Goal: Task Accomplishment & Management: Complete application form

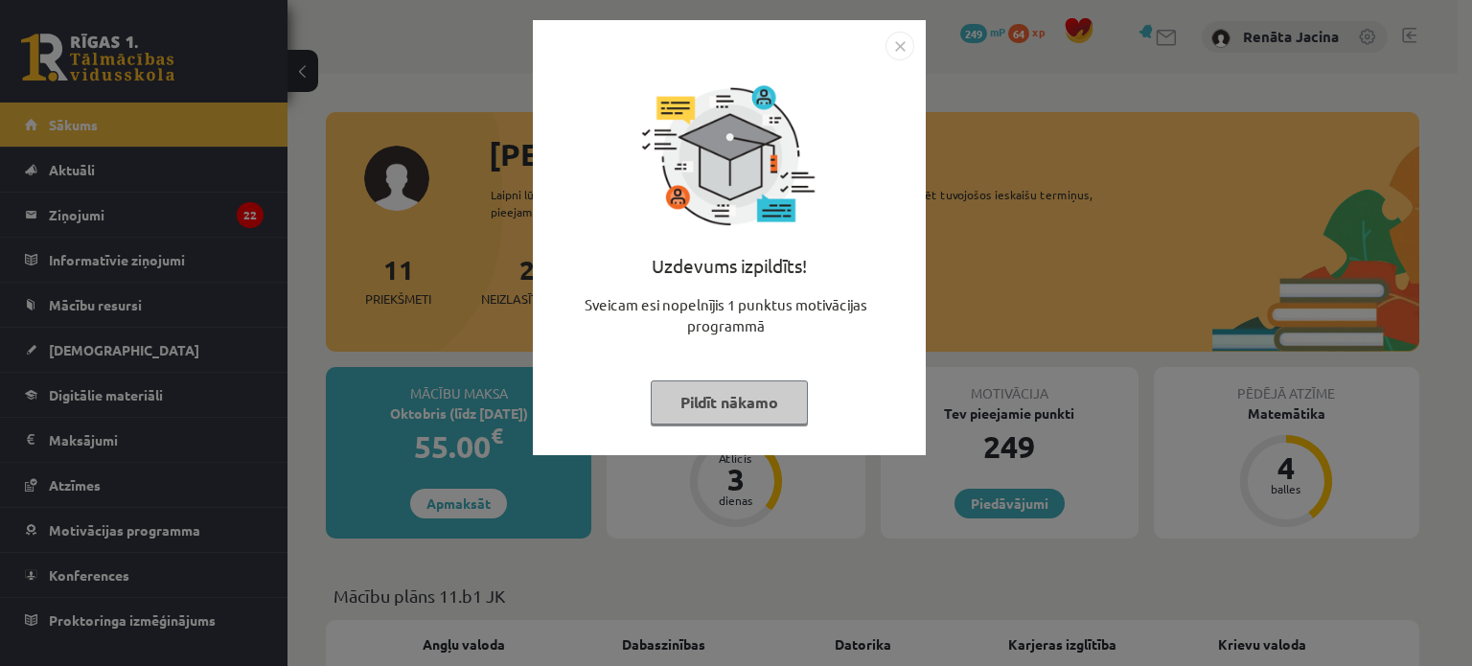
click at [893, 48] on img "Close" at bounding box center [899, 46] width 29 height 29
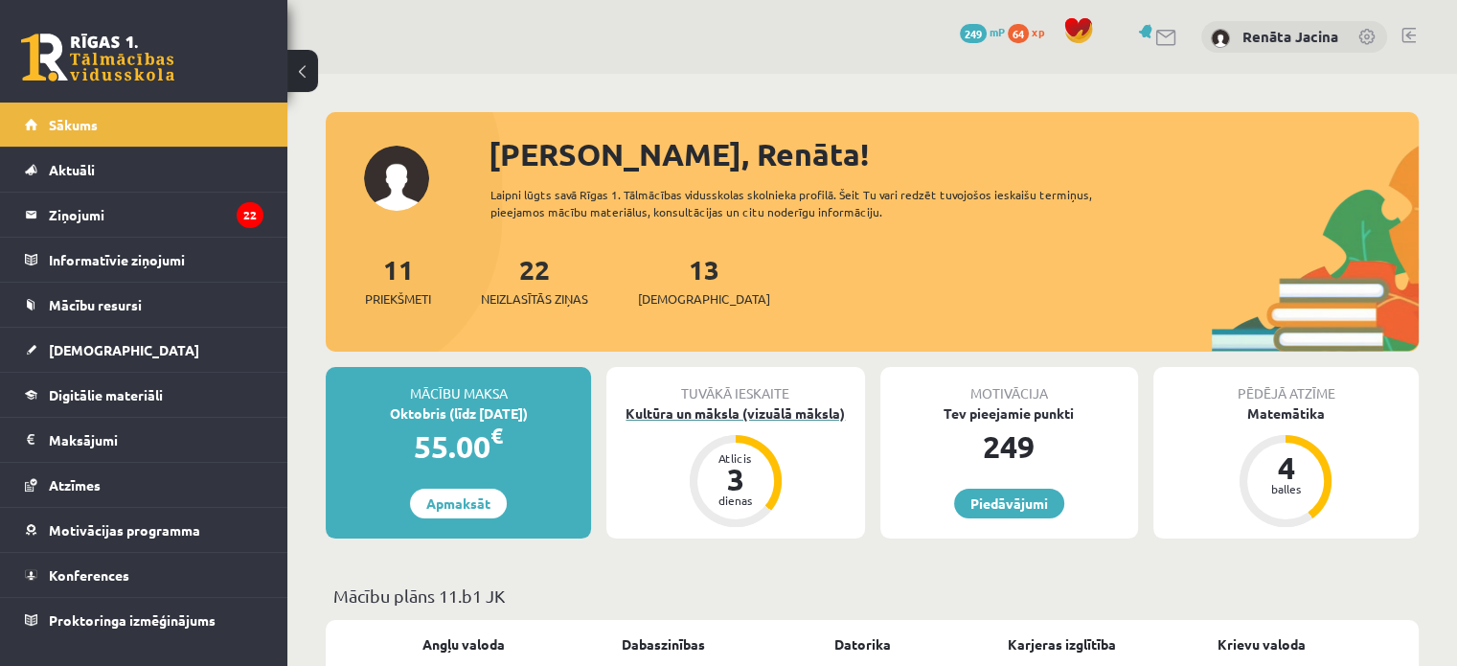
click at [774, 473] on div "Atlicis 3 dienas" at bounding box center [736, 481] width 92 height 92
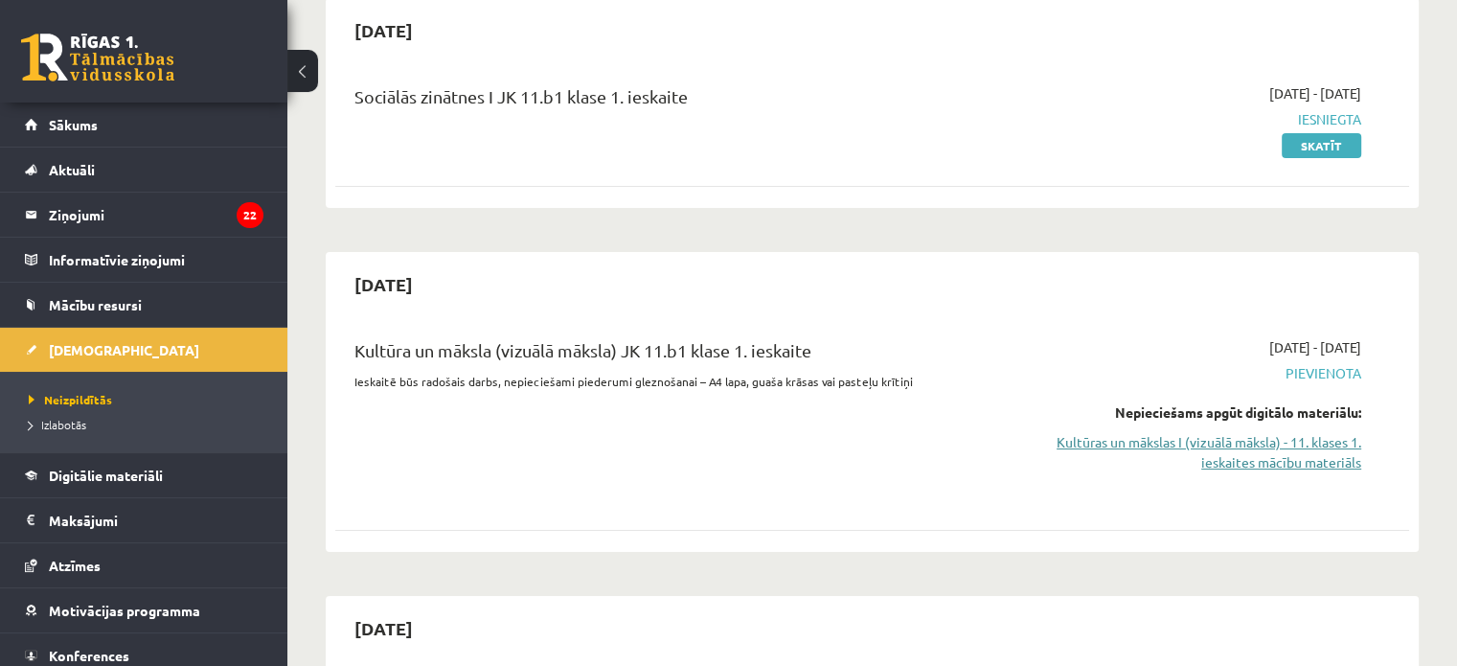
scroll to position [192, 0]
drag, startPoint x: 1330, startPoint y: 447, endPoint x: 835, endPoint y: 73, distance: 620.3
click at [1330, 447] on link "Kultūras un mākslas I (vizuālā māksla) - 11. klases 1. ieskaites mācību materiā…" at bounding box center [1203, 451] width 316 height 40
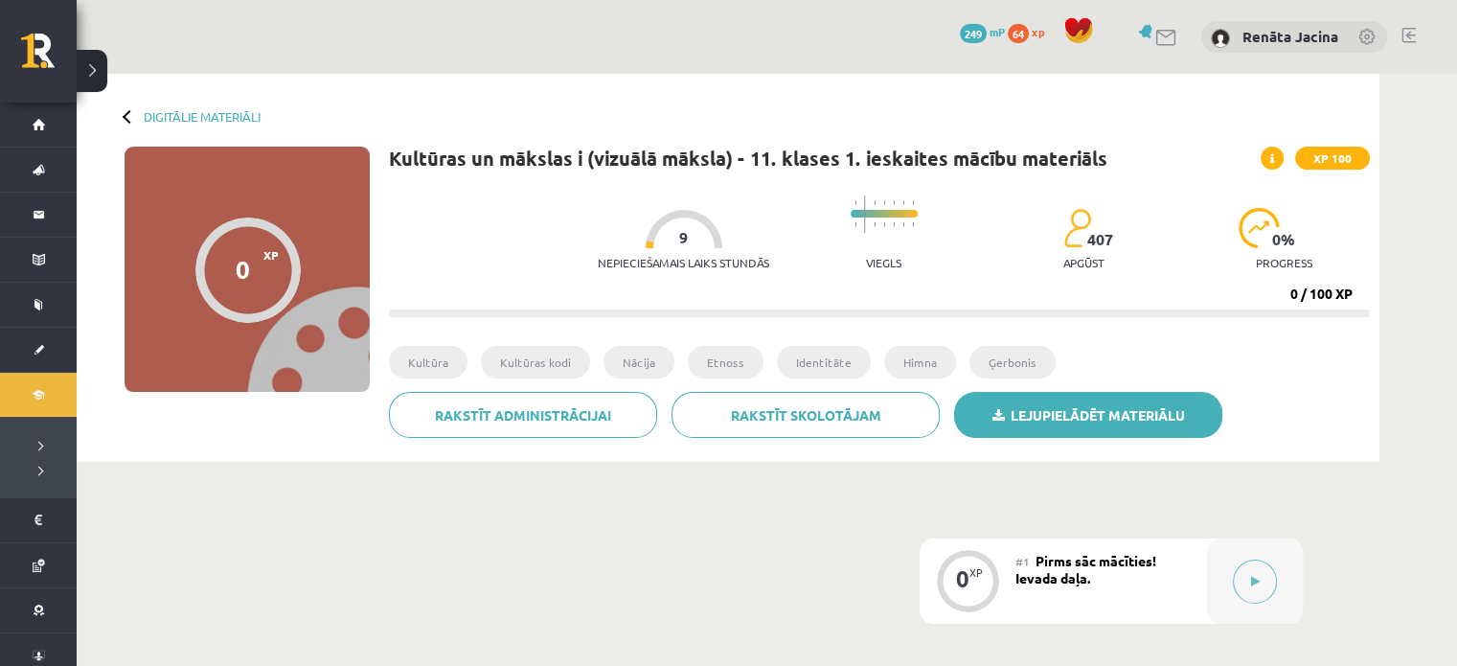
click at [1171, 422] on link "Lejupielādēt materiālu" at bounding box center [1088, 415] width 268 height 46
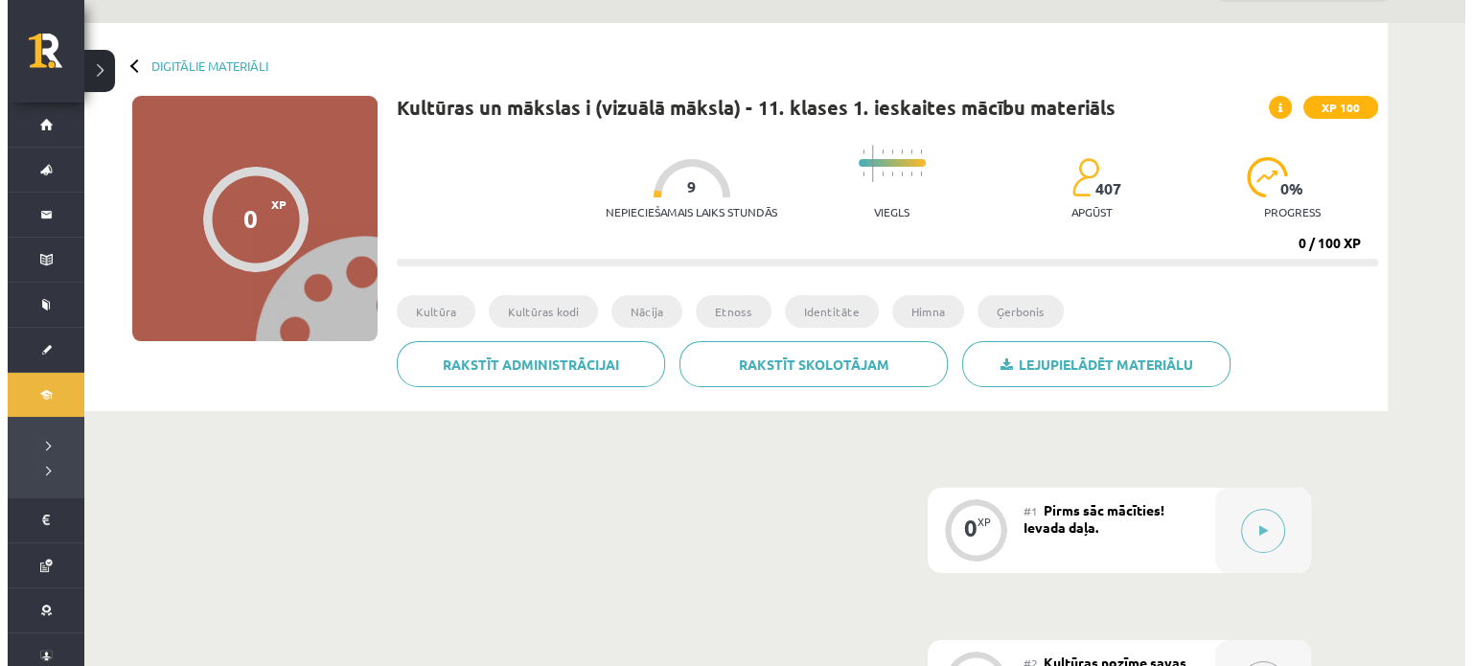
scroll to position [39, 0]
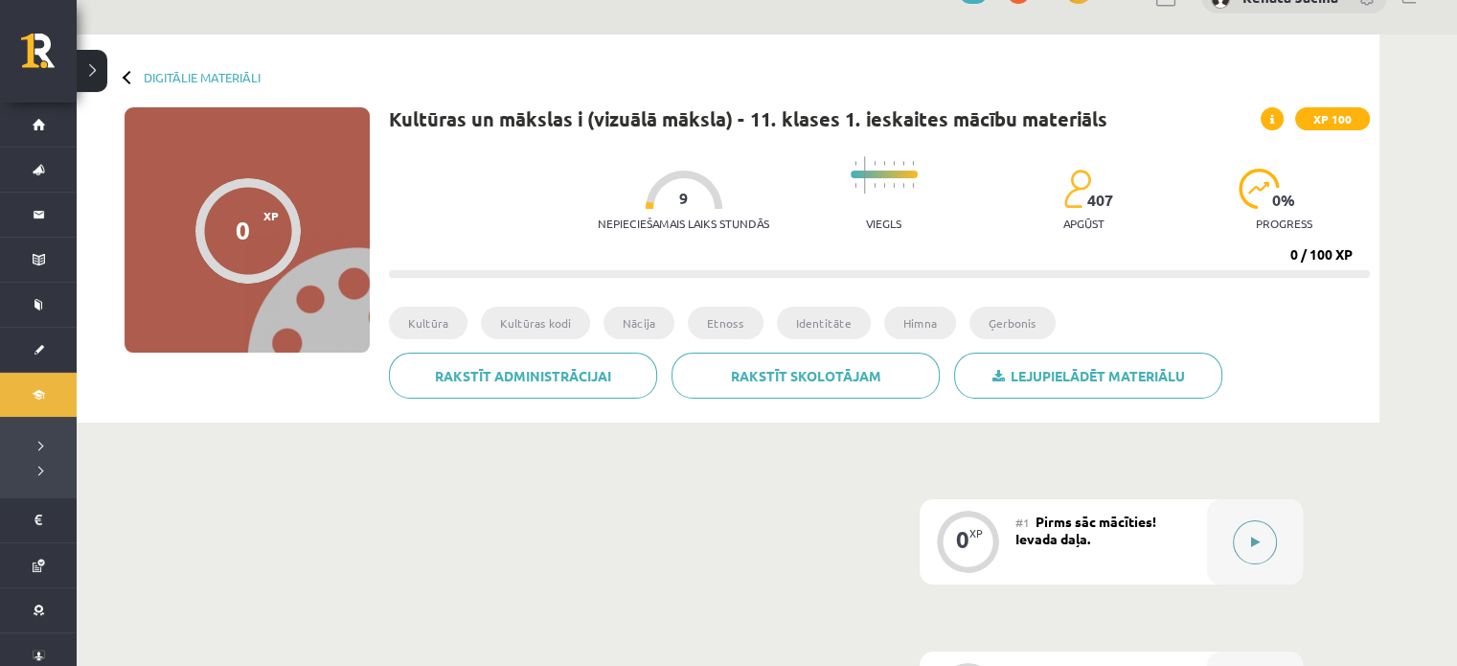
click at [1273, 553] on div at bounding box center [1255, 541] width 96 height 85
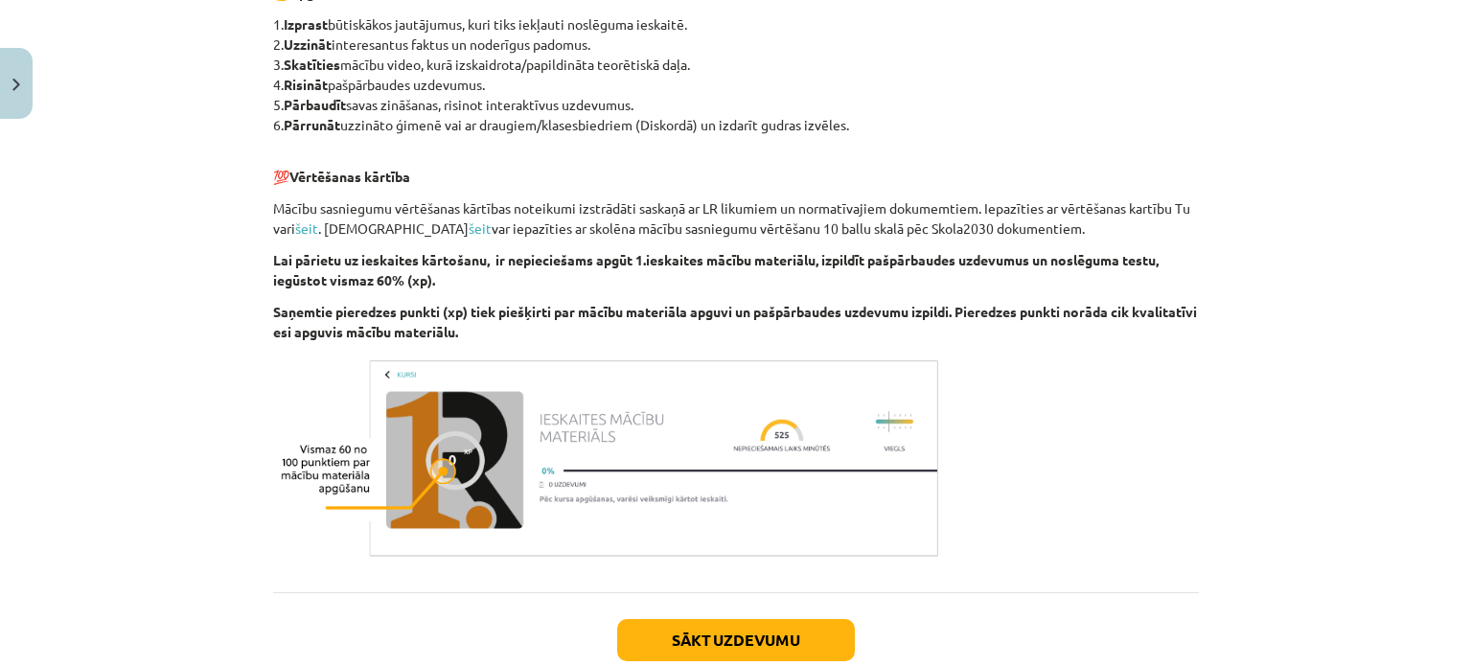
scroll to position [1082, 0]
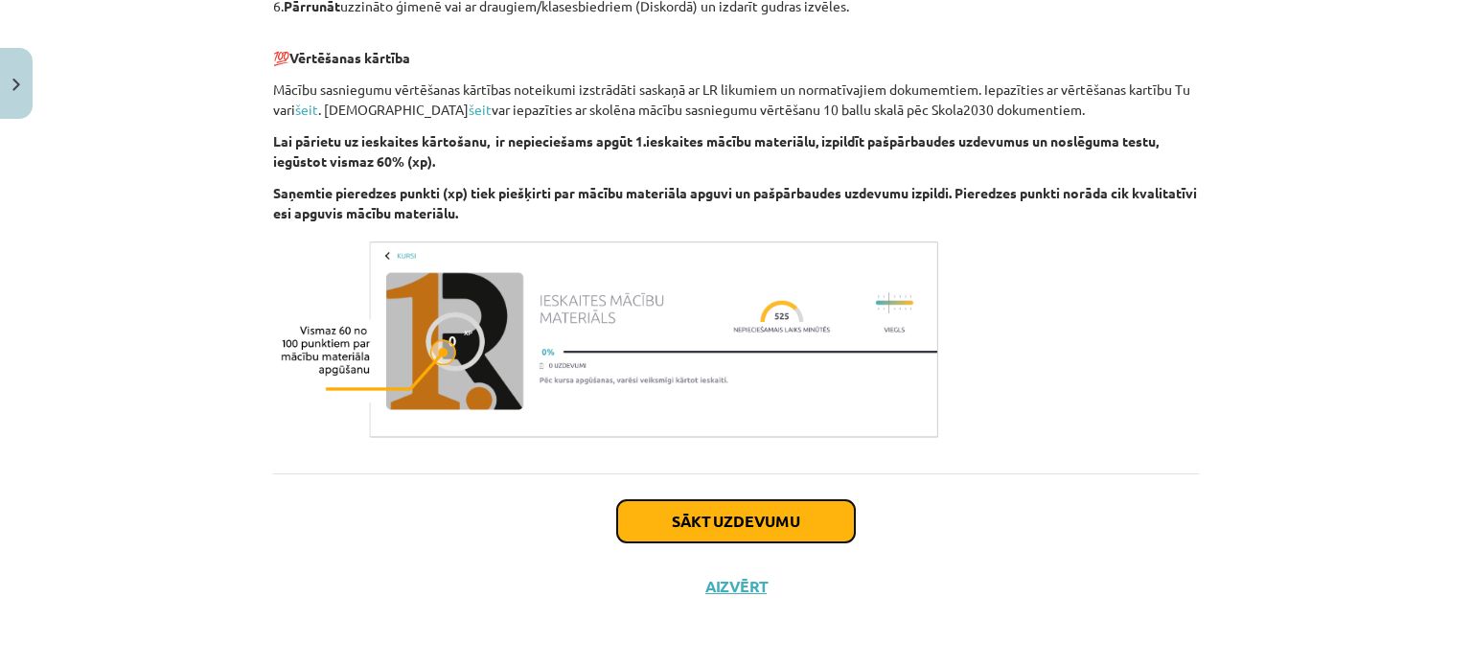
click at [809, 513] on button "Sākt uzdevumu" at bounding box center [736, 521] width 238 height 42
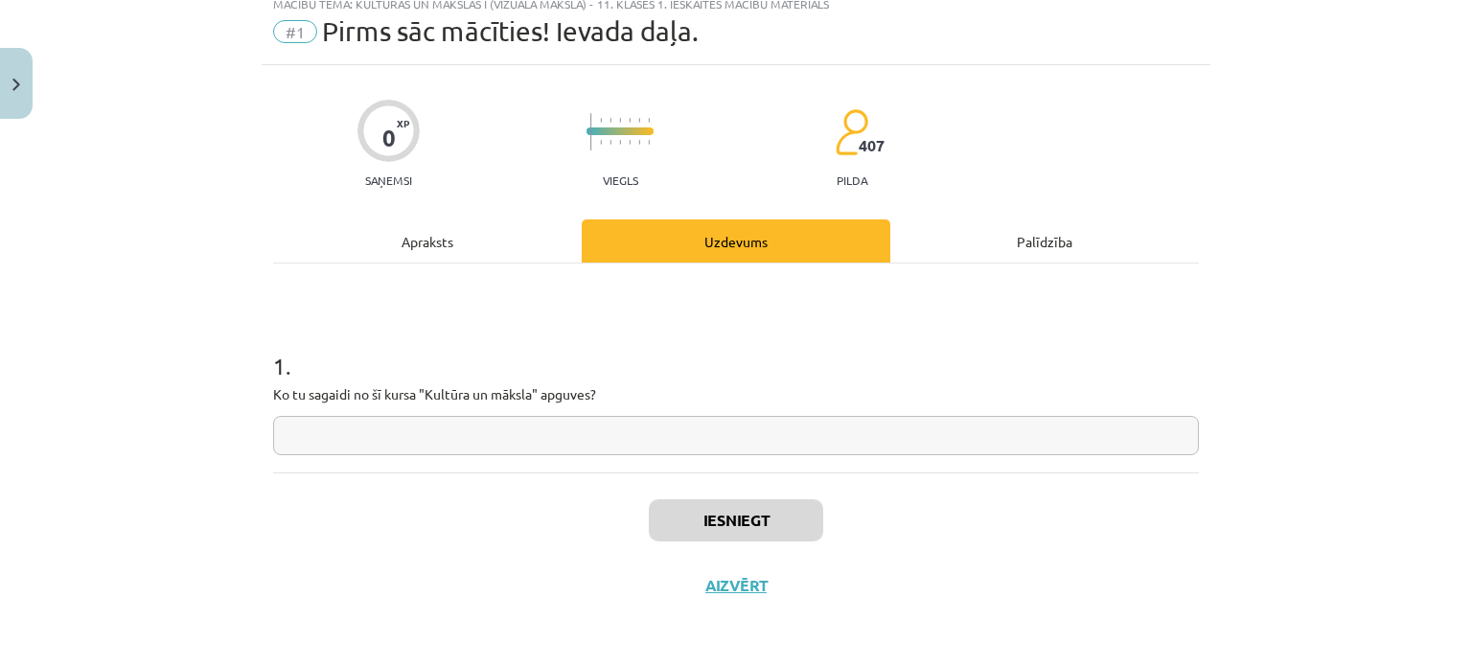
scroll to position [48, 0]
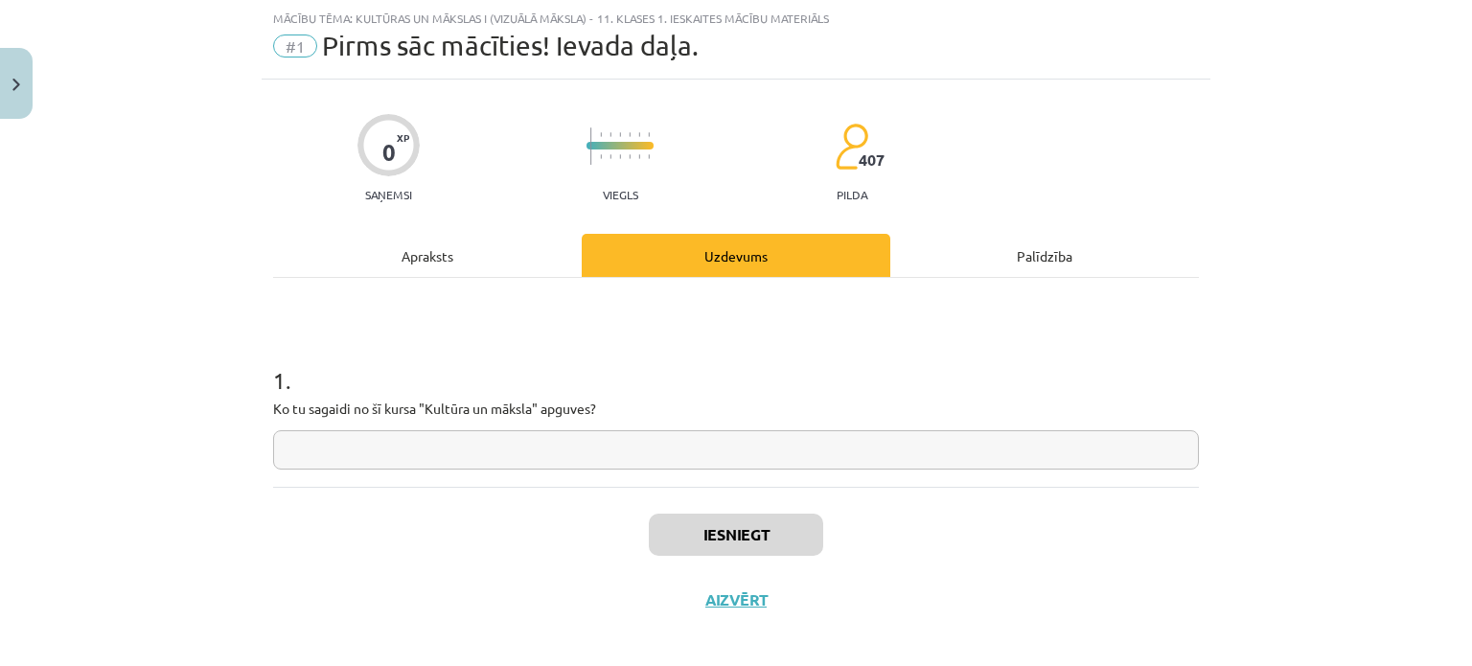
click at [686, 451] on input "text" at bounding box center [736, 449] width 926 height 39
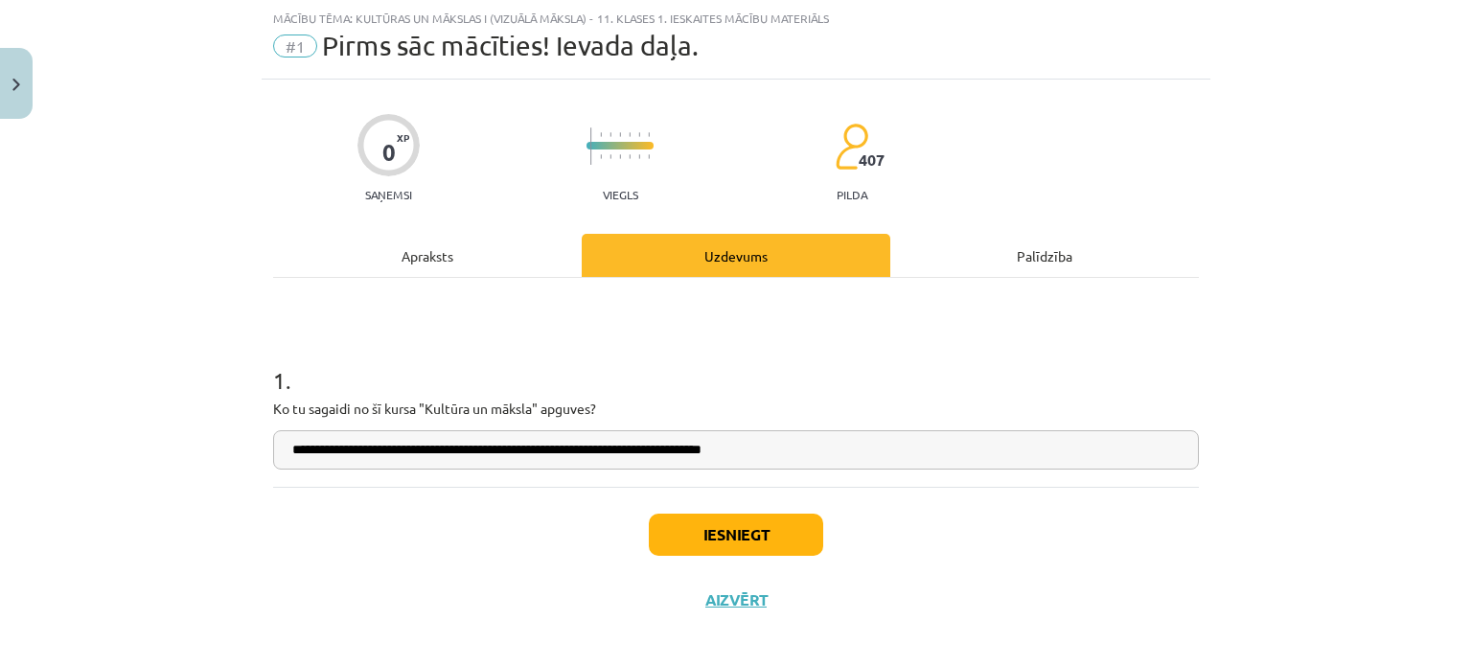
click at [572, 452] on input "**********" at bounding box center [736, 449] width 926 height 39
click at [814, 452] on input "**********" at bounding box center [736, 449] width 926 height 39
type input "**********"
click at [789, 525] on button "Iesniegt" at bounding box center [736, 535] width 174 height 42
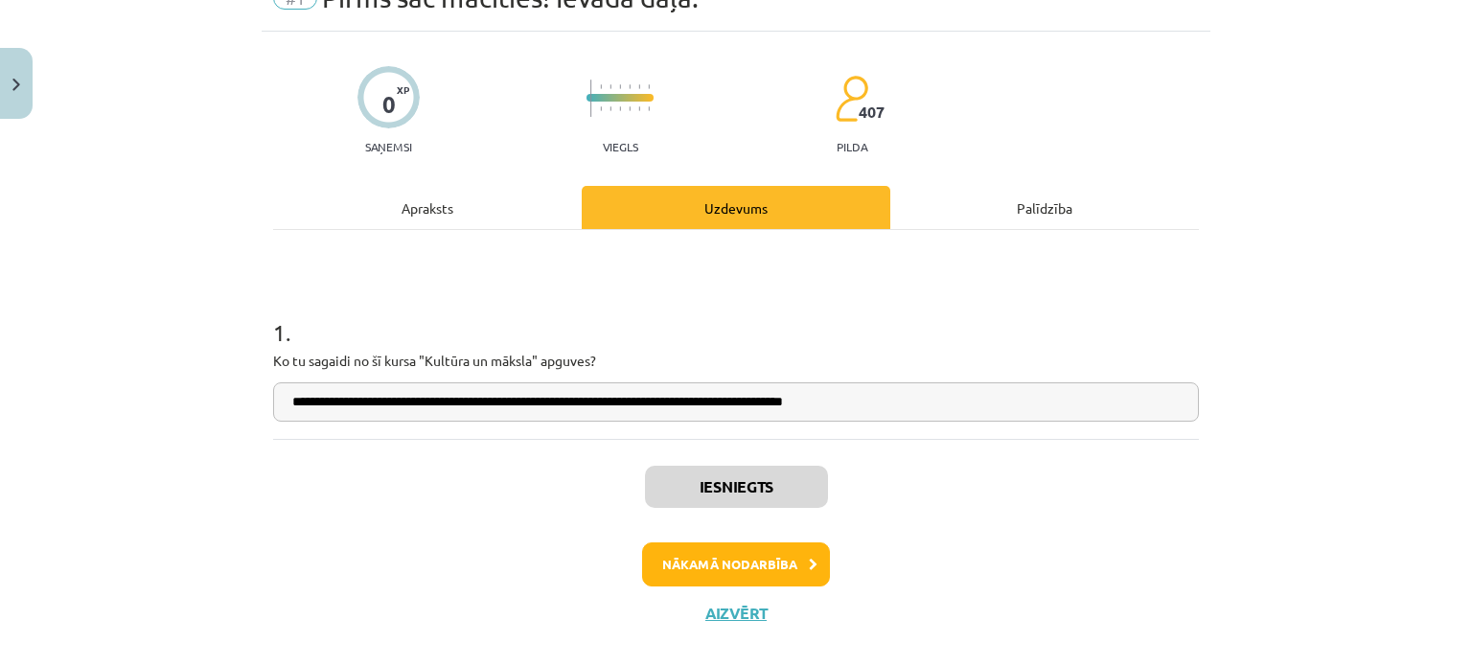
scroll to position [122, 0]
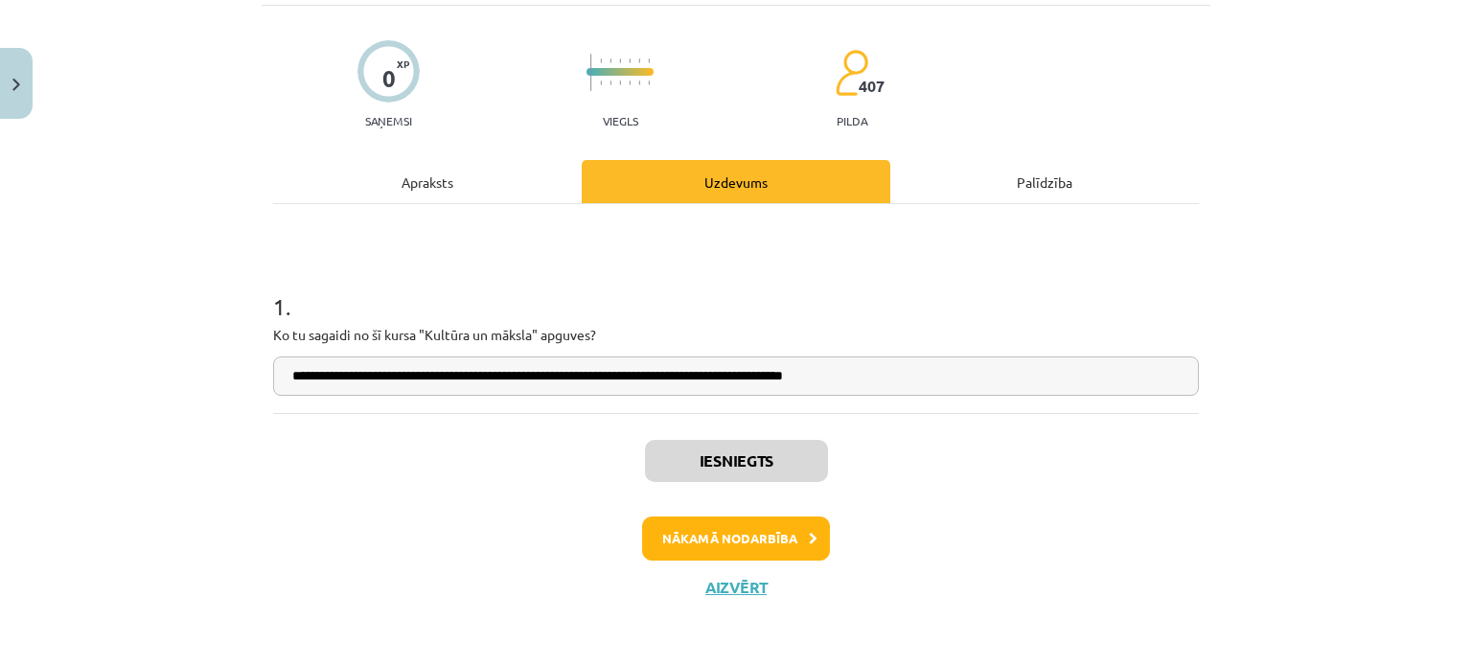
click at [407, 186] on div "Apraksts" at bounding box center [427, 181] width 309 height 43
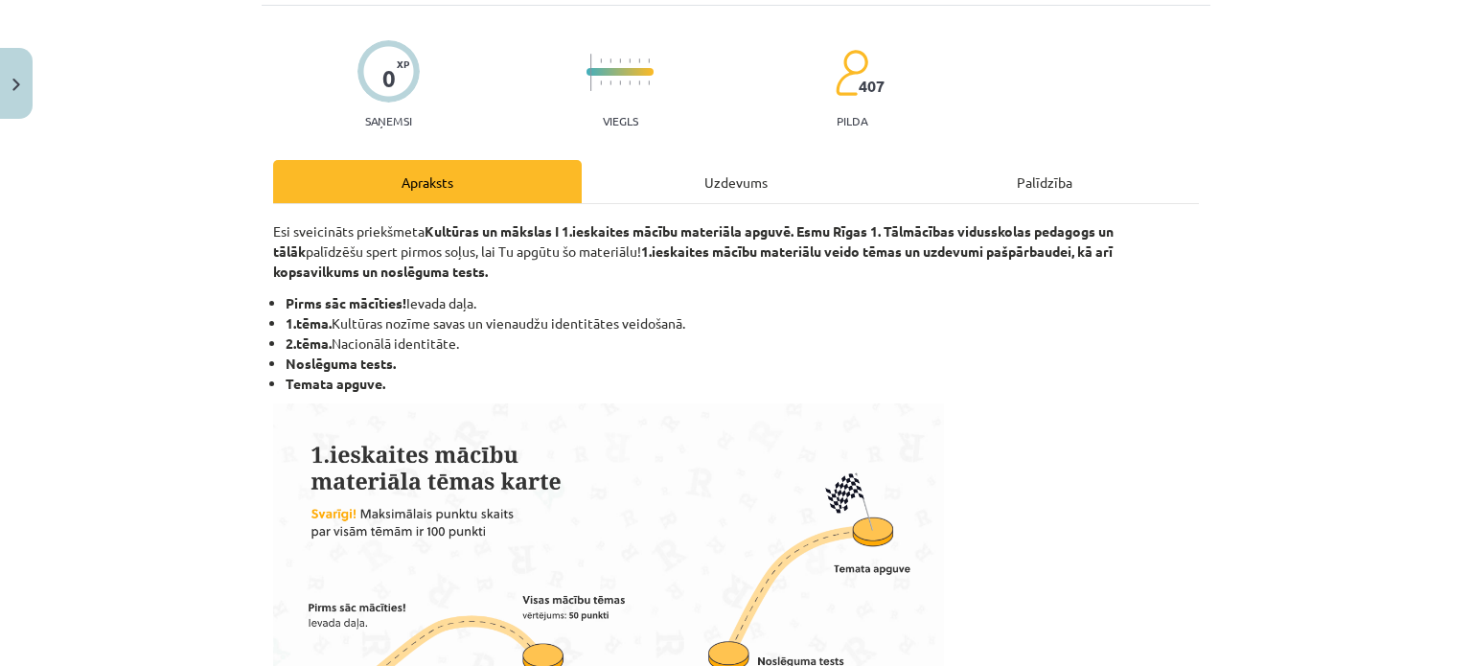
scroll to position [48, 0]
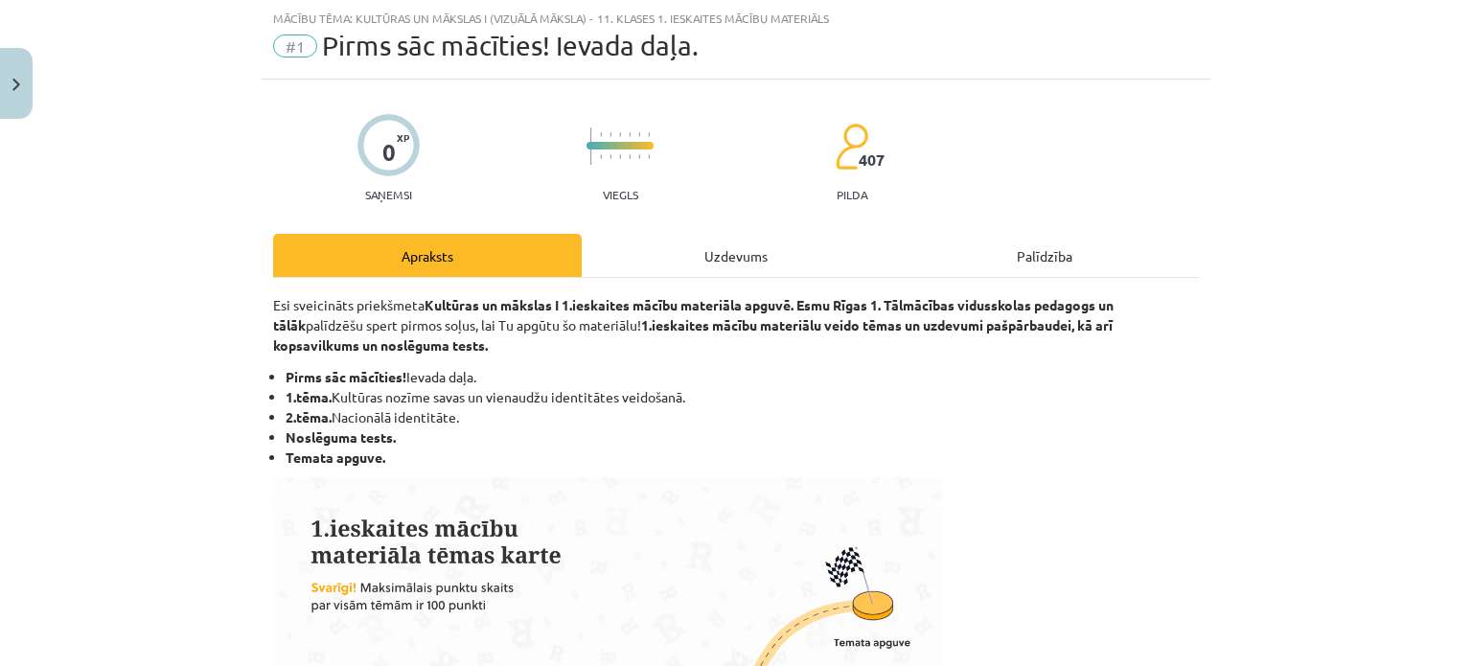
click at [657, 257] on div "Uzdevums" at bounding box center [736, 255] width 309 height 43
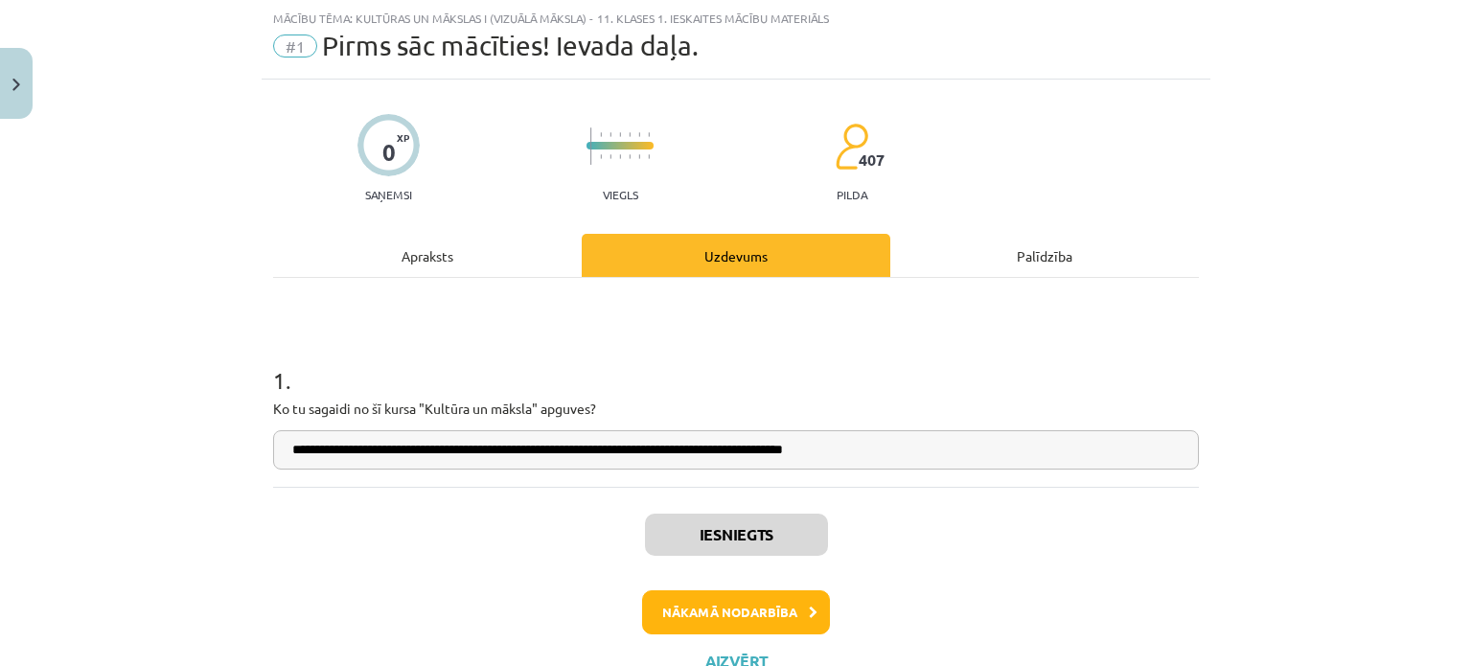
scroll to position [122, 0]
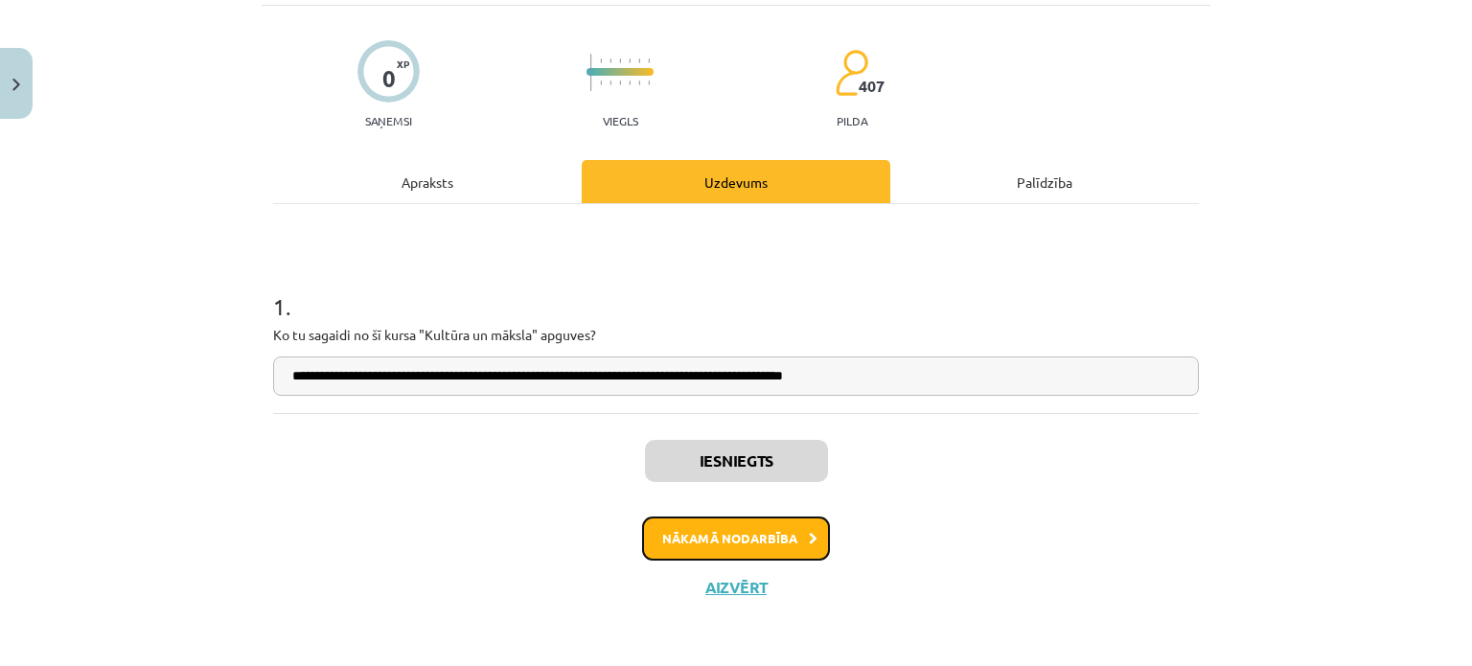
click at [747, 539] on button "Nākamā nodarbība" at bounding box center [736, 538] width 188 height 44
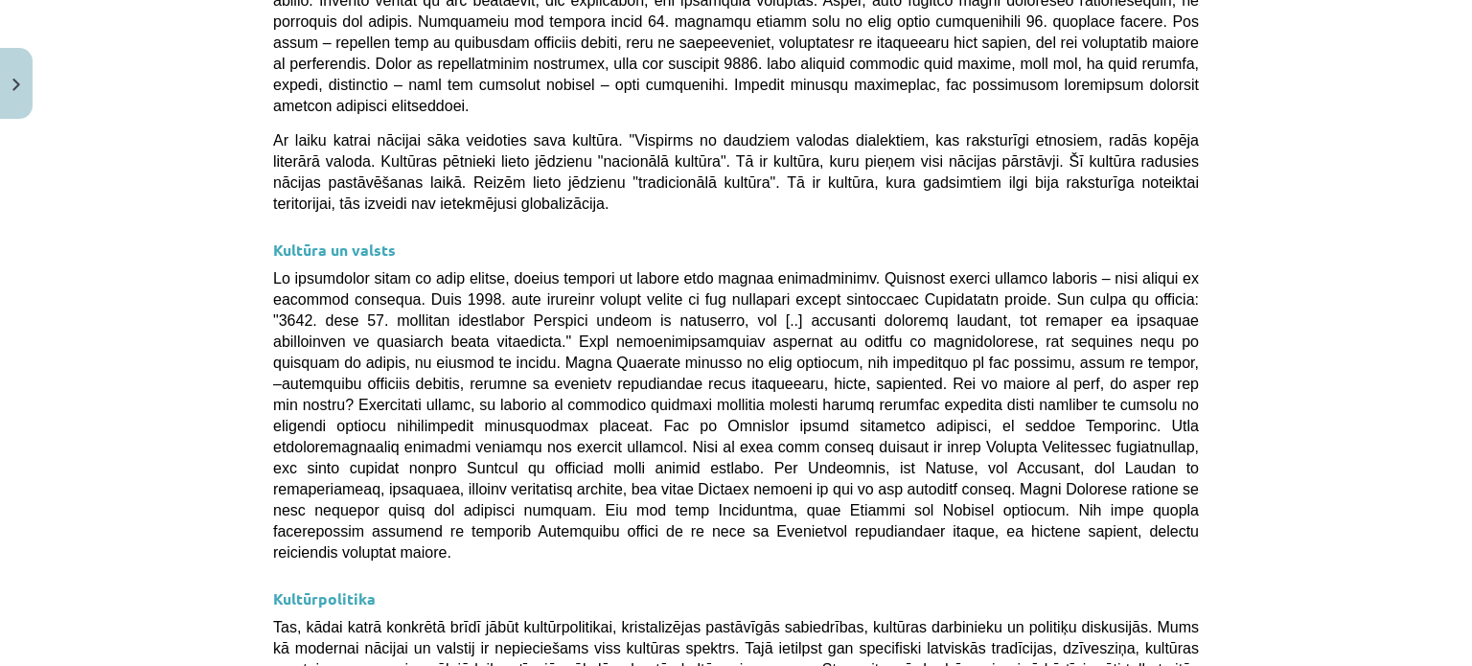
scroll to position [5133, 0]
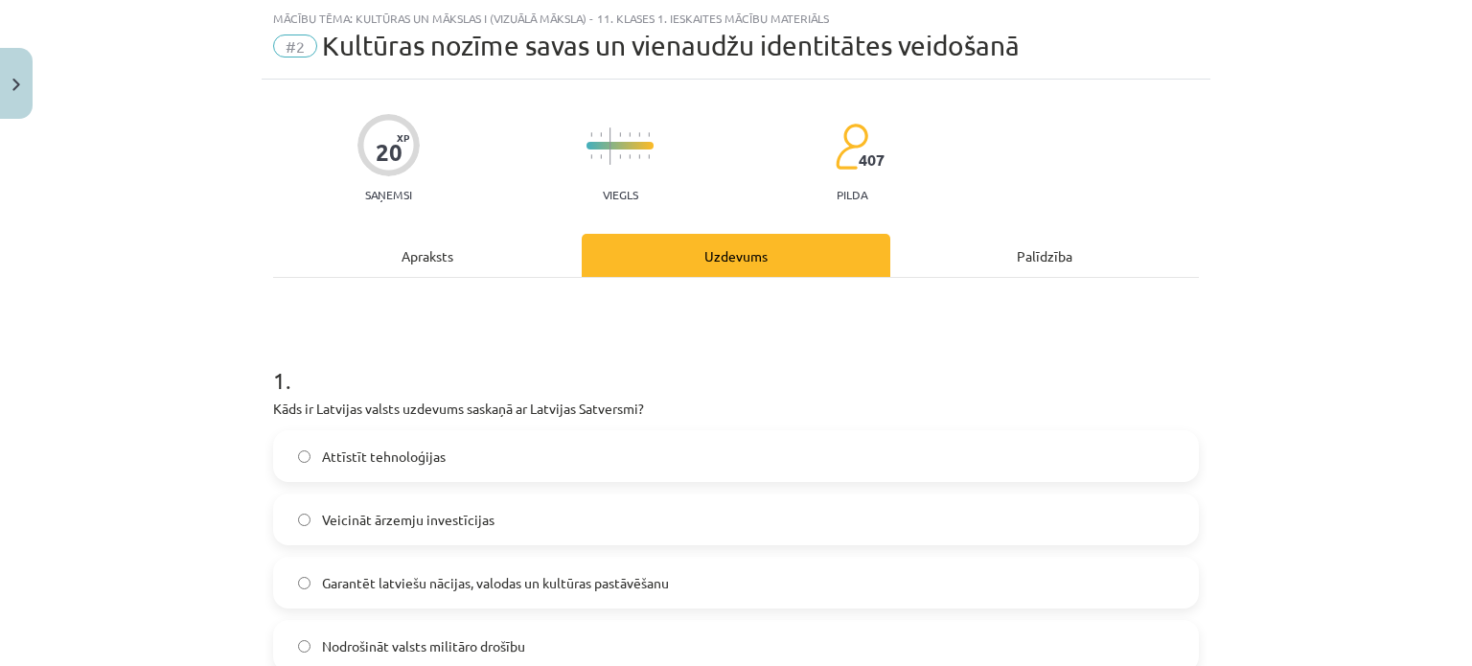
scroll to position [240, 0]
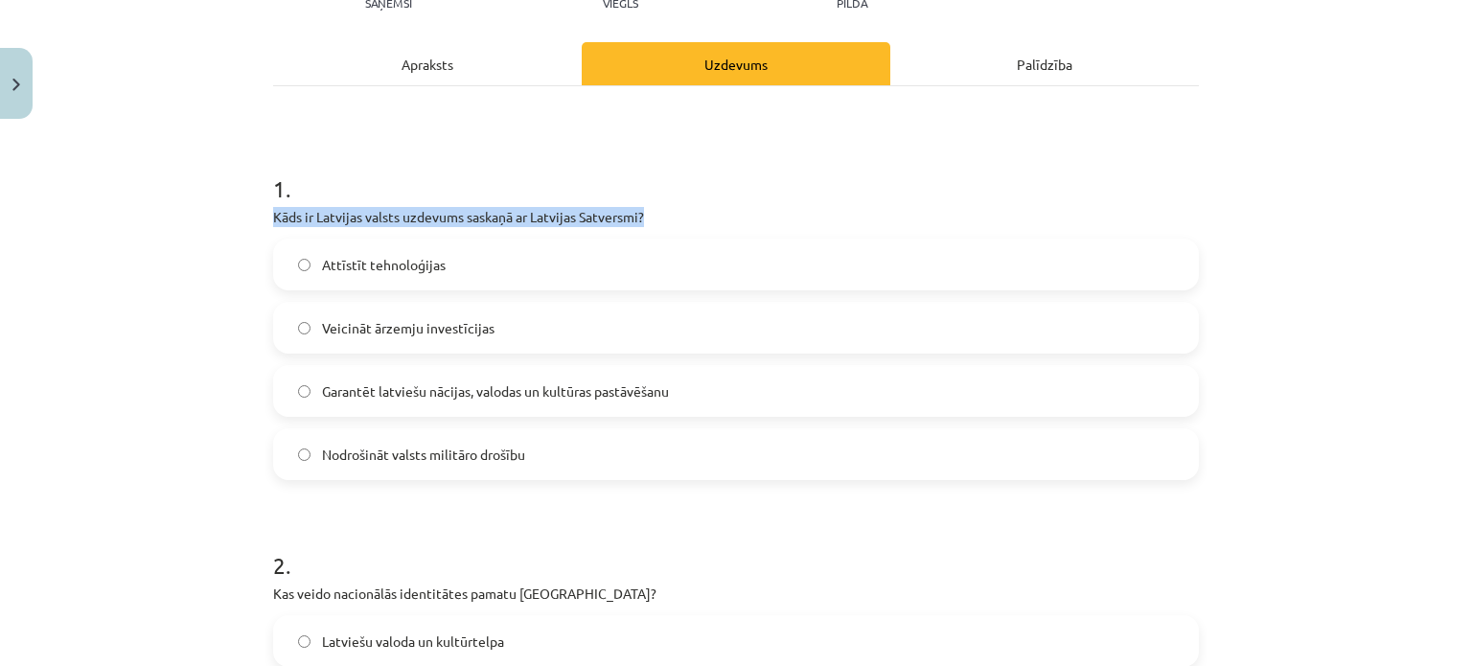
drag, startPoint x: 648, startPoint y: 213, endPoint x: 264, endPoint y: 221, distance: 383.4
click at [273, 221] on p "Kāds ir Latvijas valsts uzdevums saskaņā ar Latvijas Satversmi?" at bounding box center [736, 217] width 926 height 20
copy p "Kāds ir Latvijas valsts uzdevums saskaņā ar Latvijas Satversmi?"
click at [786, 203] on div "1 . Kāds ir Latvijas valsts uzdevums saskaņā ar Latvijas Satversmi? Attīstīt te…" at bounding box center [736, 311] width 926 height 338
click at [600, 404] on label "Garantēt latviešu nācijas, valodas un kultūras pastāvēšanu" at bounding box center [736, 391] width 922 height 48
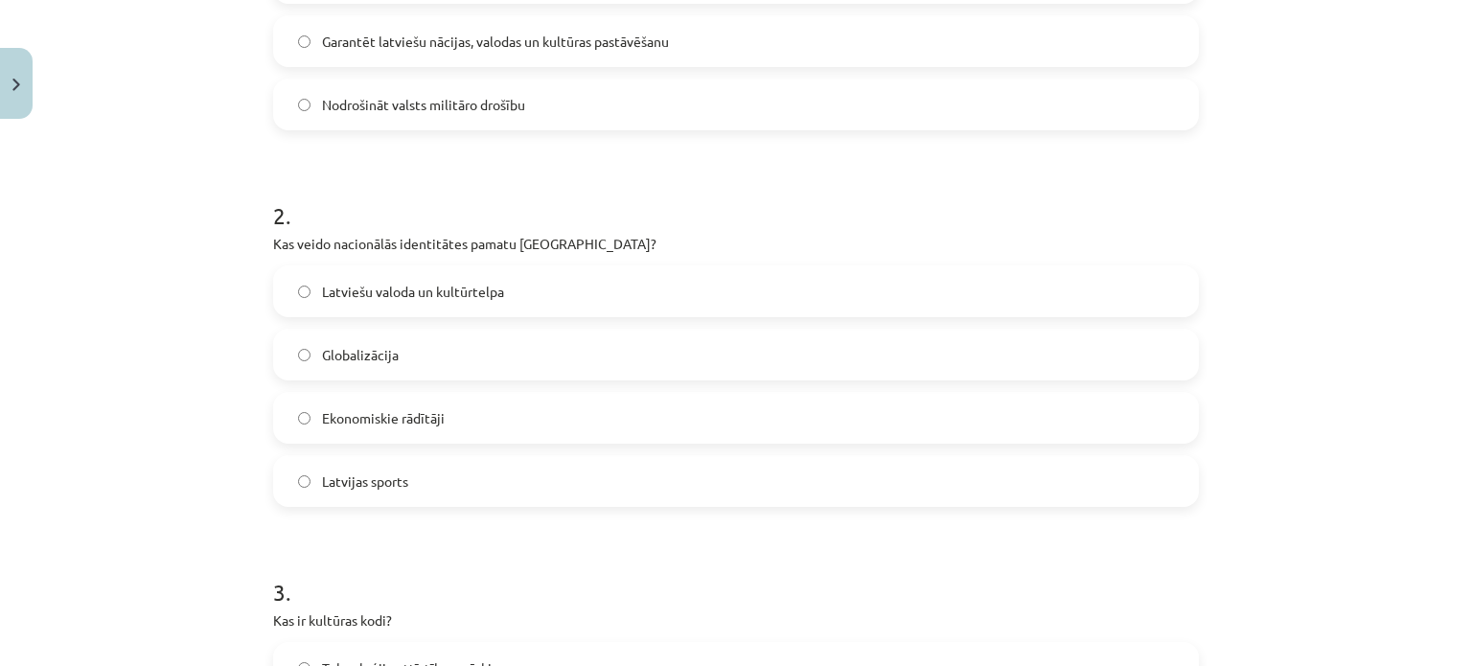
scroll to position [623, 0]
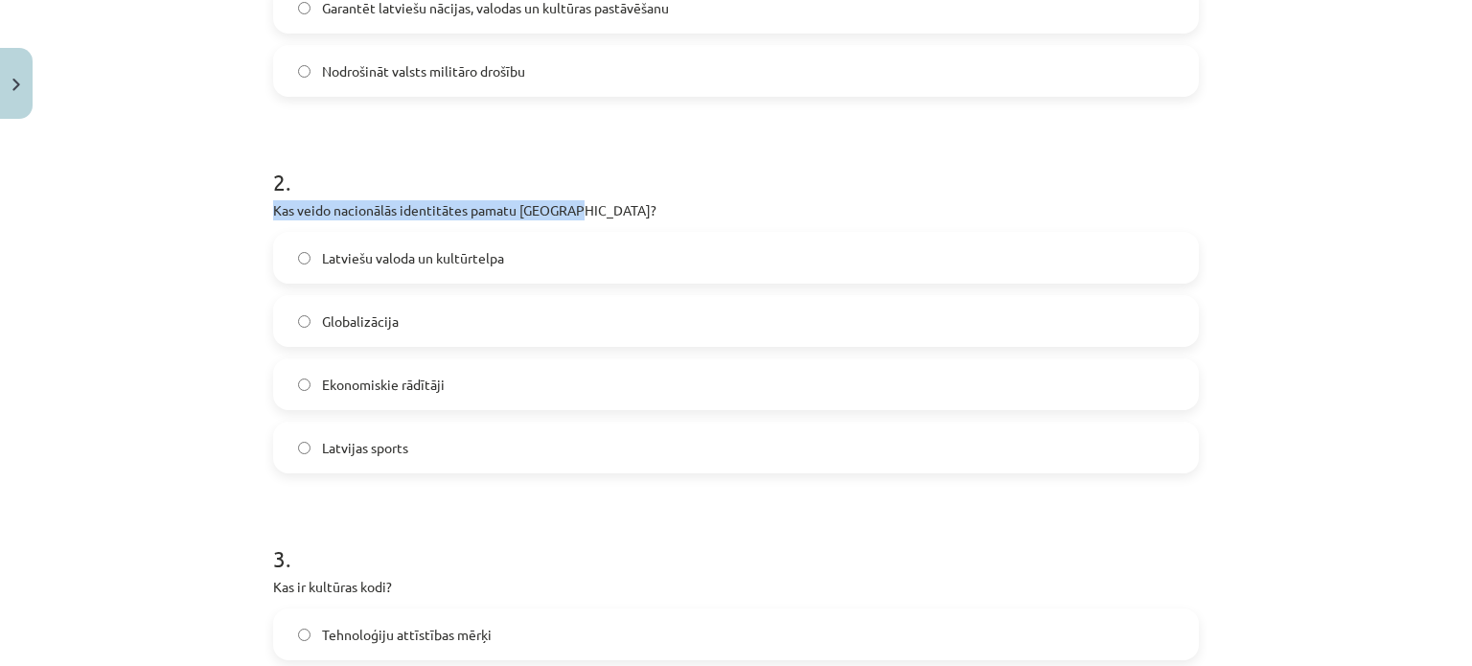
drag, startPoint x: 258, startPoint y: 203, endPoint x: 556, endPoint y: 213, distance: 298.1
click at [556, 213] on div "20 XP Saņemsi Viegls 407 pilda Apraksts Uzdevums Palīdzība 1 . Kāds ir Latvijas…" at bounding box center [736, 453] width 949 height 1896
copy p "Kas veido nacionālās identitātes pamatu Latvijā?"
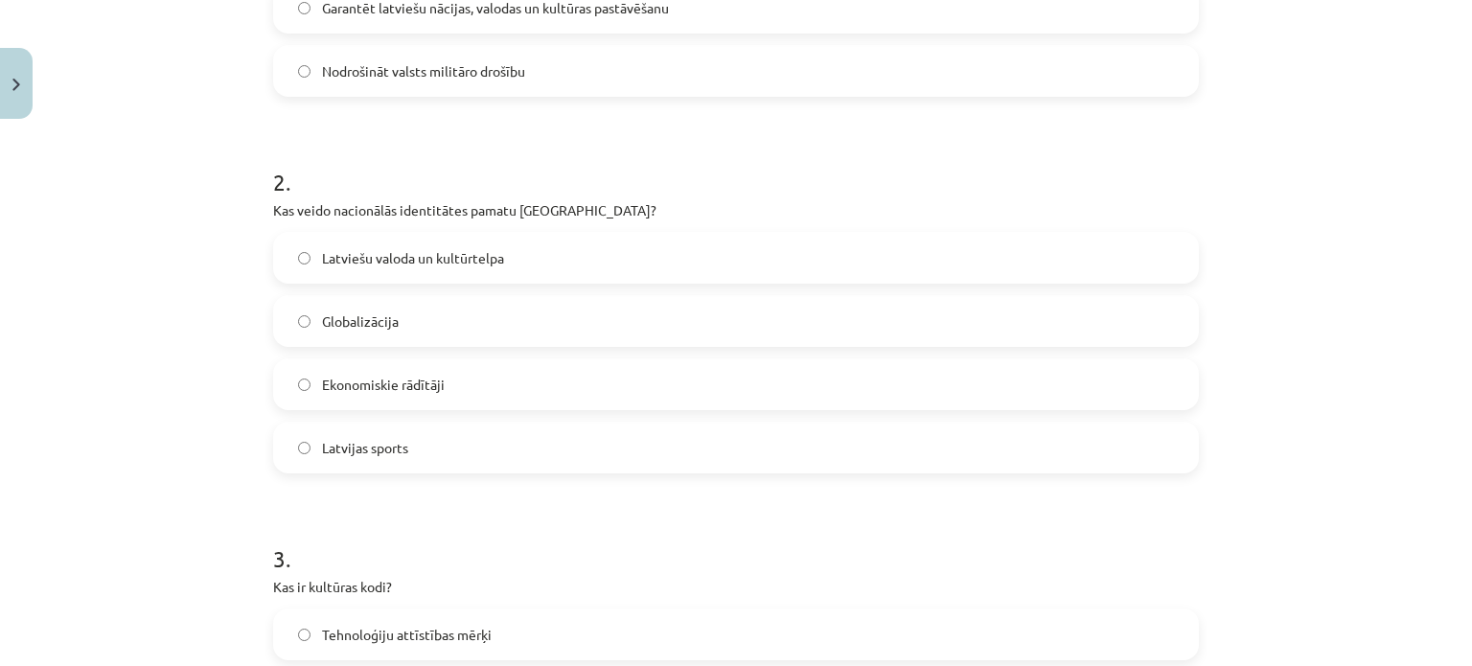
click at [519, 262] on label "Latviešu valoda un kultūrtelpa" at bounding box center [736, 258] width 922 height 48
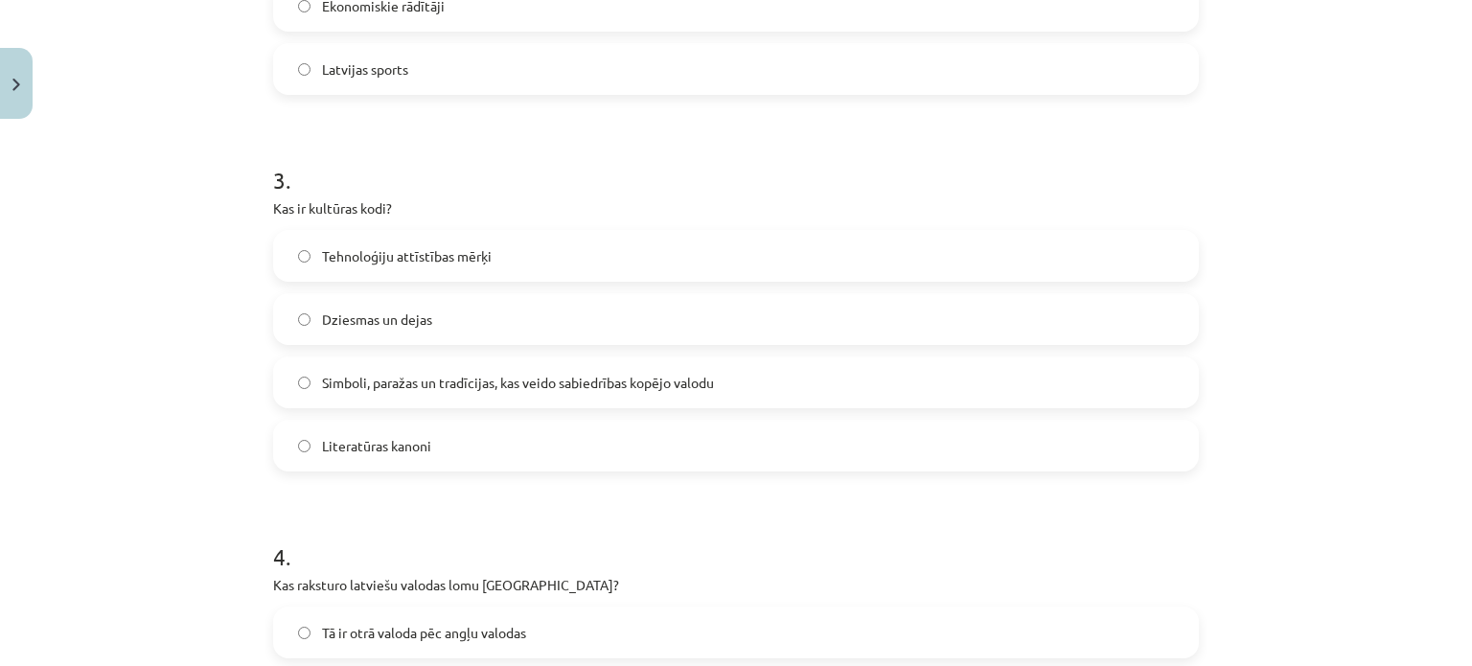
scroll to position [1006, 0]
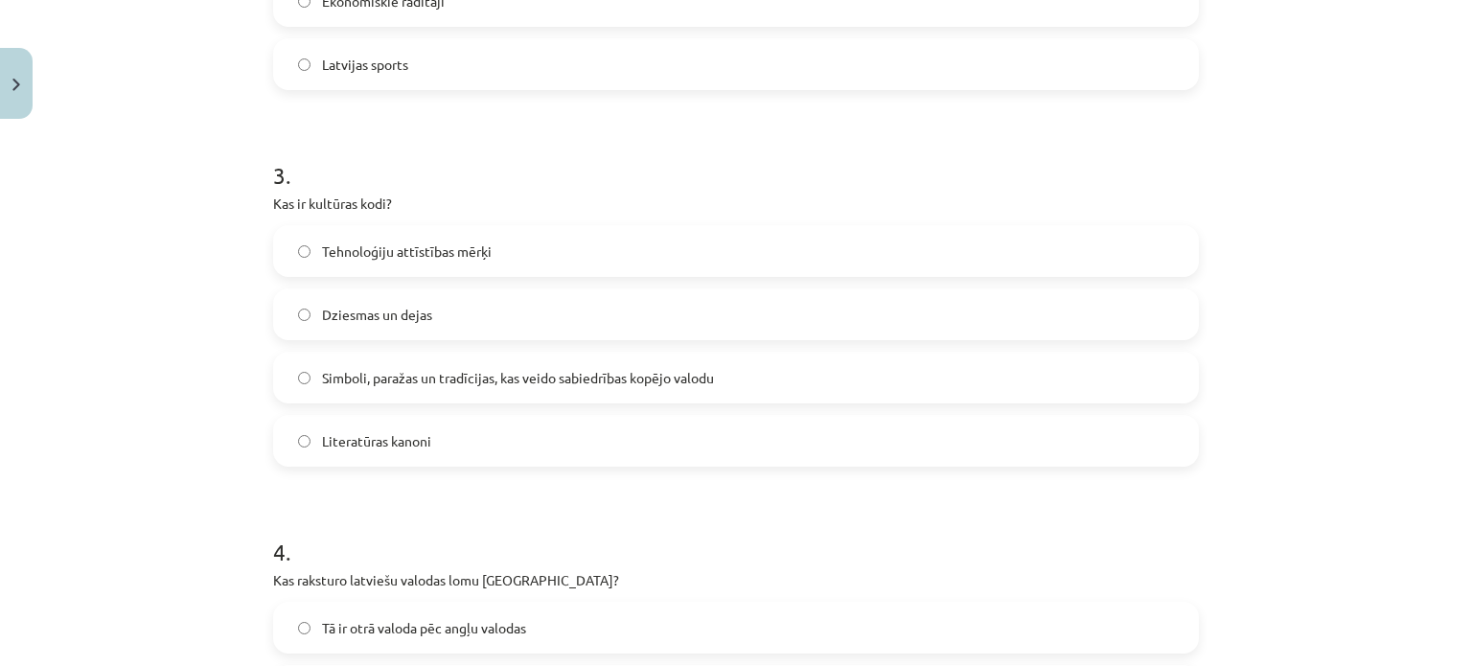
click at [514, 321] on label "Dziesmas un dejas" at bounding box center [736, 314] width 922 height 48
drag, startPoint x: 264, startPoint y: 199, endPoint x: 386, endPoint y: 202, distance: 121.7
click at [386, 202] on p "Kas ir kultūras kodi?" at bounding box center [736, 204] width 926 height 20
copy p "Kas ir kultūras kodi?"
click at [150, 357] on div "Mācību tēma: Kultūras un mākslas i (vizuālā māksla) - 11. klases 1. ieskaites m…" at bounding box center [736, 333] width 1472 height 666
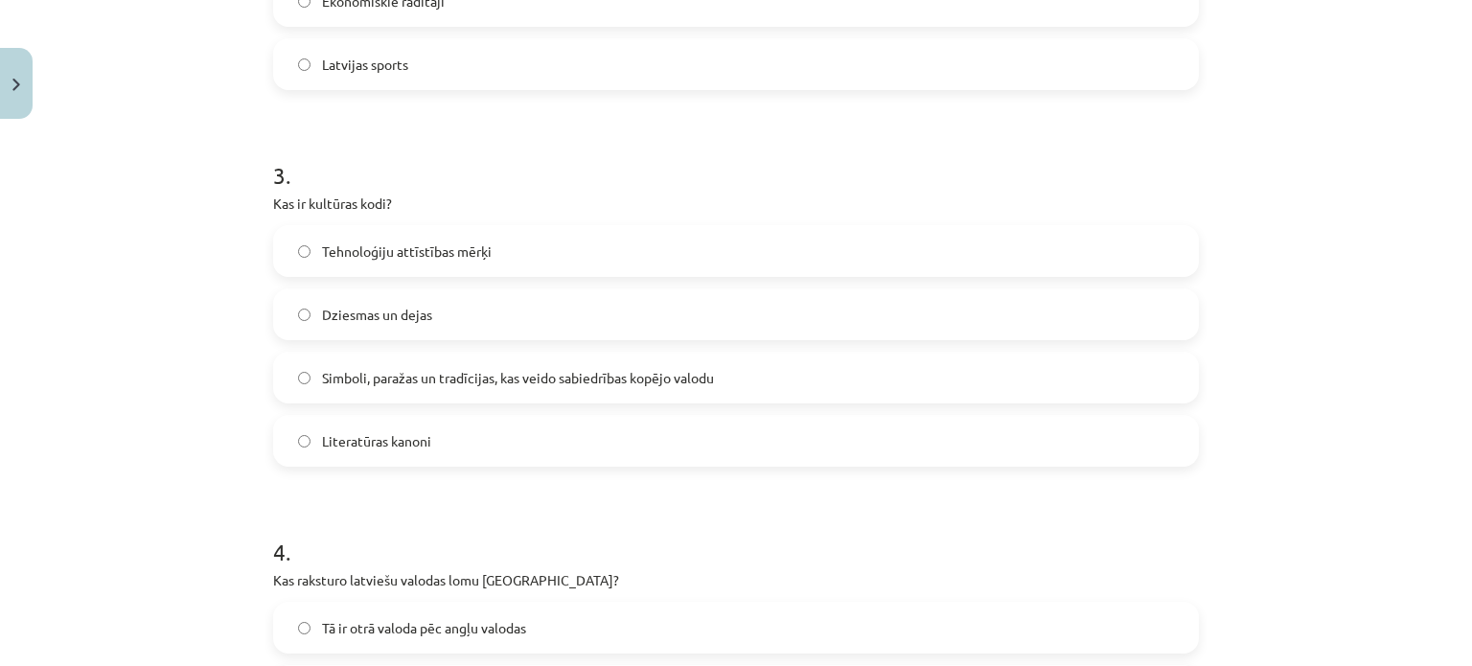
click at [445, 386] on span "Simboli, paražas un tradīcijas, kas veido sabiedrības kopējo valodu" at bounding box center [518, 378] width 392 height 20
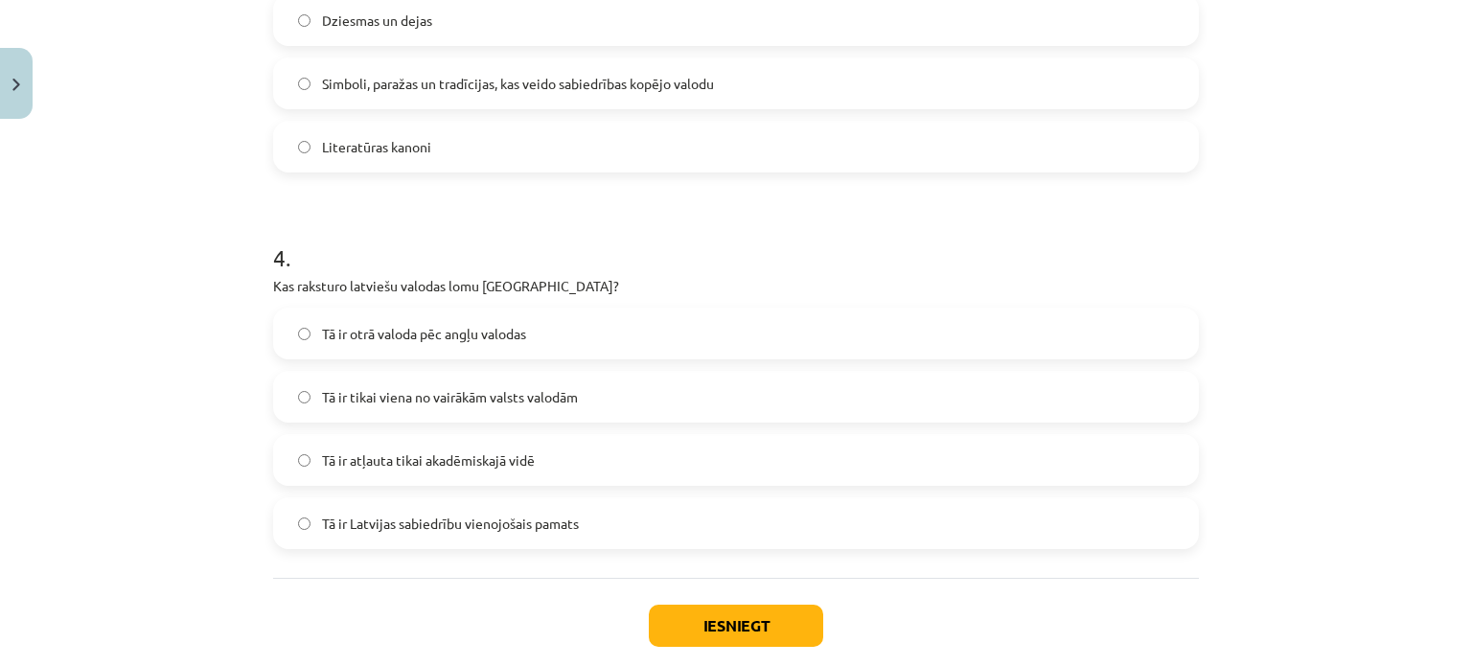
scroll to position [1389, 0]
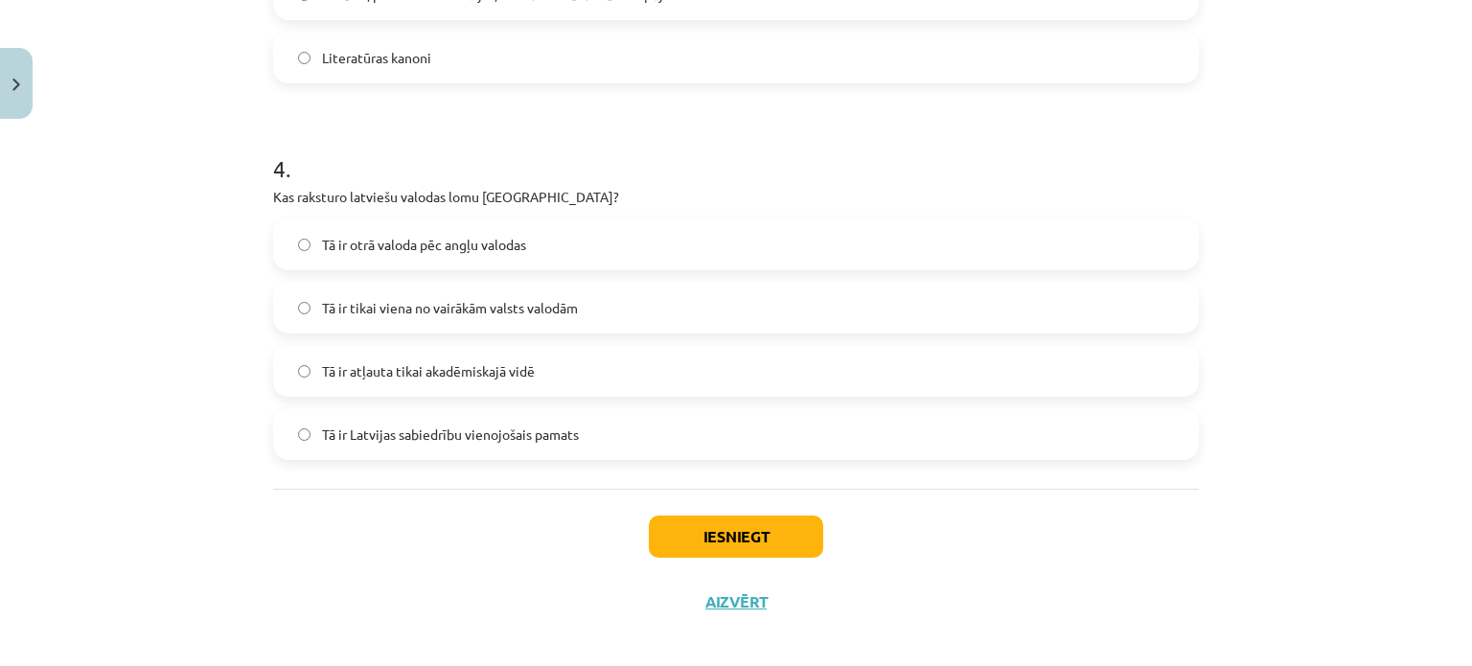
click at [533, 433] on span "Tā ir Latvijas sabiedrību vienojošais pamats" at bounding box center [450, 434] width 257 height 20
click at [750, 536] on button "Iesniegt" at bounding box center [736, 536] width 174 height 42
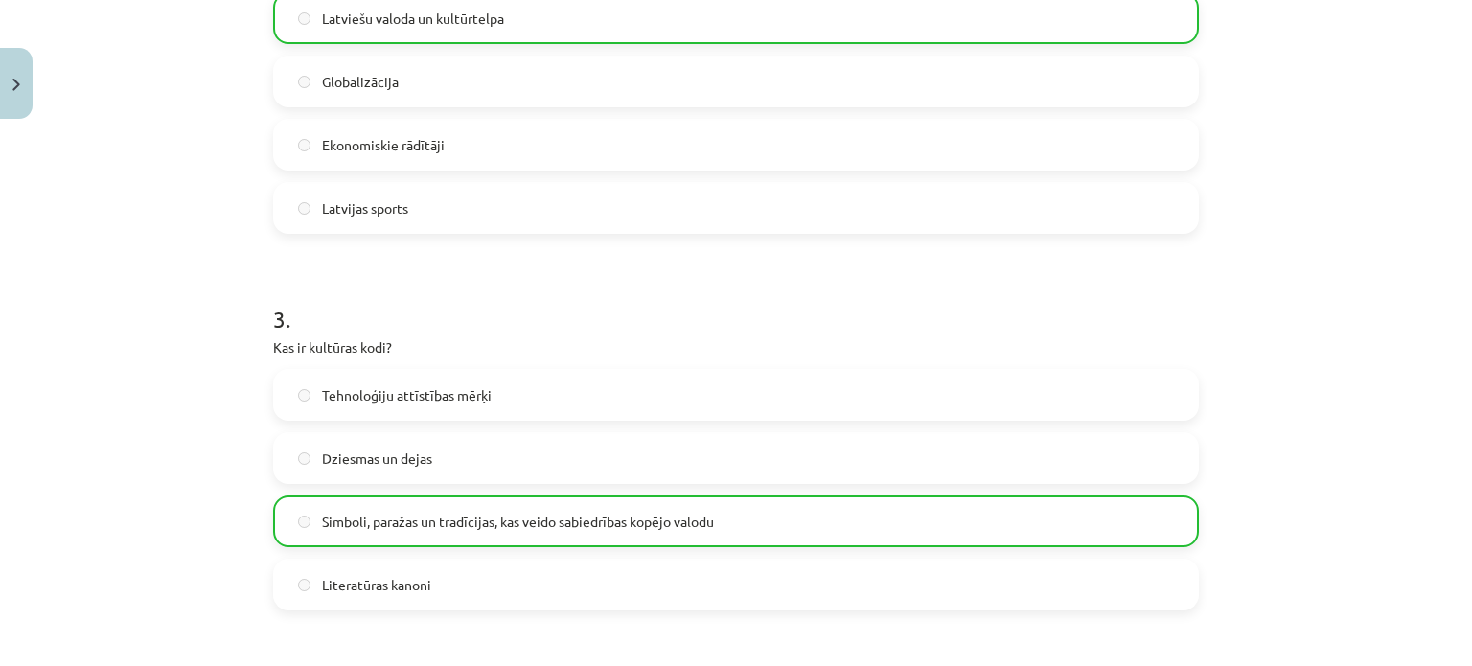
scroll to position [1465, 0]
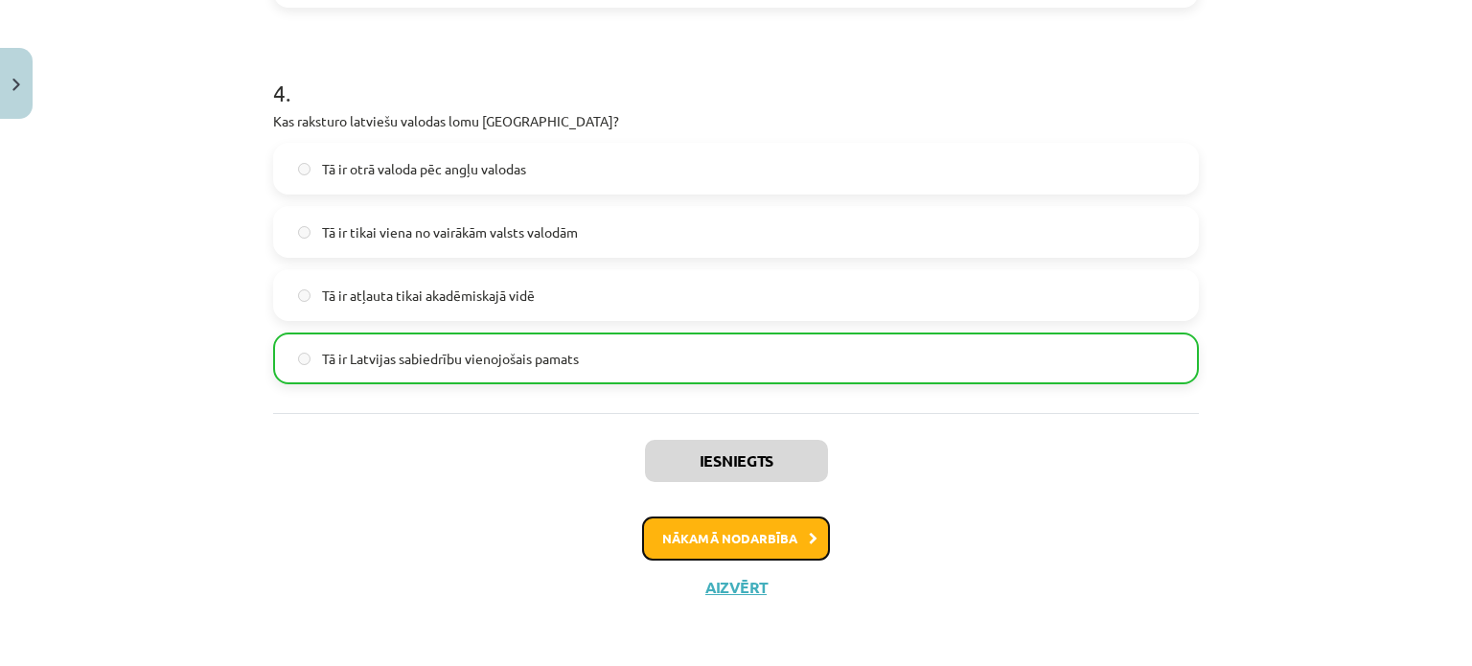
click at [767, 531] on button "Nākamā nodarbība" at bounding box center [736, 538] width 188 height 44
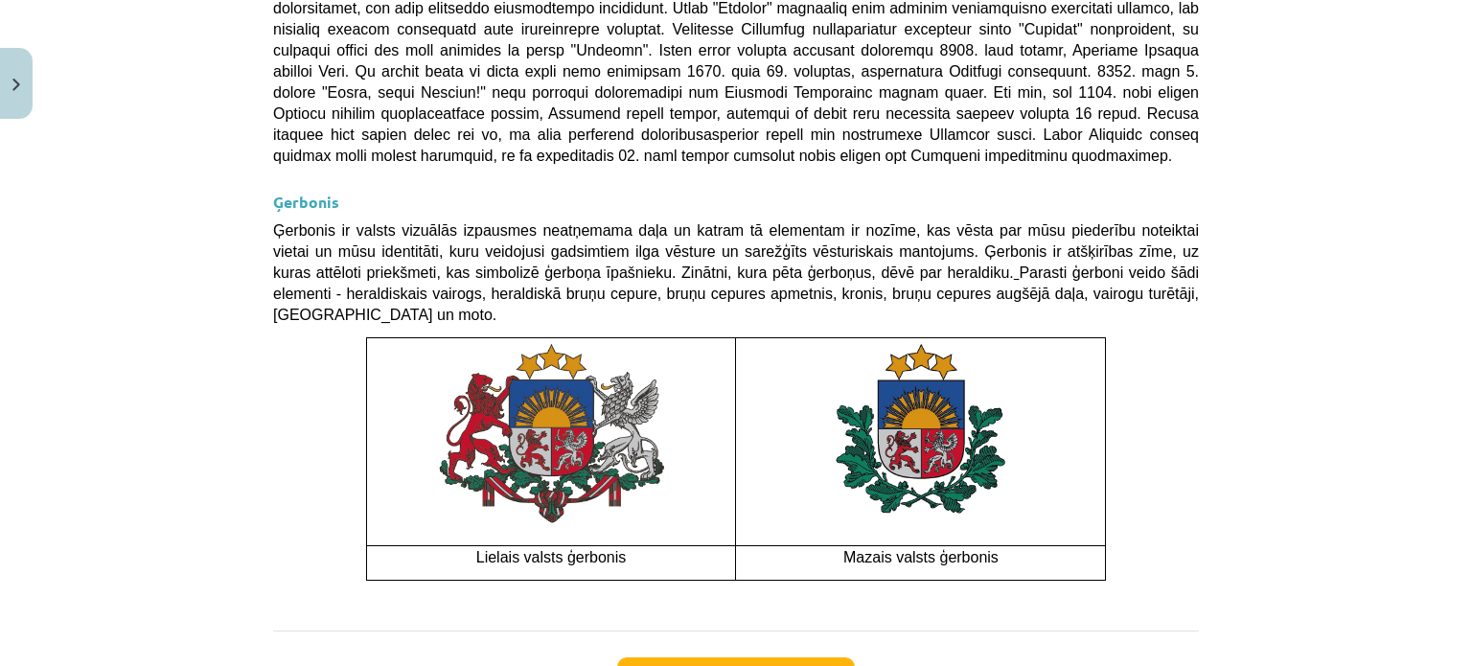
scroll to position [1463, 0]
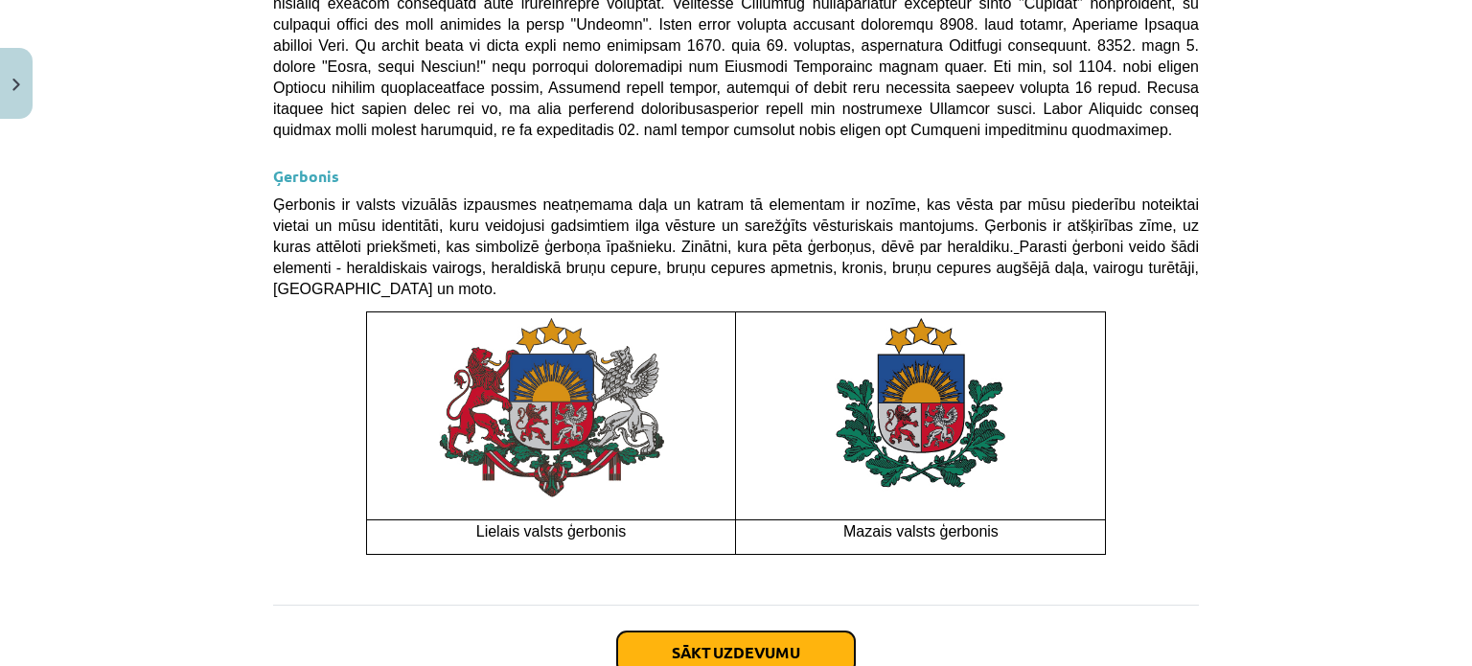
click at [778, 631] on button "Sākt uzdevumu" at bounding box center [736, 652] width 238 height 42
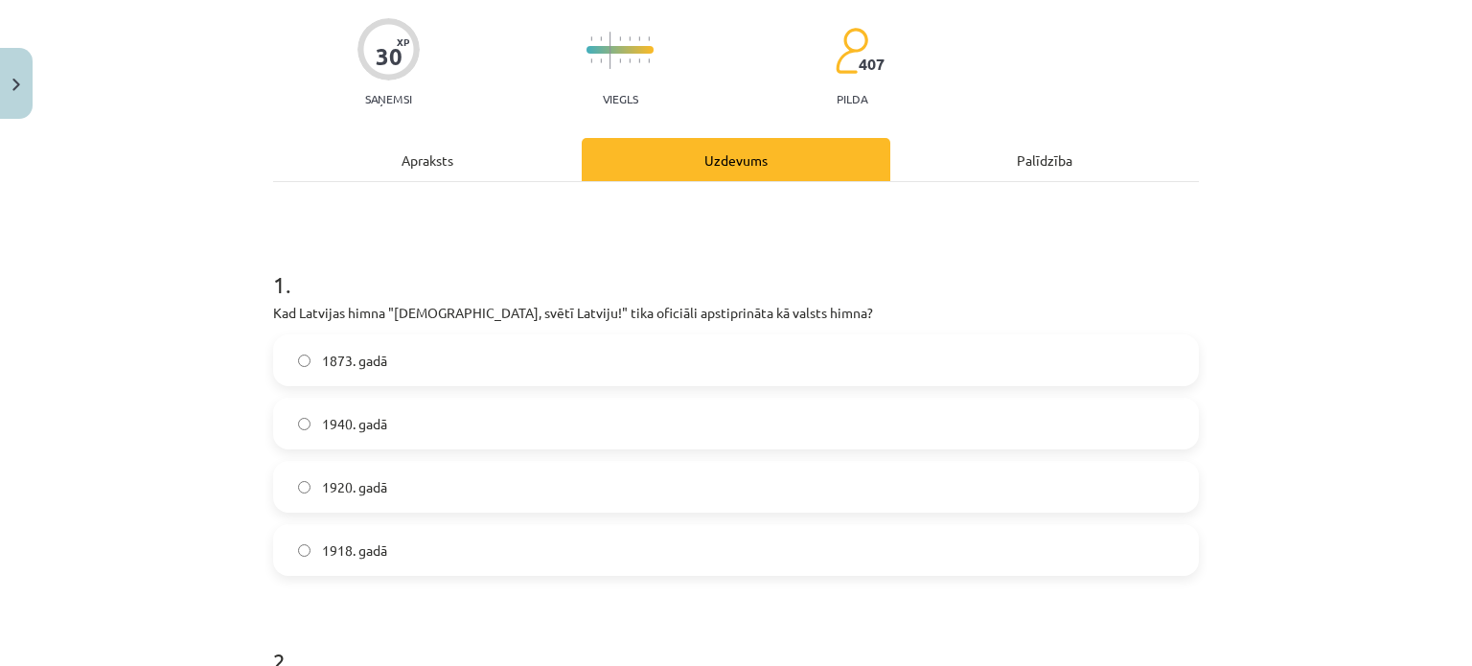
scroll to position [240, 0]
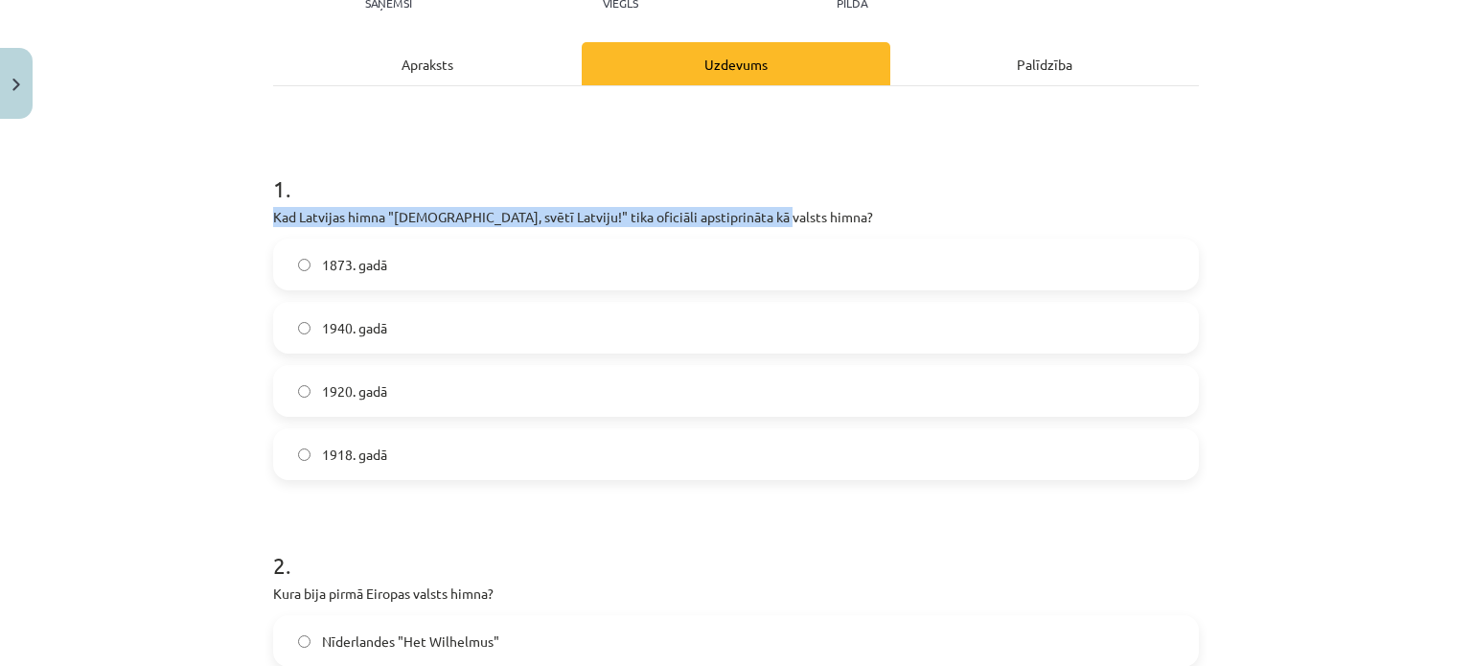
drag, startPoint x: 263, startPoint y: 212, endPoint x: 753, endPoint y: 213, distance: 489.6
copy p "Kad Latvijas himna "Dievs, svētī Latviju!" tika oficiāli apstiprināta kā valsts…"
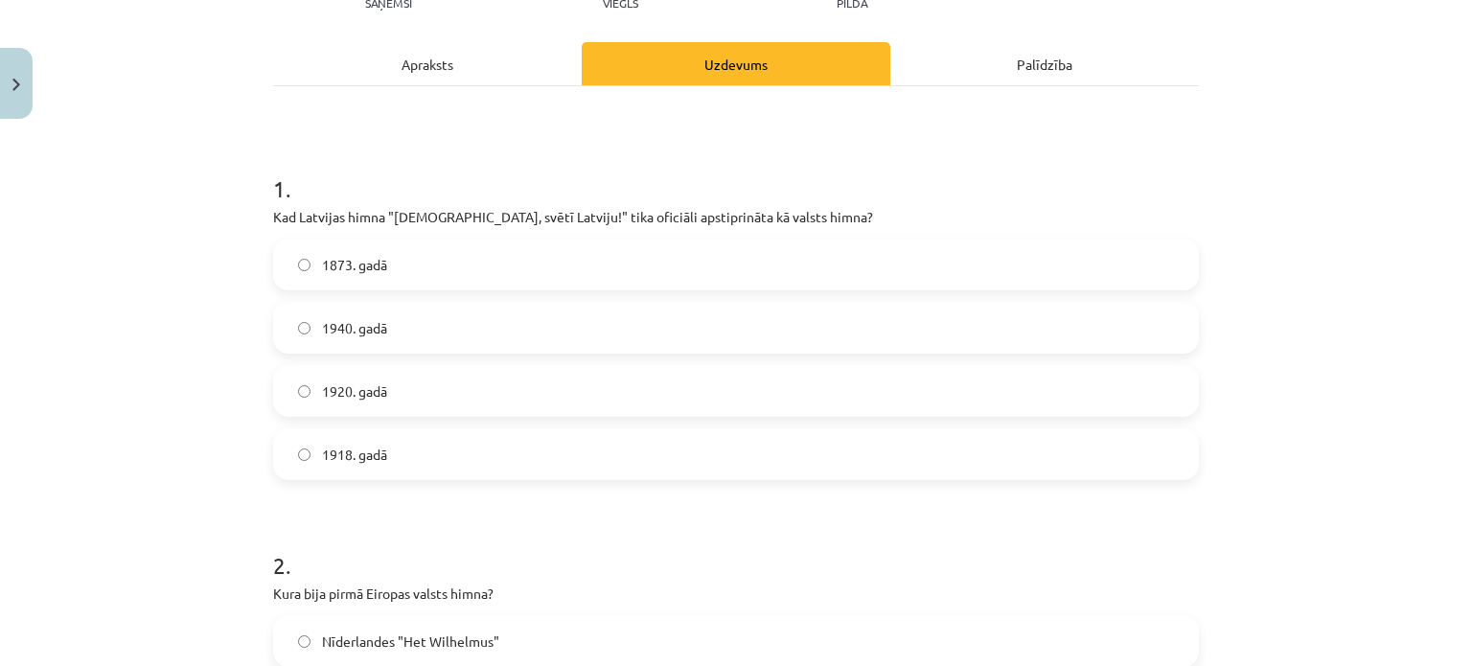
click at [391, 401] on label "1920. gadā" at bounding box center [736, 391] width 922 height 48
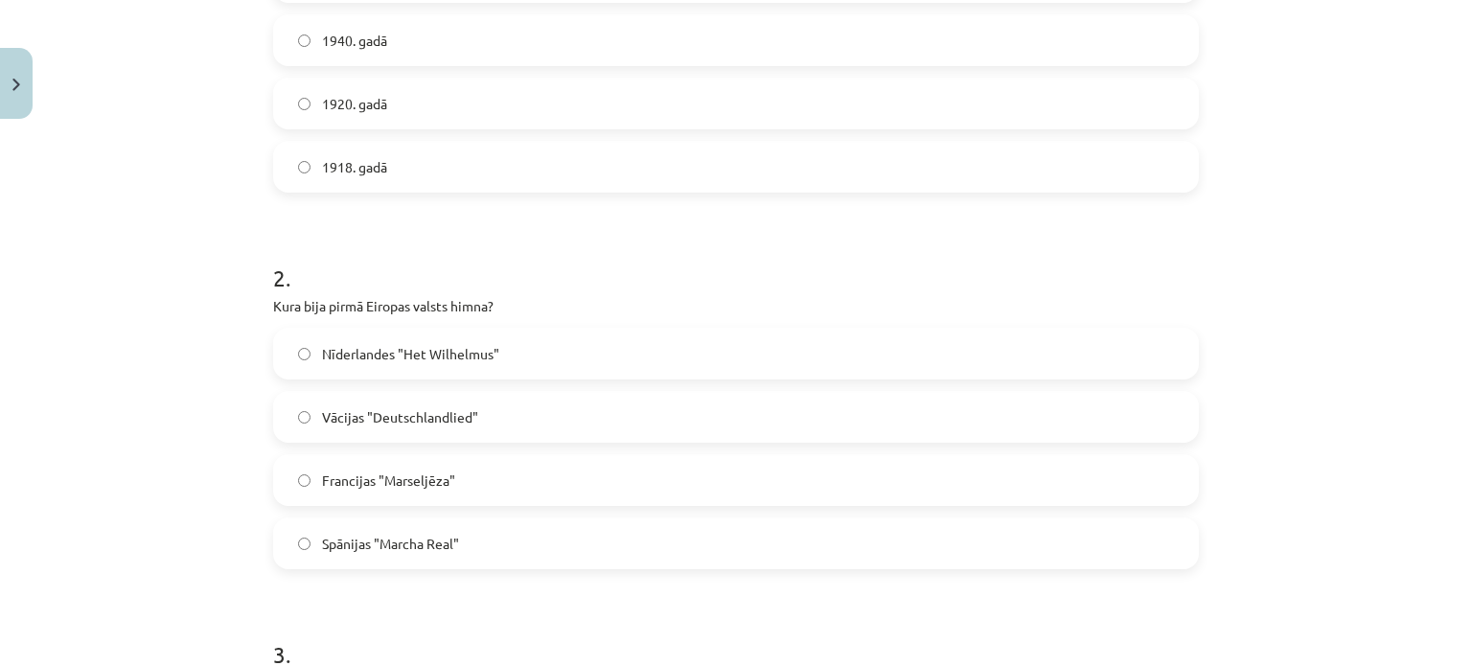
scroll to position [623, 0]
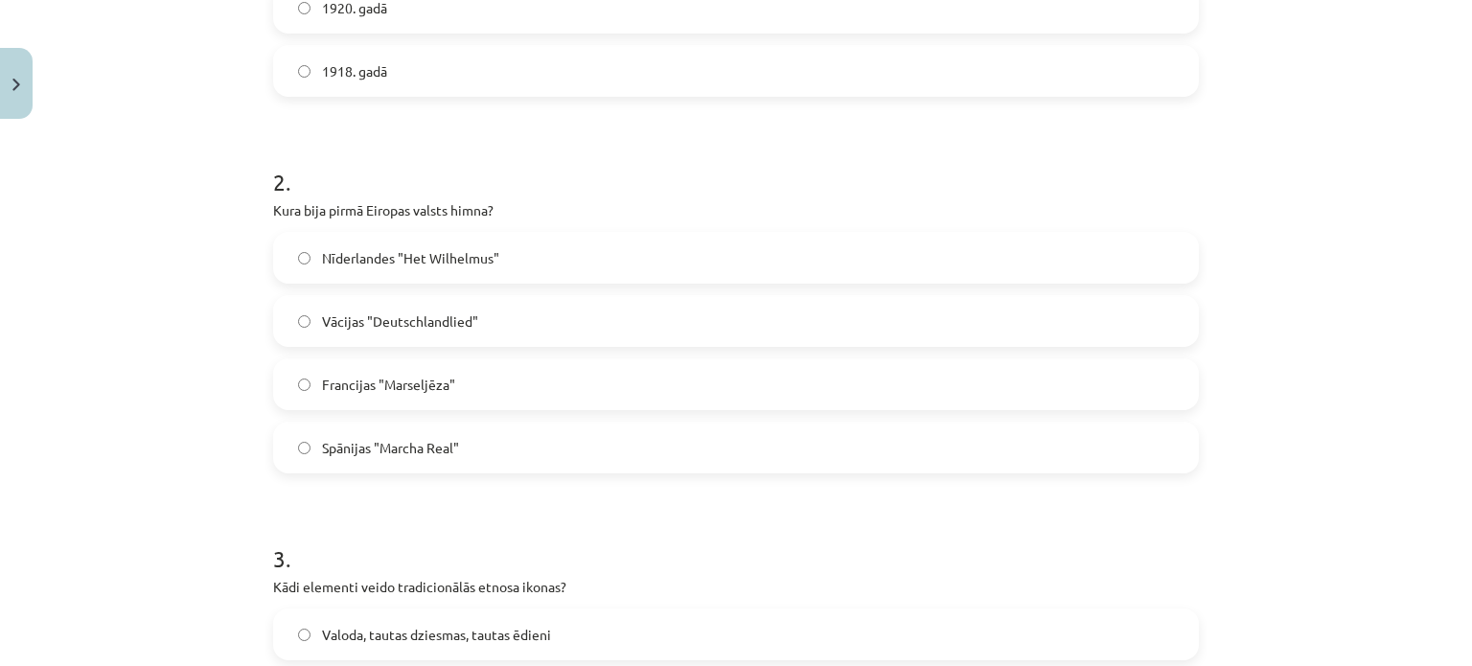
click at [433, 256] on span "Nīderlandes "Het Wilhelmus"" at bounding box center [410, 258] width 177 height 20
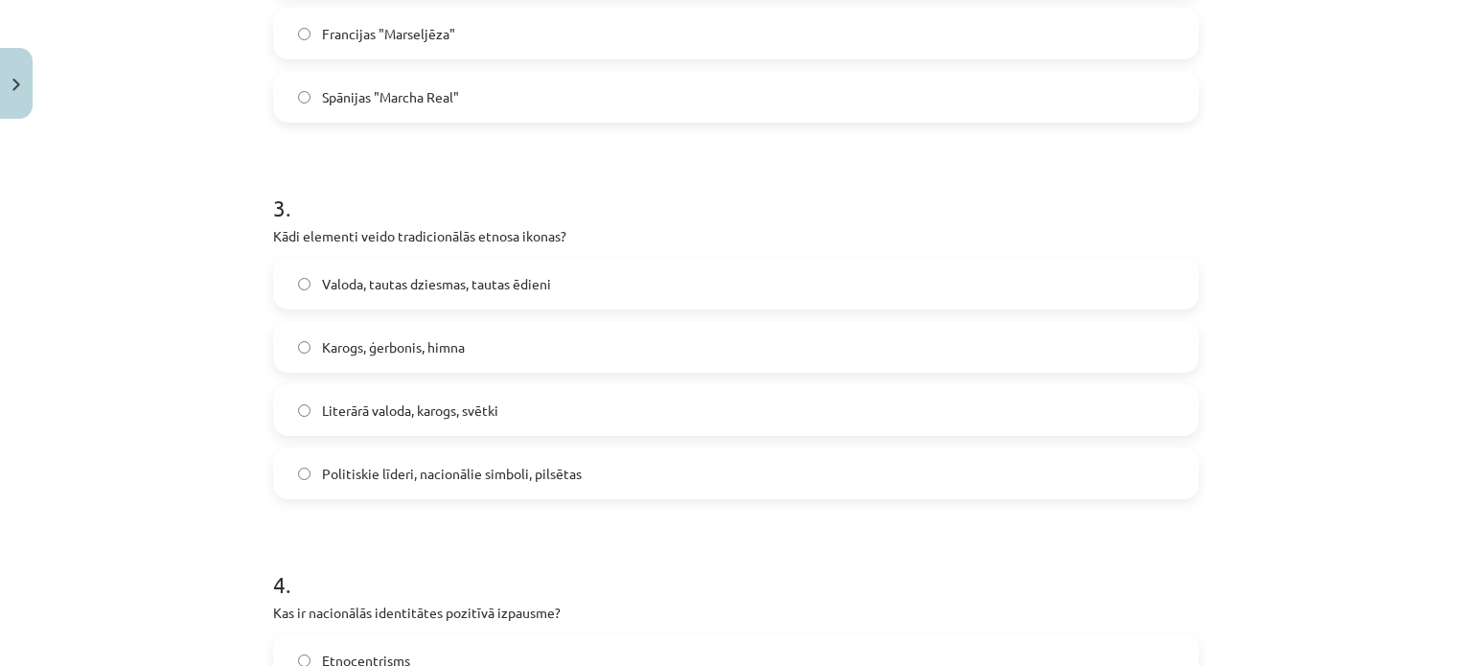
scroll to position [1006, 0]
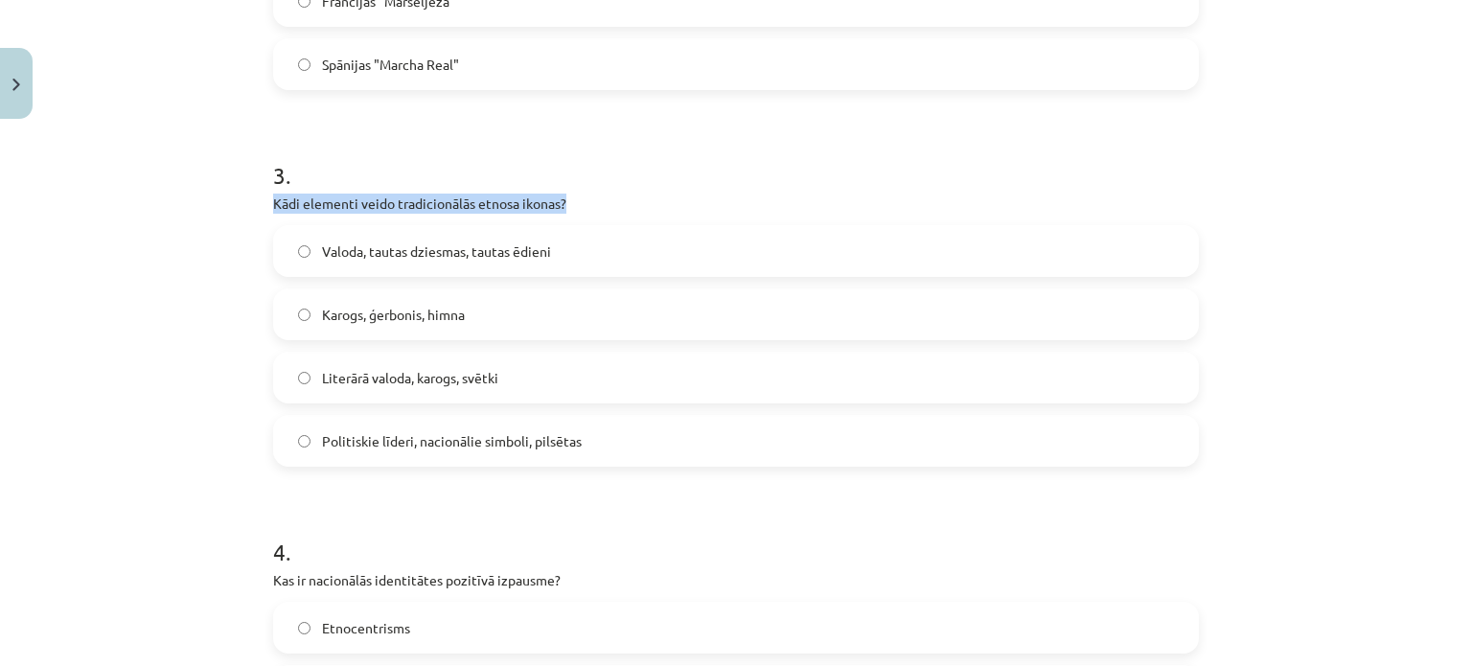
drag, startPoint x: 263, startPoint y: 207, endPoint x: 559, endPoint y: 205, distance: 296.1
click at [559, 205] on div "30 XP Saņemsi Viegls 407 pilda Apraksts Uzdevums Palīdzība 1 . Kad Latvijas him…" at bounding box center [736, 445] width 949 height 2649
copy p "Kādi elementi veido tradicionālās etnosa ikonas?"
click at [428, 321] on span "Karogs, ģerbonis, himna" at bounding box center [393, 315] width 143 height 20
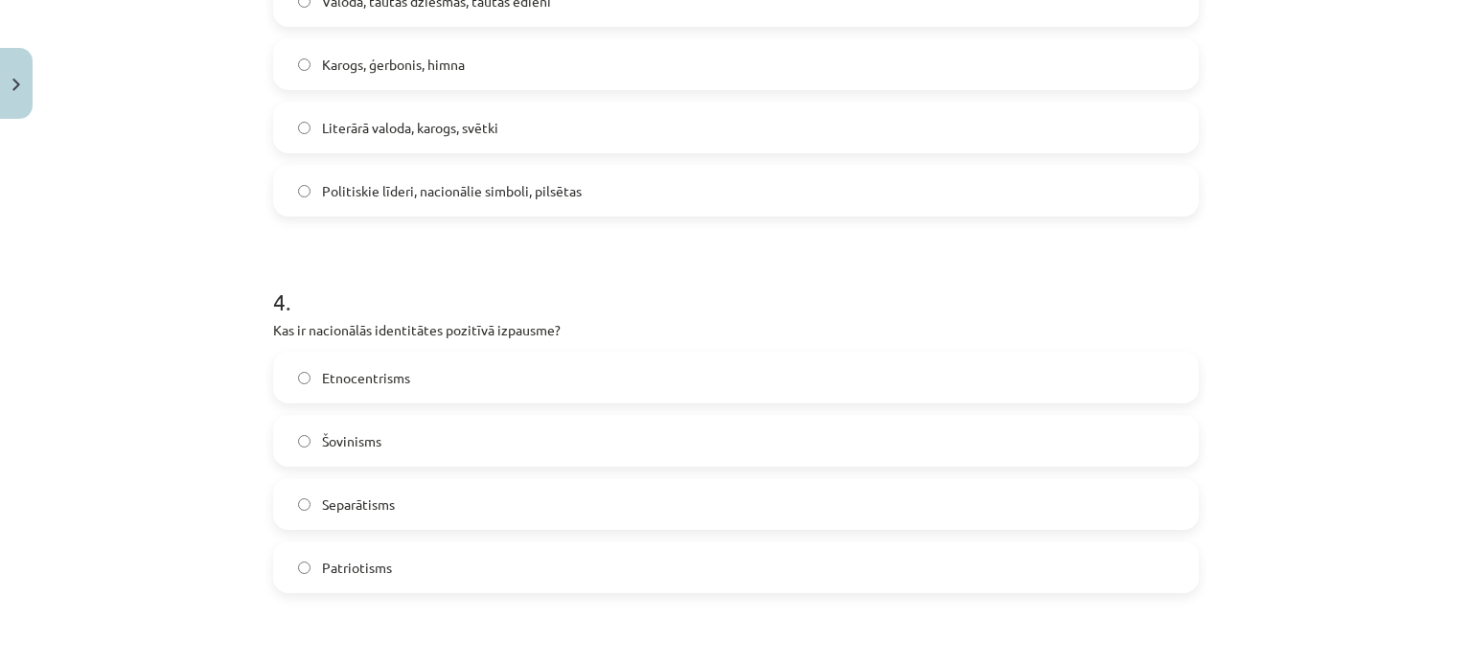
scroll to position [1293, 0]
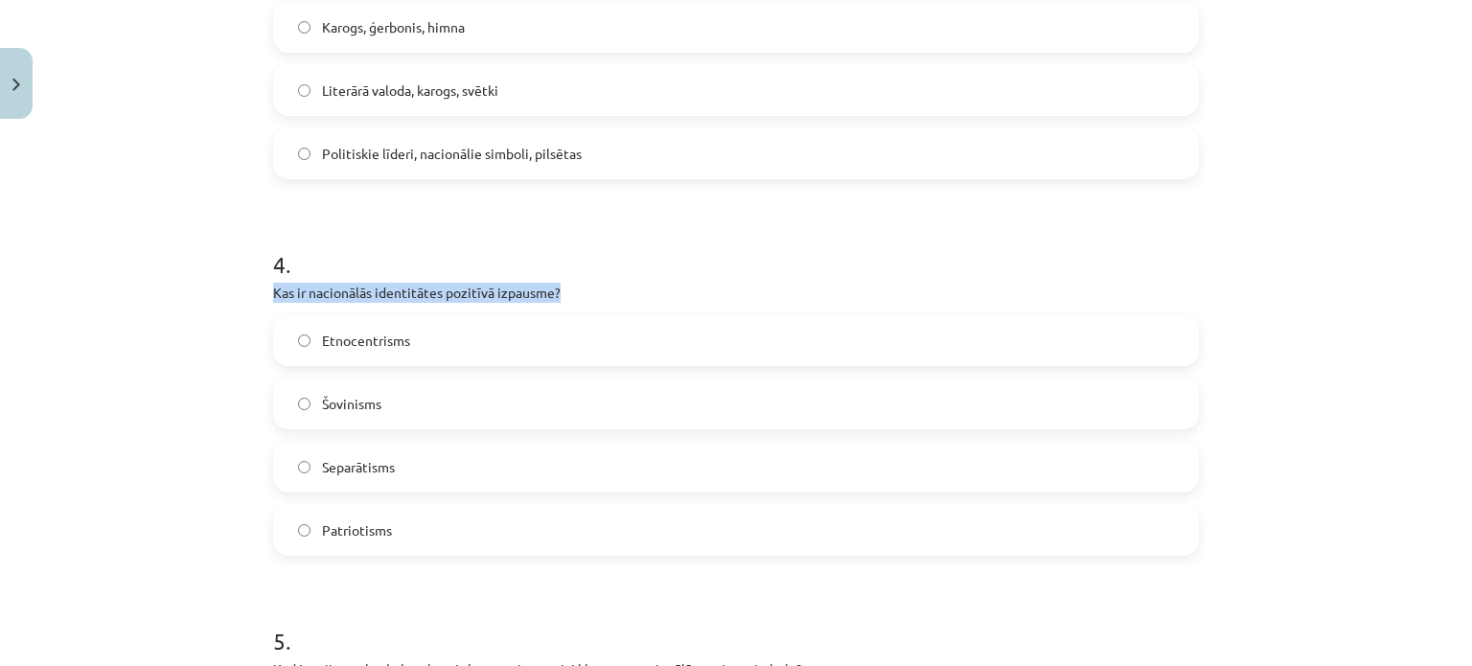
drag, startPoint x: 253, startPoint y: 288, endPoint x: 559, endPoint y: 283, distance: 305.7
click at [559, 283] on div "Mācību tēma: Kultūras un mākslas i (vizuālā māksla) - 11. klases 1. ieskaites m…" at bounding box center [736, 333] width 1472 height 666
click at [177, 375] on div "Mācību tēma: Kultūras un mākslas i (vizuālā māksla) - 11. klases 1. ieskaites m…" at bounding box center [736, 333] width 1472 height 666
click at [350, 523] on span "Patriotisms" at bounding box center [357, 530] width 70 height 20
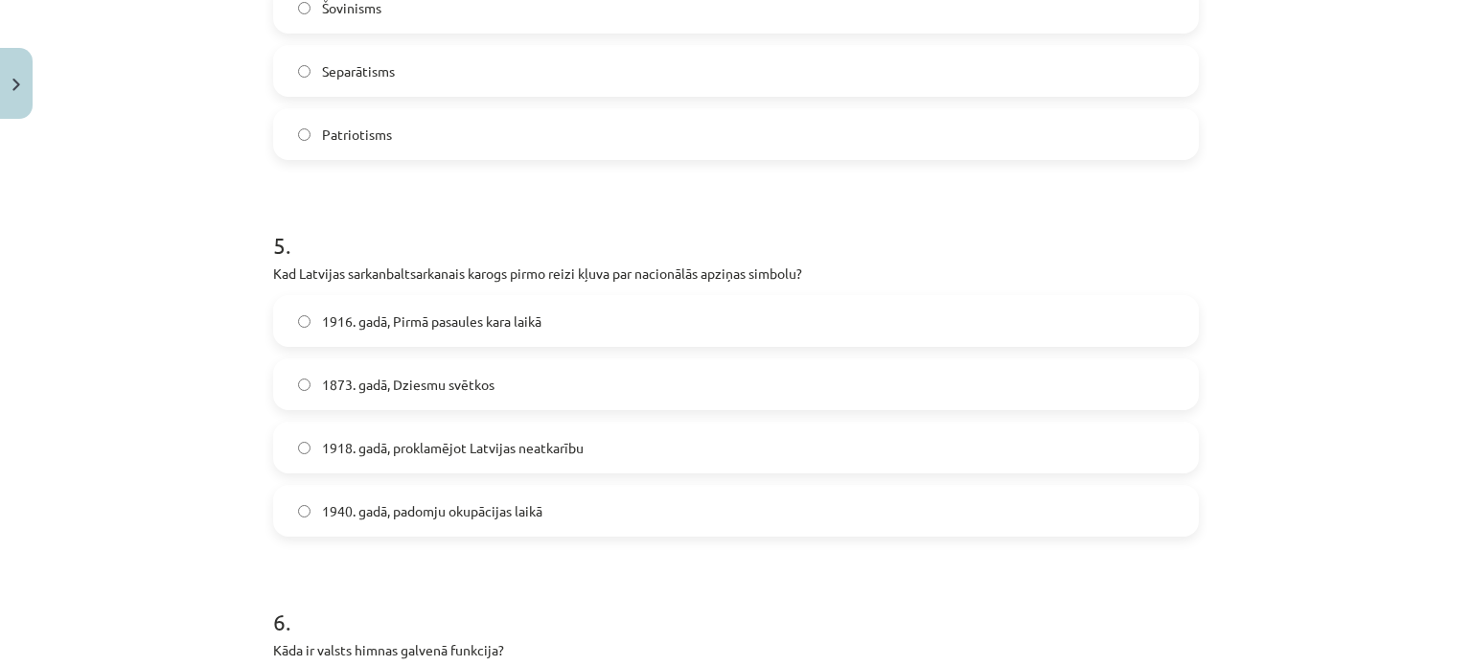
scroll to position [1773, 0]
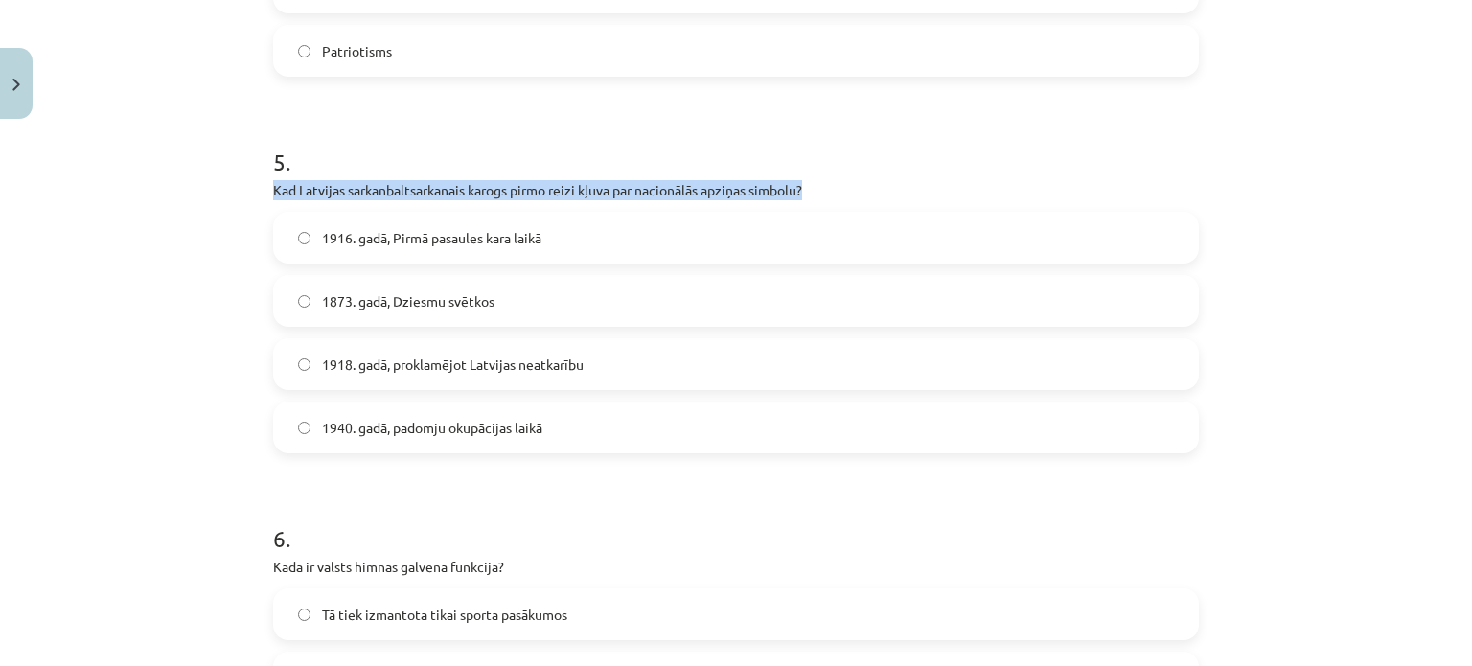
drag, startPoint x: 262, startPoint y: 188, endPoint x: 771, endPoint y: 198, distance: 509.8
copy p "Kad Latvijas sarkanbaltsarkanais karogs pirmo reizi kļuva par nacionālās apziņa…"
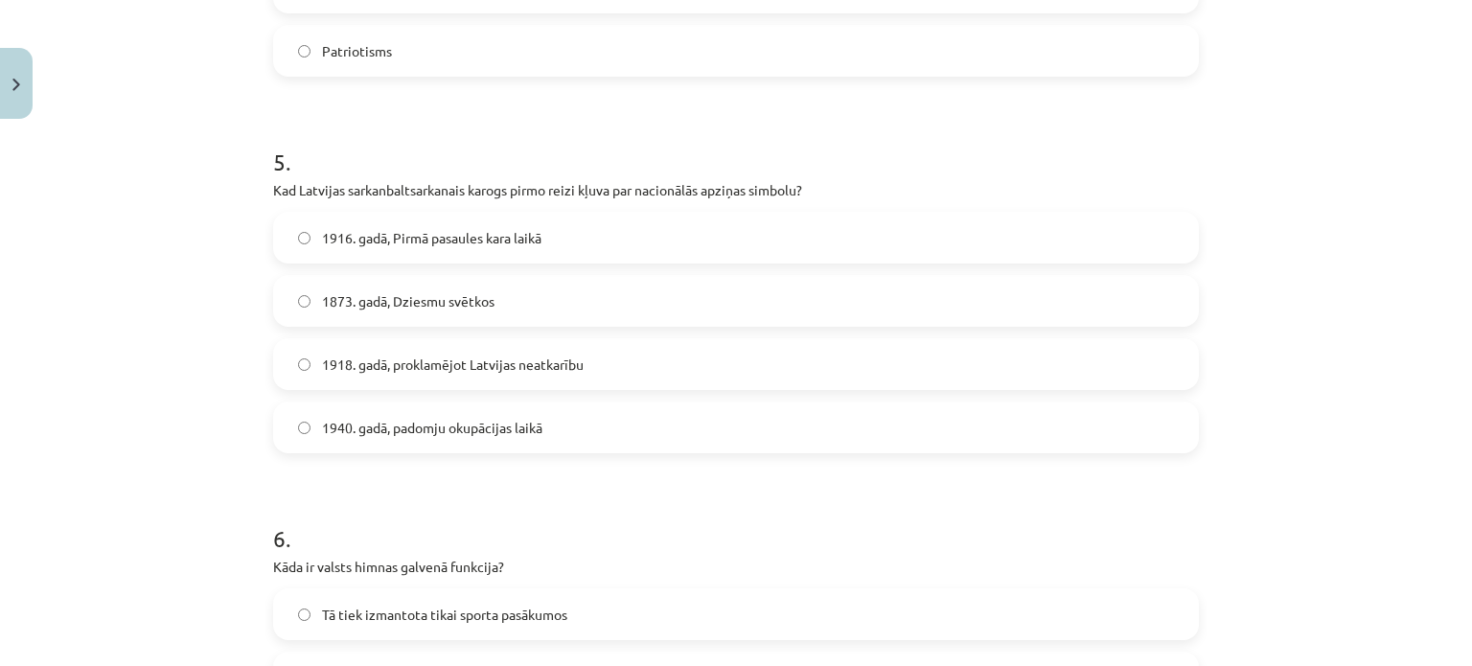
click at [437, 231] on span "1916. gadā, Pirmā pasaules kara laikā" at bounding box center [431, 238] width 219 height 20
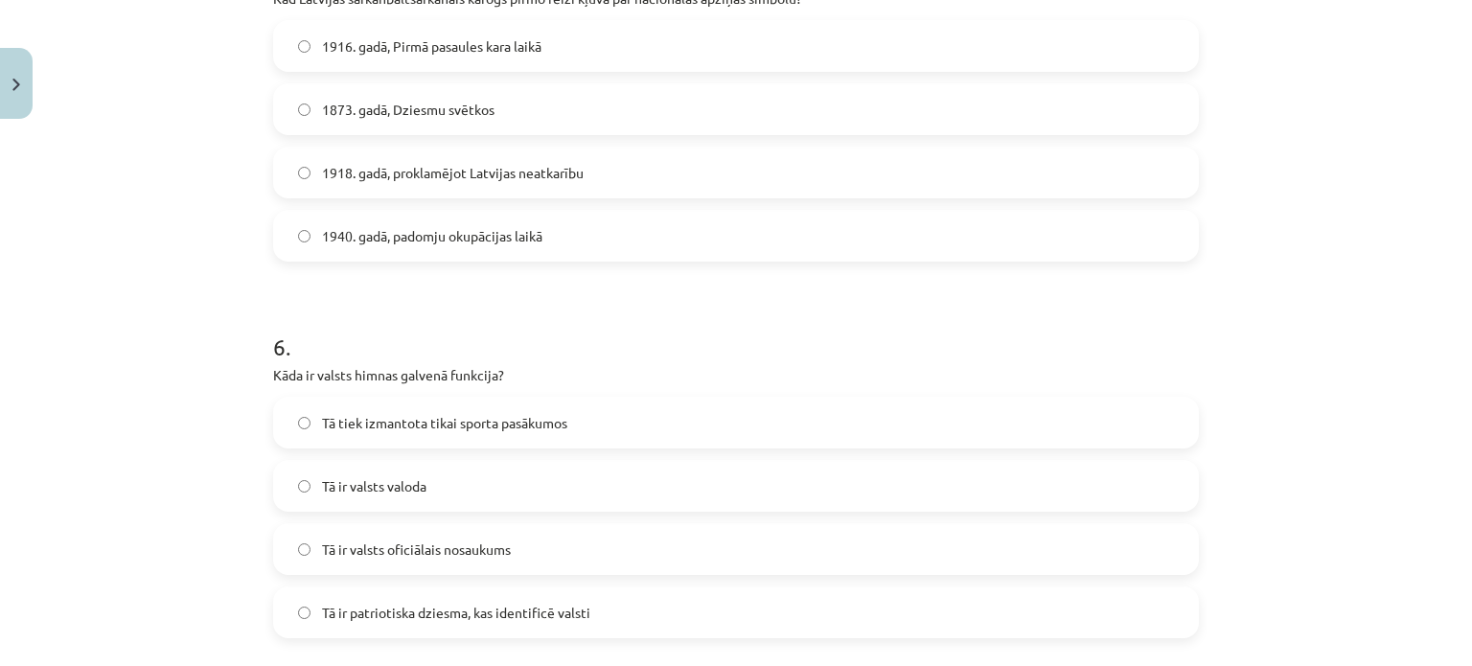
scroll to position [2060, 0]
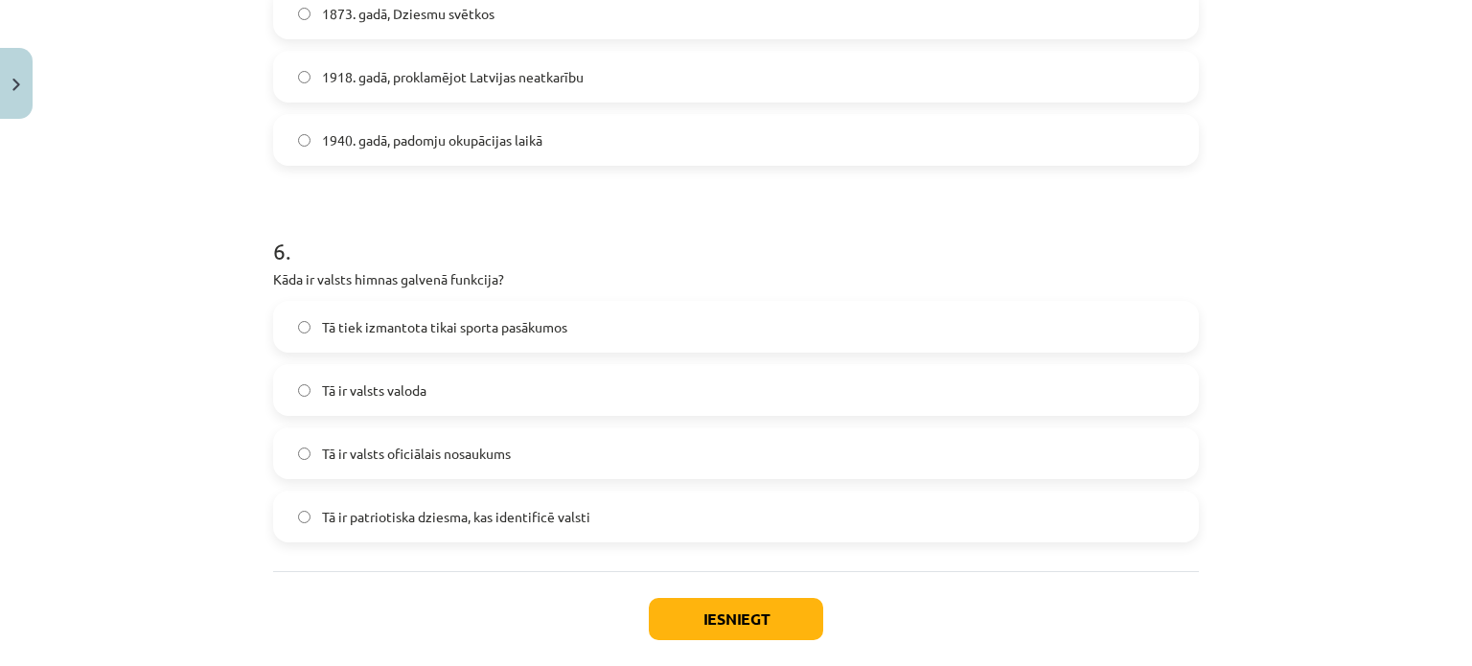
click at [554, 515] on span "Tā ir patriotiska dziesma, kas identificē valsti" at bounding box center [456, 517] width 268 height 20
click at [709, 625] on button "Iesniegt" at bounding box center [736, 619] width 174 height 42
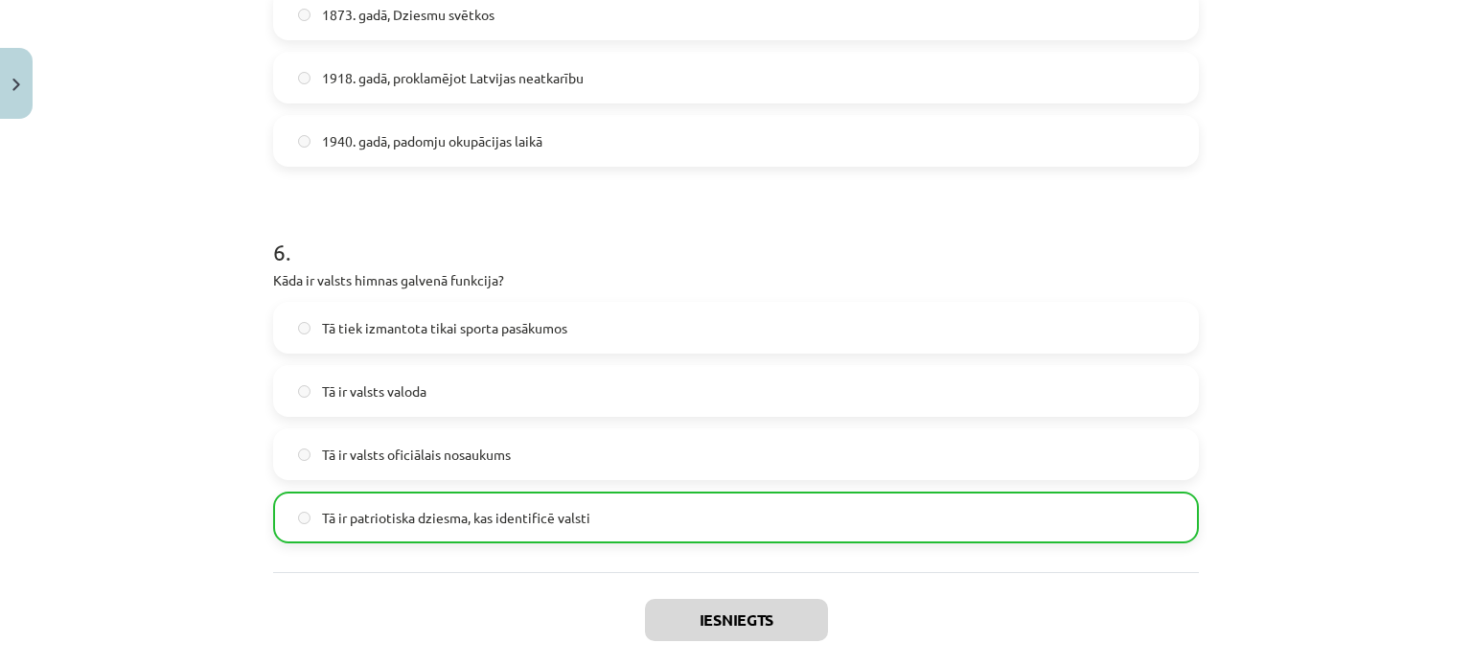
scroll to position [2218, 0]
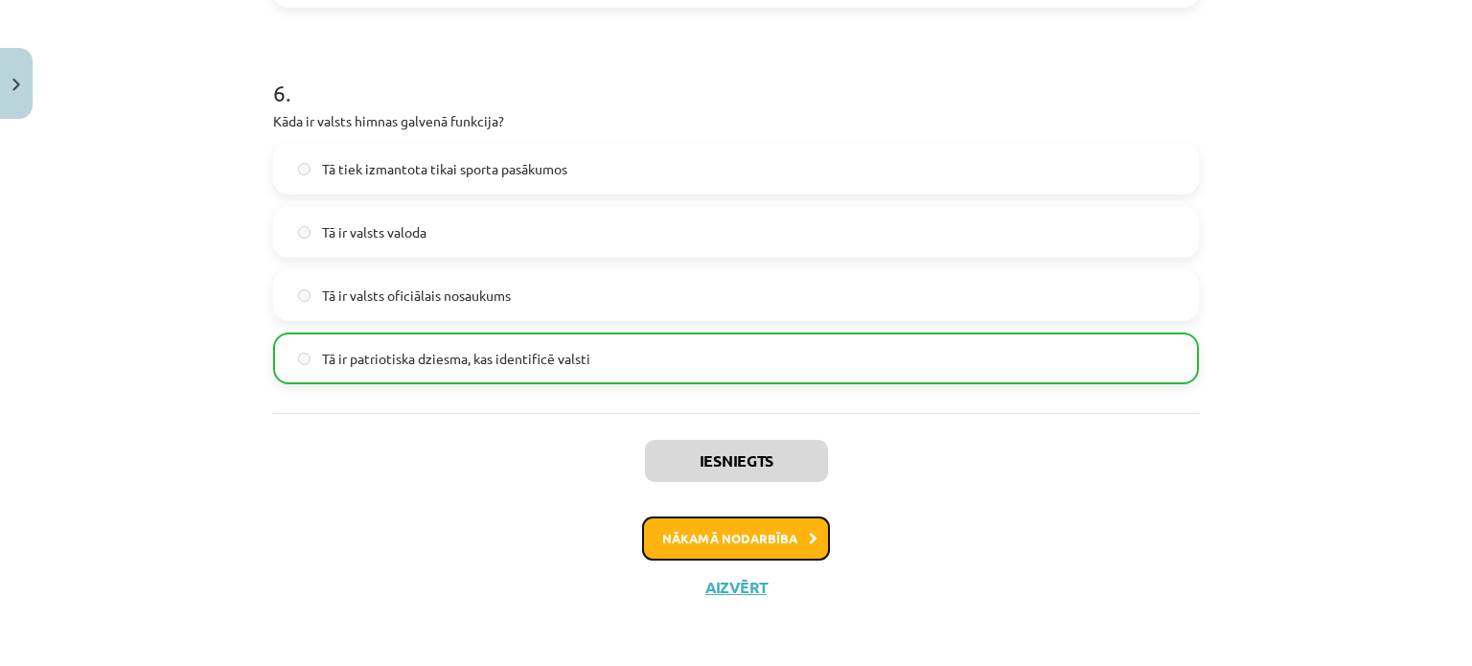
click at [722, 543] on button "Nākamā nodarbība" at bounding box center [736, 538] width 188 height 44
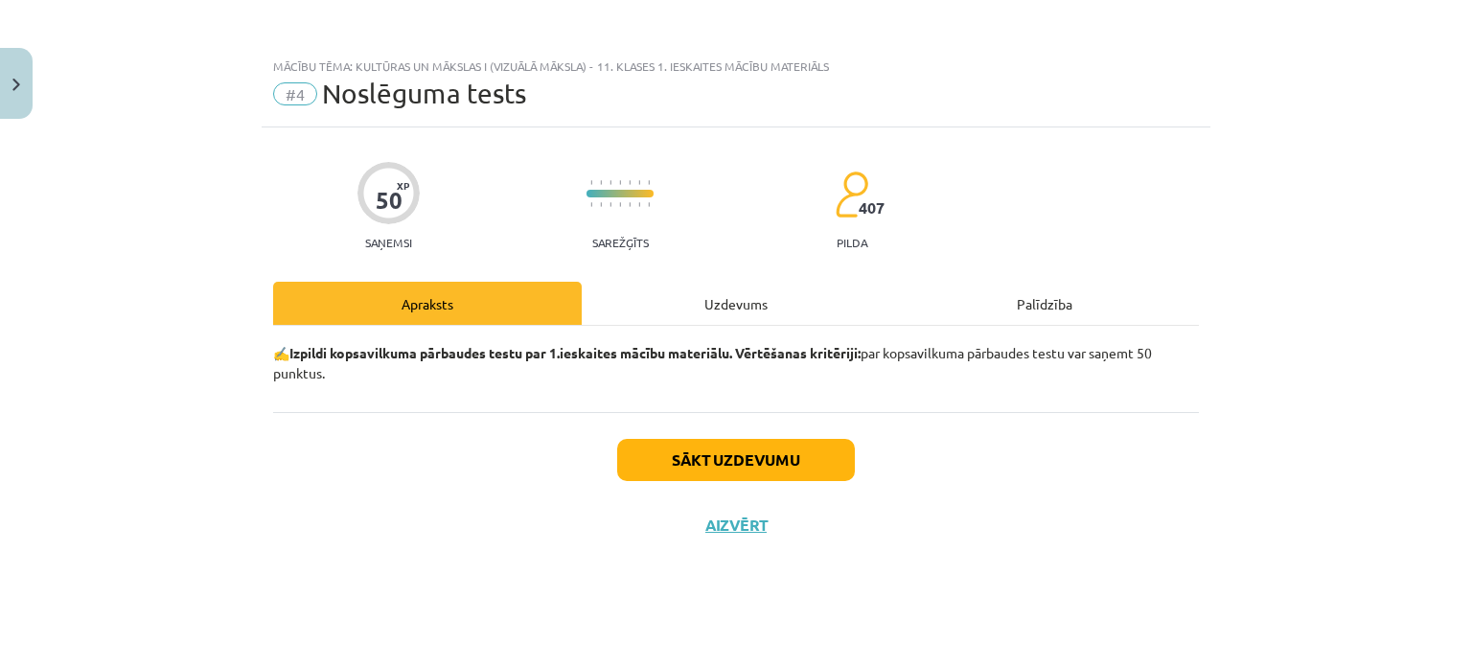
scroll to position [0, 0]
click at [791, 452] on button "Sākt uzdevumu" at bounding box center [736, 460] width 238 height 42
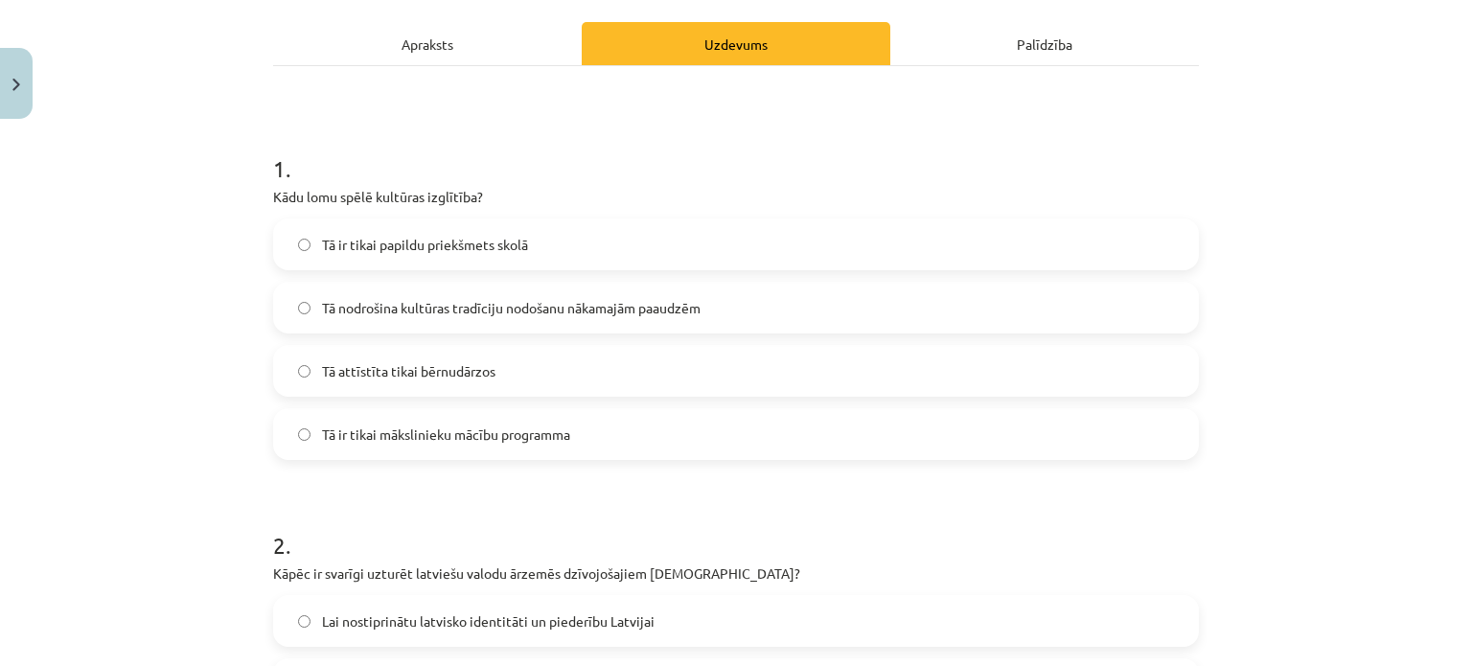
scroll to position [287, 0]
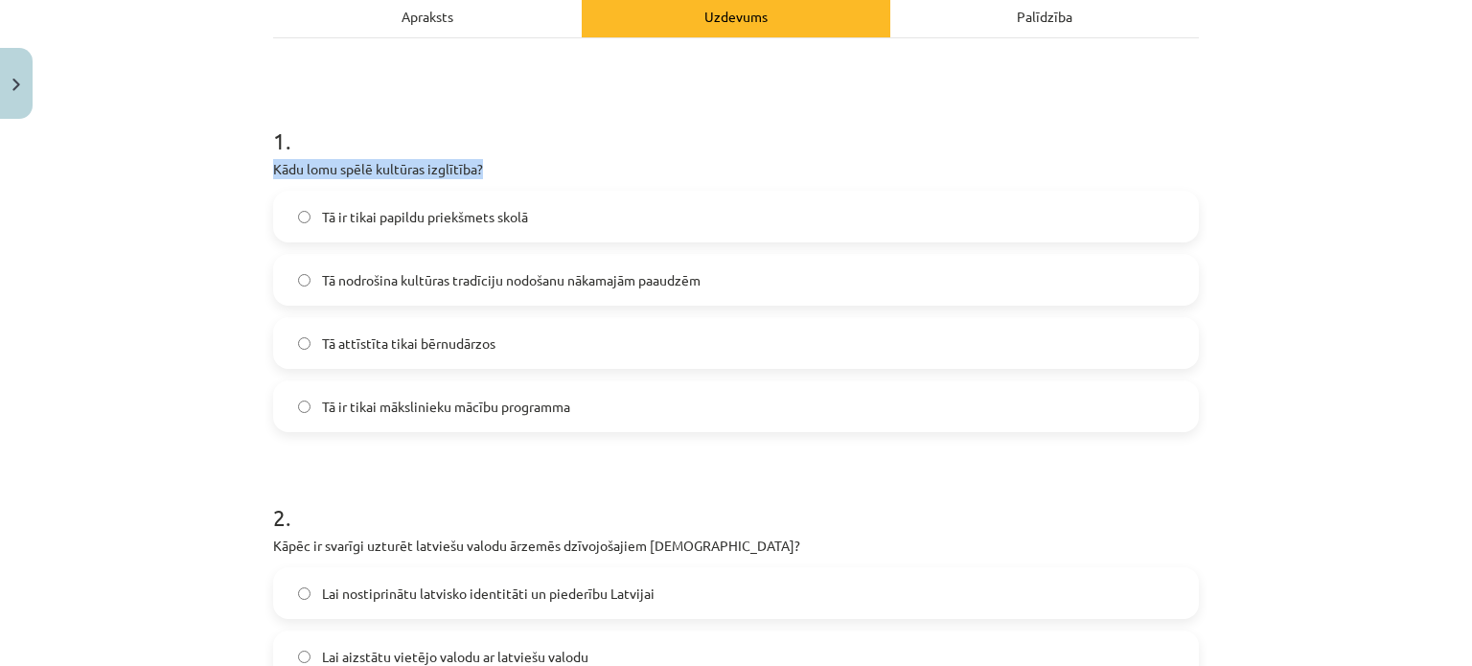
drag, startPoint x: 259, startPoint y: 163, endPoint x: 475, endPoint y: 154, distance: 216.7
copy p "Kādu lomu spēlē kultūras izglītība?"
click at [130, 340] on div "Mācību tēma: Kultūras un mākslas i (vizuālā māksla) - 11. klases 1. ieskaites m…" at bounding box center [736, 333] width 1472 height 666
click at [597, 279] on span "Tā nodrošina kultūras tradīciju nodošanu nākamajām paaudzēm" at bounding box center [511, 280] width 378 height 20
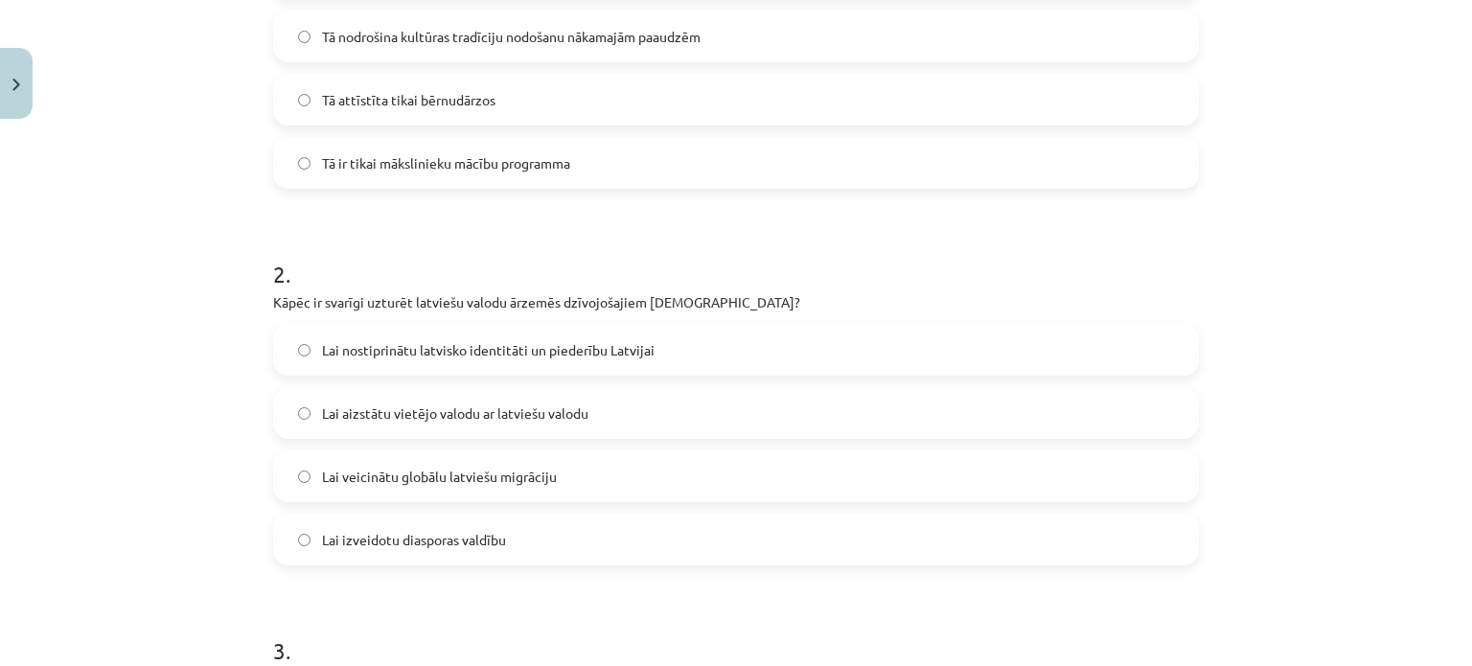
scroll to position [575, 0]
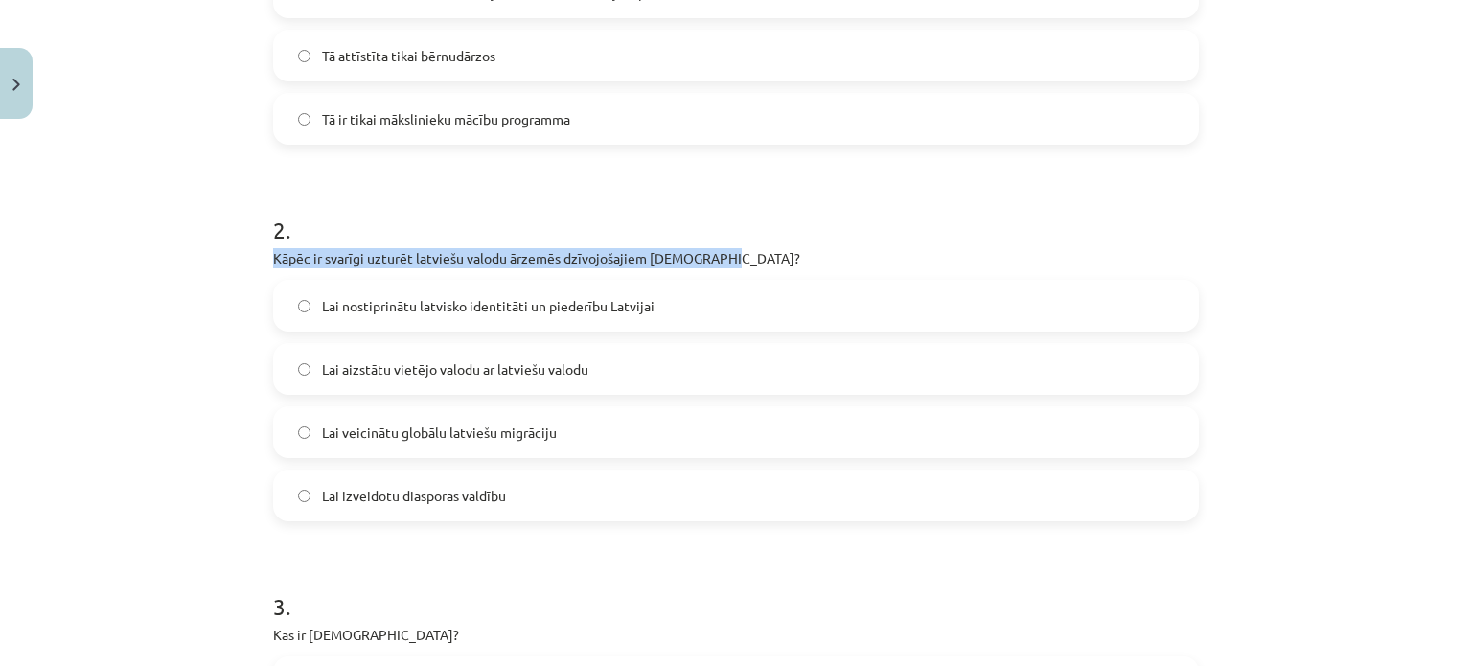
drag, startPoint x: 261, startPoint y: 260, endPoint x: 732, endPoint y: 261, distance: 471.4
copy p "Kāpēc ir svarīgi uzturēt latviešu valodu ārzemēs dzīvojošajiem latviešiem?"
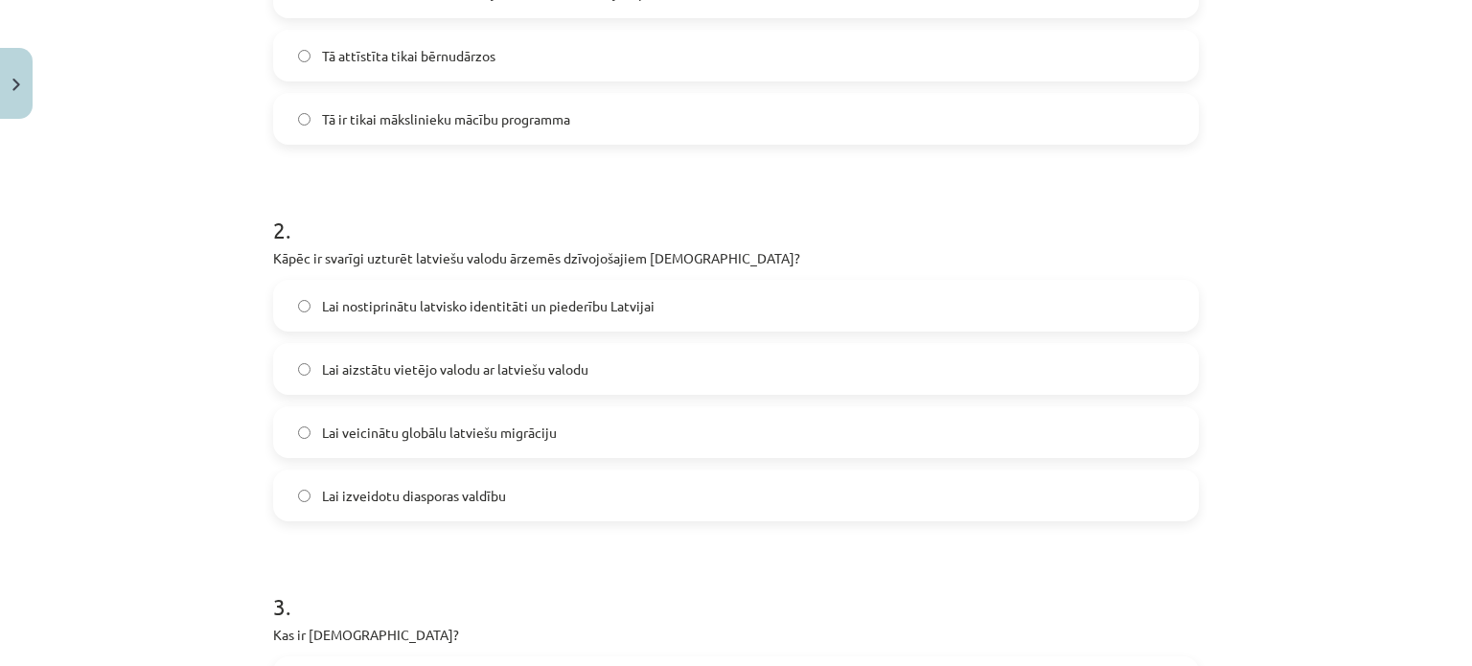
click at [758, 201] on h1 "2 ." at bounding box center [736, 212] width 926 height 59
click at [657, 298] on label "Lai nostiprinātu latvisko identitāti un piederību Latvijai" at bounding box center [736, 306] width 922 height 48
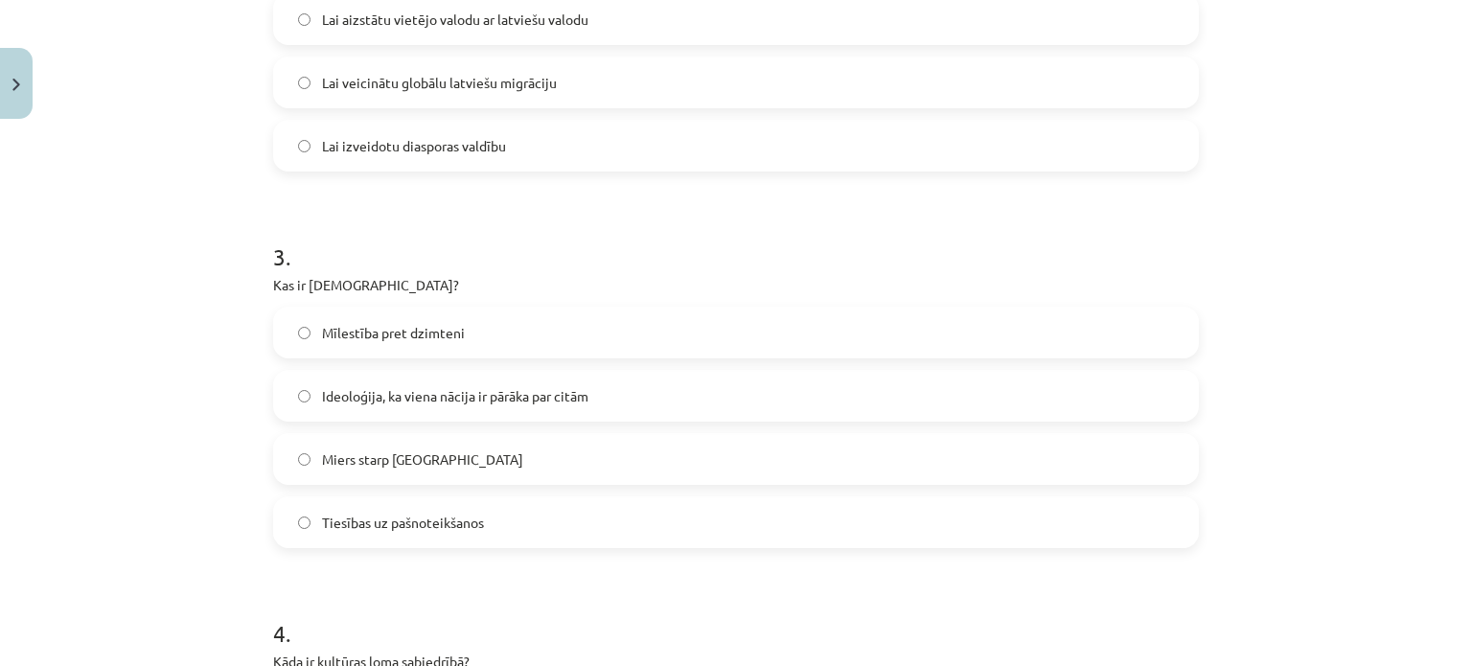
scroll to position [958, 0]
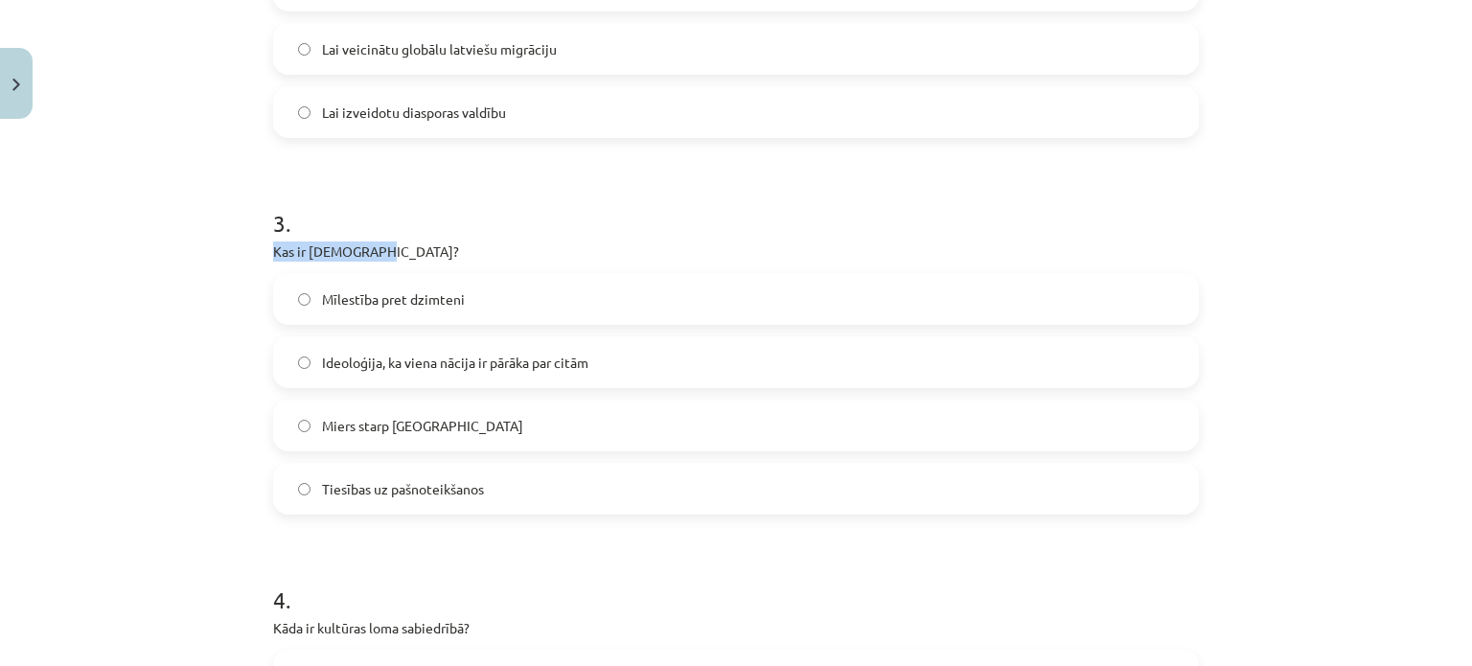
drag, startPoint x: 260, startPoint y: 256, endPoint x: 372, endPoint y: 258, distance: 112.1
copy p "Kas ir šovinisms?"
click at [154, 311] on div "Mācību tēma: Kultūras un mākslas i (vizuālā māksla) - 11. klases 1. ieskaites m…" at bounding box center [736, 333] width 1472 height 666
click at [458, 366] on span "Ideoloģija, ka viena nācija ir pārāka par citām" at bounding box center [455, 363] width 266 height 20
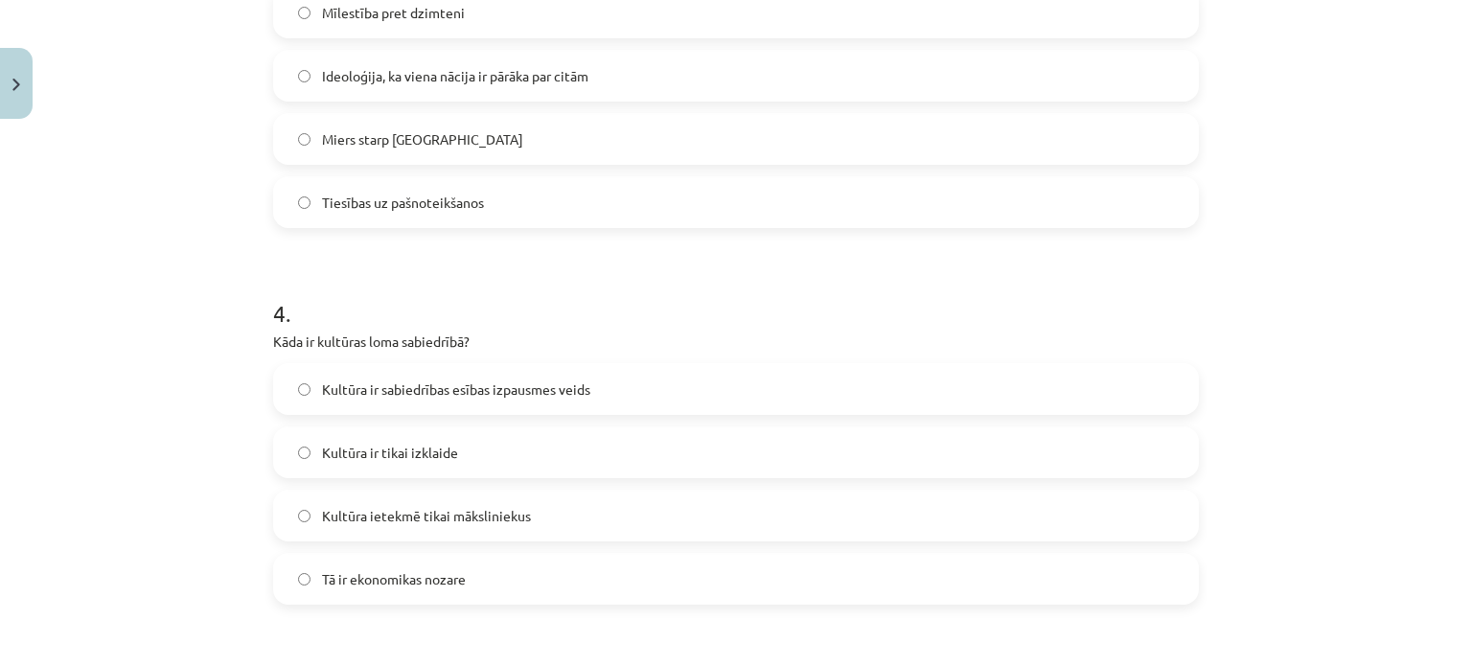
scroll to position [1246, 0]
click at [413, 368] on label "Kultūra ir sabiedrības esības izpausmes veids" at bounding box center [736, 388] width 922 height 48
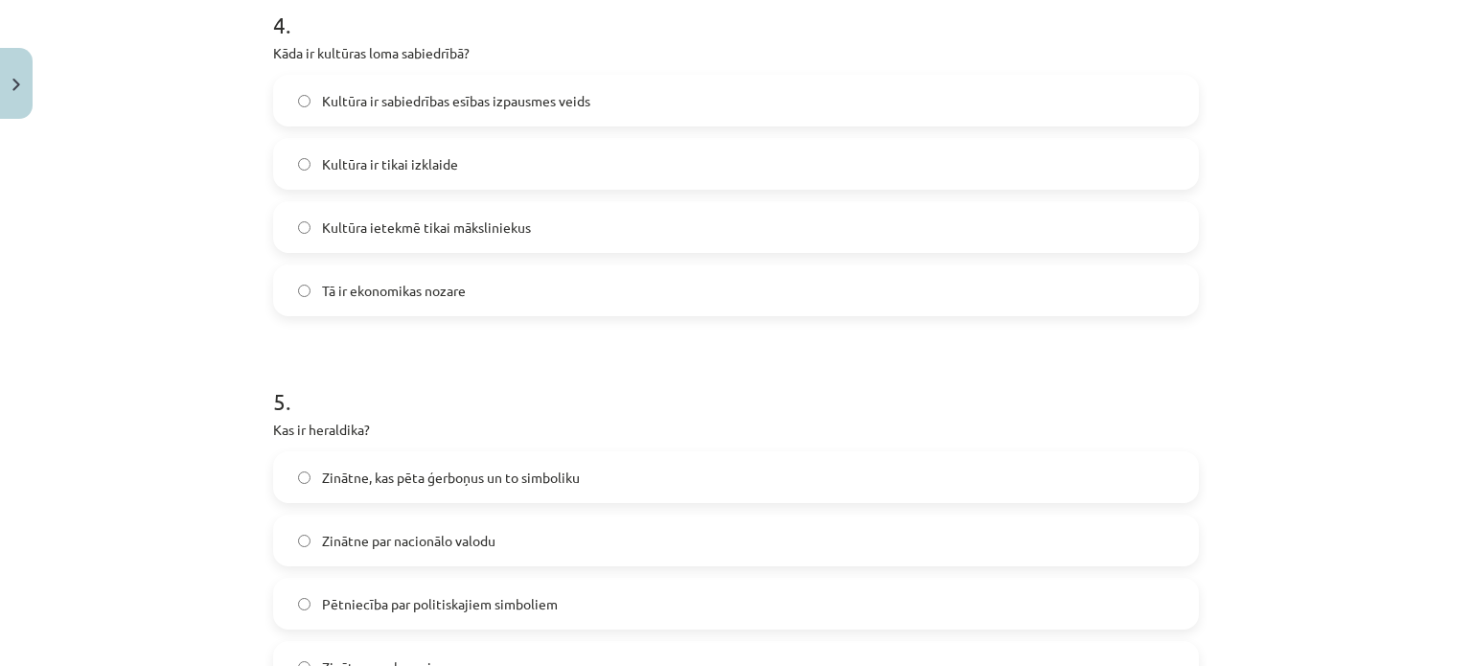
scroll to position [1629, 0]
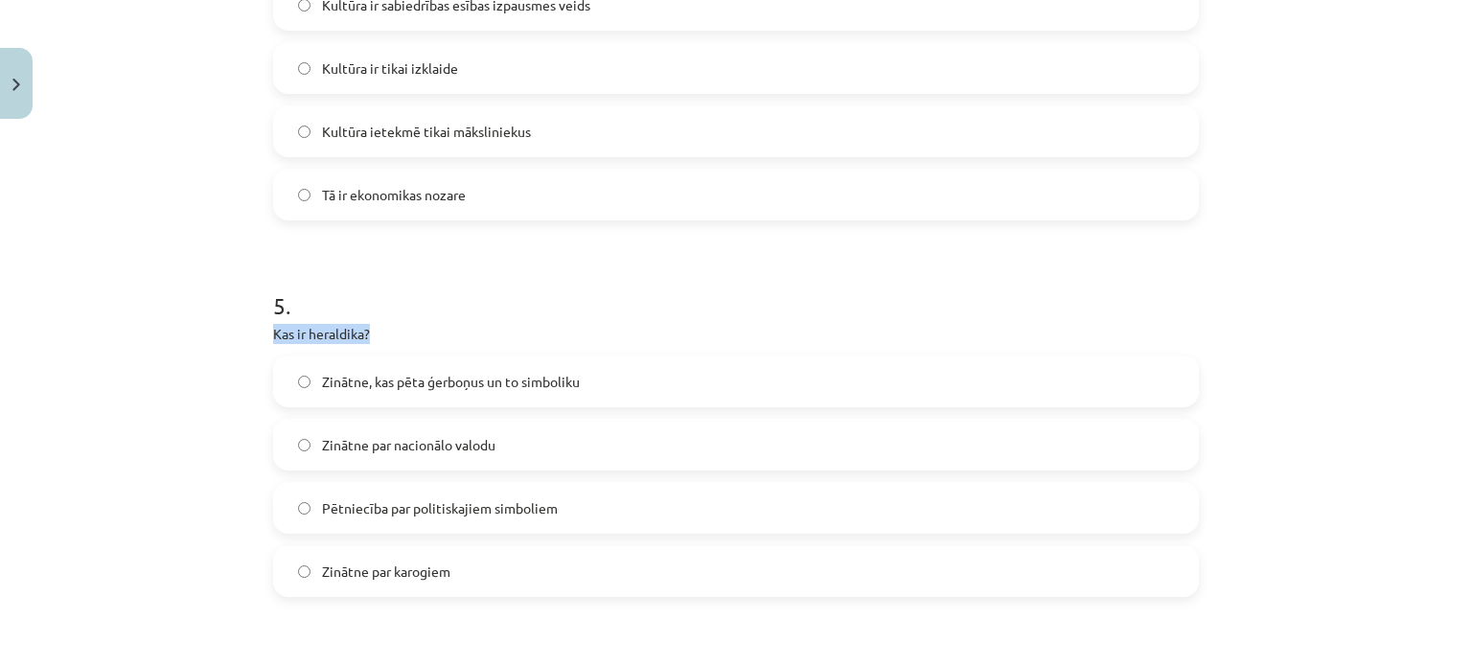
drag, startPoint x: 261, startPoint y: 335, endPoint x: 377, endPoint y: 326, distance: 116.3
click at [377, 326] on div "50 XP Saņemsi Sarežģīts 407 pilda Apraksts Uzdevums Palīdzība 1 . Kādu lomu spē…" at bounding box center [736, 576] width 949 height 4155
copy p "Kas ir heraldika?"
click at [151, 426] on div "Mācību tēma: Kultūras un mākslas i (vizuālā māksla) - 11. klases 1. ieskaites m…" at bounding box center [736, 333] width 1472 height 666
click at [552, 384] on span "Zinātne, kas pēta ģerboņus un to simboliku" at bounding box center [451, 382] width 258 height 20
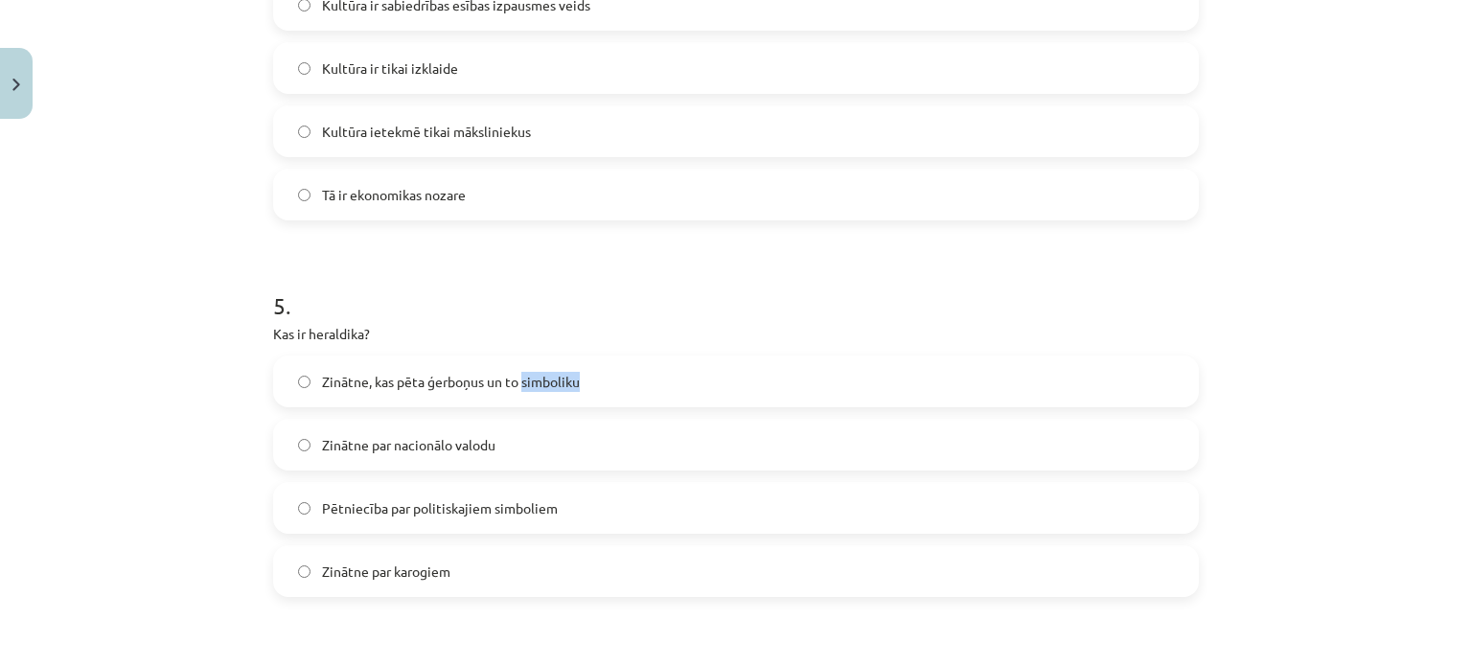
click at [552, 384] on span "Zinātne, kas pēta ģerboņus un to simboliku" at bounding box center [451, 382] width 258 height 20
click at [491, 316] on h1 "5 ." at bounding box center [736, 288] width 926 height 59
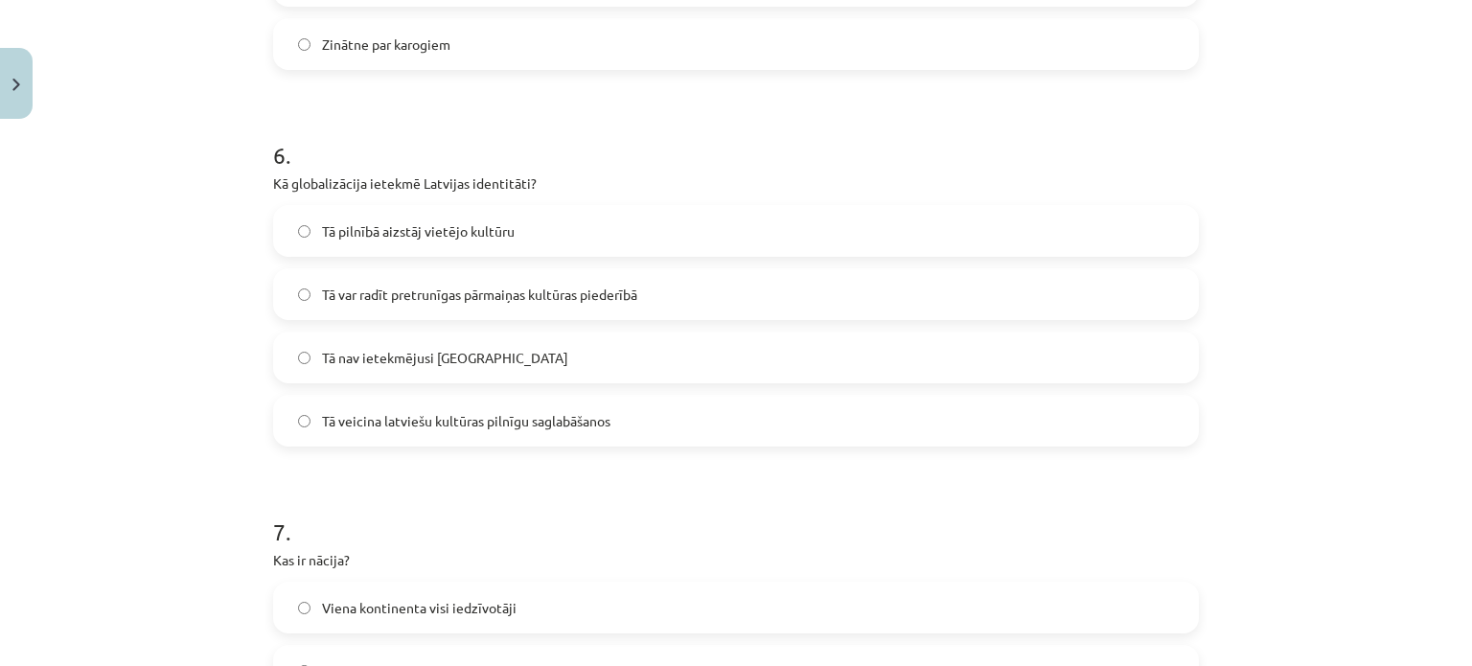
scroll to position [2204, 0]
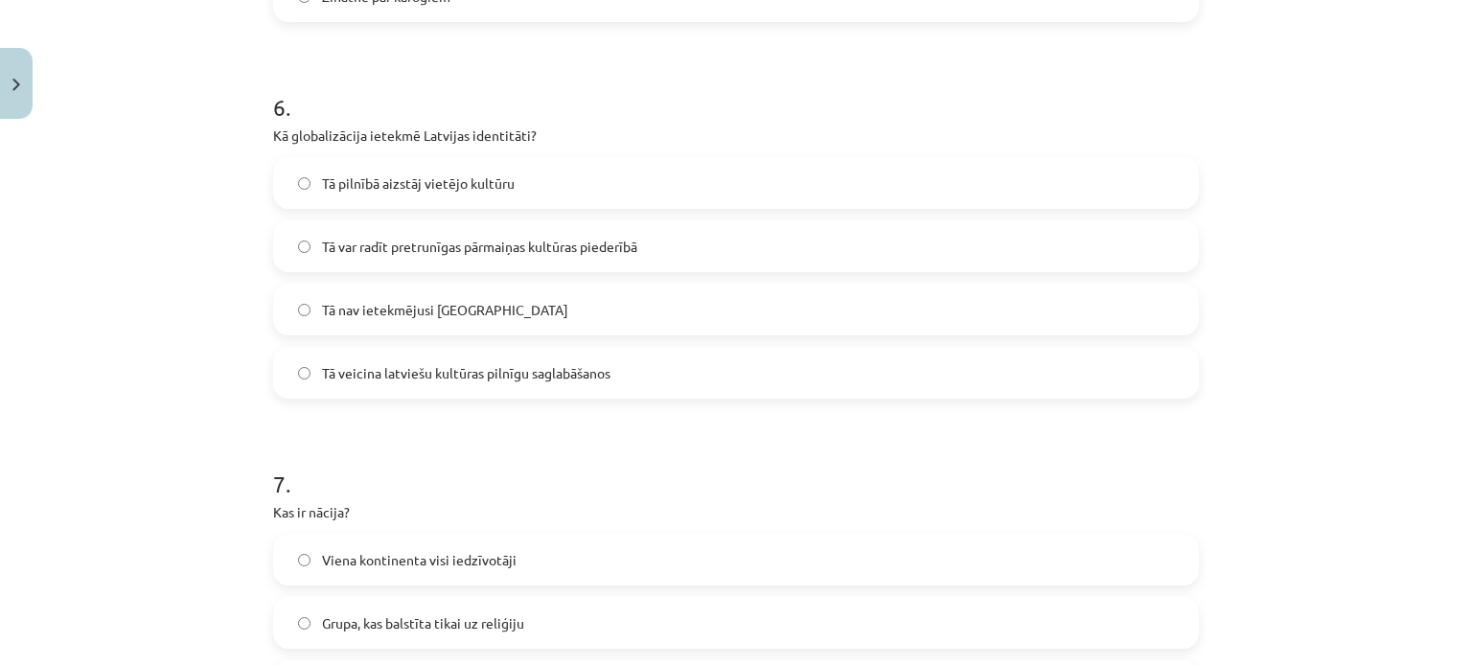
click at [601, 382] on label "Tā veicina latviešu kultūras pilnīgu saglabāšanos" at bounding box center [736, 373] width 922 height 48
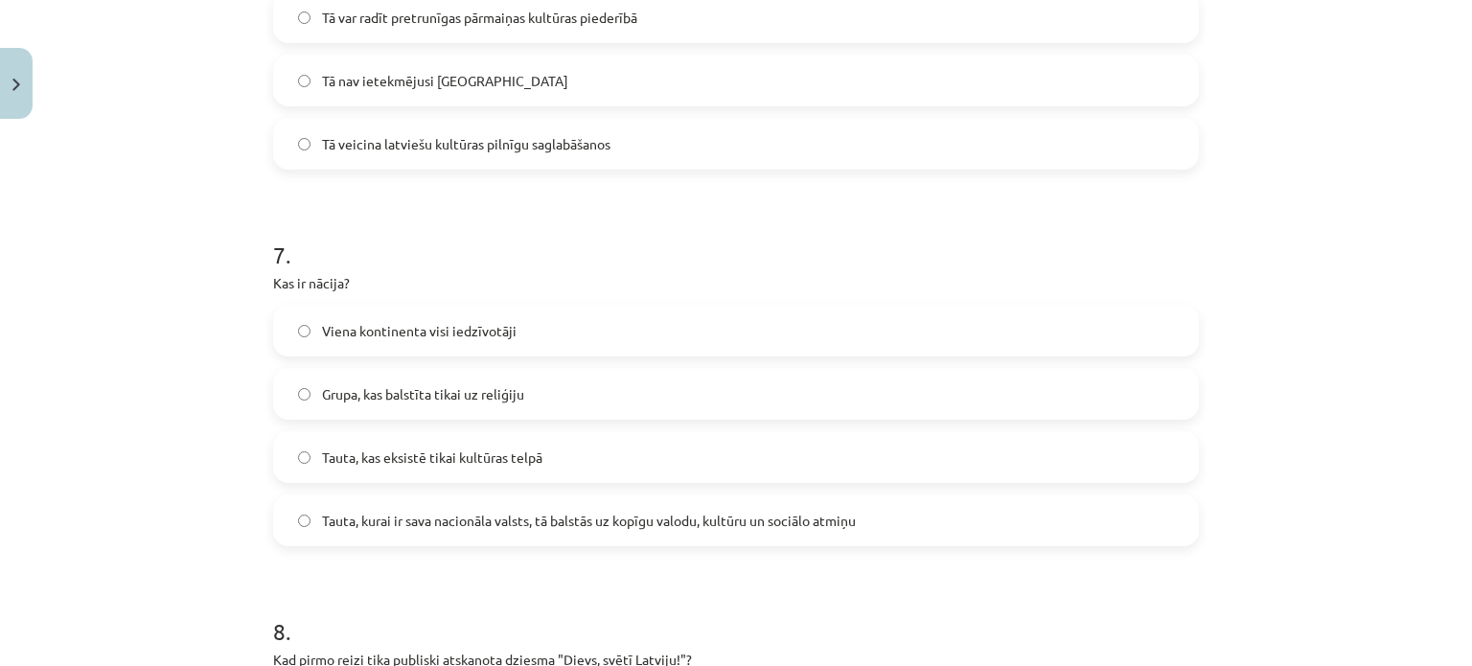
scroll to position [2587, 0]
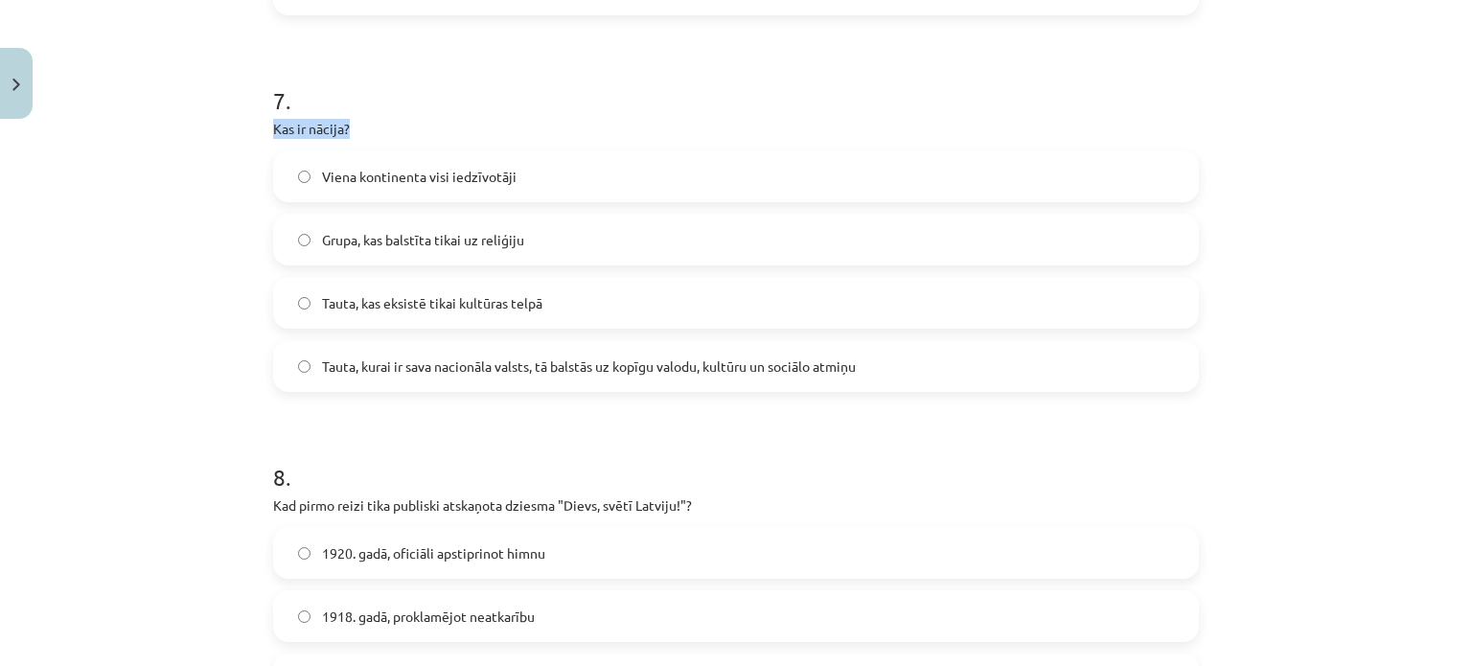
drag, startPoint x: 261, startPoint y: 133, endPoint x: 344, endPoint y: 127, distance: 83.6
click at [185, 286] on div "Mācību tēma: Kultūras un mākslas i (vizuālā māksla) - 11. klases 1. ieskaites m…" at bounding box center [736, 333] width 1472 height 666
click at [513, 361] on span "Tauta, kurai ir sava nacionāla valsts, tā balstās uz kopīgu valodu, kultūru un …" at bounding box center [589, 366] width 534 height 20
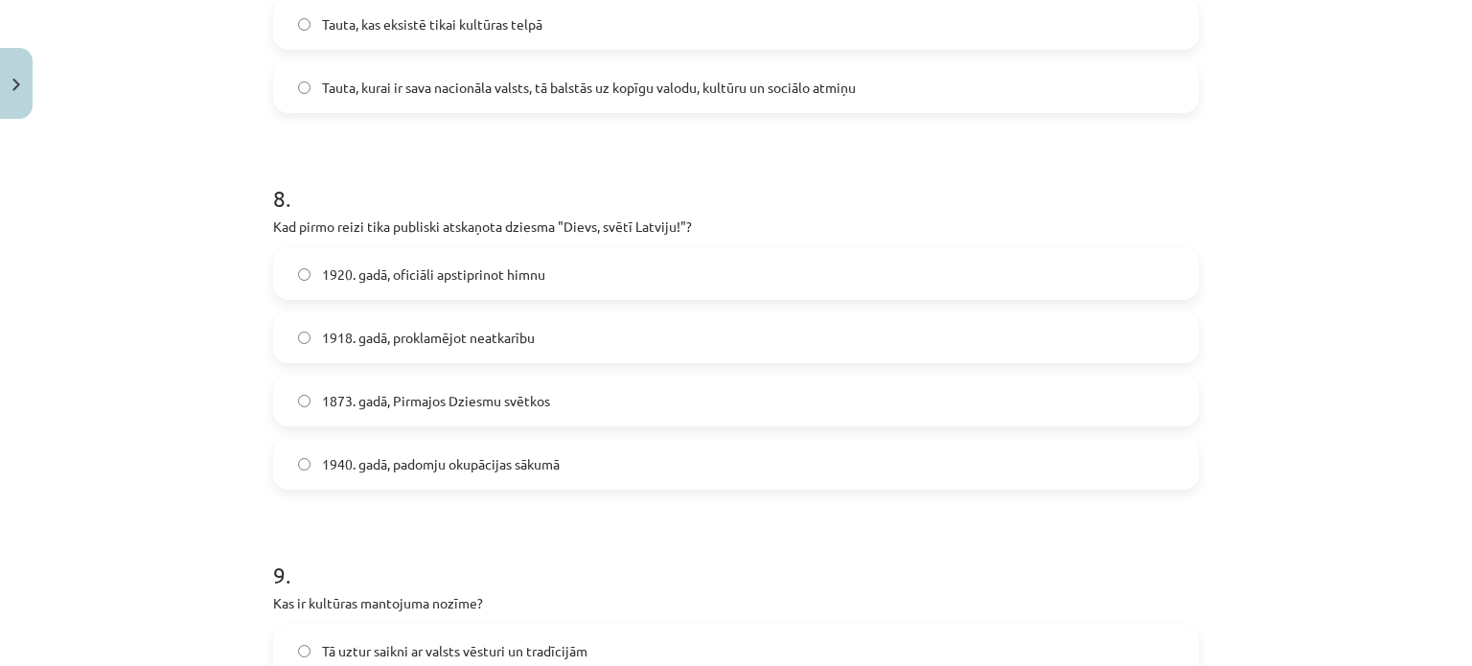
scroll to position [2874, 0]
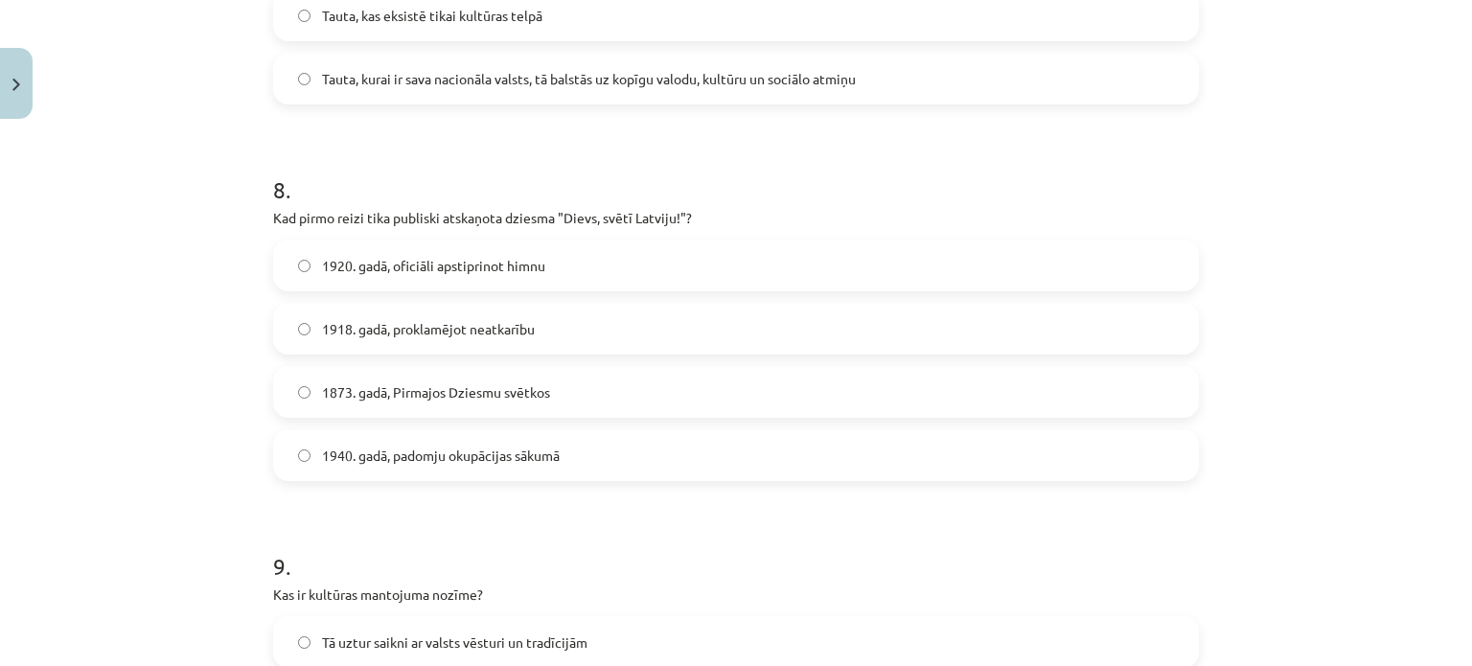
click at [341, 263] on span "1920. gadā, oficiāli apstiprinot himnu" at bounding box center [433, 266] width 223 height 20
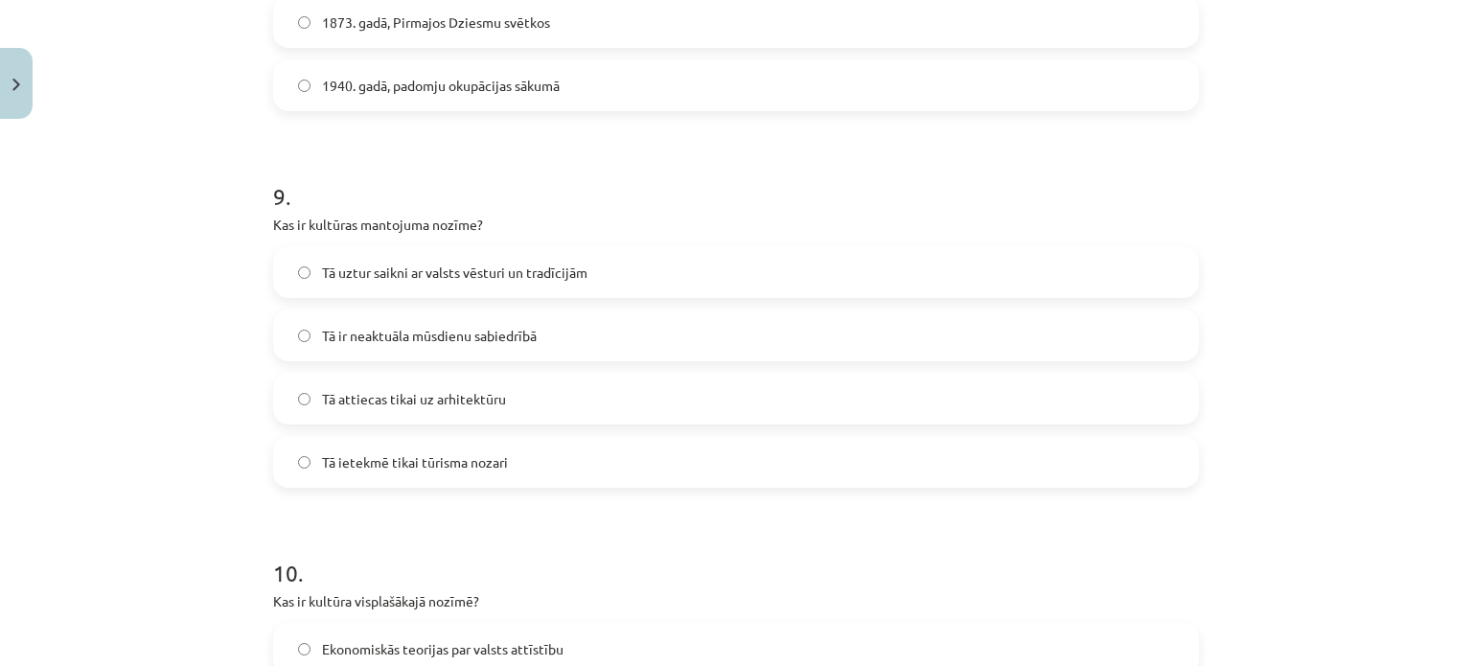
scroll to position [3258, 0]
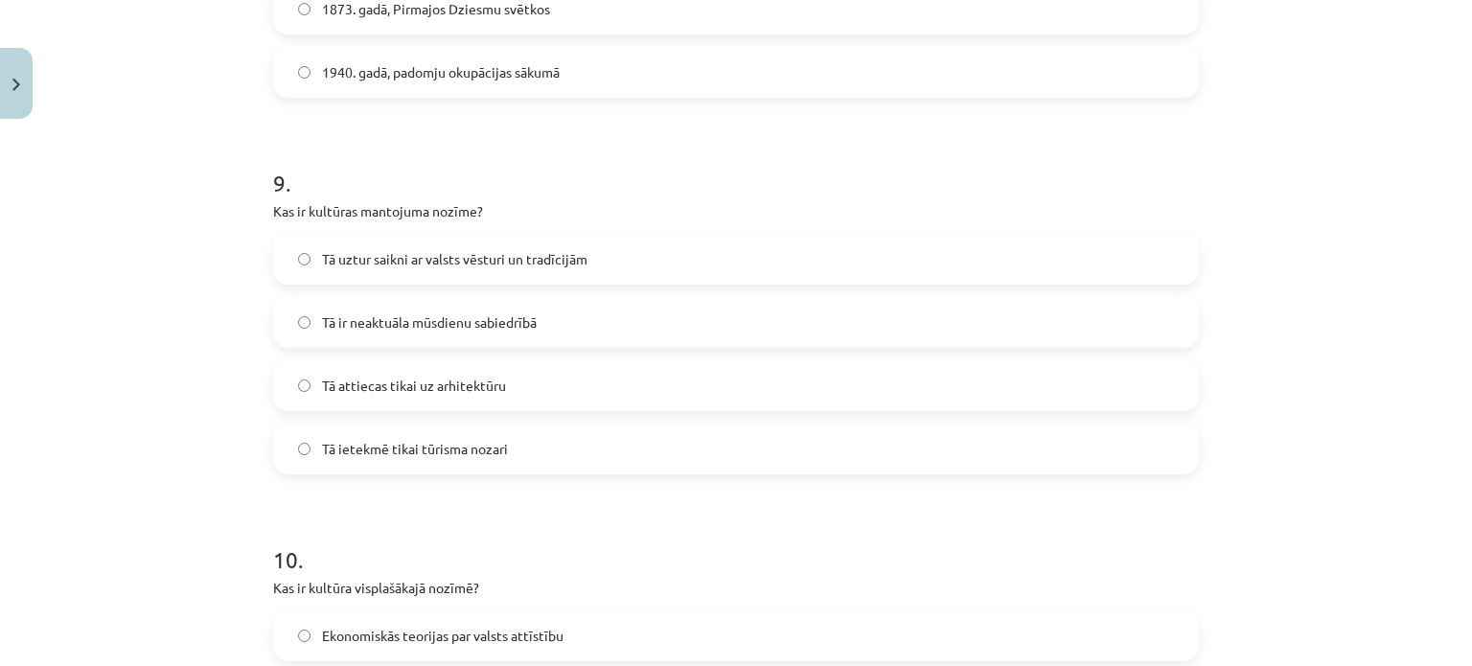
click at [496, 254] on span "Tā uztur saikni ar valsts vēsturi un tradīcijām" at bounding box center [454, 259] width 265 height 20
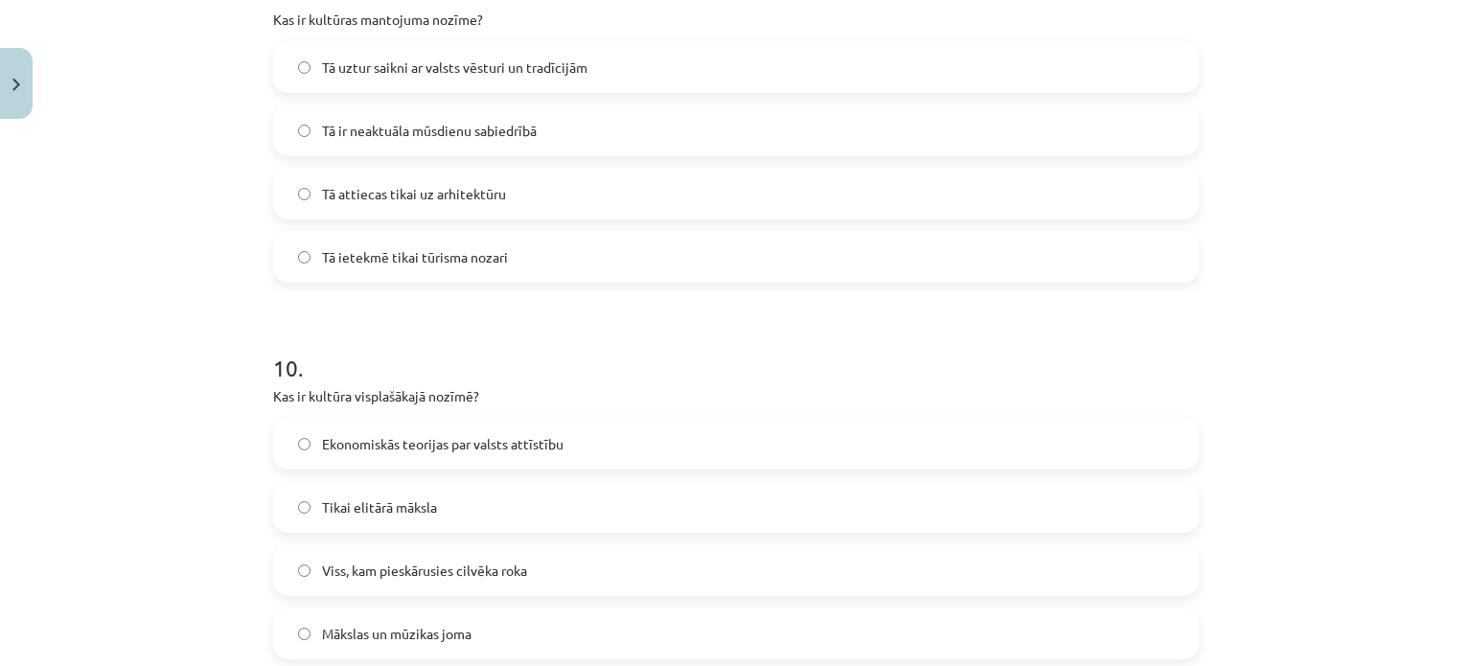
scroll to position [3545, 0]
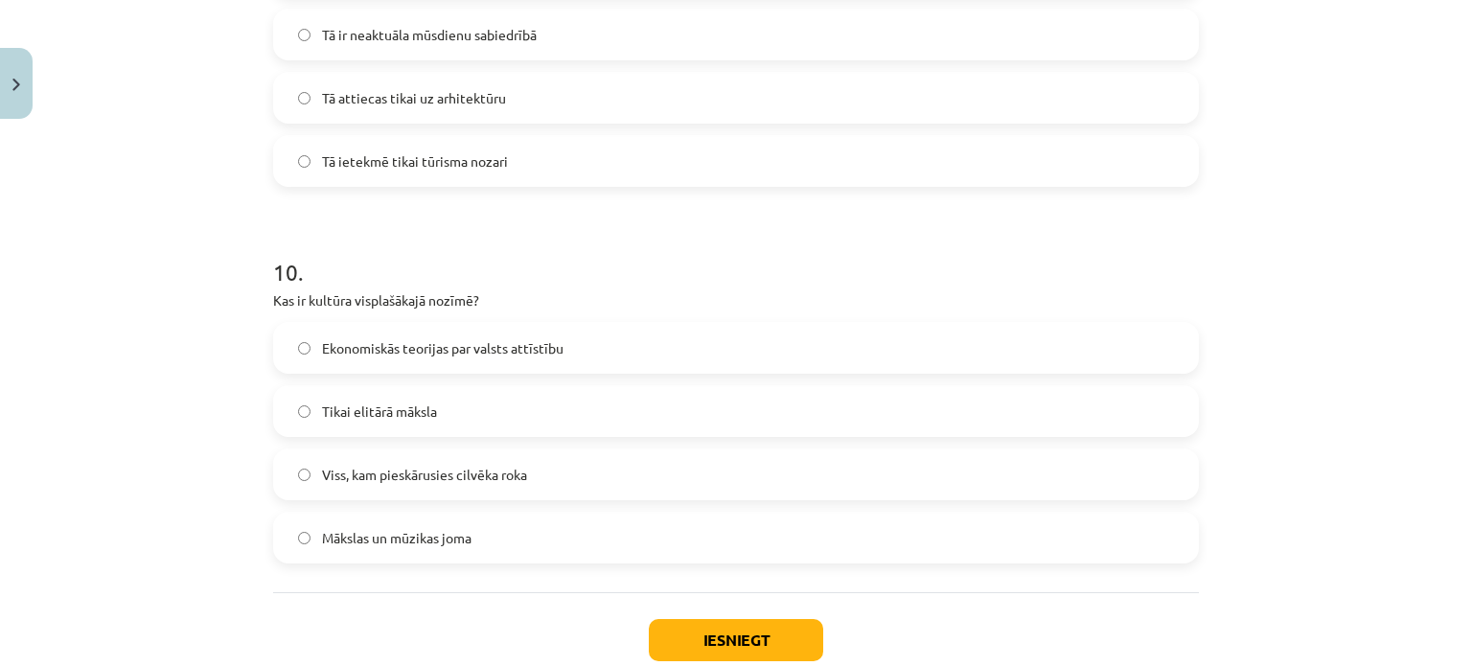
click at [471, 484] on label "Viss, kam pieskārusies cilvēka roka" at bounding box center [736, 474] width 922 height 48
click at [770, 633] on button "Iesniegt" at bounding box center [736, 640] width 174 height 42
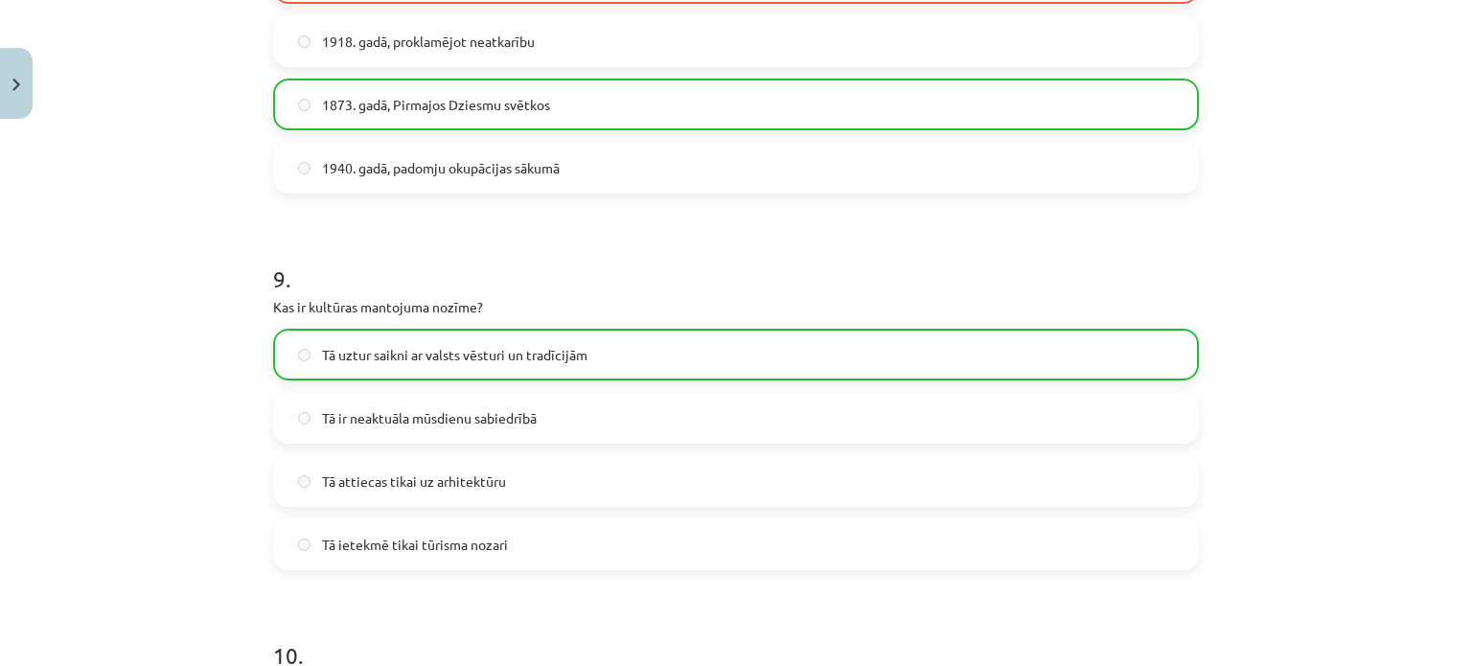
scroll to position [3724, 0]
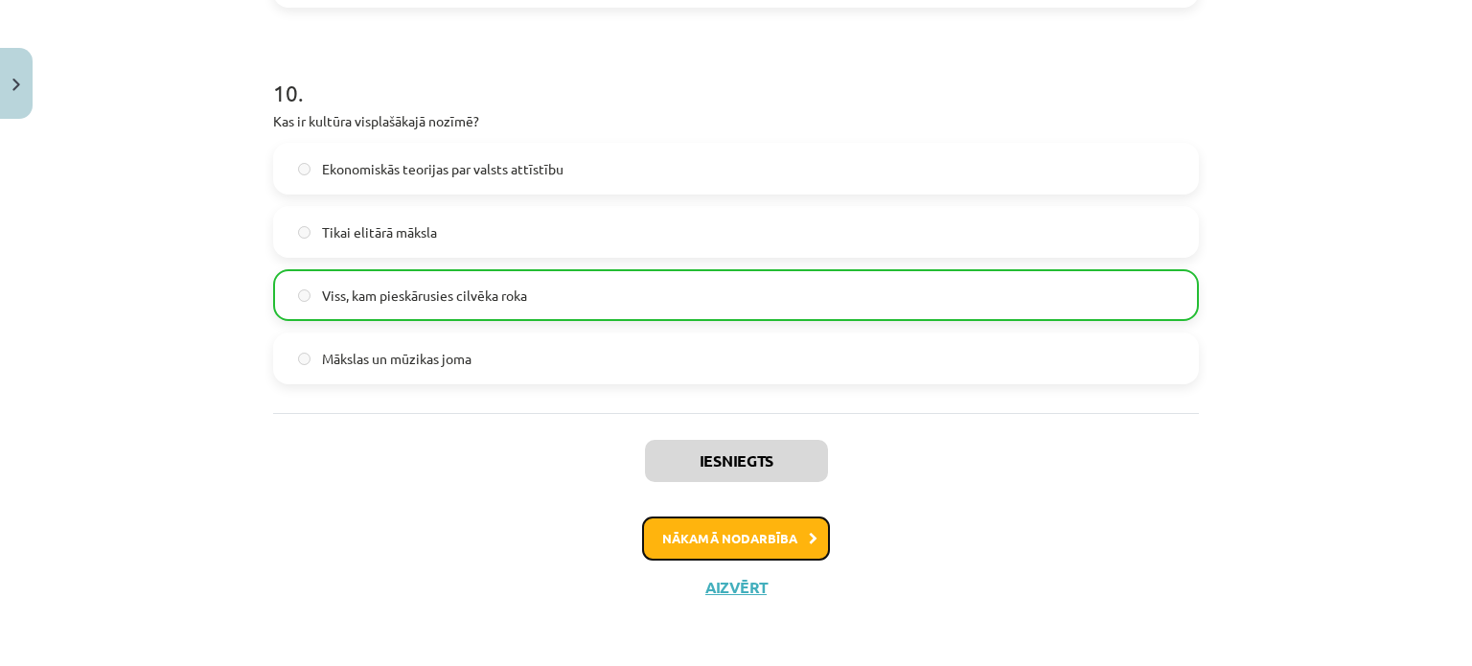
click at [739, 535] on button "Nākamā nodarbība" at bounding box center [736, 538] width 188 height 44
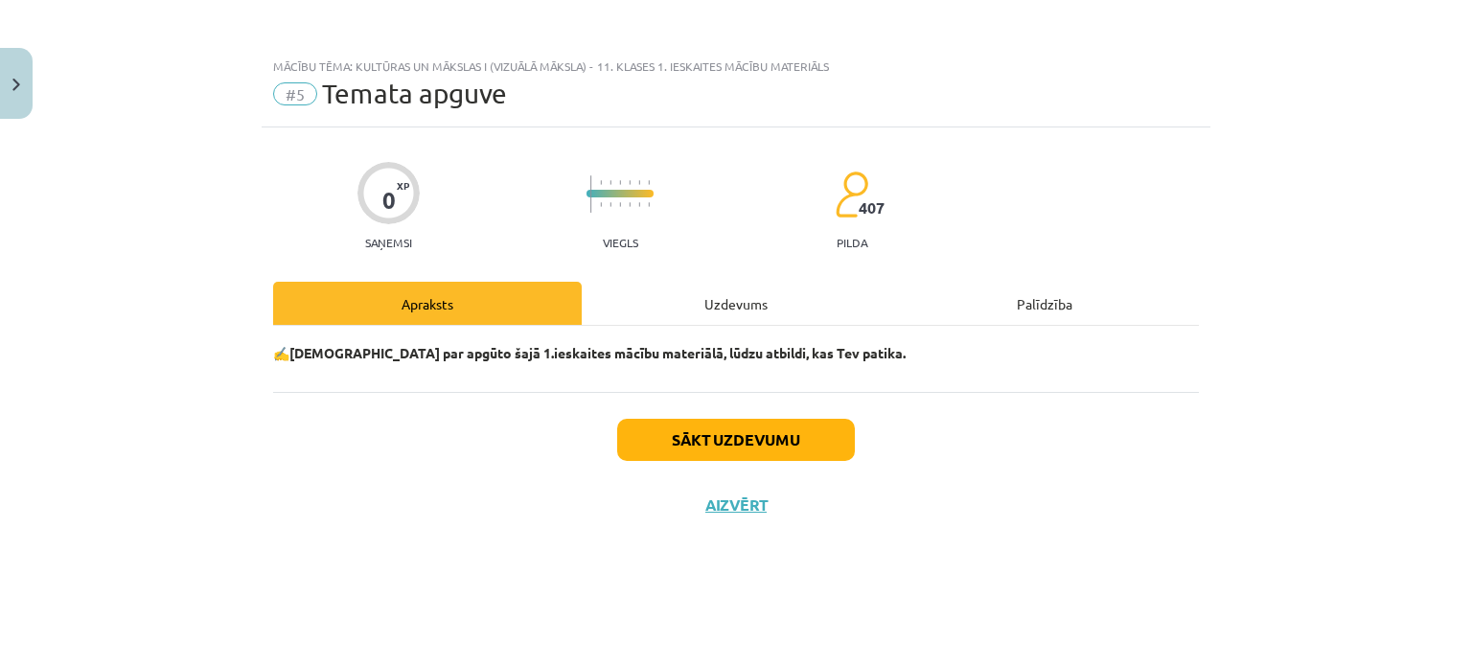
scroll to position [0, 0]
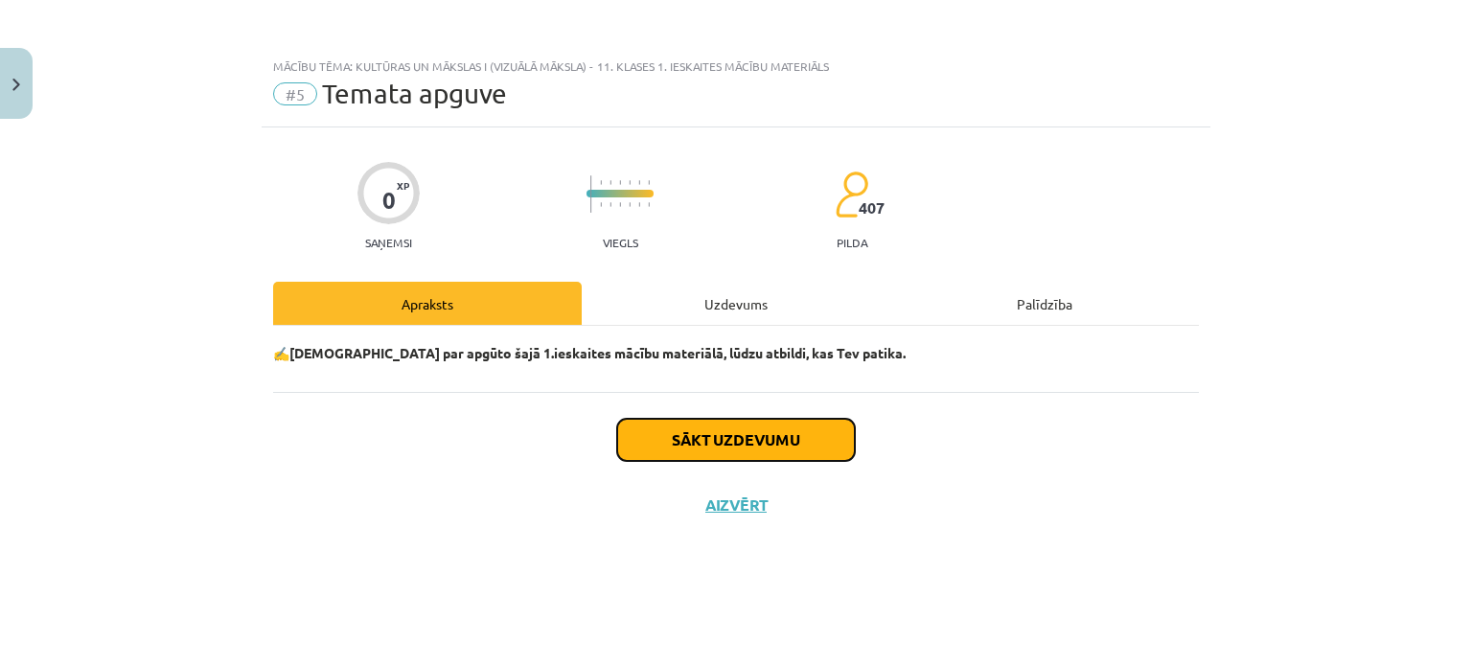
click at [805, 442] on button "Sākt uzdevumu" at bounding box center [736, 440] width 238 height 42
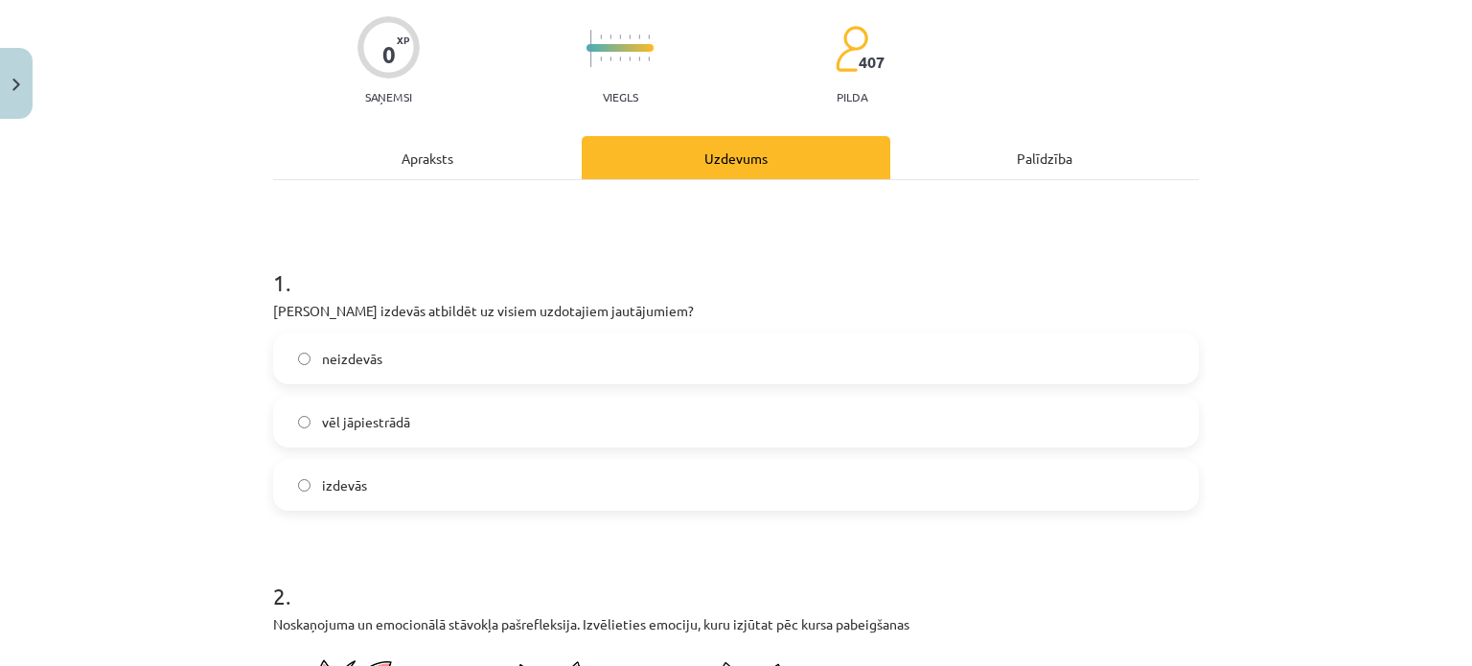
scroll to position [192, 0]
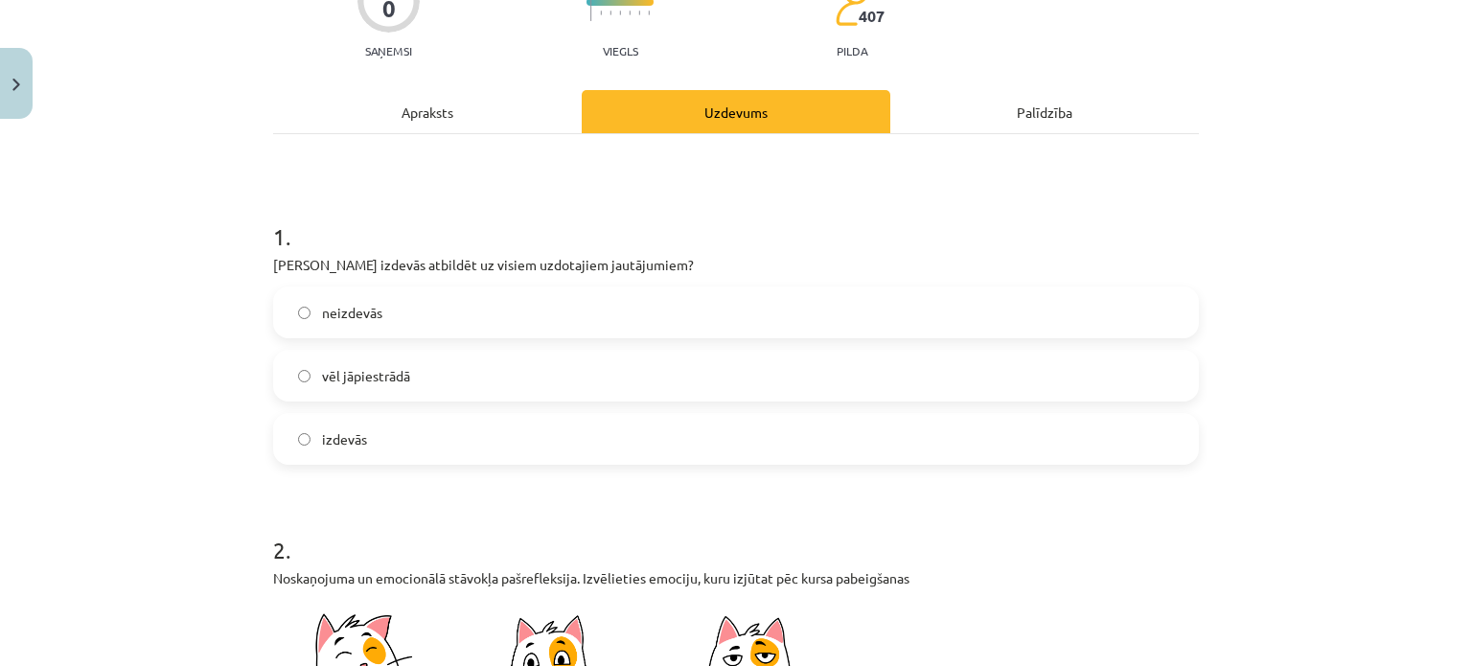
click at [597, 375] on label "vēl jāpiestrādā" at bounding box center [736, 376] width 922 height 48
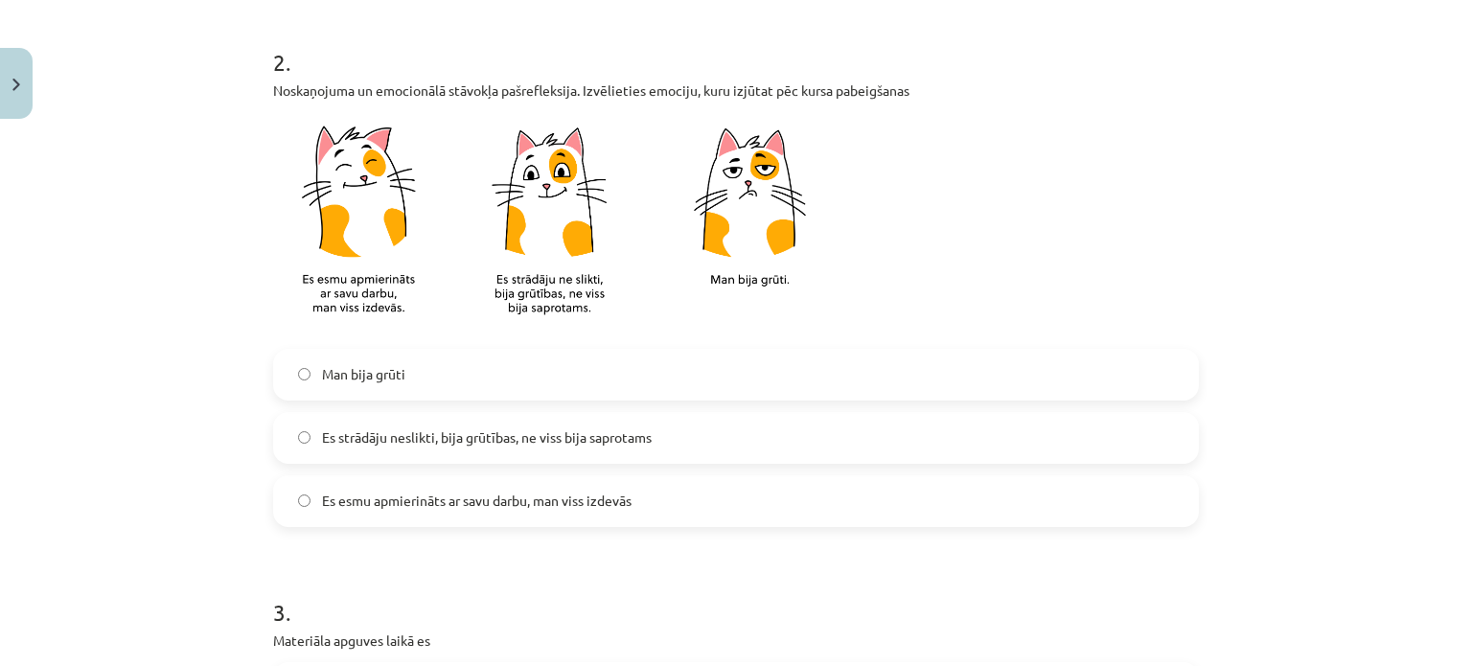
scroll to position [767, 0]
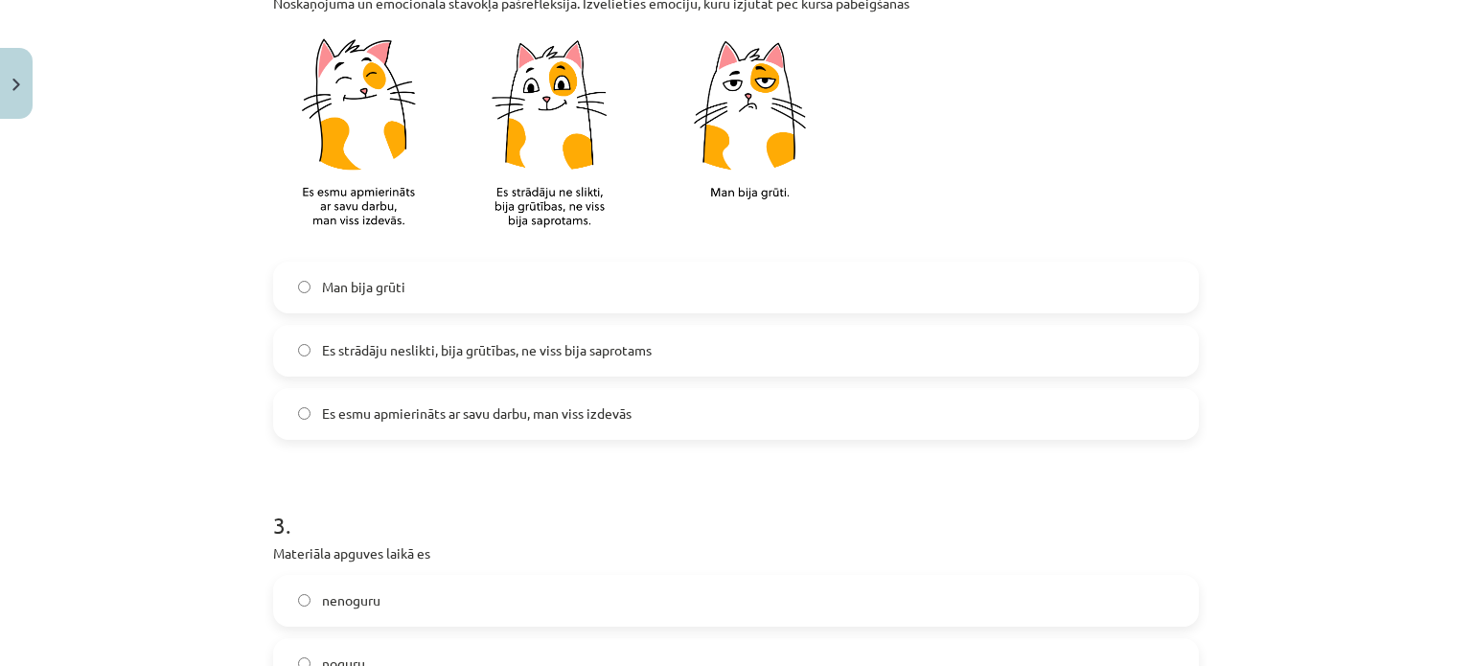
click at [586, 430] on label "Es esmu apmierināts ar savu darbu, man viss izdevās" at bounding box center [736, 414] width 922 height 48
click at [672, 341] on label "Es strādāju neslikti, bija grūtības, ne viss bija saprotams" at bounding box center [736, 351] width 922 height 48
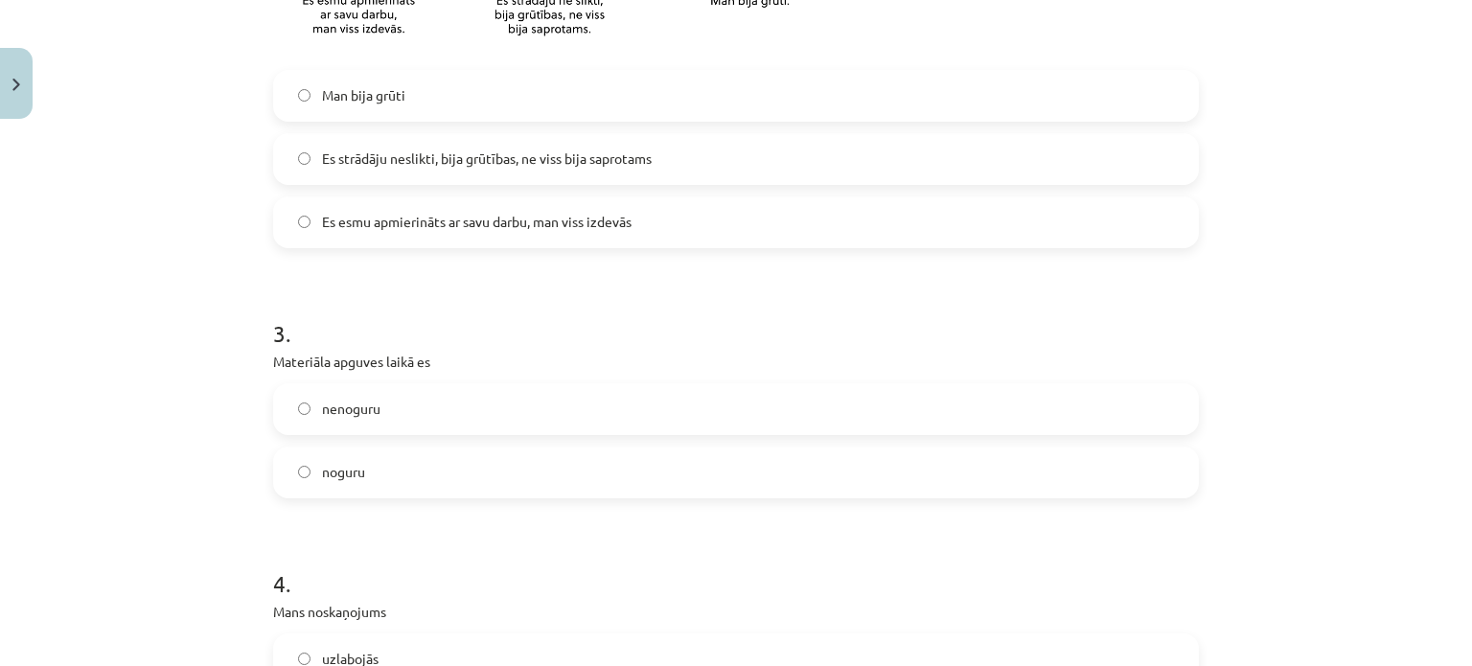
click at [432, 397] on label "nenoguru" at bounding box center [736, 409] width 922 height 48
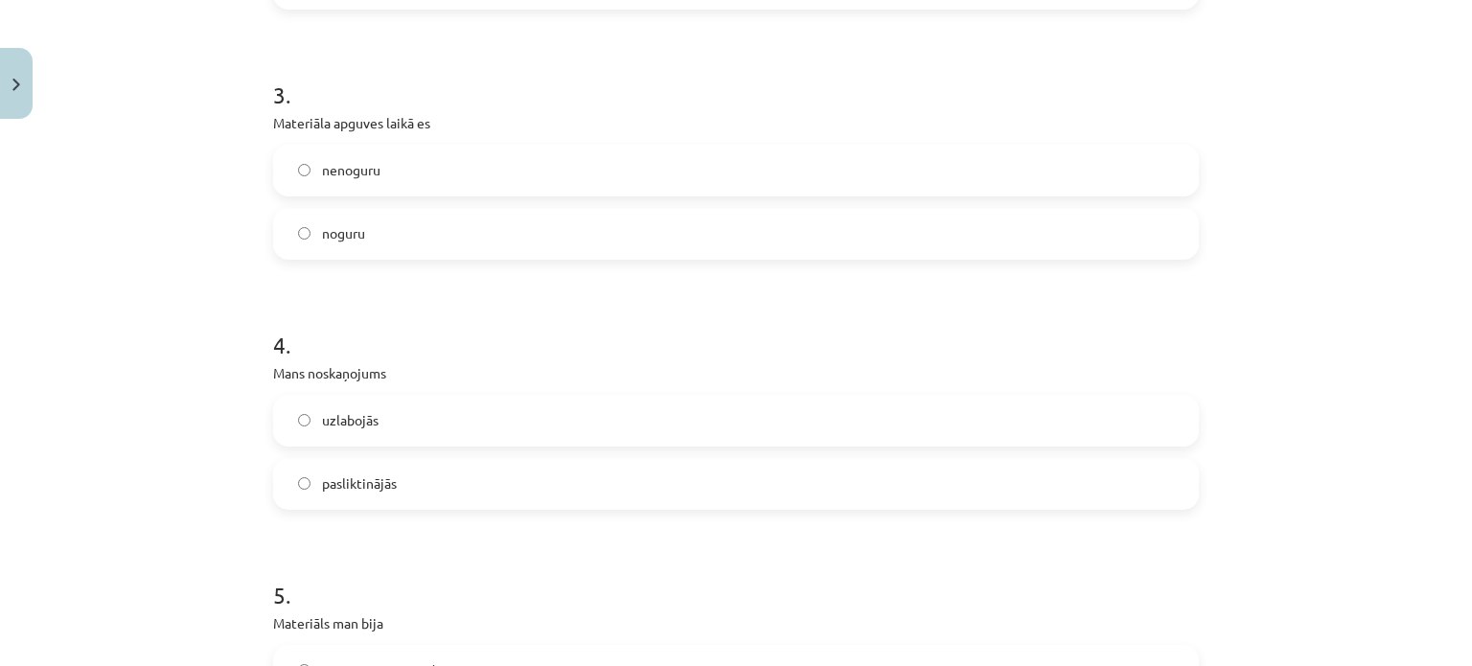
scroll to position [1246, 0]
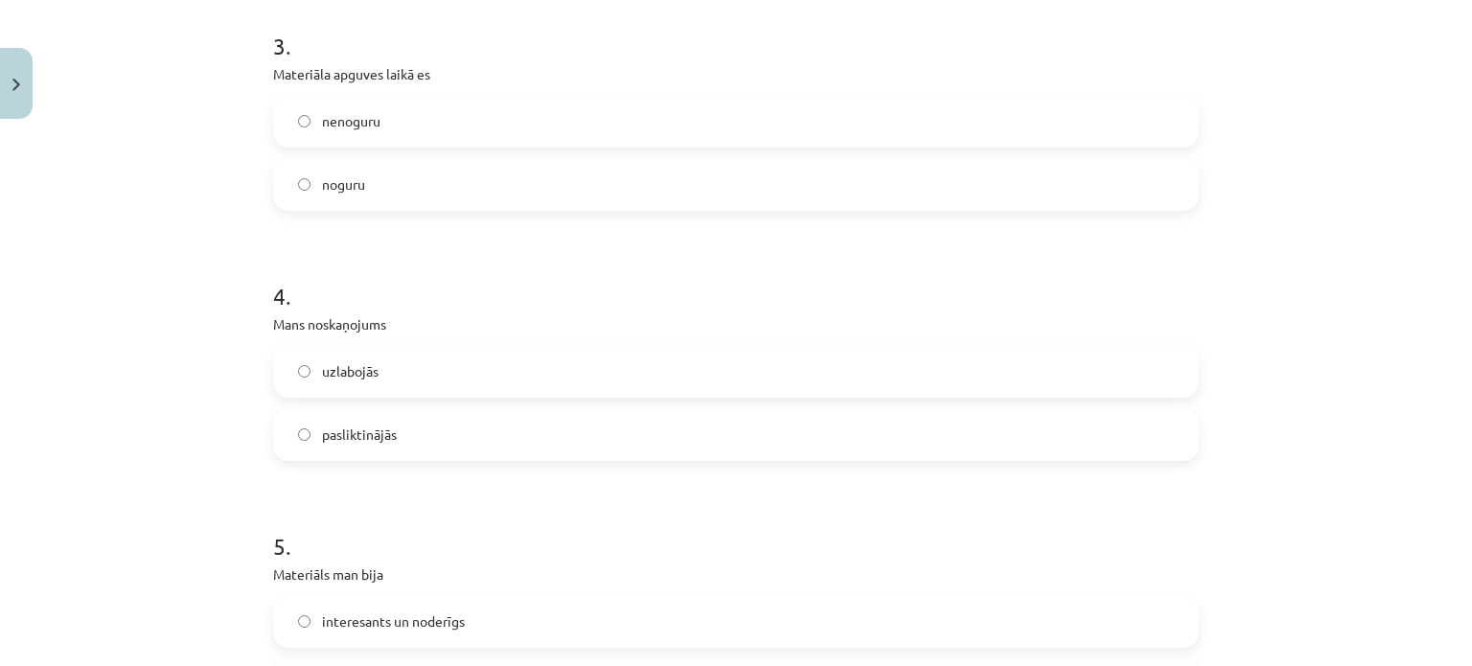
click at [547, 368] on label "uzlabojās" at bounding box center [736, 372] width 922 height 48
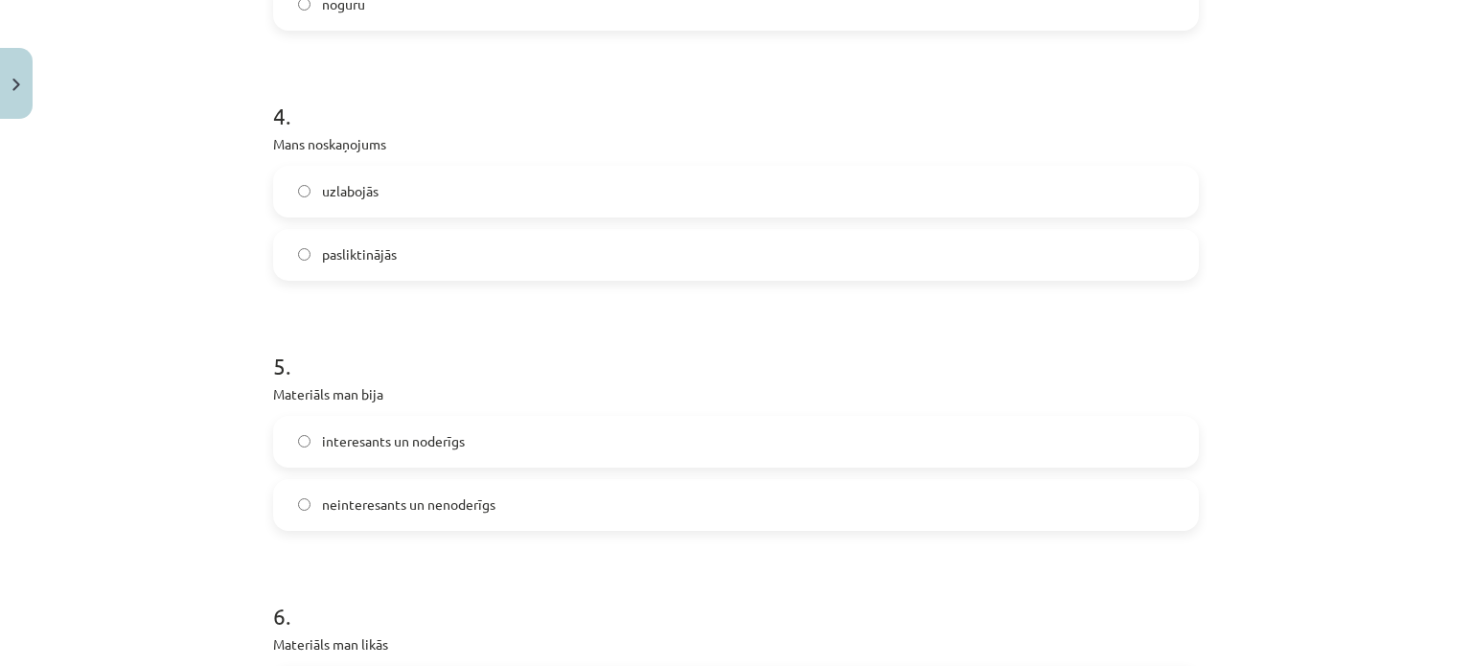
scroll to position [1437, 0]
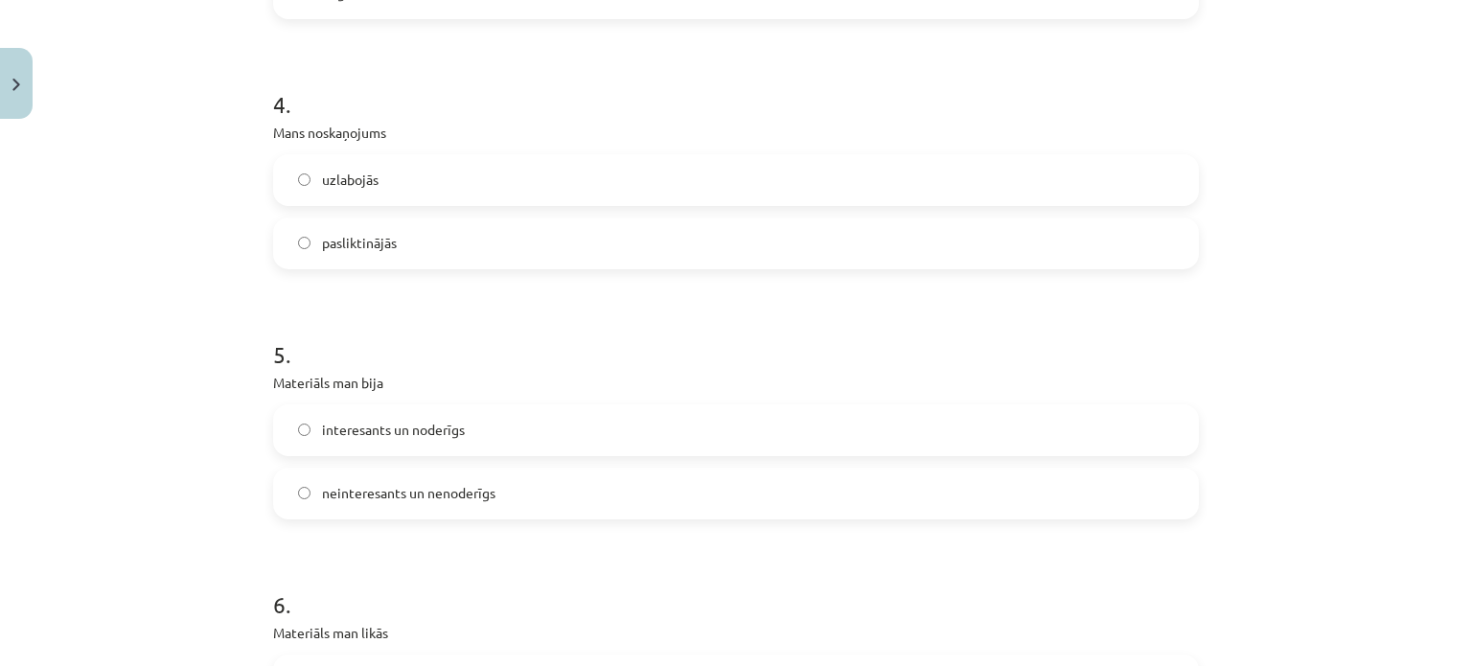
click at [491, 424] on label "interesants un noderīgs" at bounding box center [736, 430] width 922 height 48
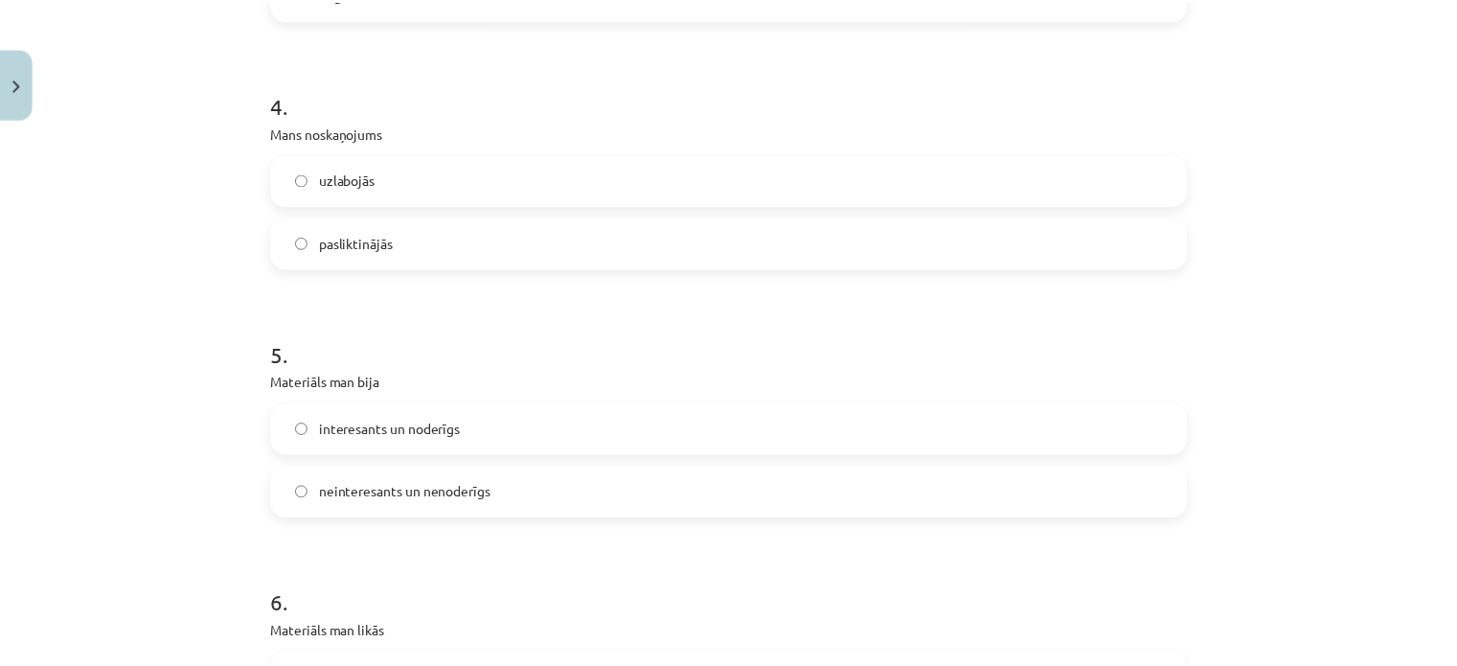
scroll to position [1725, 0]
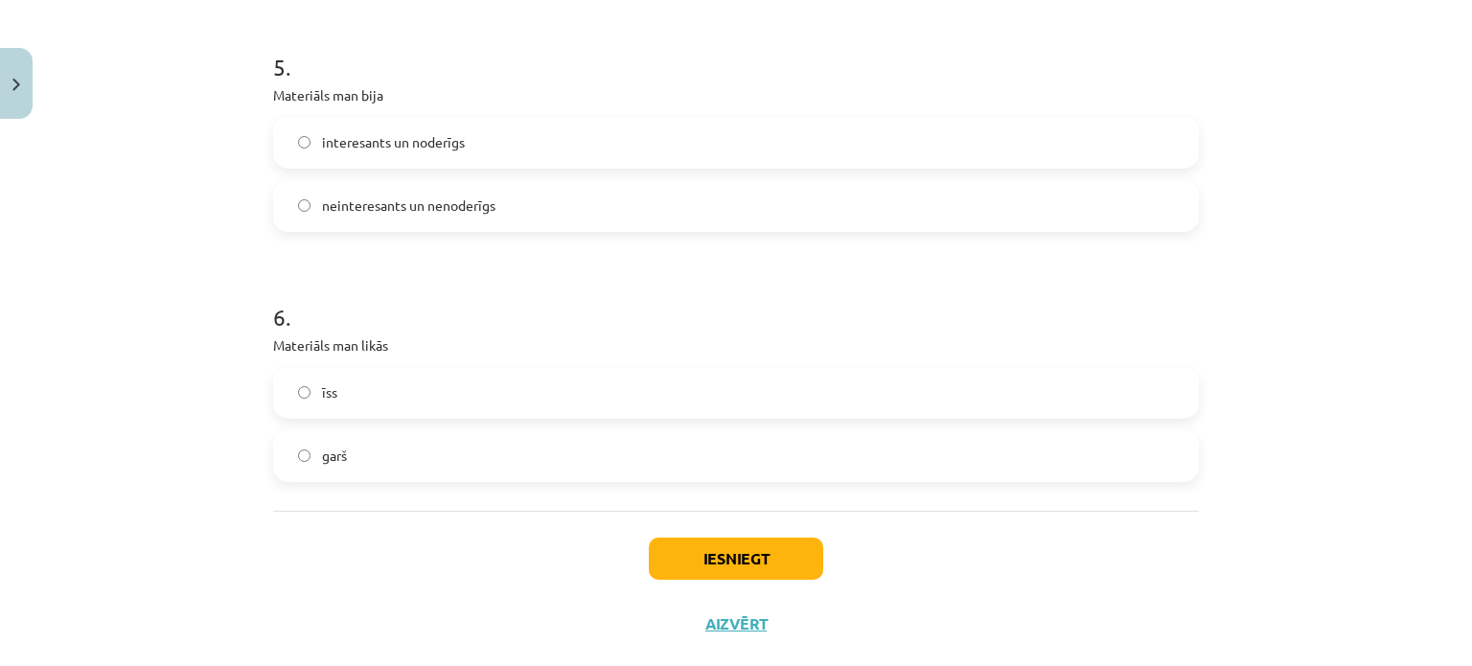
click at [520, 399] on label "īss" at bounding box center [736, 393] width 922 height 48
click at [763, 551] on button "Iesniegt" at bounding box center [736, 559] width 174 height 42
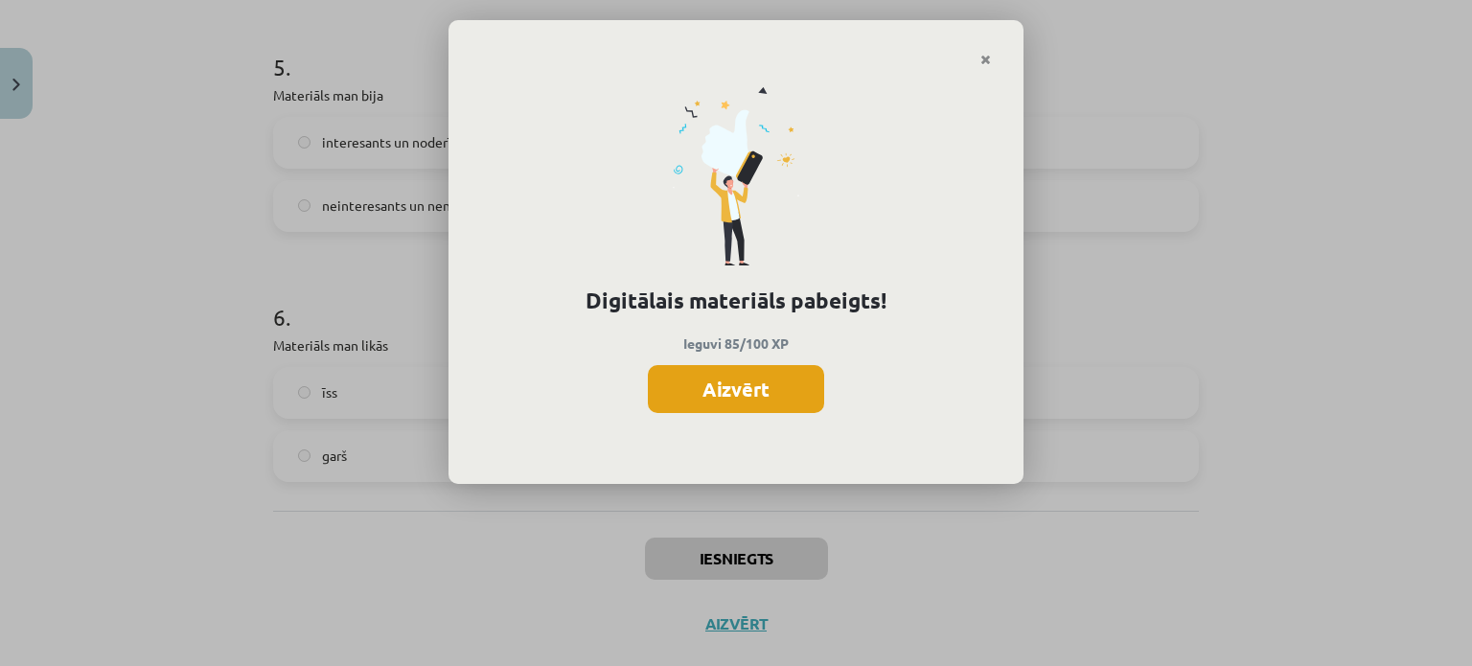
click at [801, 397] on button "Aizvērt" at bounding box center [736, 389] width 176 height 48
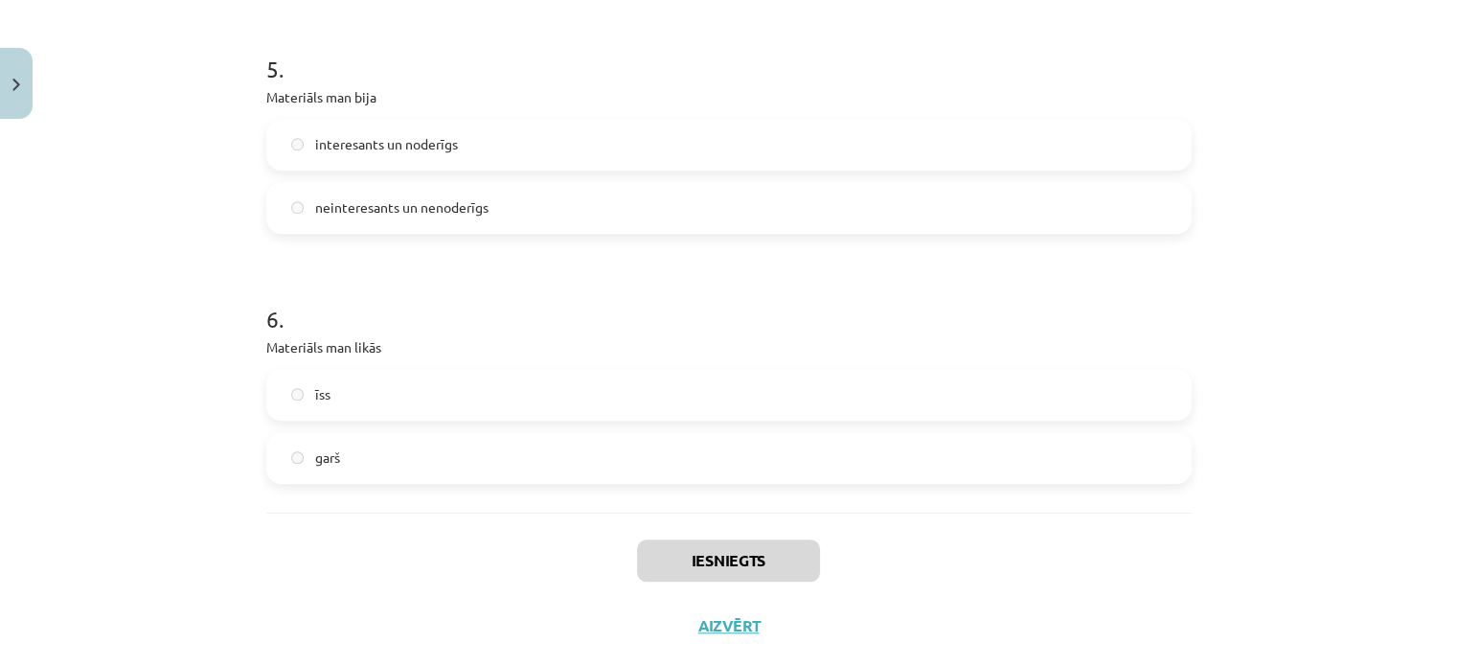
scroll to position [1762, 0]
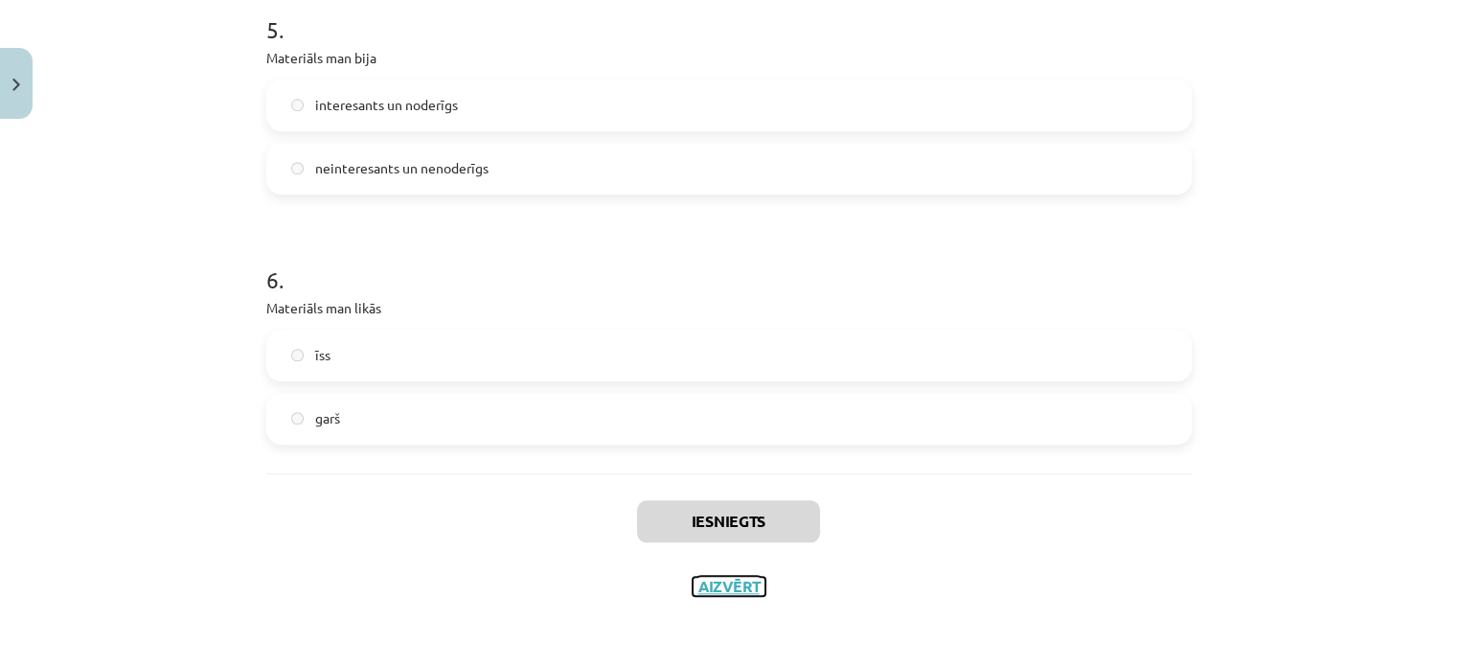
click at [744, 584] on button "Aizvērt" at bounding box center [729, 586] width 73 height 19
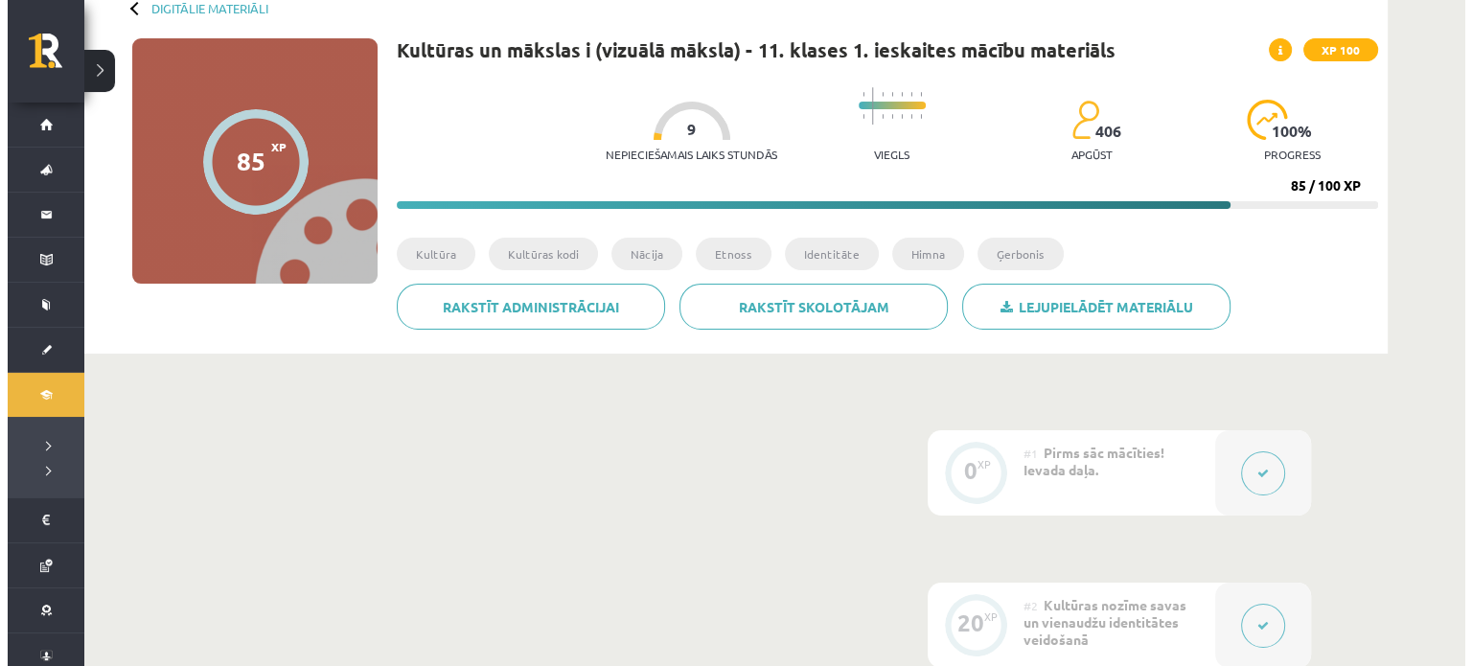
scroll to position [0, 0]
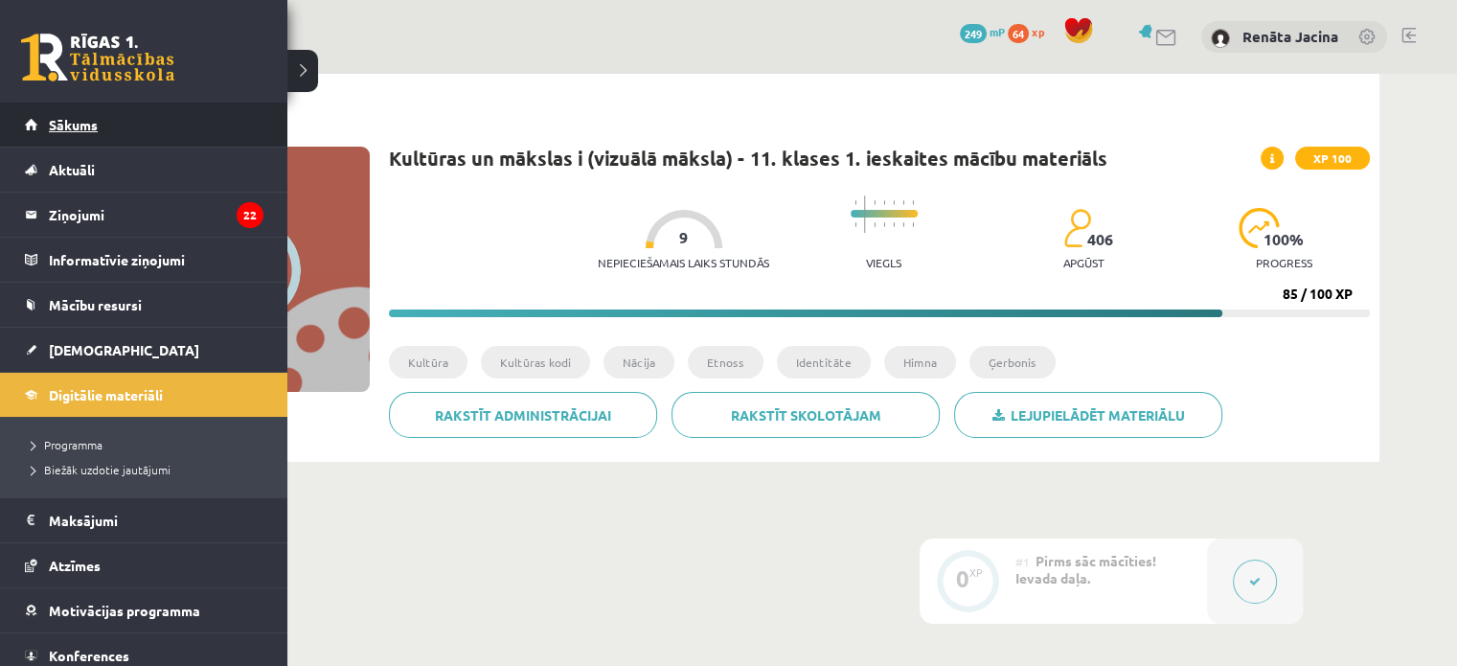
click at [74, 137] on link "Sākums" at bounding box center [144, 125] width 239 height 44
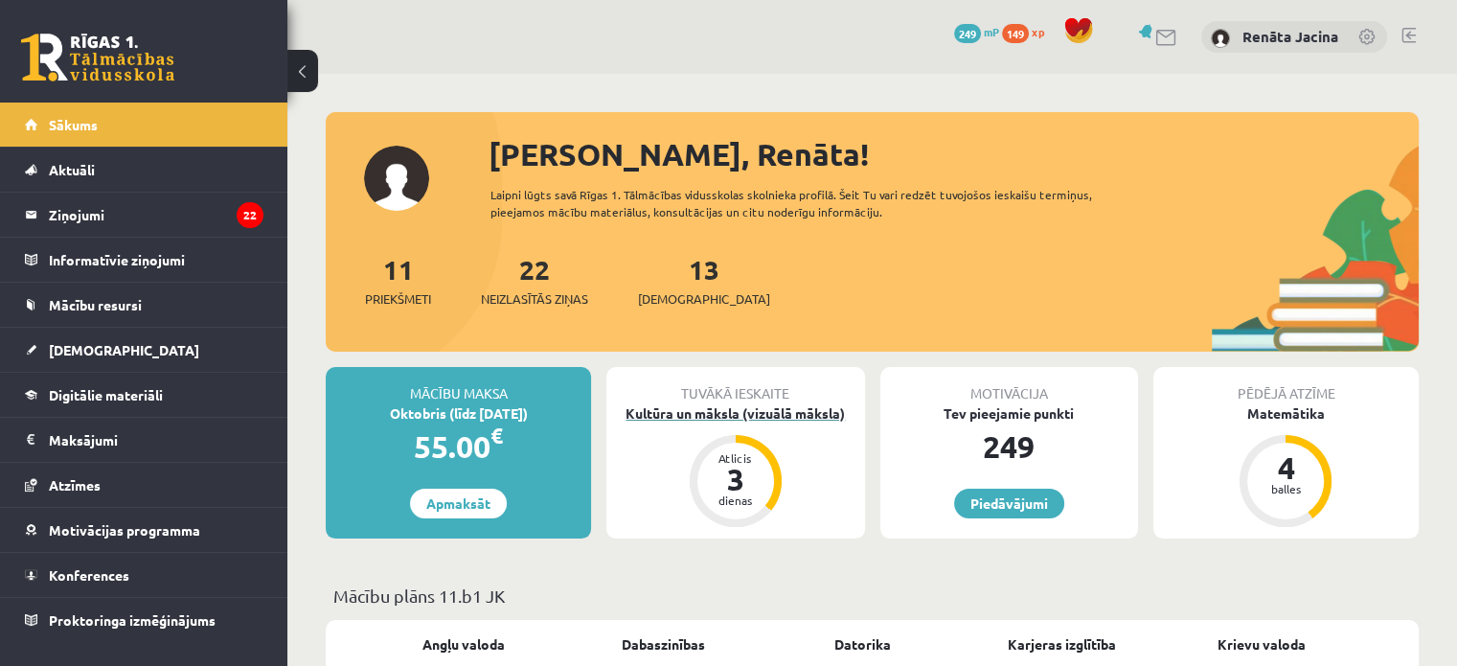
click at [744, 405] on div "Kultūra un māksla (vizuālā māksla)" at bounding box center [736, 413] width 258 height 20
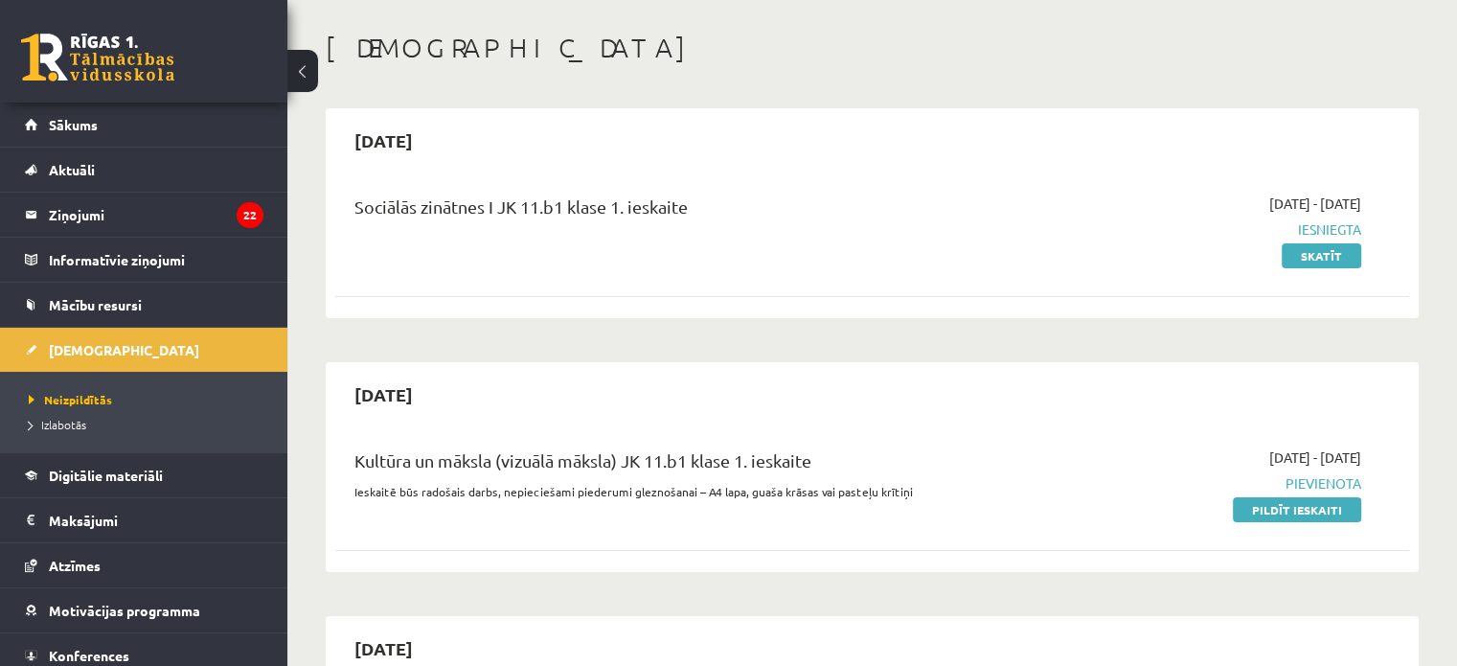
scroll to position [192, 0]
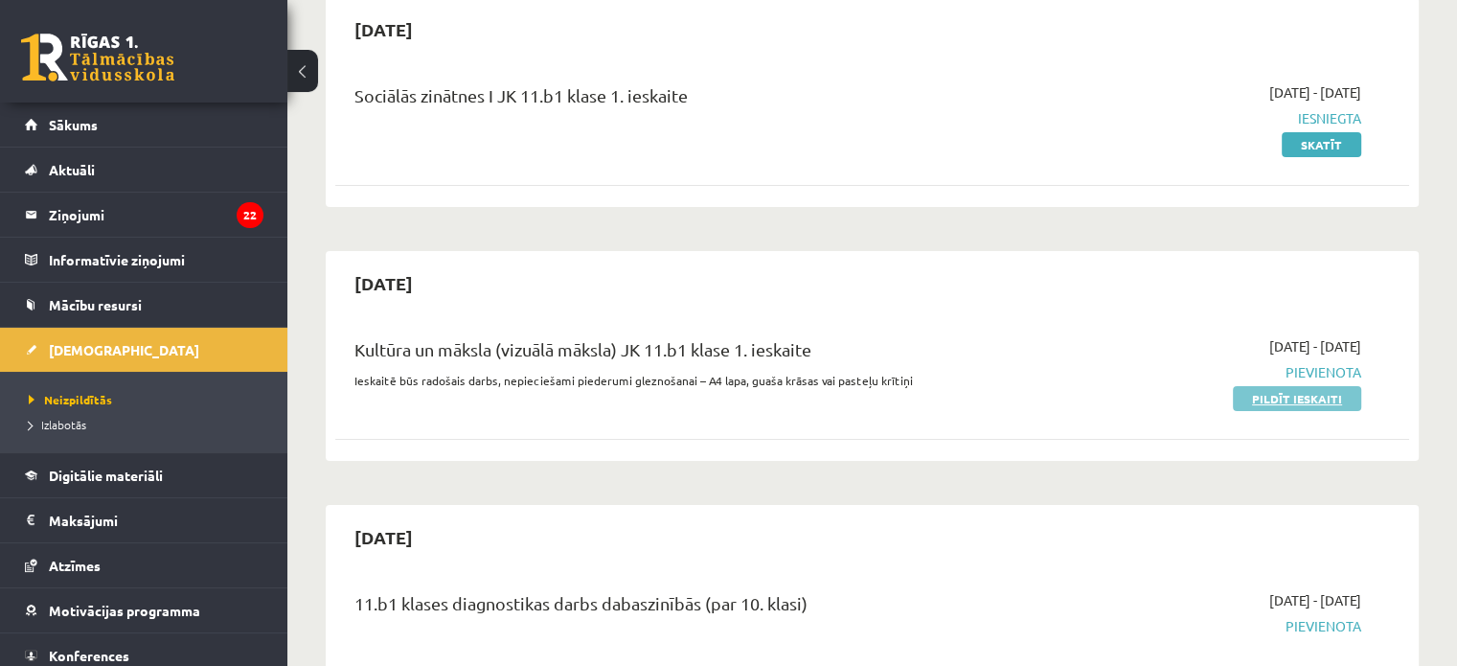
click at [1283, 394] on link "Pildīt ieskaiti" at bounding box center [1297, 398] width 128 height 25
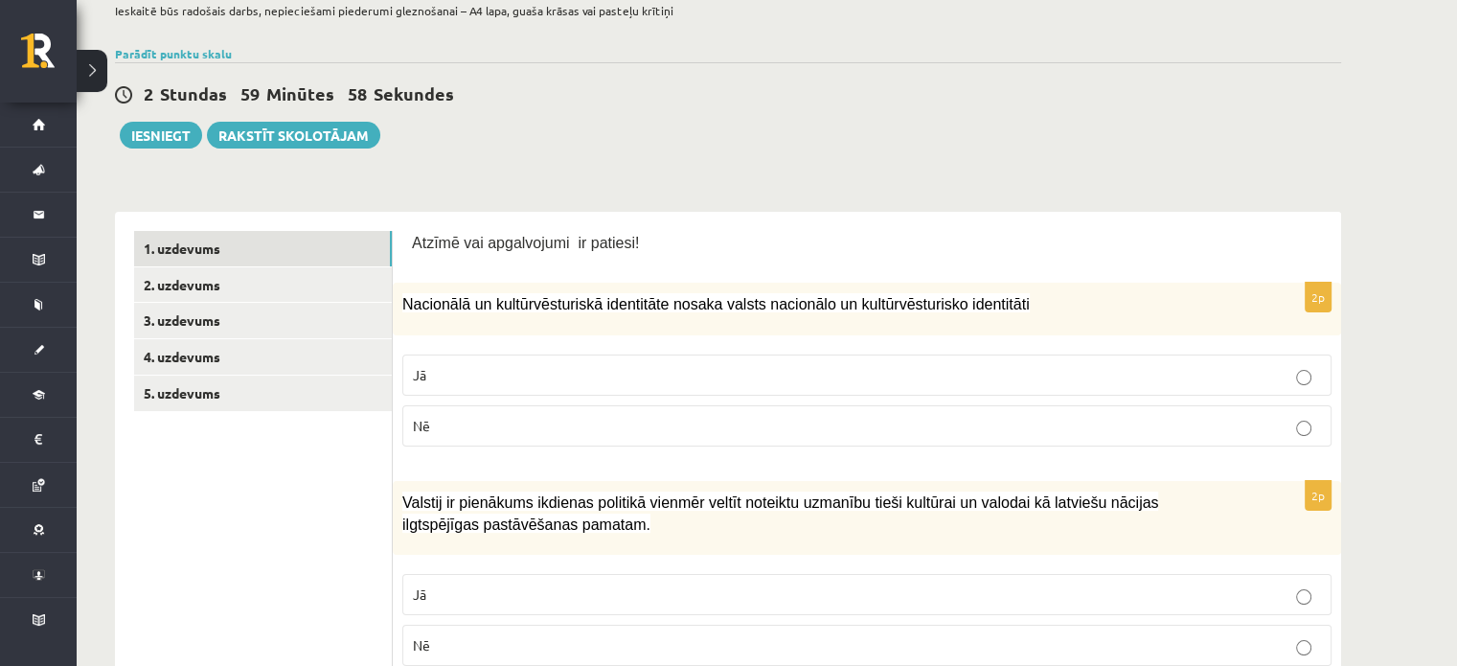
scroll to position [192, 0]
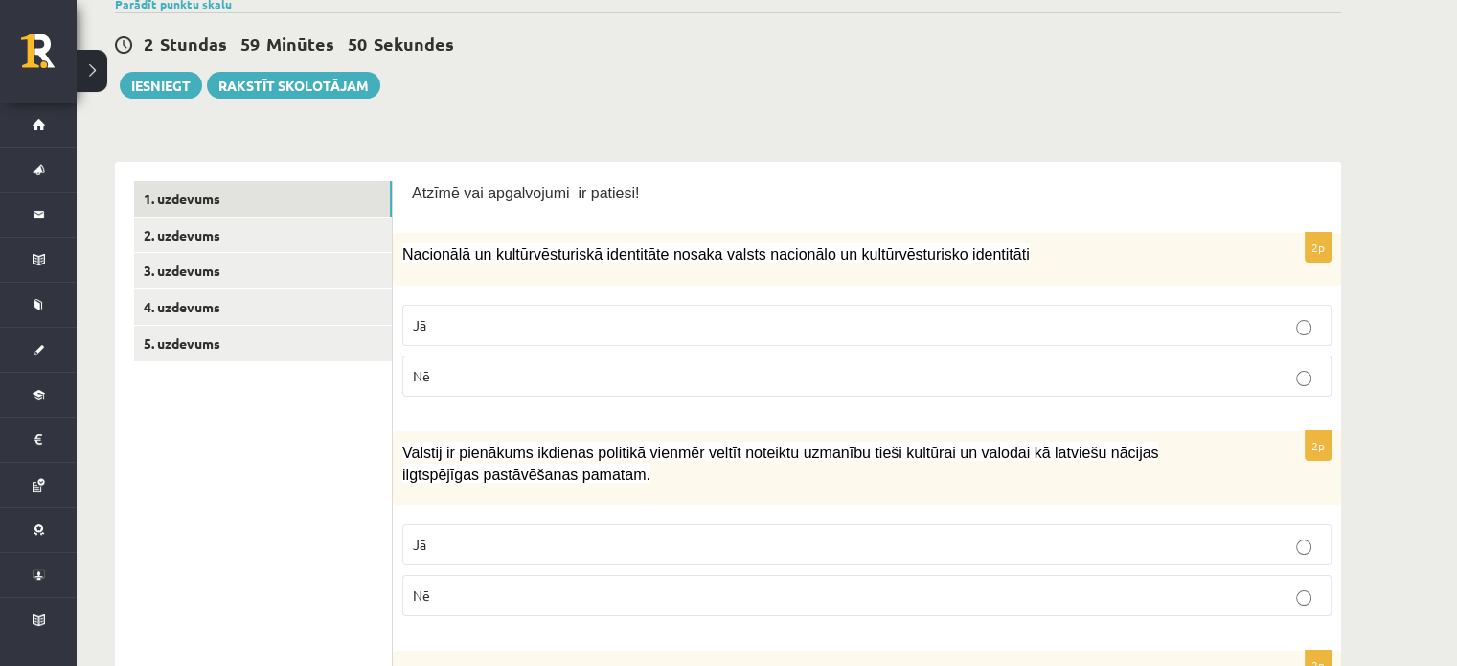
click at [418, 332] on p "Jā" at bounding box center [867, 325] width 908 height 20
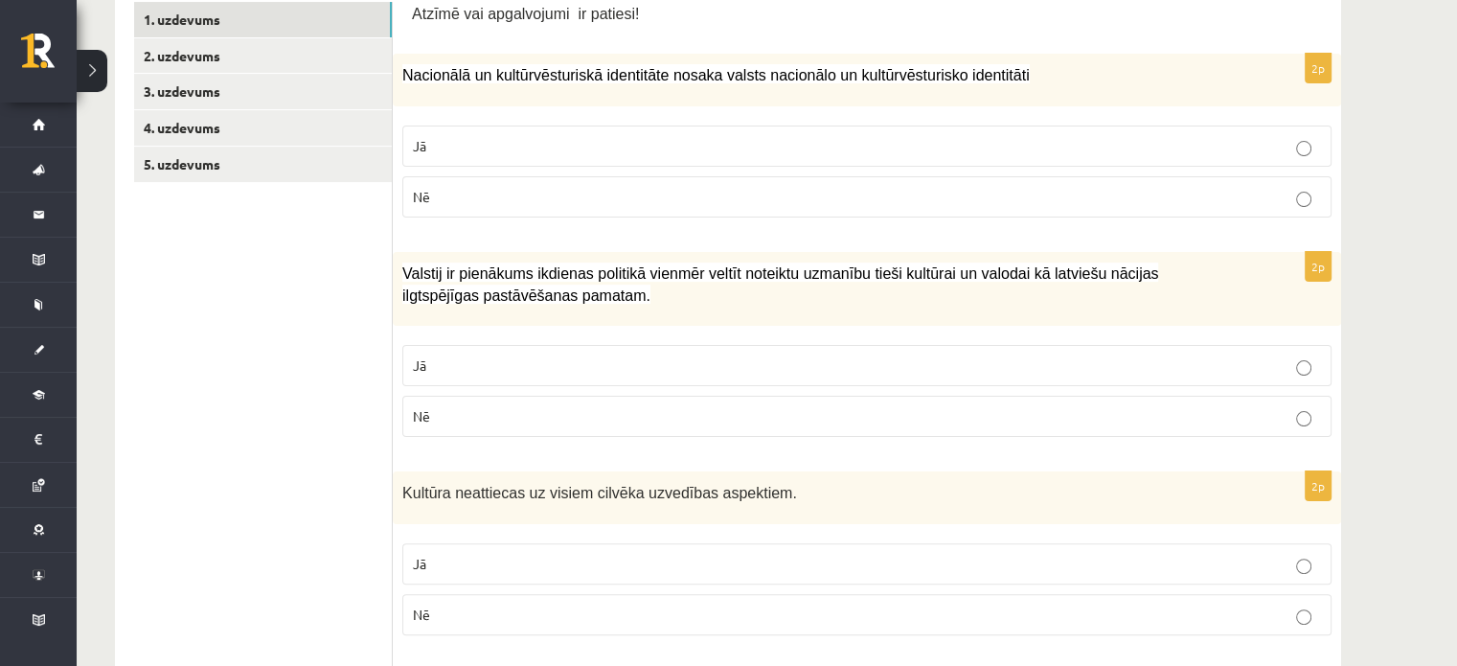
scroll to position [383, 0]
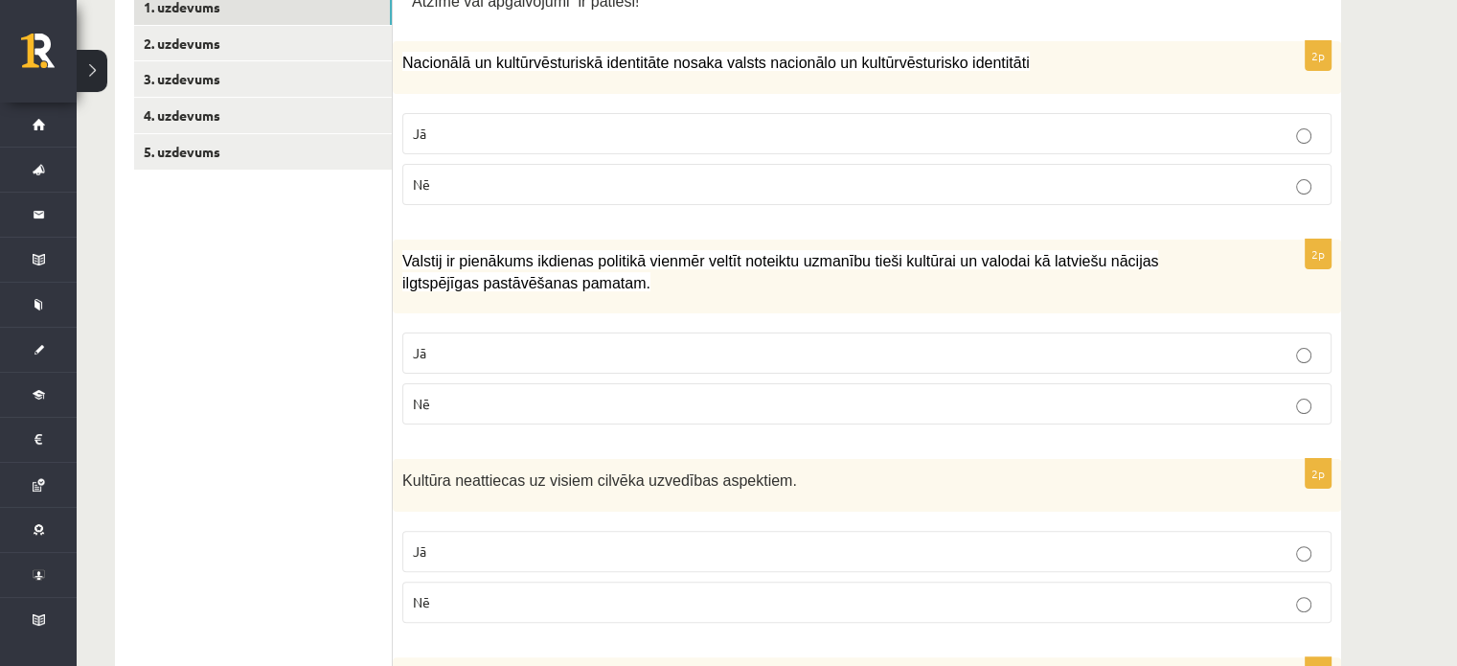
click at [661, 351] on p "Jā" at bounding box center [867, 353] width 908 height 20
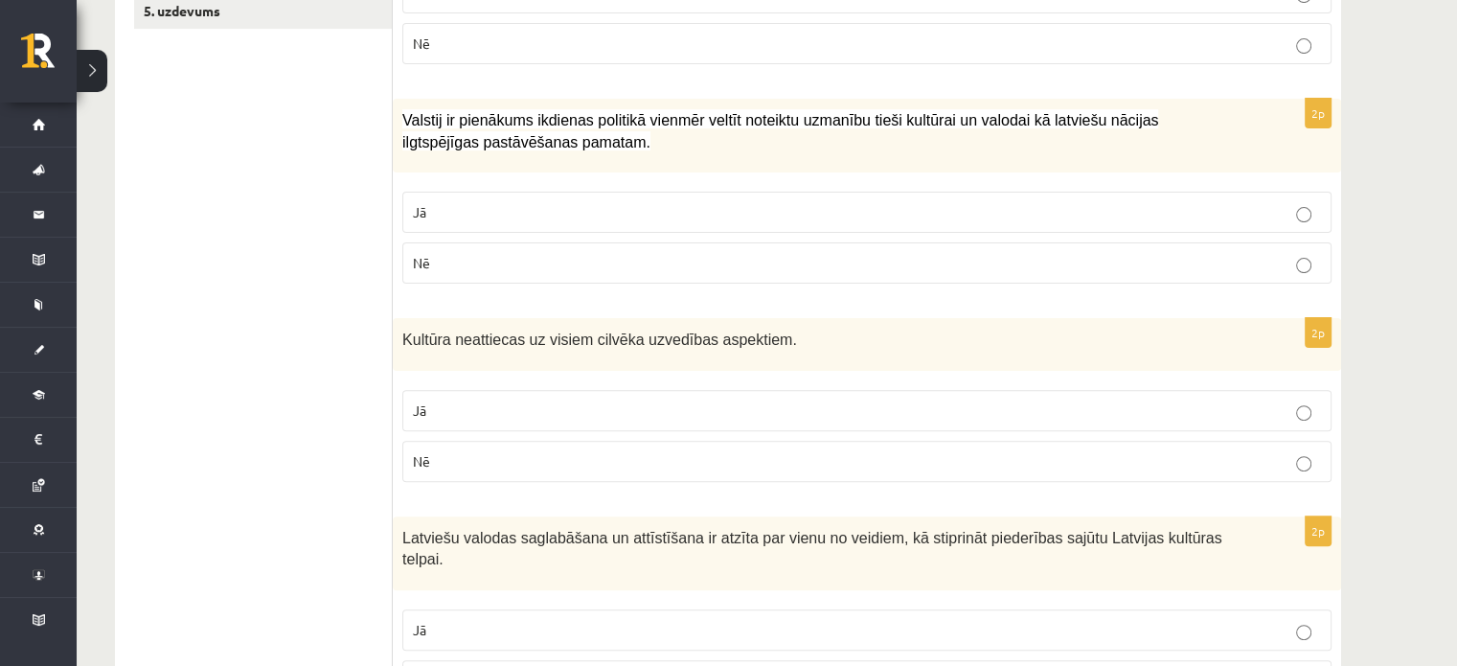
scroll to position [575, 0]
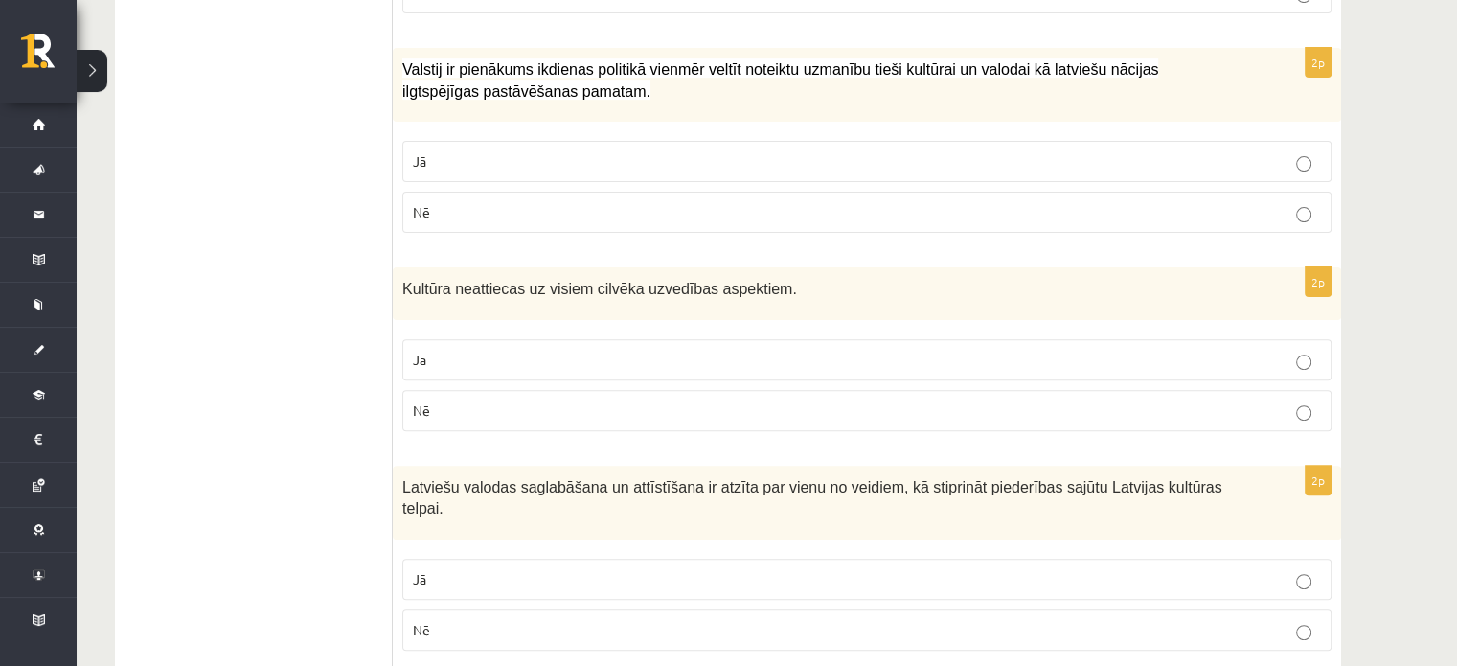
click at [547, 359] on p "Jā" at bounding box center [867, 360] width 908 height 20
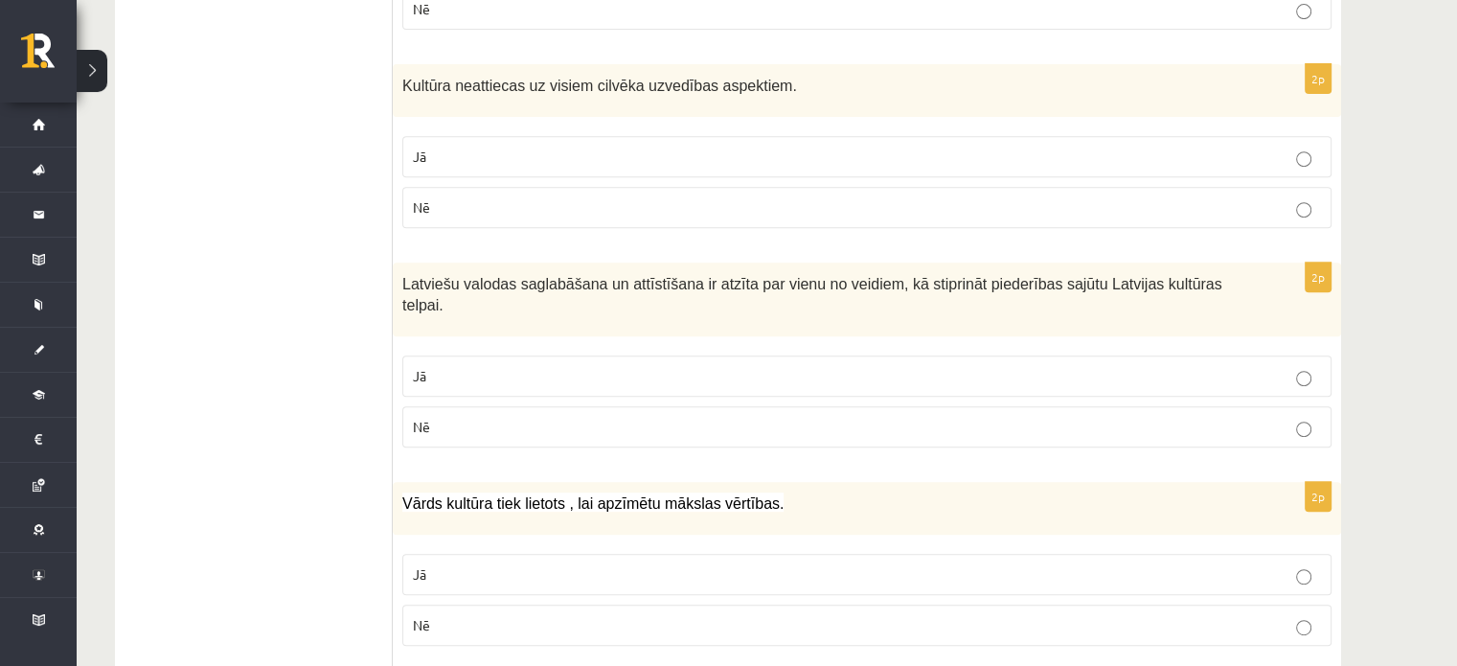
scroll to position [862, 0]
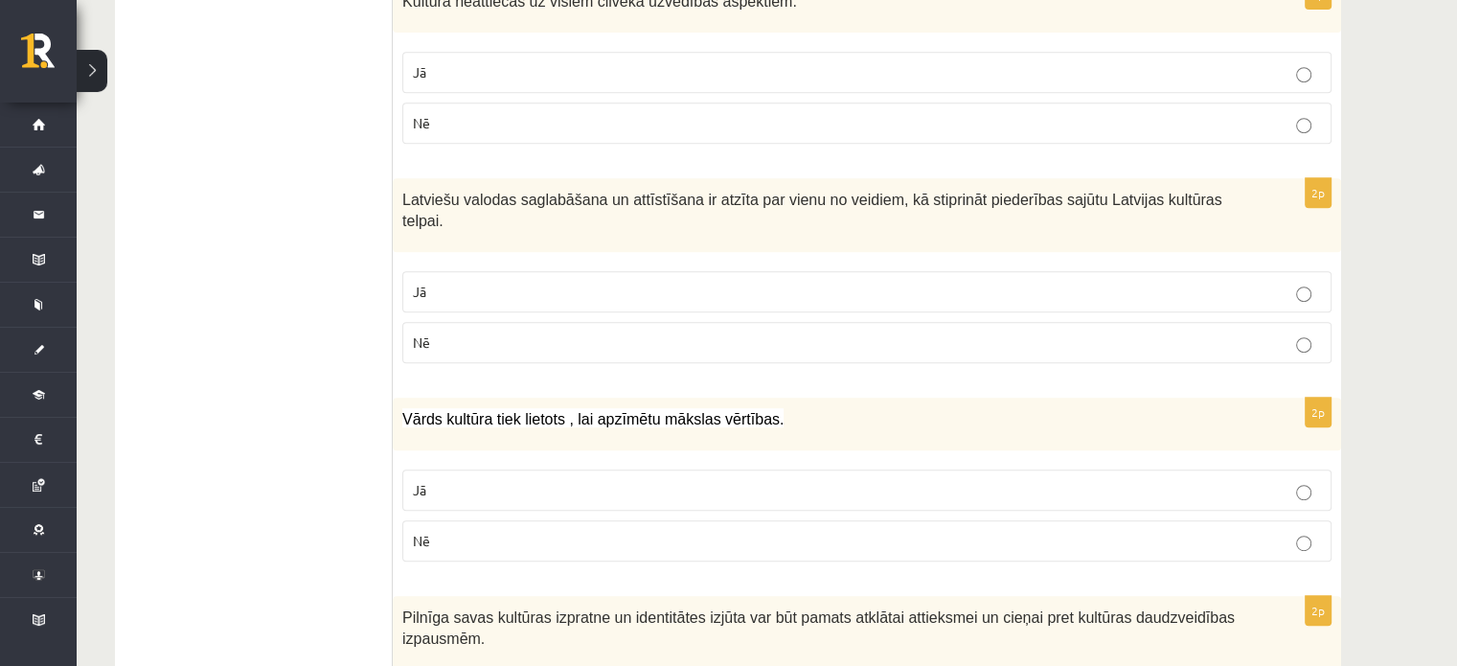
click at [801, 282] on p "Jā" at bounding box center [867, 292] width 908 height 20
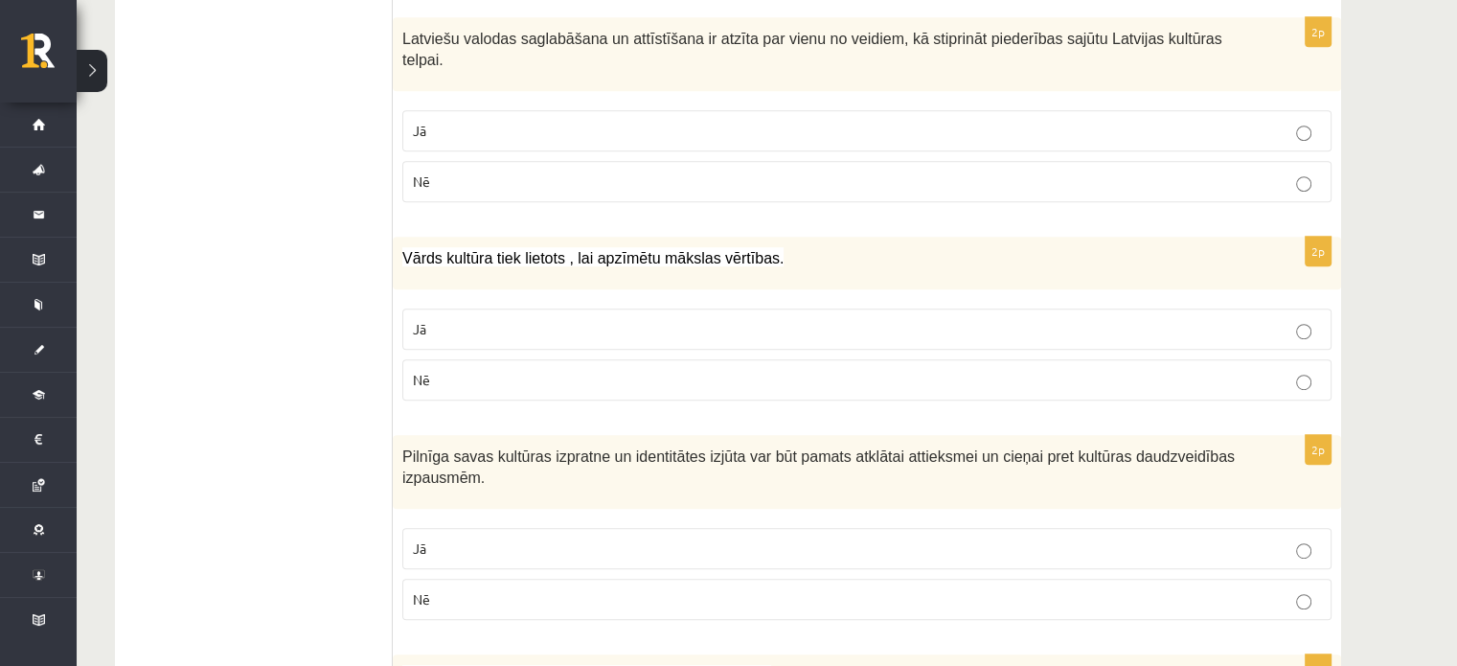
scroll to position [1054, 0]
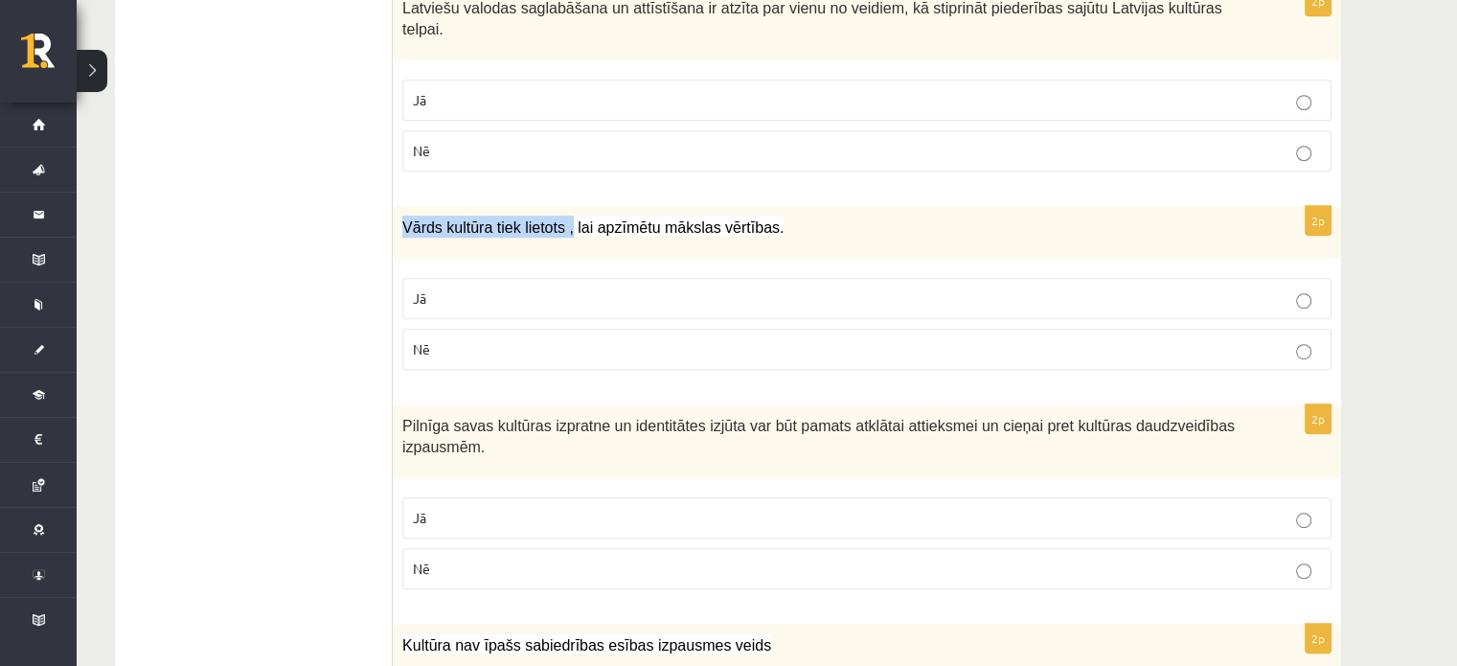
drag, startPoint x: 403, startPoint y: 199, endPoint x: 560, endPoint y: 202, distance: 156.2
click at [560, 219] on span "Vārds kultūra tiek lietots , lai apzīmētu mākslas vērtības." at bounding box center [592, 227] width 381 height 16
copy span "Vārds kultūra tiek lietots ,"
click at [453, 339] on p "Nē" at bounding box center [867, 349] width 908 height 20
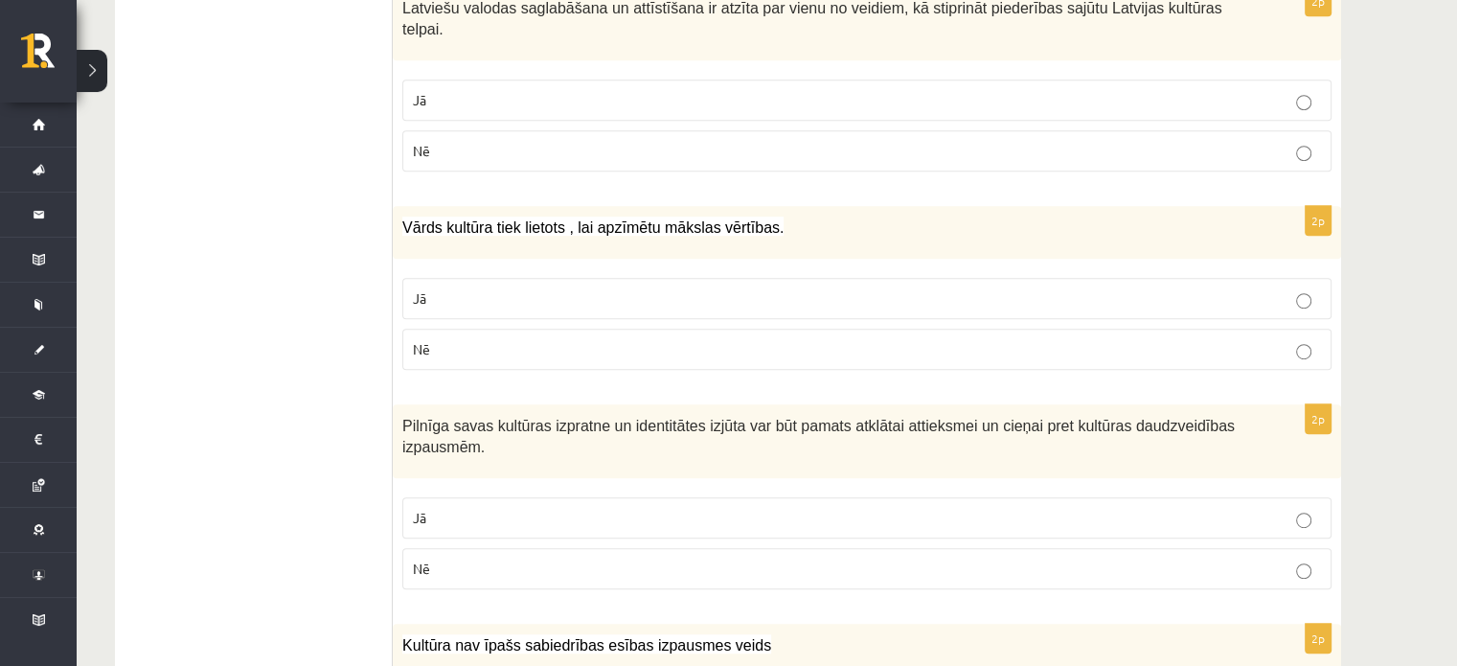
click at [458, 288] on p "Jā" at bounding box center [867, 298] width 908 height 20
click at [486, 339] on p "Nē" at bounding box center [867, 349] width 908 height 20
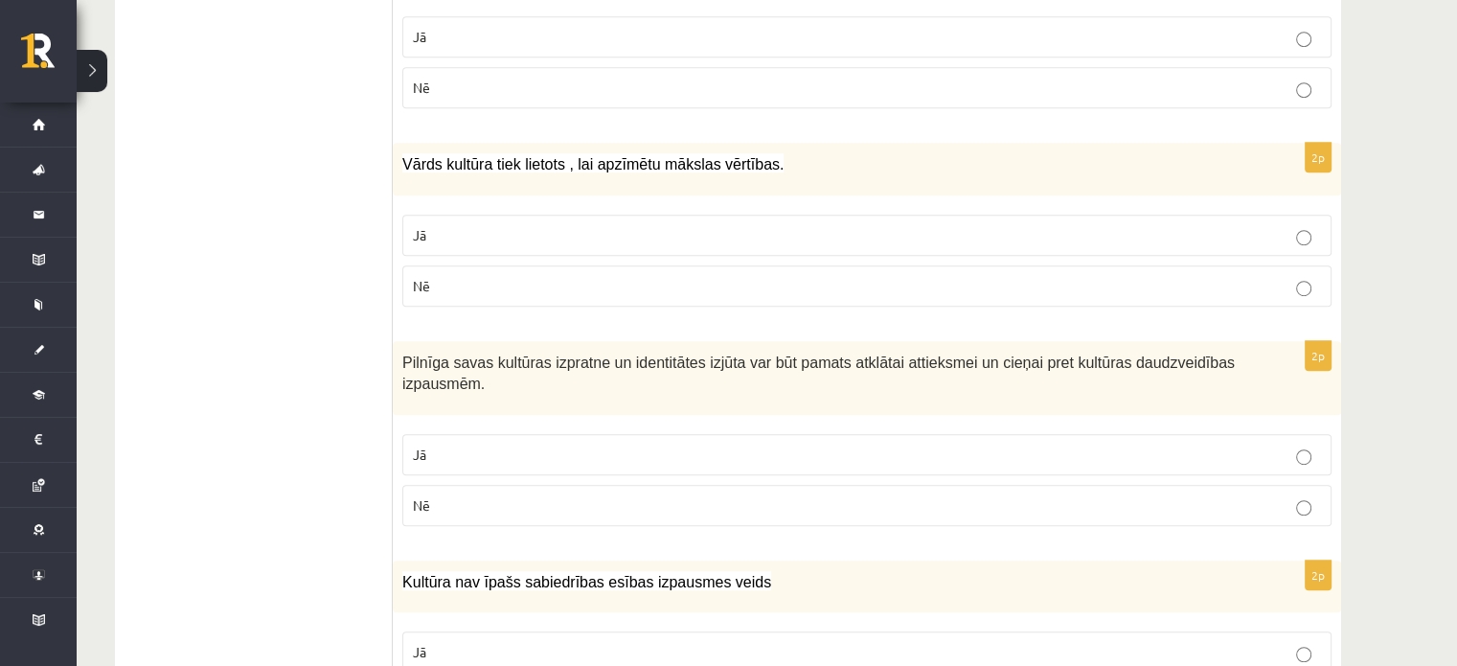
scroll to position [1150, 0]
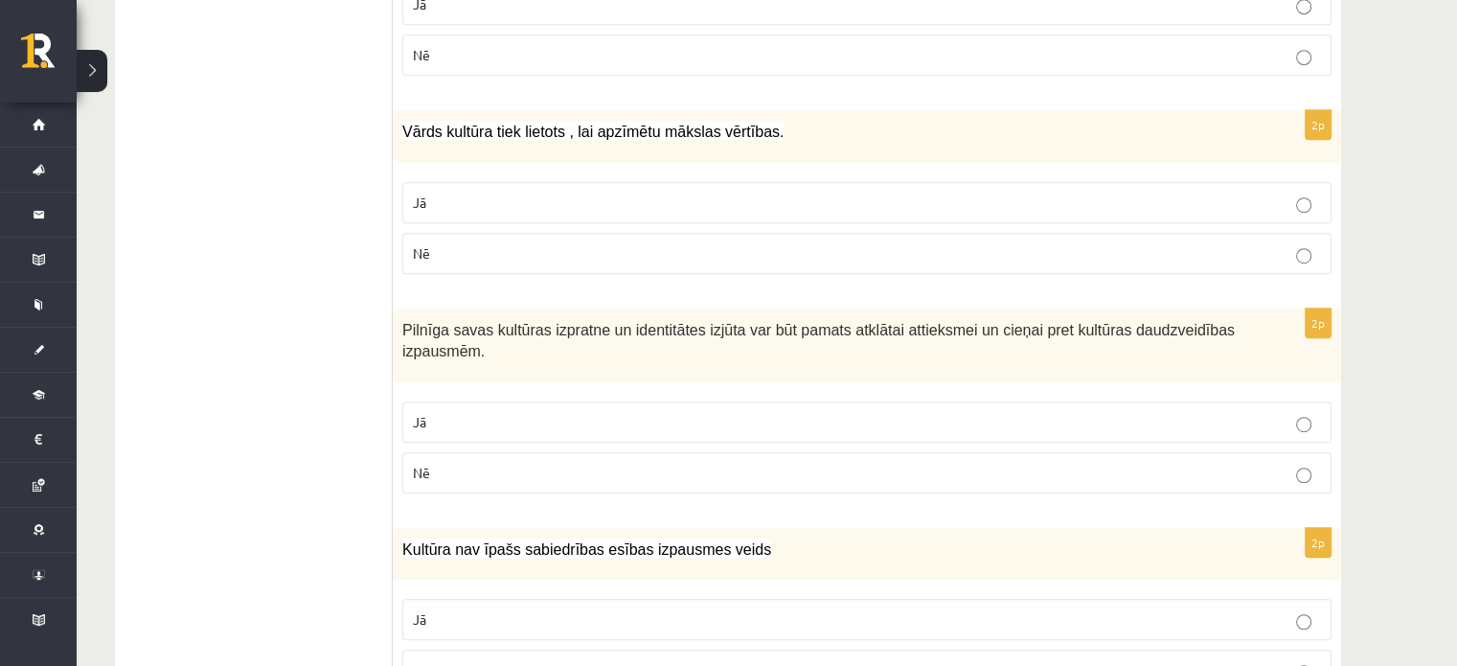
click at [516, 412] on p "Jā" at bounding box center [867, 422] width 908 height 20
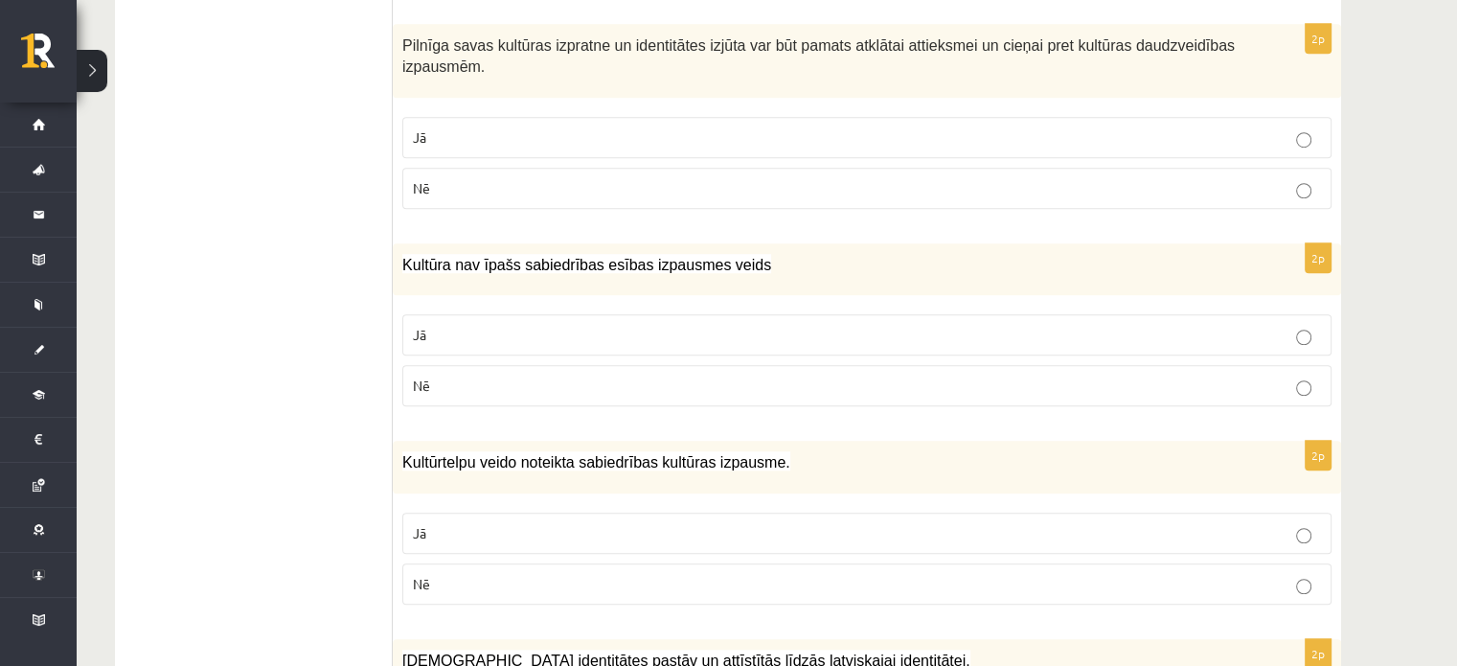
scroll to position [1437, 0]
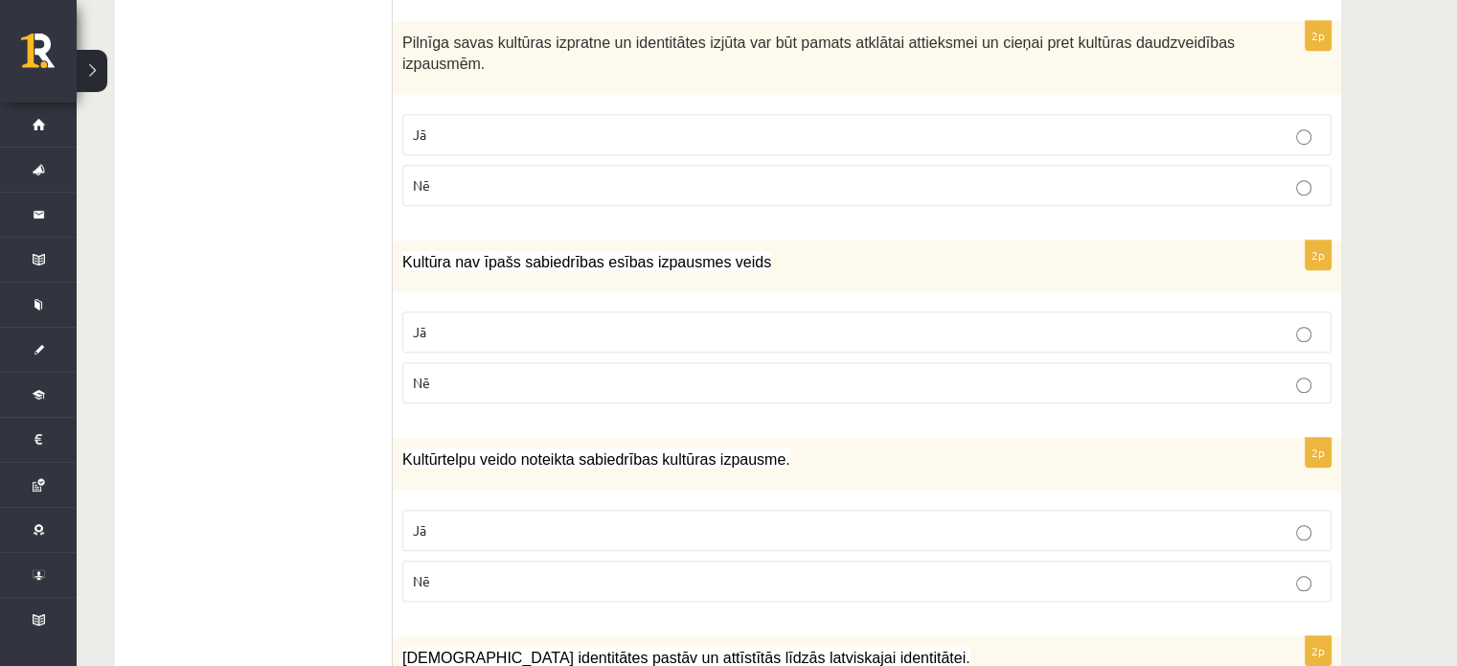
click at [572, 373] on p "Nē" at bounding box center [867, 383] width 908 height 20
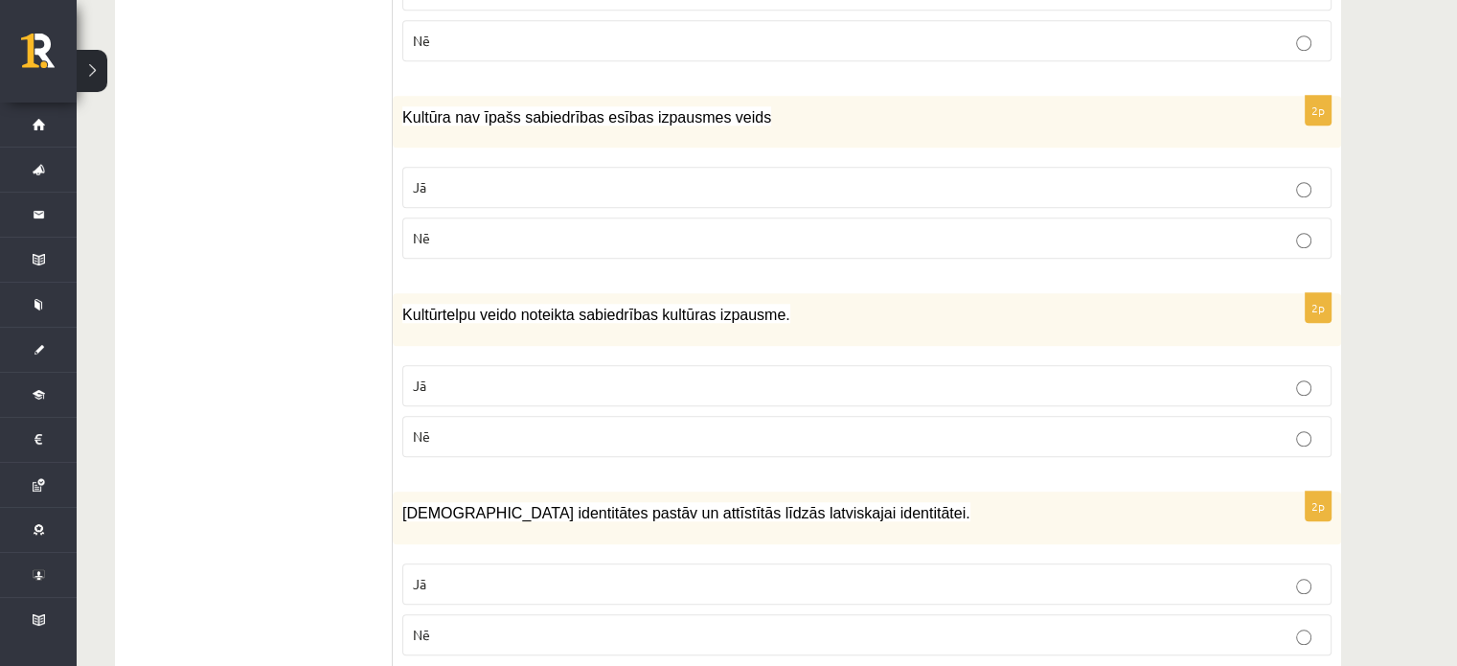
scroll to position [1629, 0]
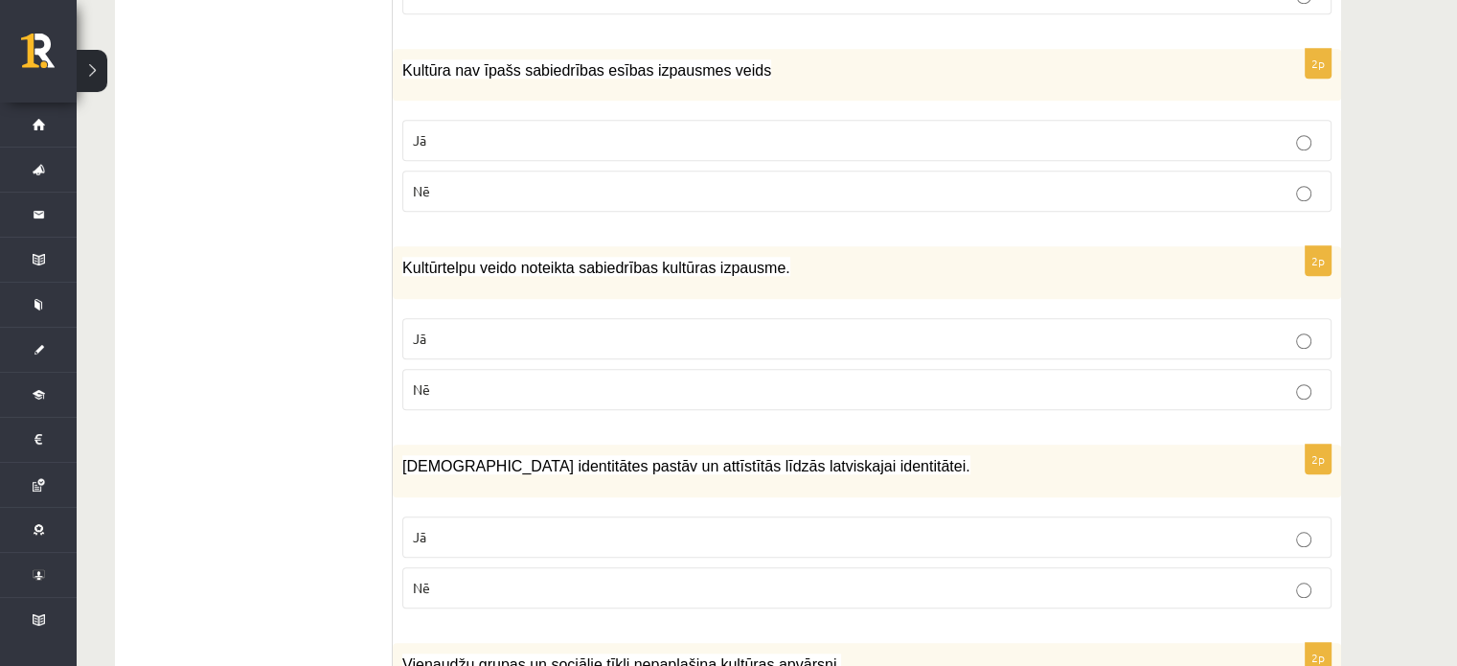
click at [629, 318] on label "Jā" at bounding box center [866, 338] width 929 height 41
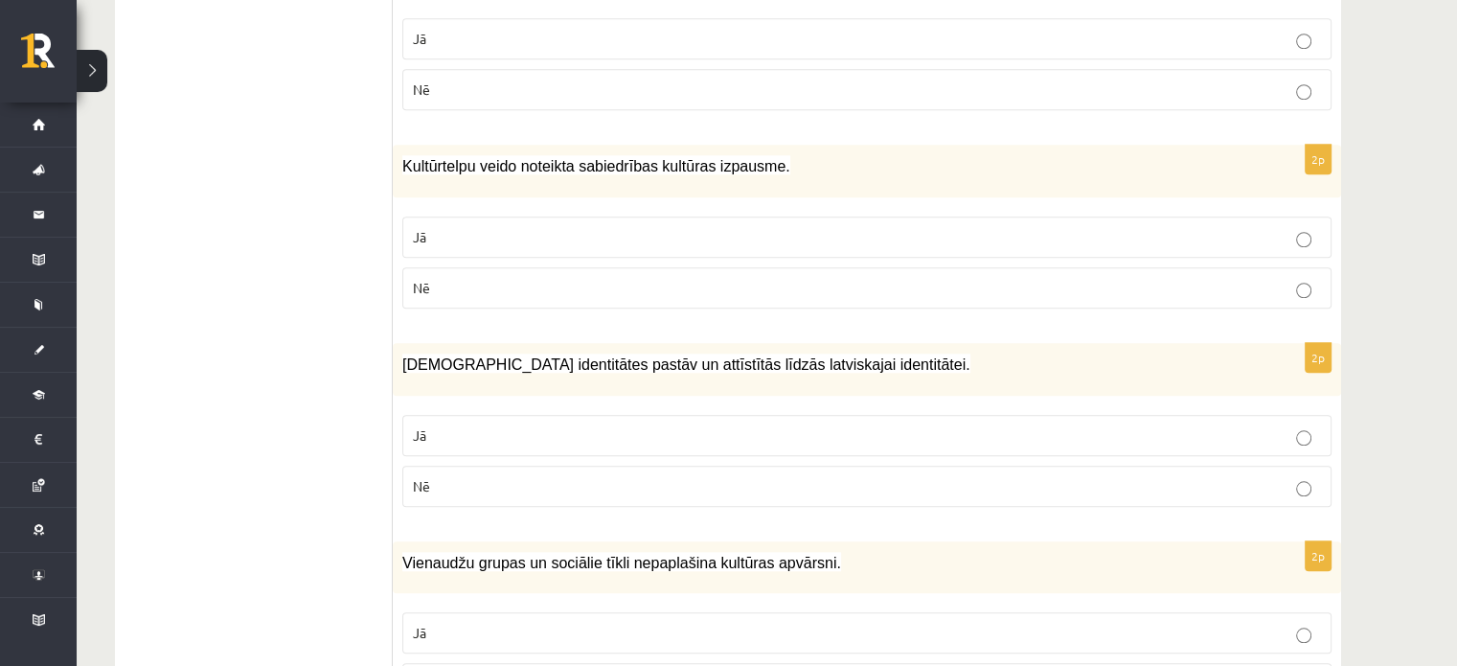
scroll to position [1820, 0]
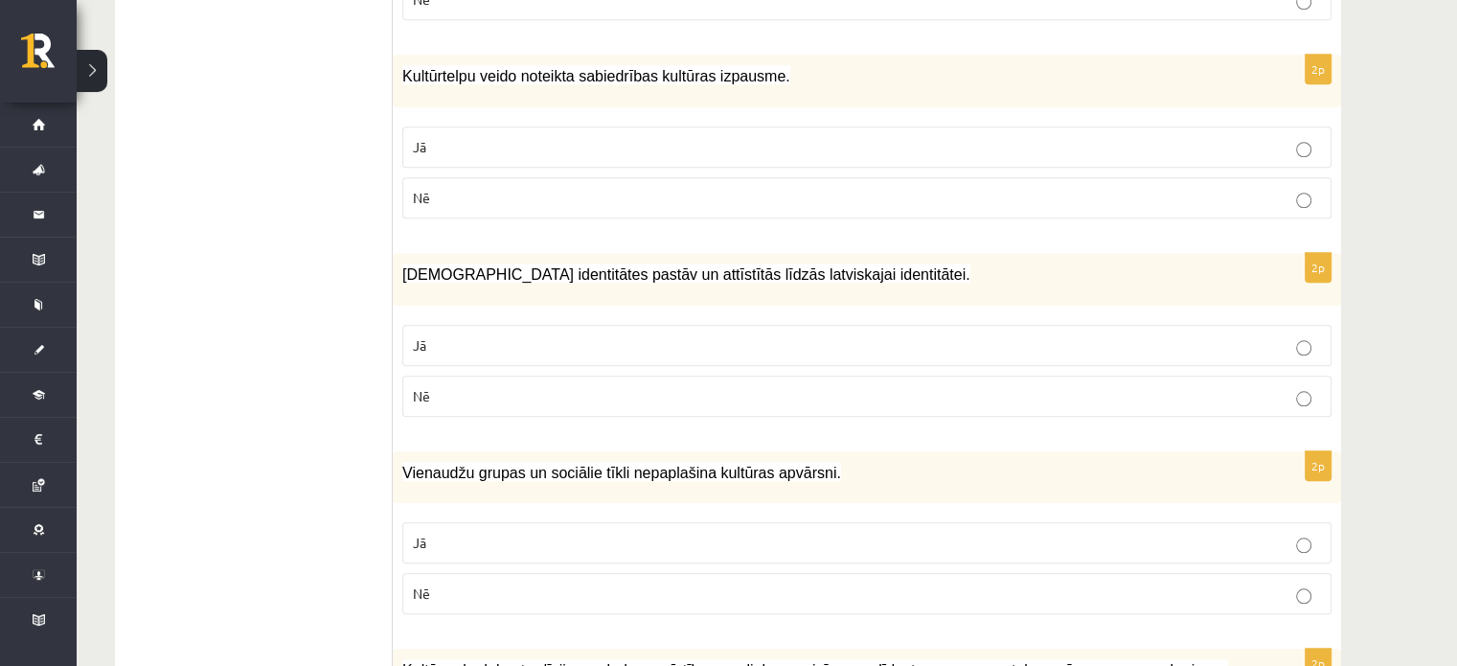
click at [470, 386] on p "Nē" at bounding box center [867, 396] width 908 height 20
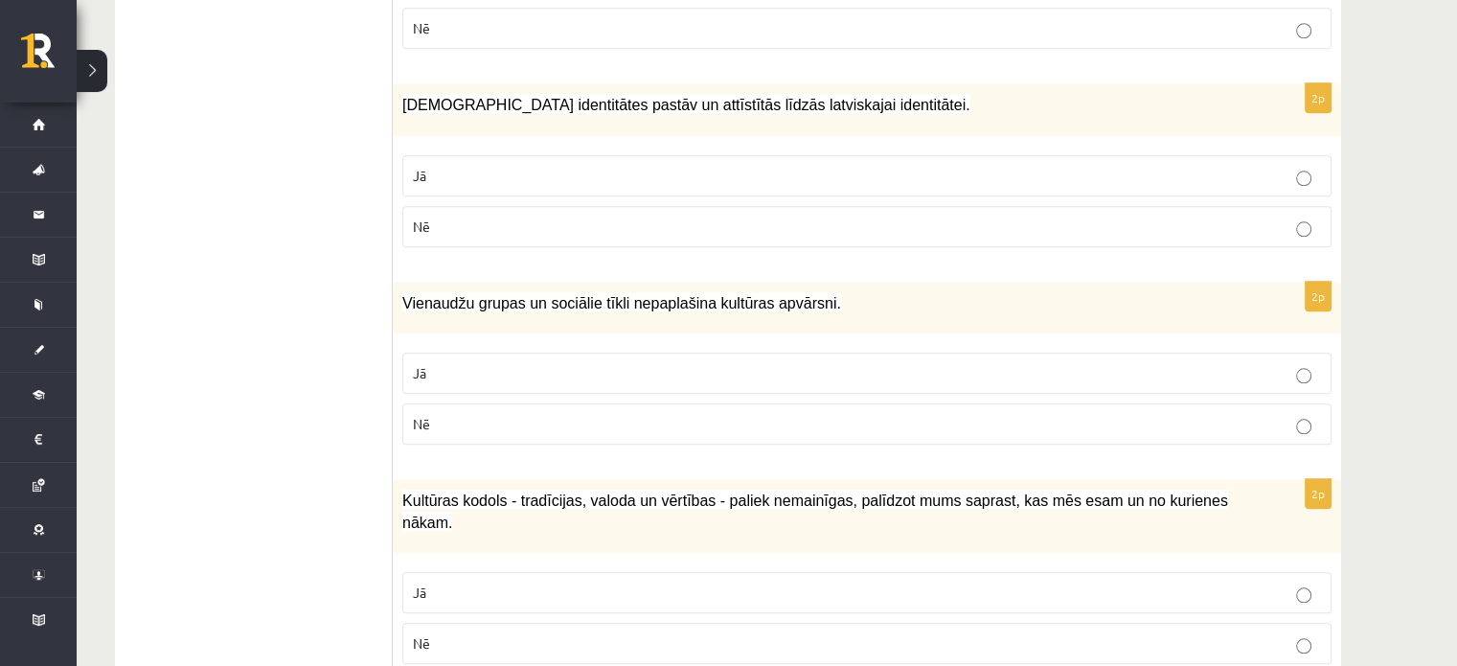
scroll to position [2012, 0]
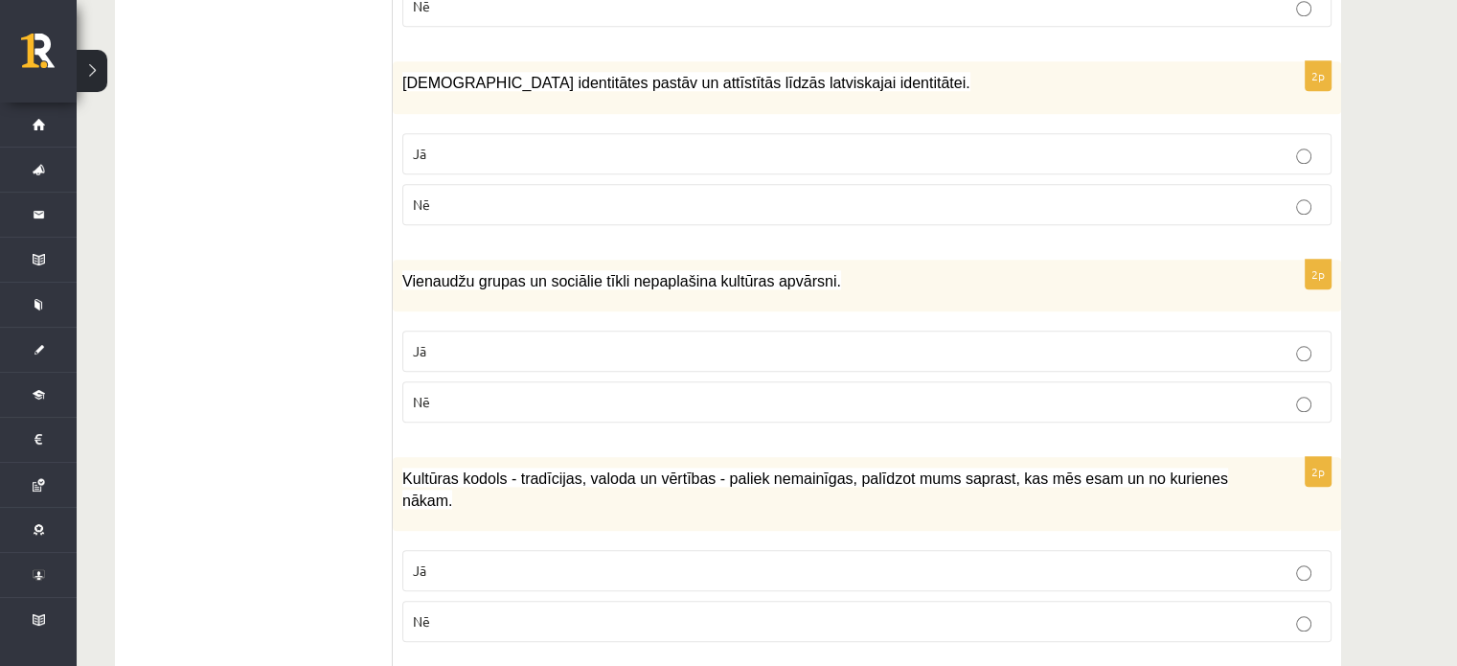
drag, startPoint x: 473, startPoint y: 329, endPoint x: 429, endPoint y: 344, distance: 46.7
click at [474, 341] on p "Jā" at bounding box center [867, 351] width 908 height 20
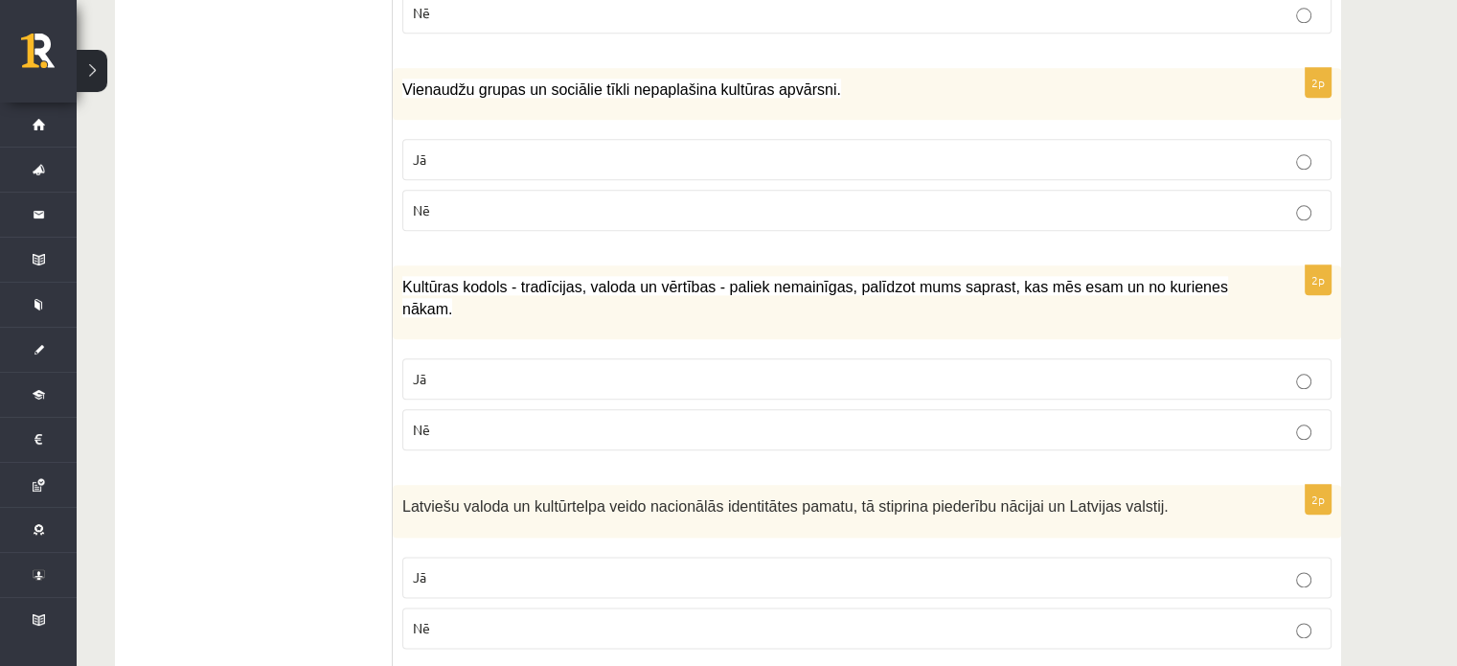
click at [497, 369] on p "Jā" at bounding box center [867, 379] width 908 height 20
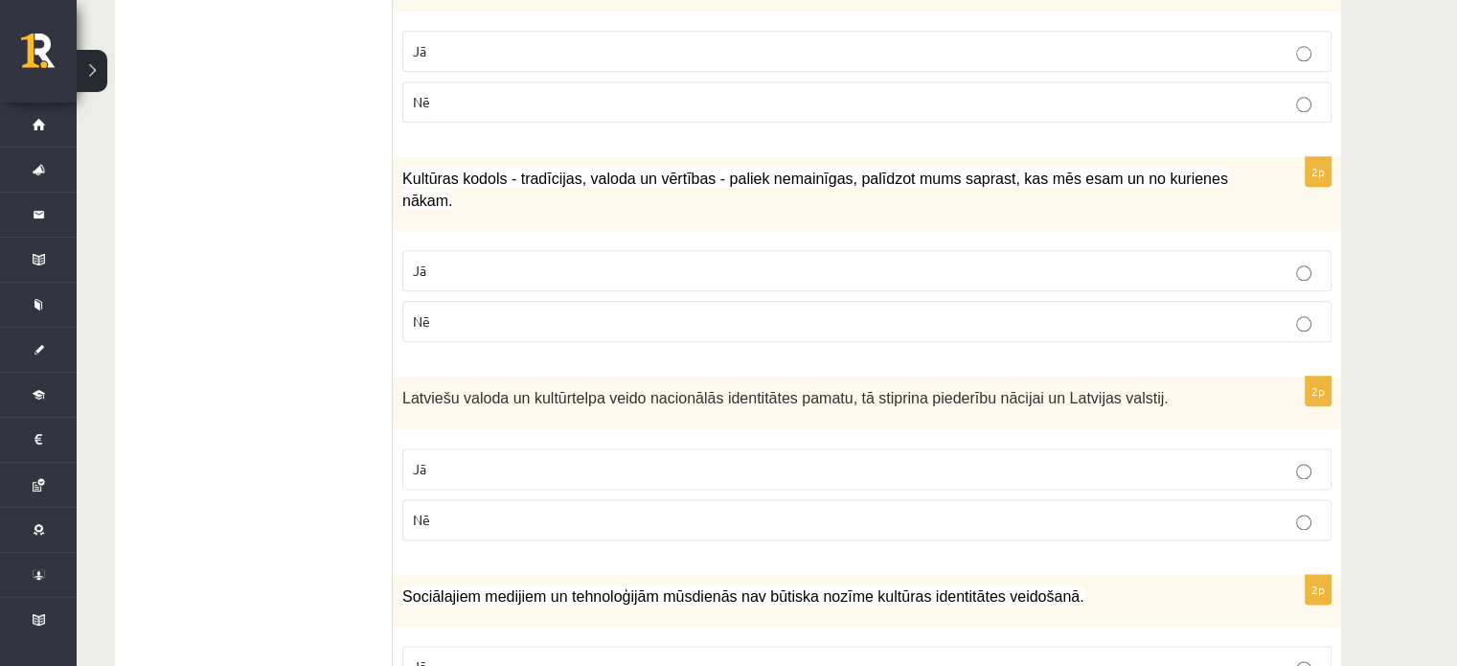
scroll to position [2395, 0]
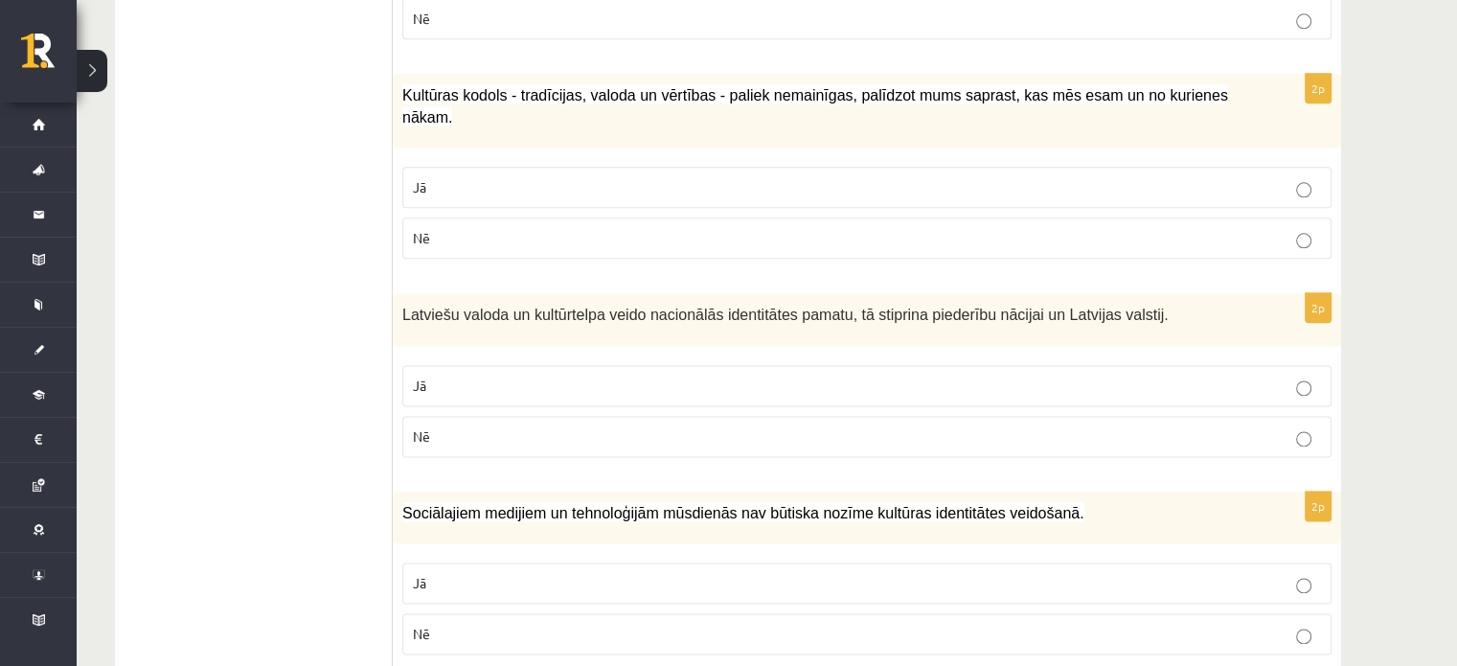
click at [464, 376] on p "Jā" at bounding box center [867, 386] width 908 height 20
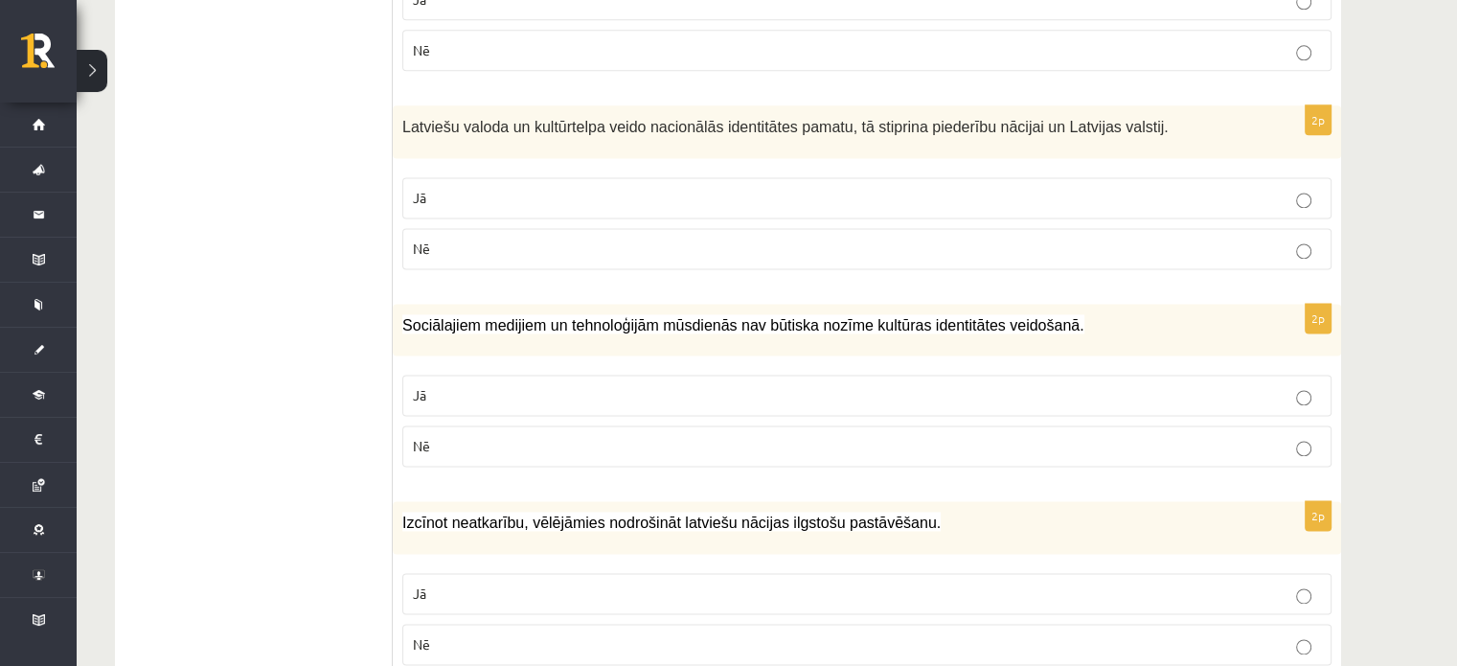
scroll to position [2587, 0]
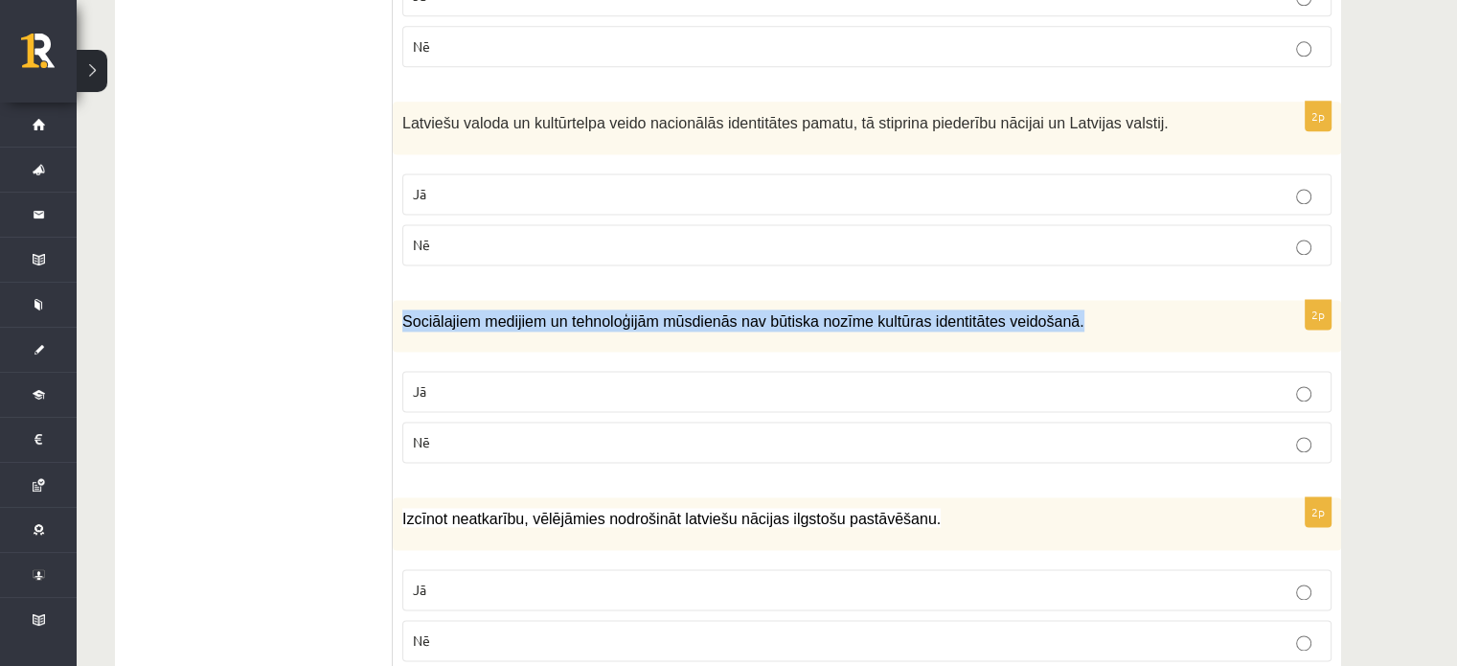
drag, startPoint x: 399, startPoint y: 263, endPoint x: 1024, endPoint y: 269, distance: 625.7
click at [1024, 300] on div "Sociālajiem medijiem un tehnoloģijām mūsdienās nav būtiska nozīme kultūras iden…" at bounding box center [867, 326] width 949 height 53
copy span "Sociālajiem medijiem un tehnoloģijām mūsdienās nav būtiska nozīme kultūras iden…"
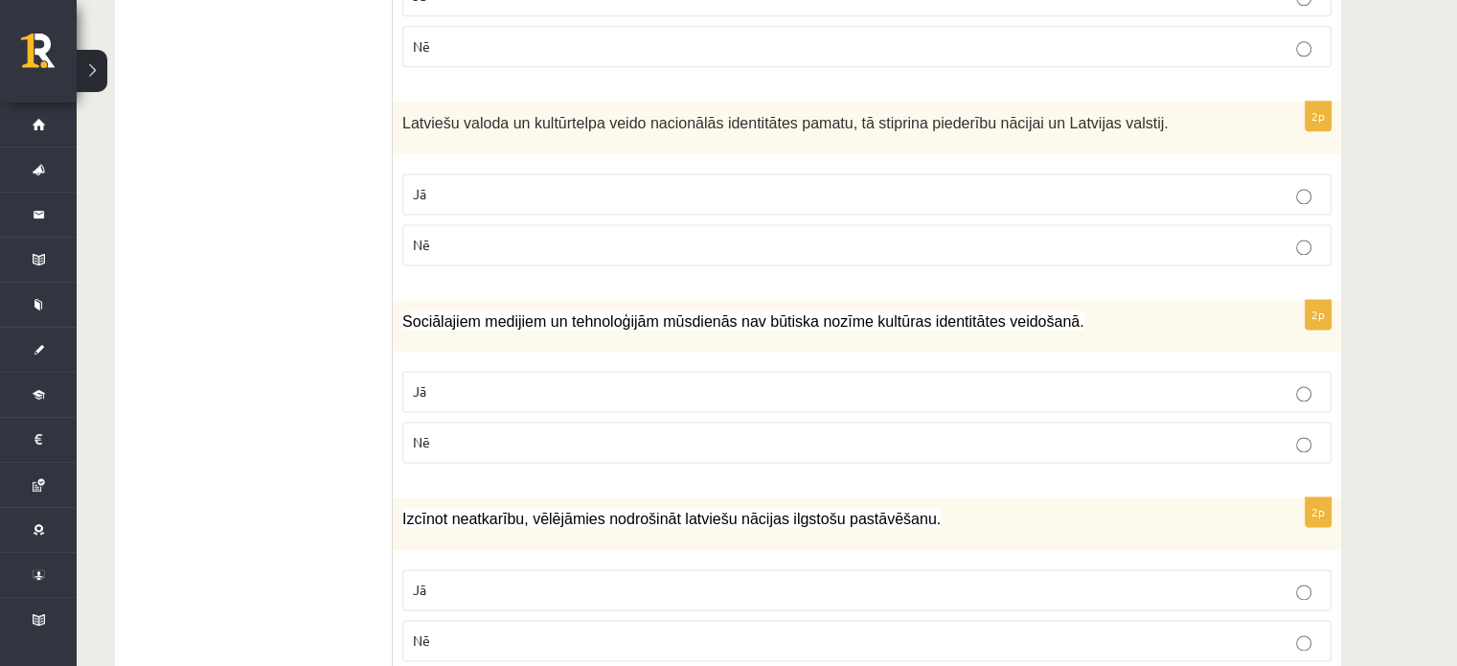
click at [463, 432] on p "Nē" at bounding box center [867, 442] width 908 height 20
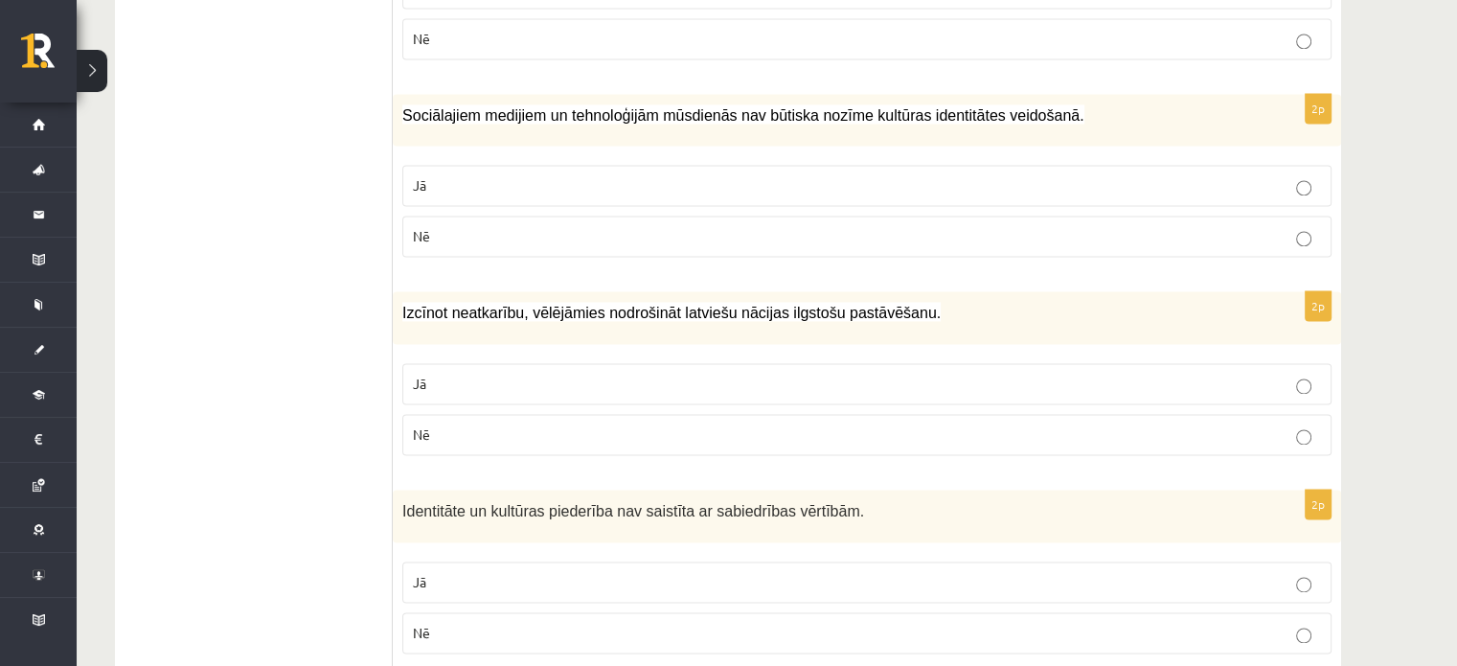
scroll to position [2794, 0]
click at [537, 373] on p "Jā" at bounding box center [867, 383] width 908 height 20
click at [483, 622] on p "Nē" at bounding box center [867, 632] width 908 height 20
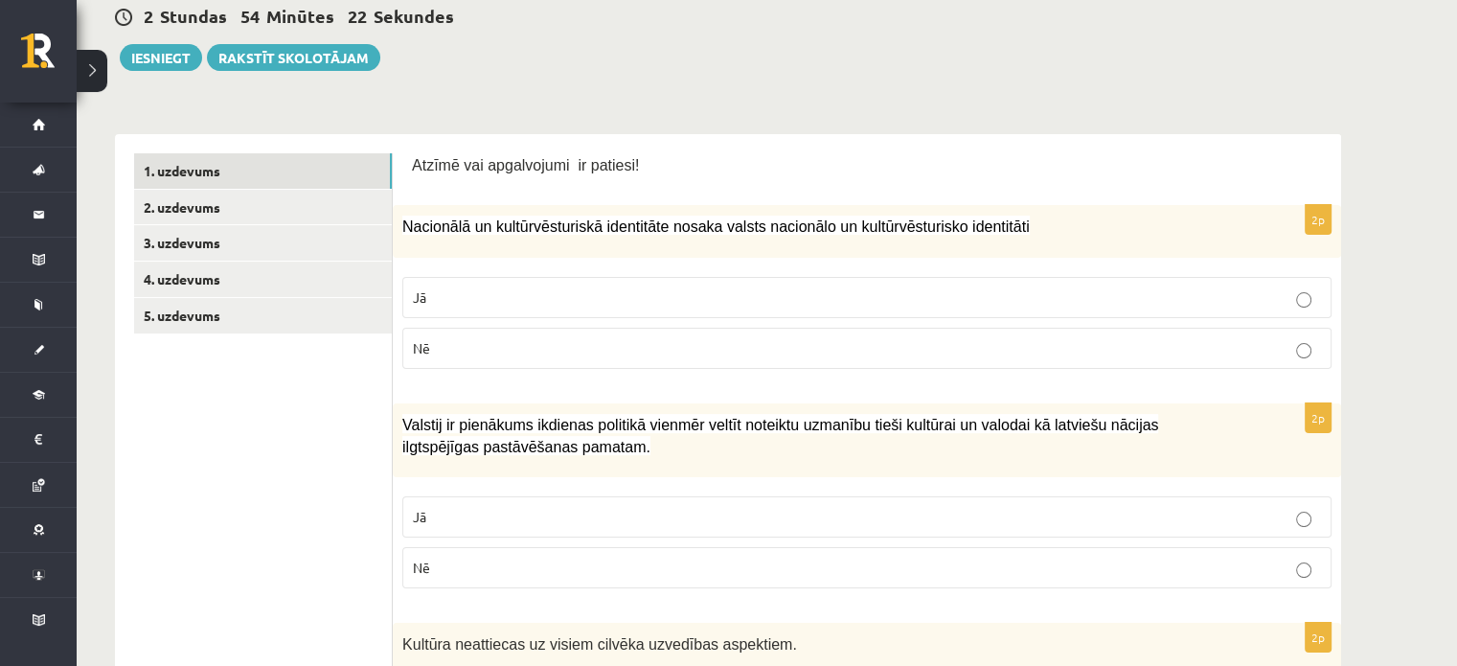
scroll to position [15, 0]
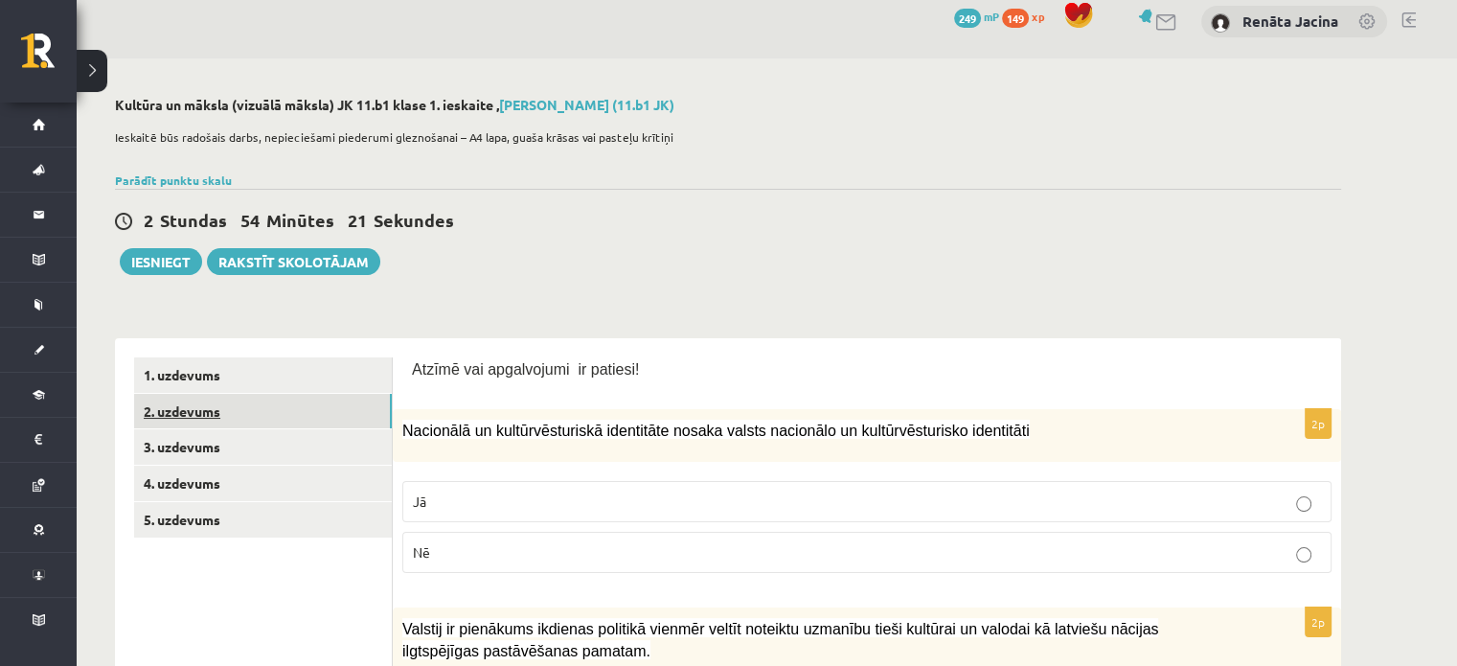
click at [204, 413] on link "2. uzdevums" at bounding box center [263, 411] width 258 height 35
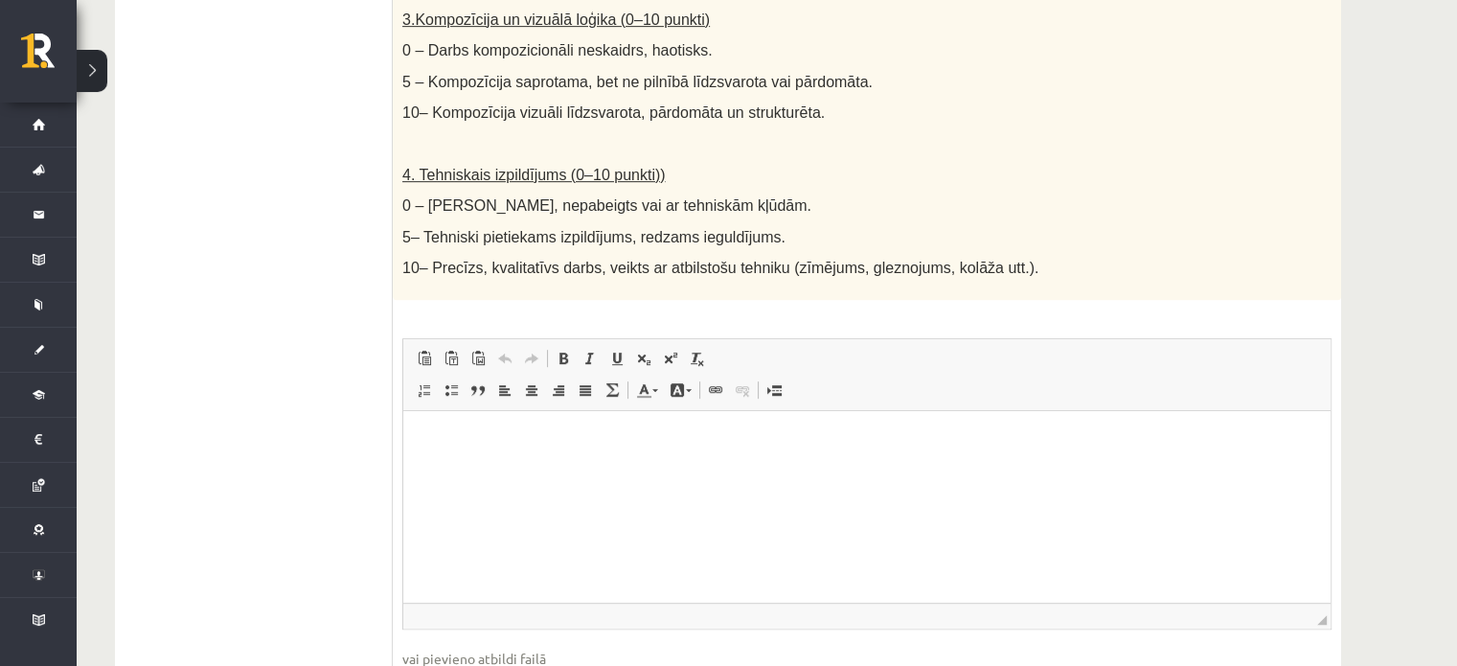
scroll to position [1104, 0]
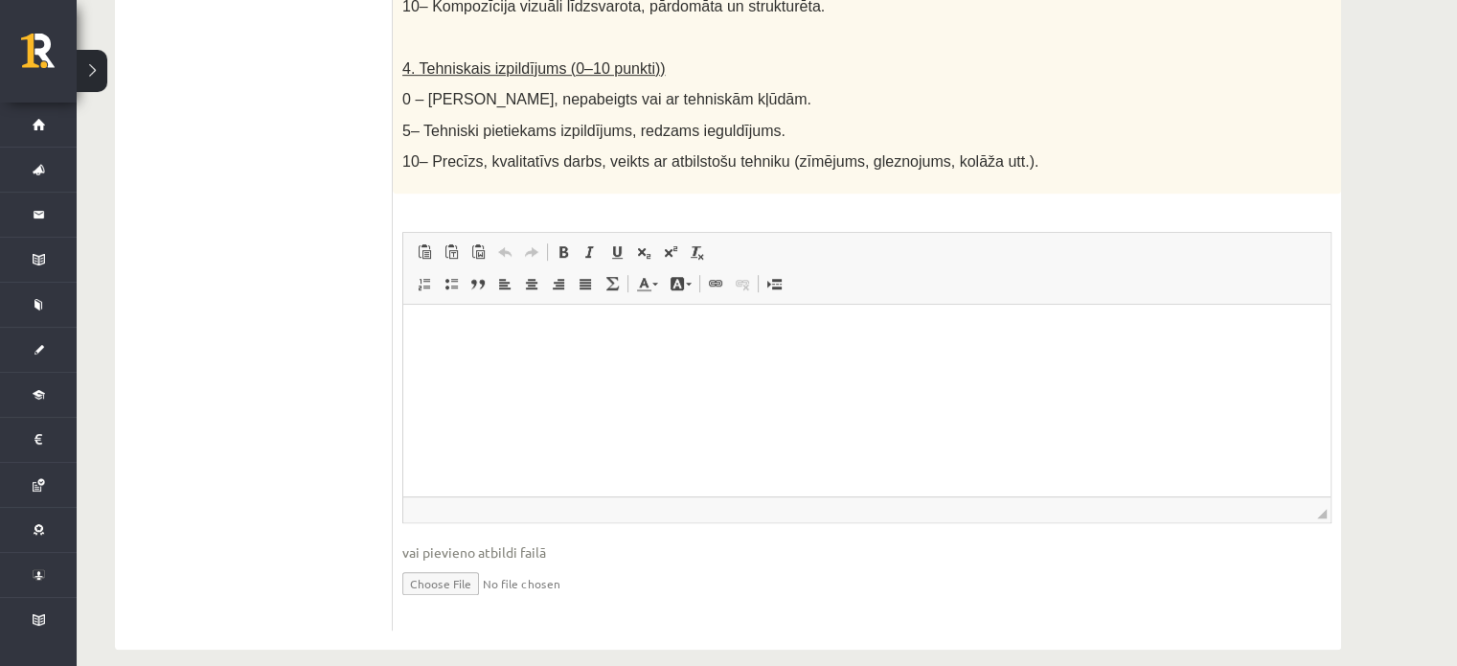
click at [442, 562] on input "file" at bounding box center [866, 581] width 929 height 39
type input "**********"
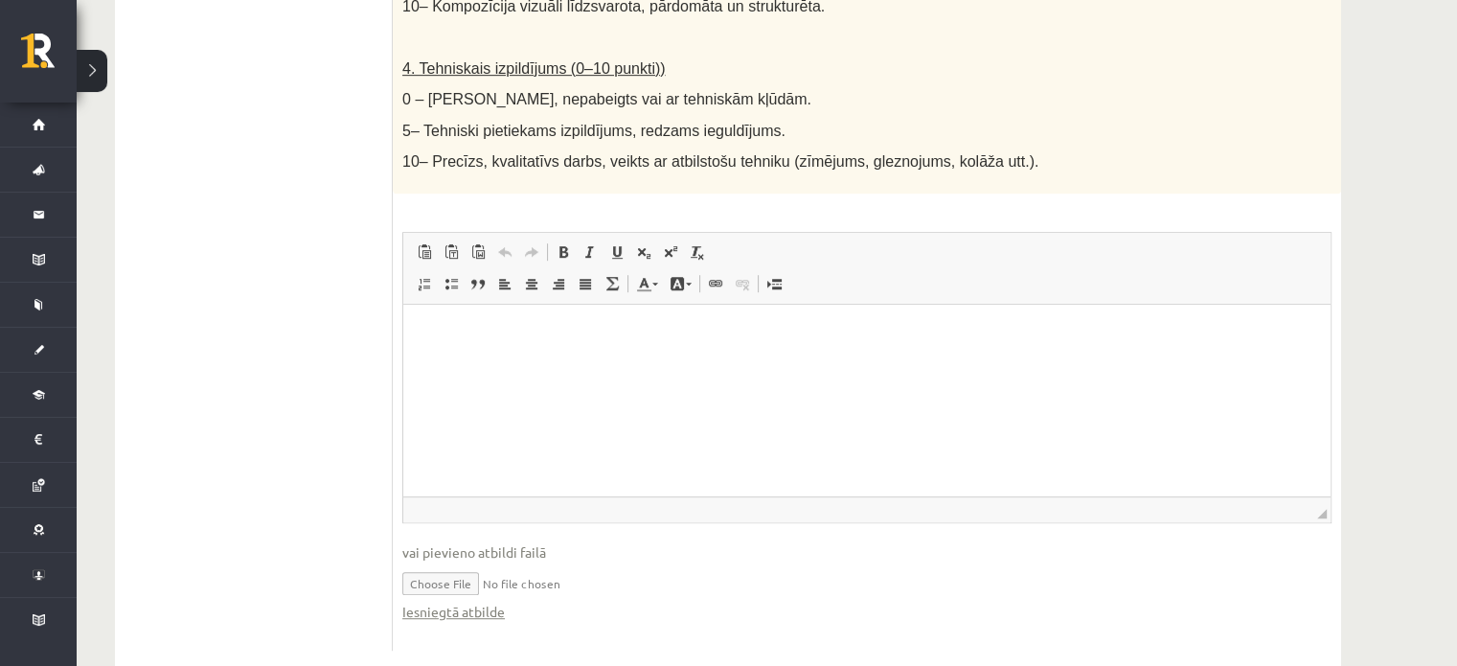
click at [511, 360] on html at bounding box center [866, 334] width 927 height 58
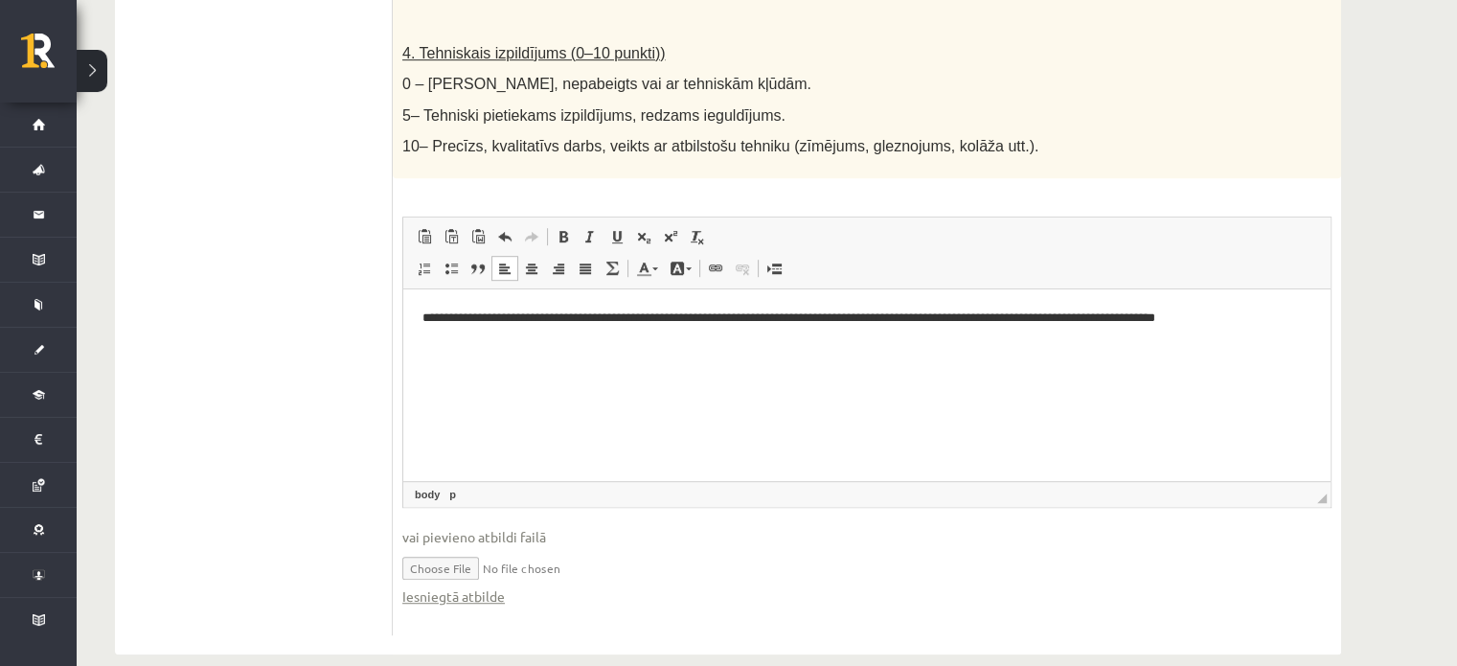
scroll to position [1124, 0]
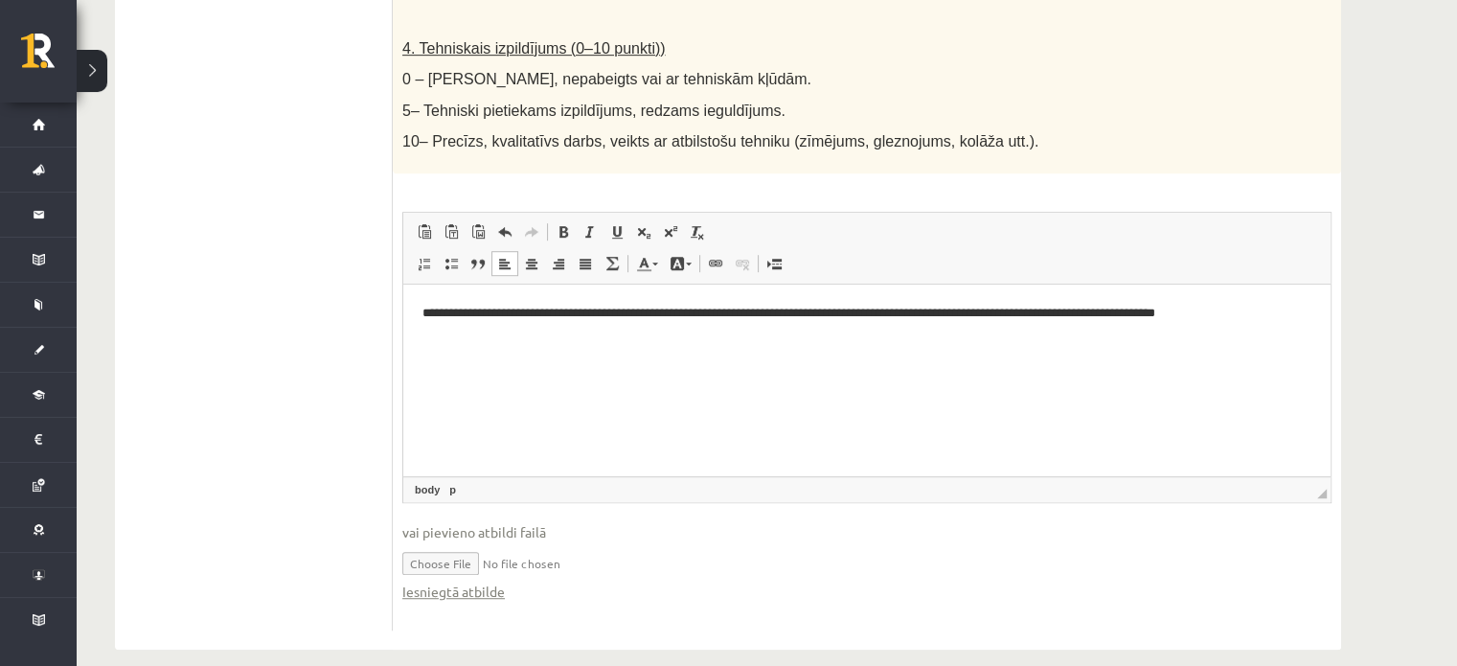
click at [522, 542] on input "file" at bounding box center [866, 561] width 929 height 39
click at [471, 542] on input "file" at bounding box center [866, 561] width 929 height 39
click at [533, 343] on html "**********" at bounding box center [866, 314] width 927 height 58
click at [1296, 314] on p "**********" at bounding box center [868, 314] width 890 height 20
drag, startPoint x: 973, startPoint y: 825, endPoint x: 496, endPoint y: 357, distance: 667.4
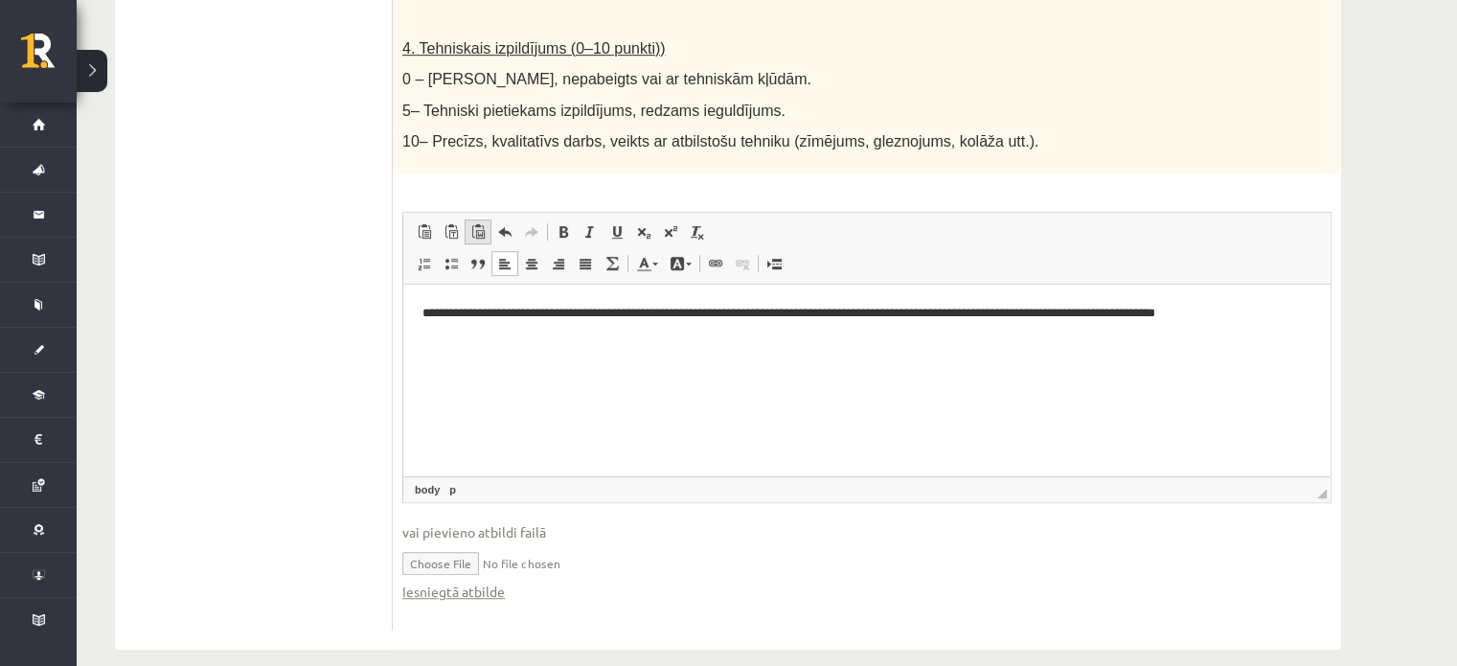
click at [472, 224] on span at bounding box center [477, 231] width 15 height 15
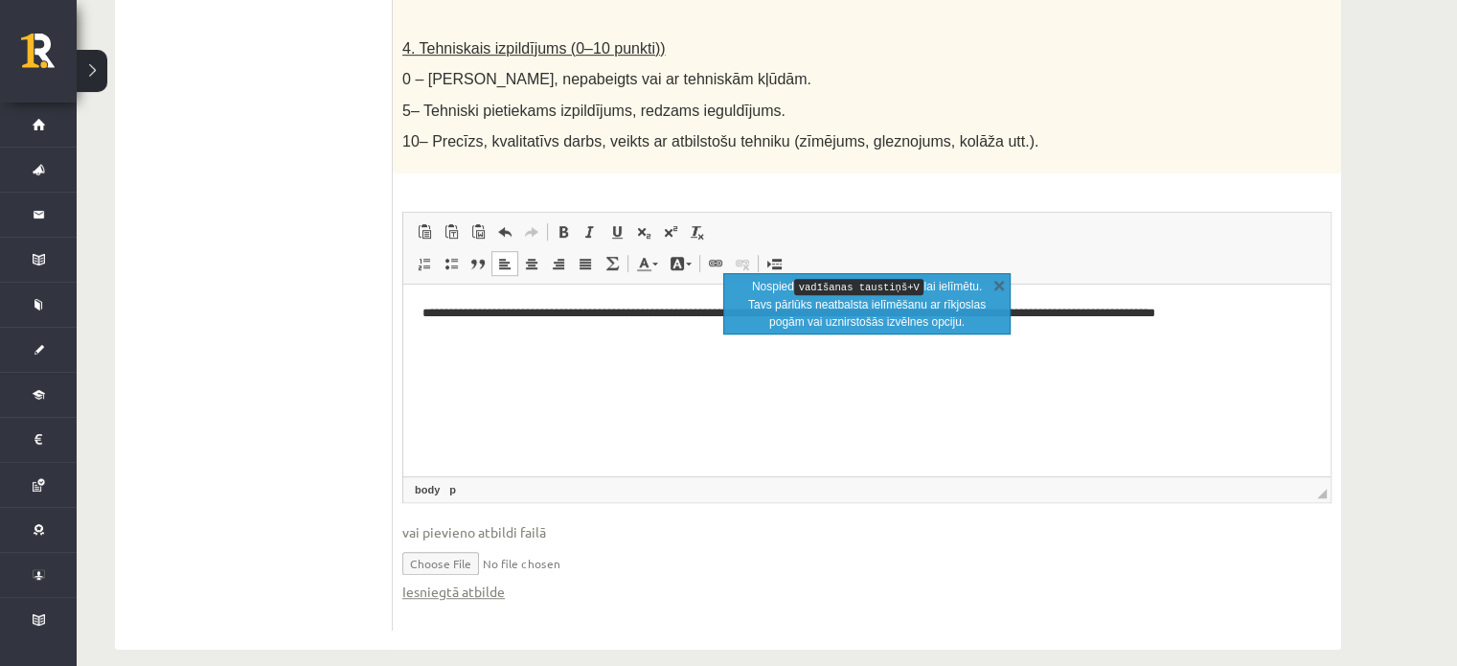
click at [1042, 343] on html "**********" at bounding box center [866, 314] width 927 height 58
click at [1004, 281] on link "X" at bounding box center [999, 284] width 19 height 19
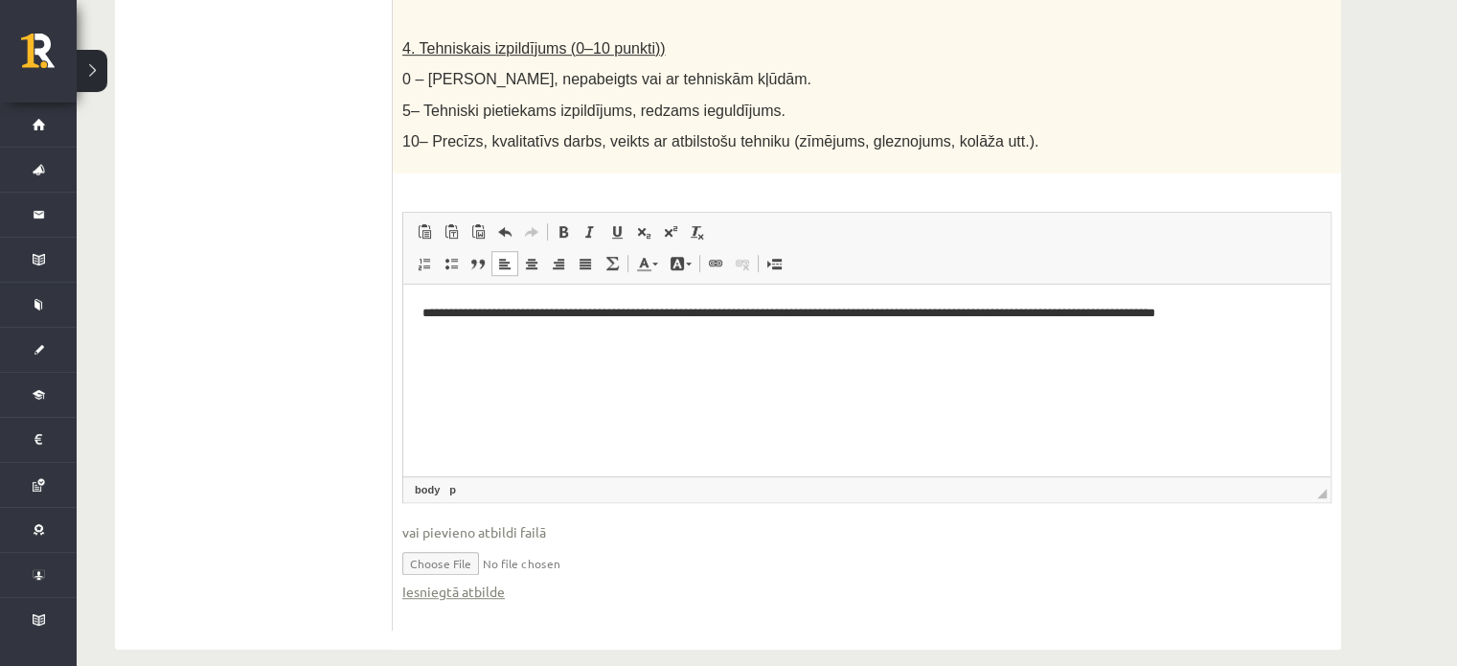
click at [1285, 316] on p "**********" at bounding box center [868, 314] width 890 height 20
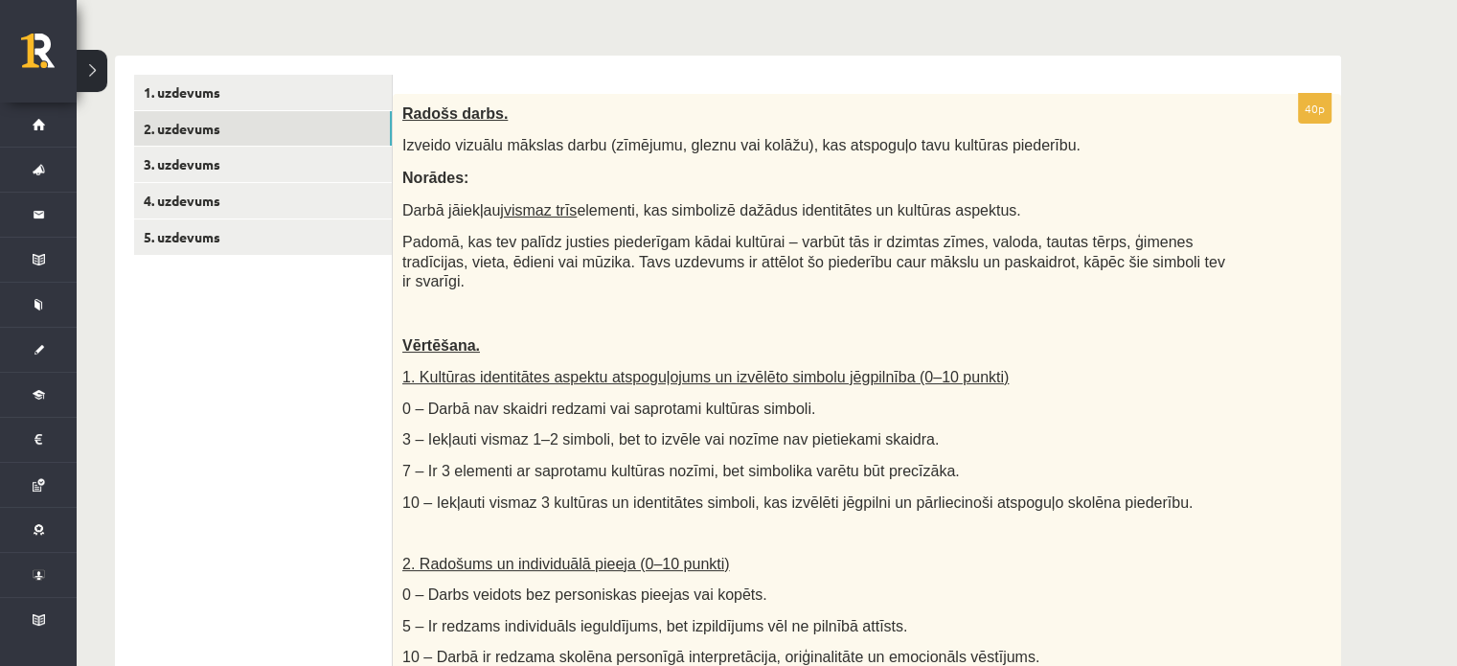
scroll to position [70, 0]
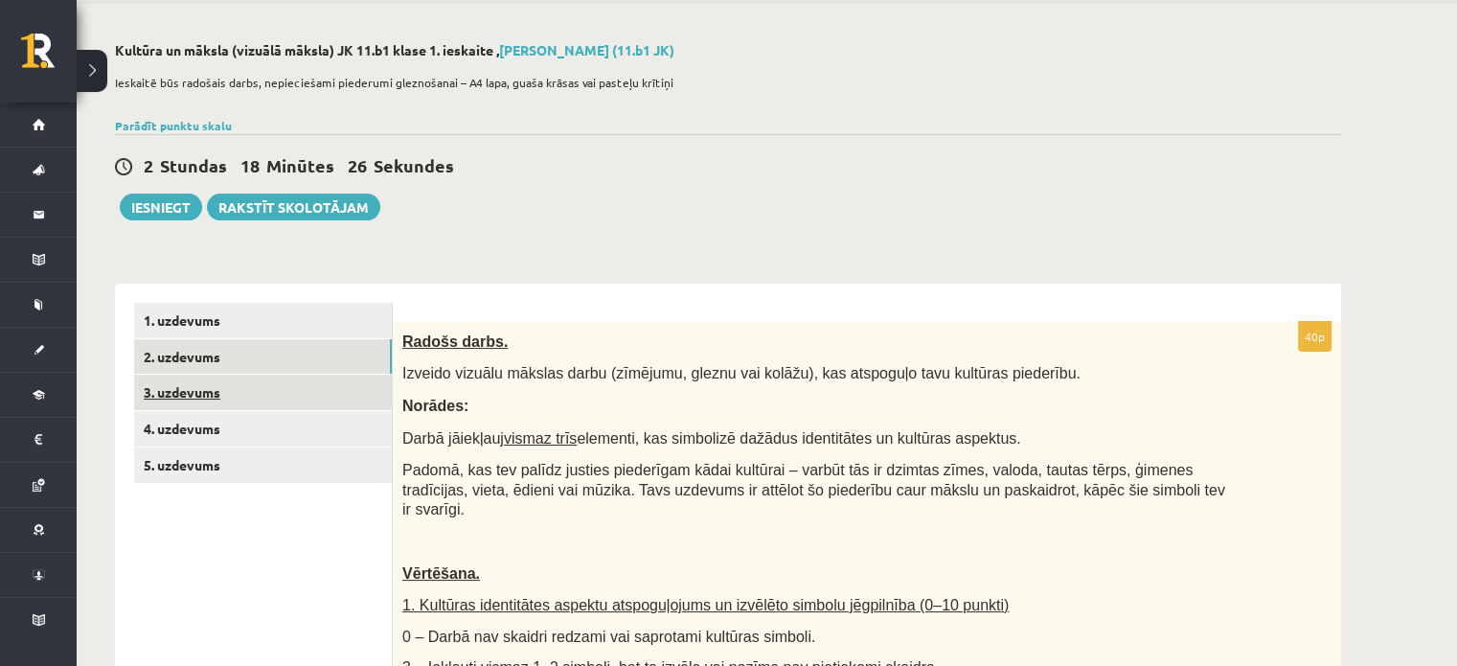
click at [232, 390] on link "3. uzdevums" at bounding box center [263, 392] width 258 height 35
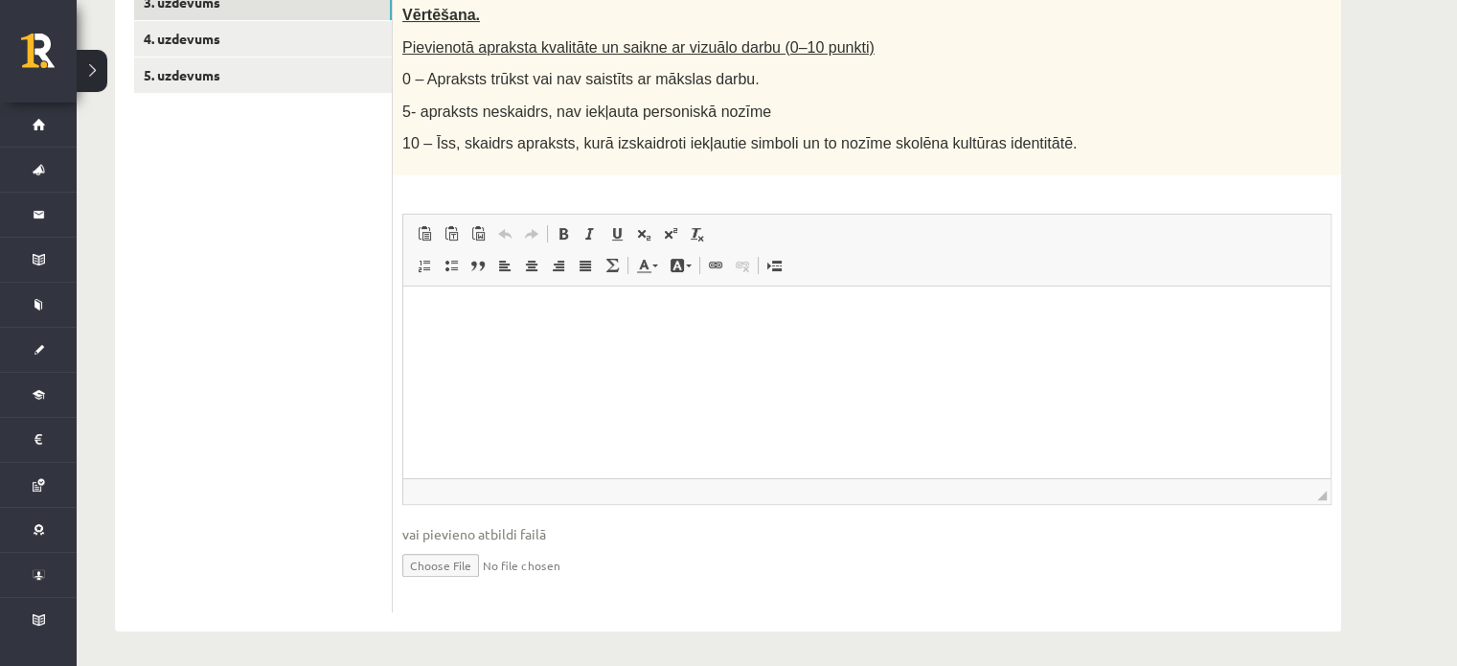
scroll to position [463, 0]
click at [455, 560] on input "file" at bounding box center [866, 560] width 929 height 39
type input "**********"
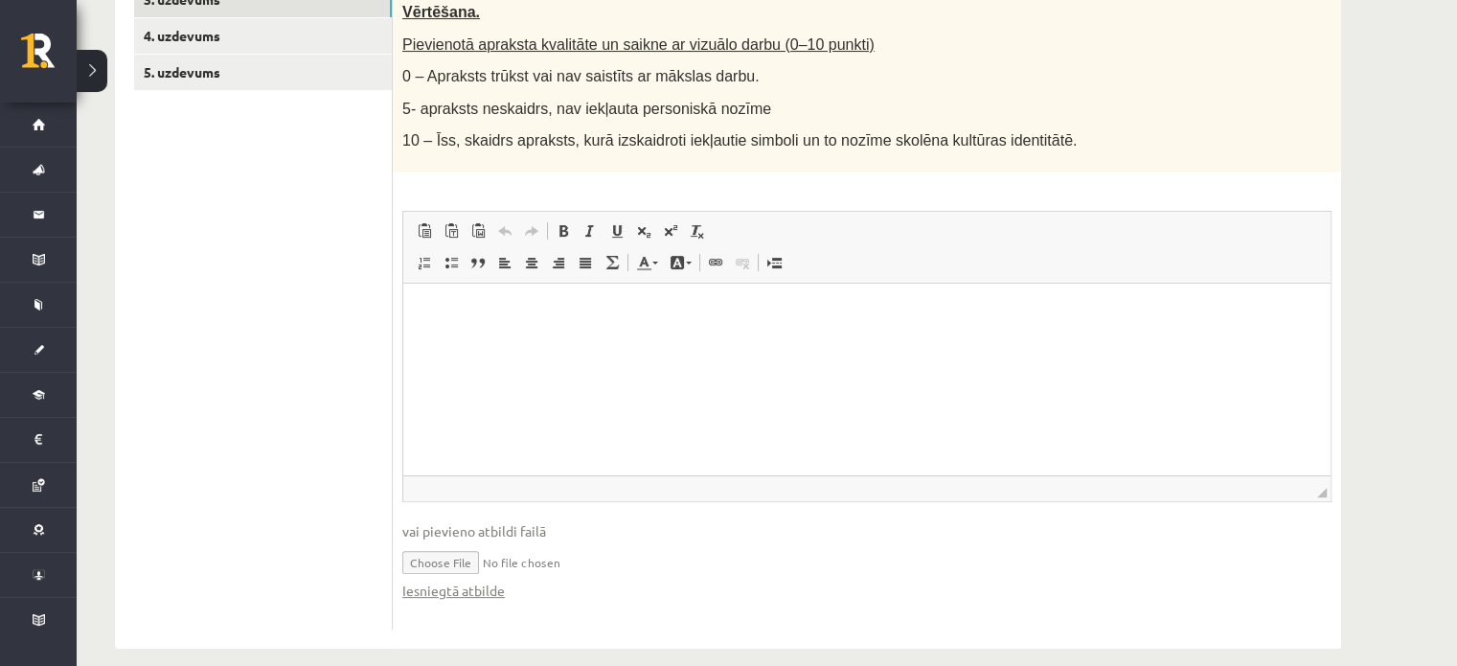
click at [483, 333] on html at bounding box center [866, 312] width 927 height 58
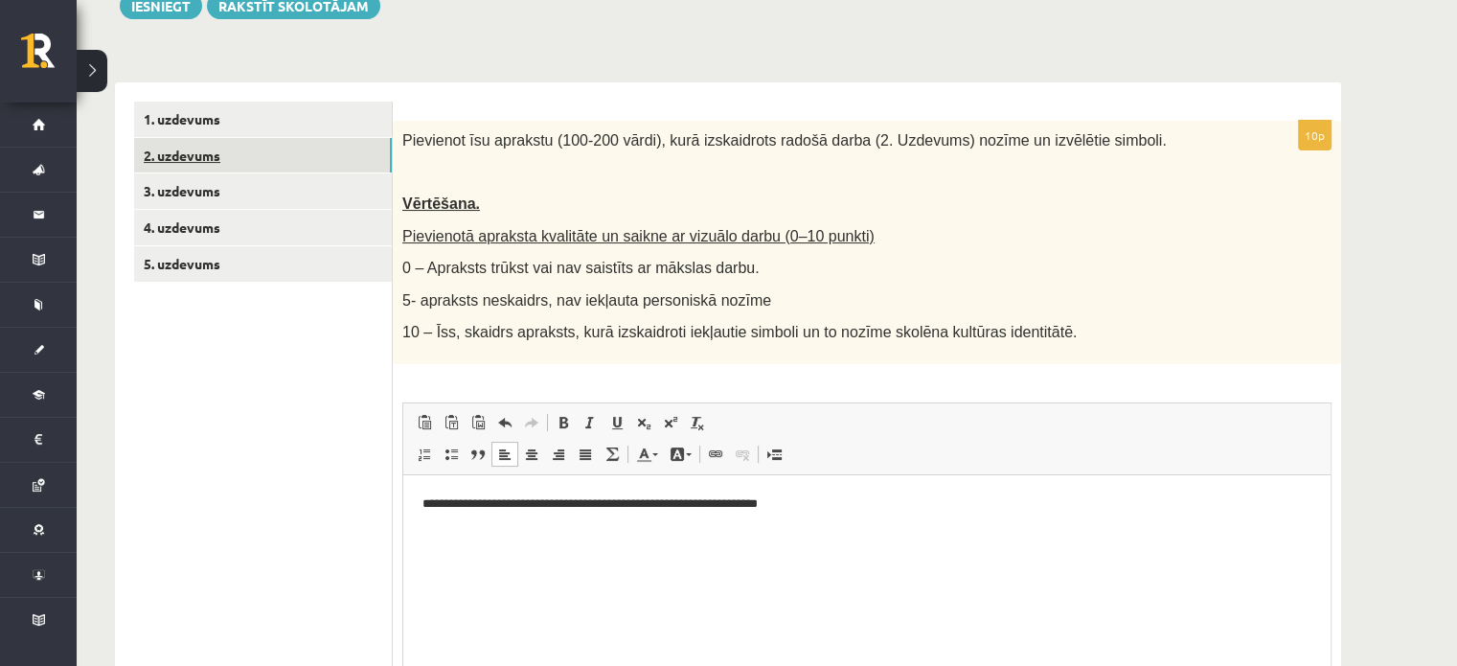
click at [261, 164] on link "2. uzdevums" at bounding box center [263, 155] width 258 height 35
click at [196, 156] on link "2. uzdevums" at bounding box center [263, 155] width 258 height 35
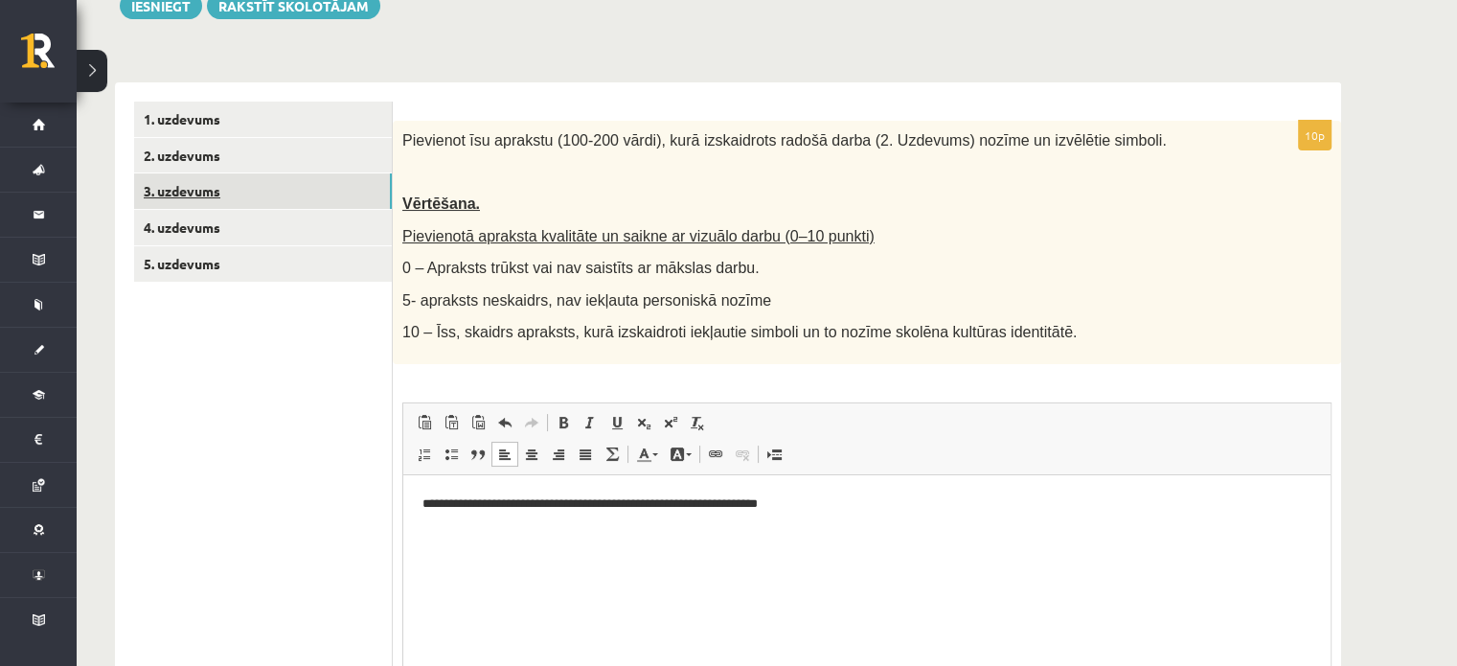
click at [202, 197] on link "3. uzdevums" at bounding box center [263, 190] width 258 height 35
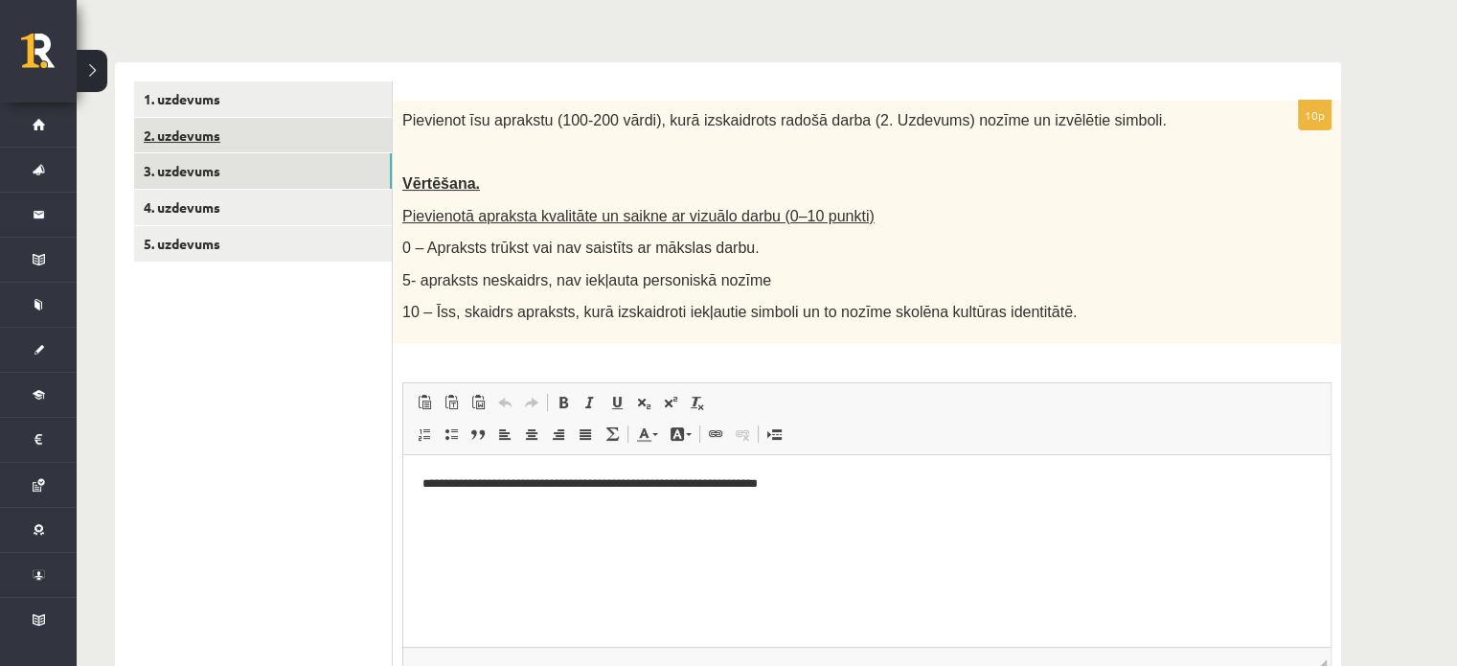
scroll to position [0, 0]
click at [193, 149] on link "2. uzdevums" at bounding box center [263, 135] width 258 height 35
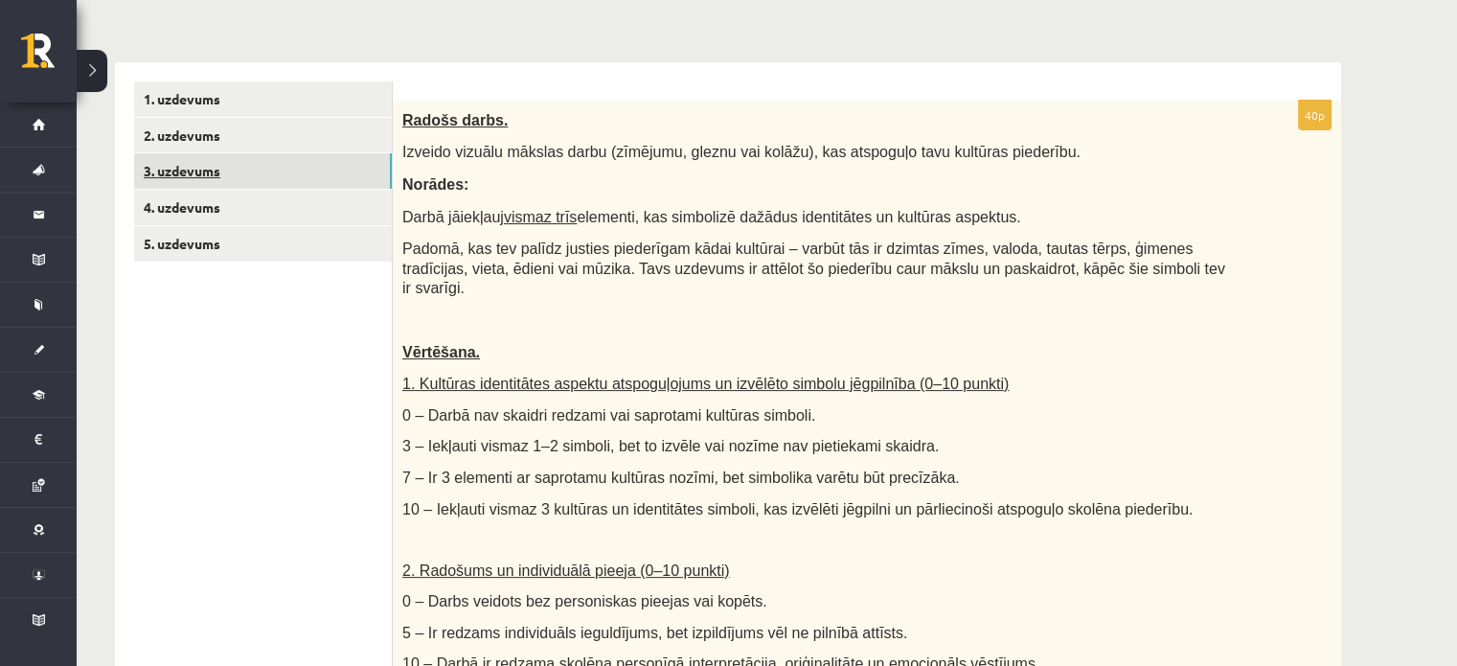
click at [215, 168] on link "3. uzdevums" at bounding box center [263, 170] width 258 height 35
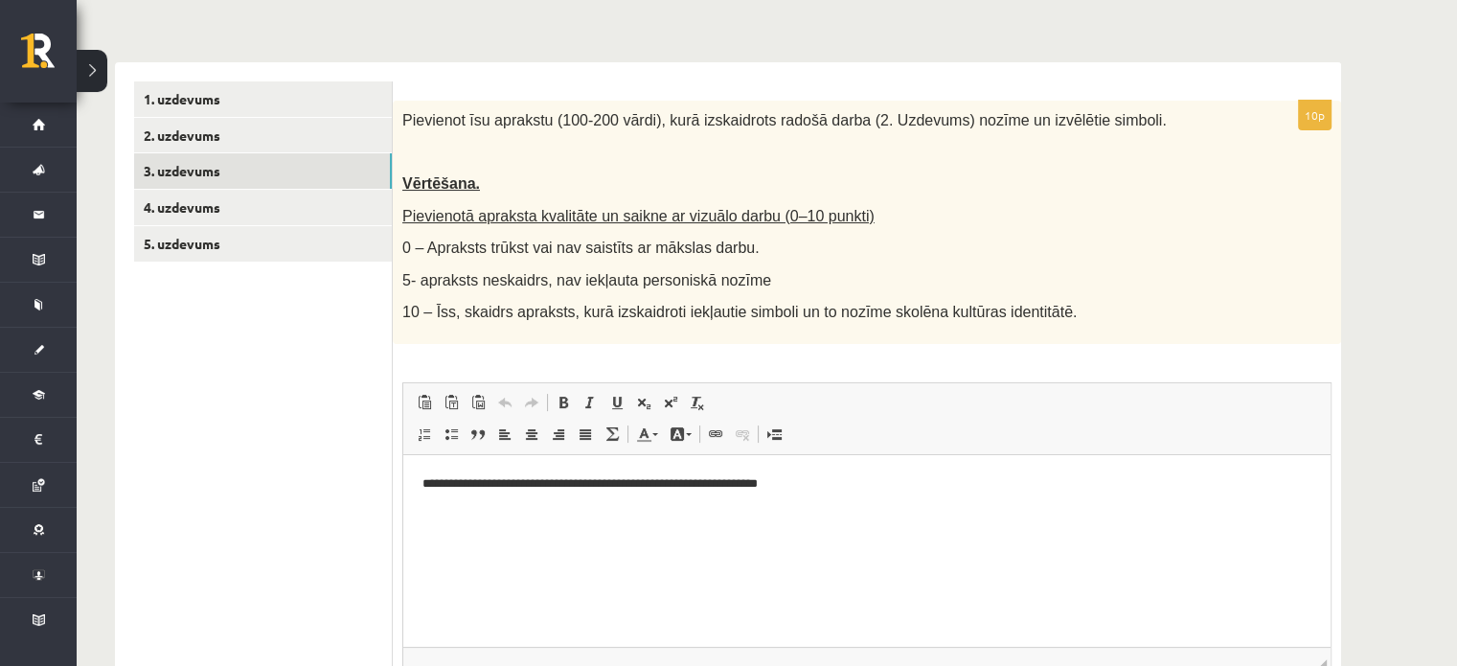
click at [843, 489] on p "**********" at bounding box center [868, 484] width 890 height 20
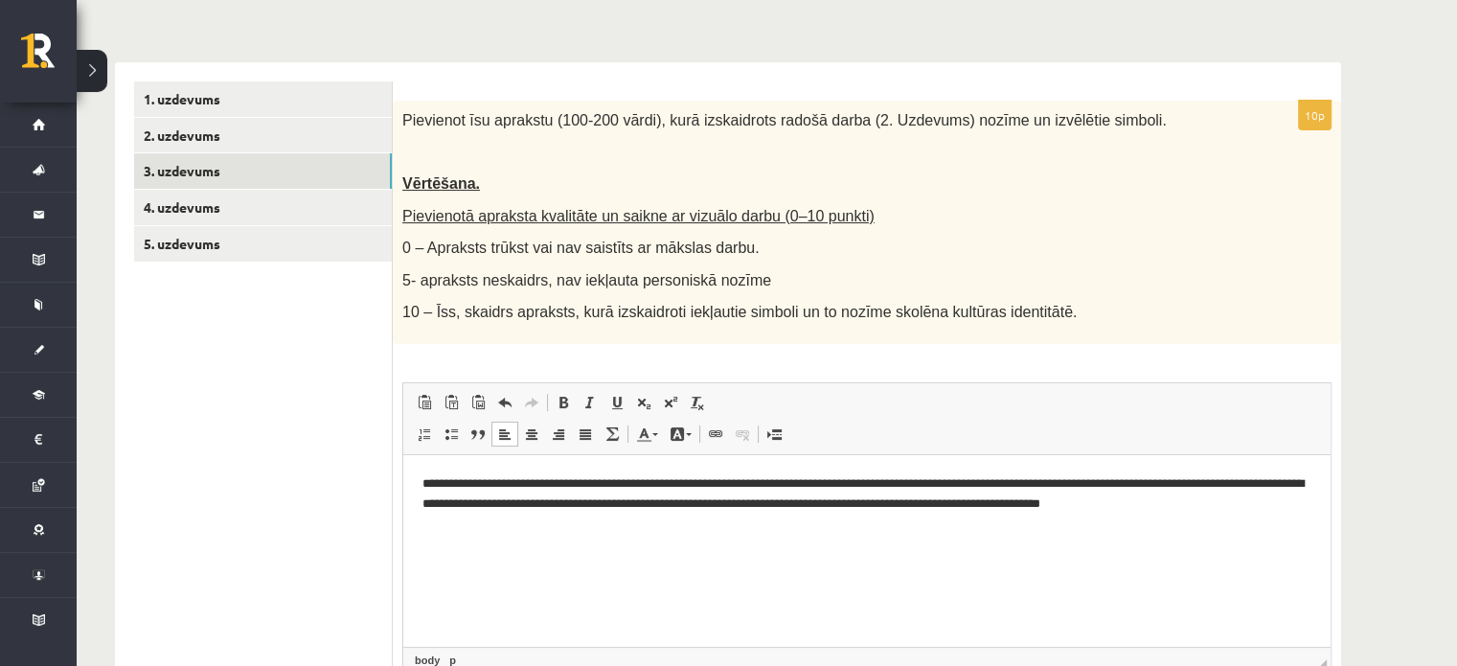
click at [1189, 505] on p "**********" at bounding box center [868, 494] width 890 height 40
click at [1256, 516] on html "**********" at bounding box center [866, 494] width 927 height 79
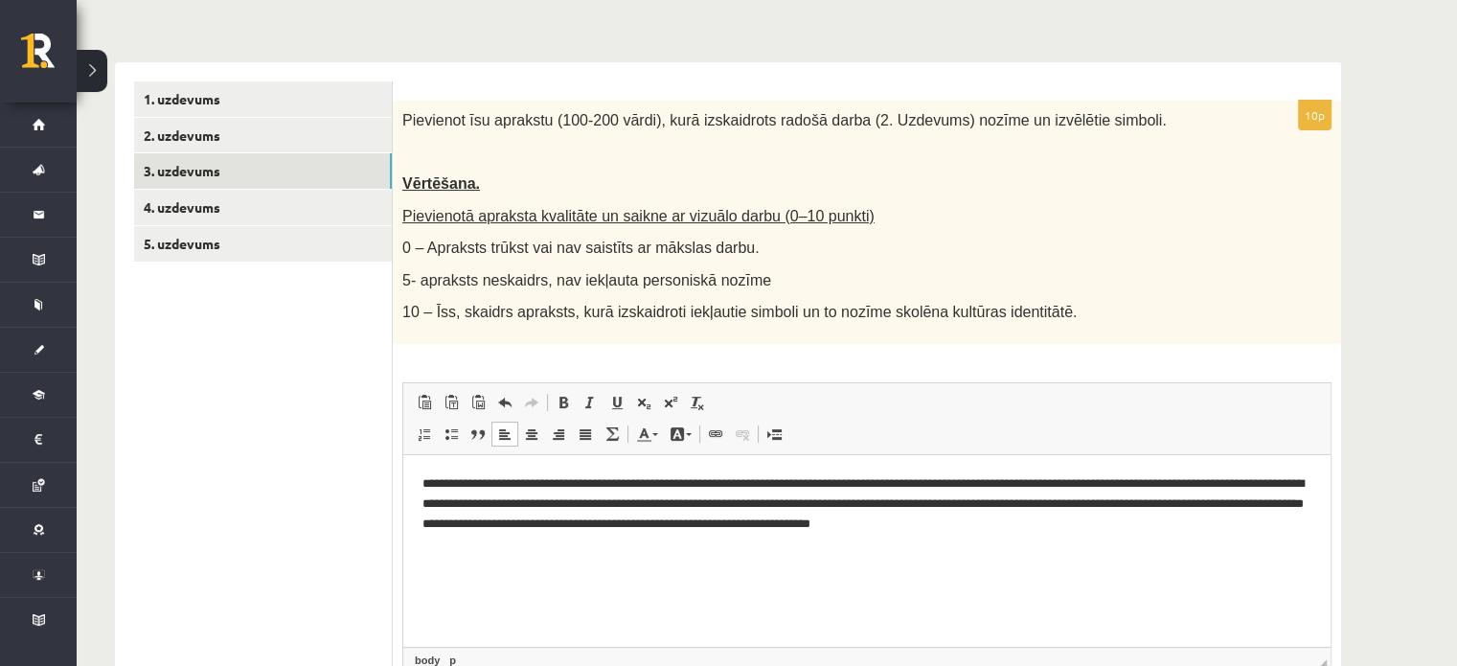
click at [994, 523] on p "**********" at bounding box center [868, 503] width 890 height 59
click at [1253, 520] on p "**********" at bounding box center [868, 503] width 890 height 59
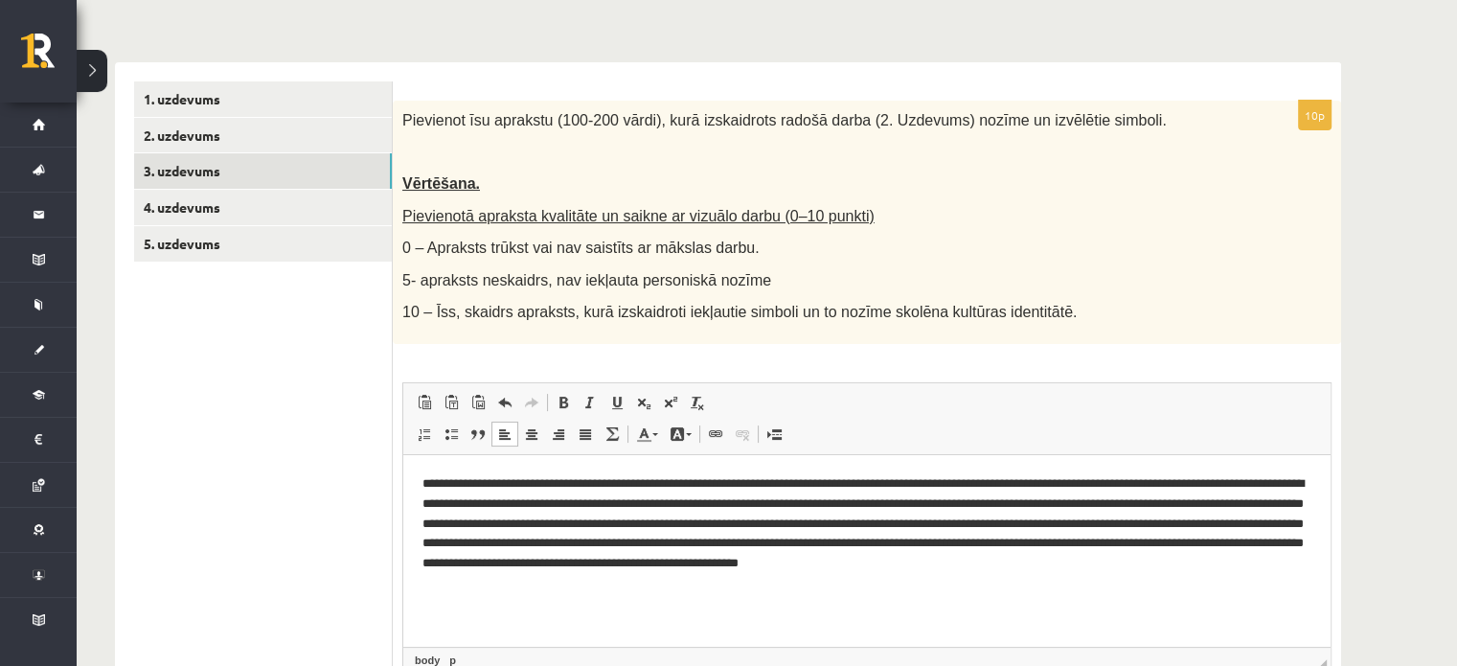
click at [619, 523] on p "**********" at bounding box center [868, 524] width 890 height 100
click at [587, 605] on html "**********" at bounding box center [866, 534] width 927 height 158
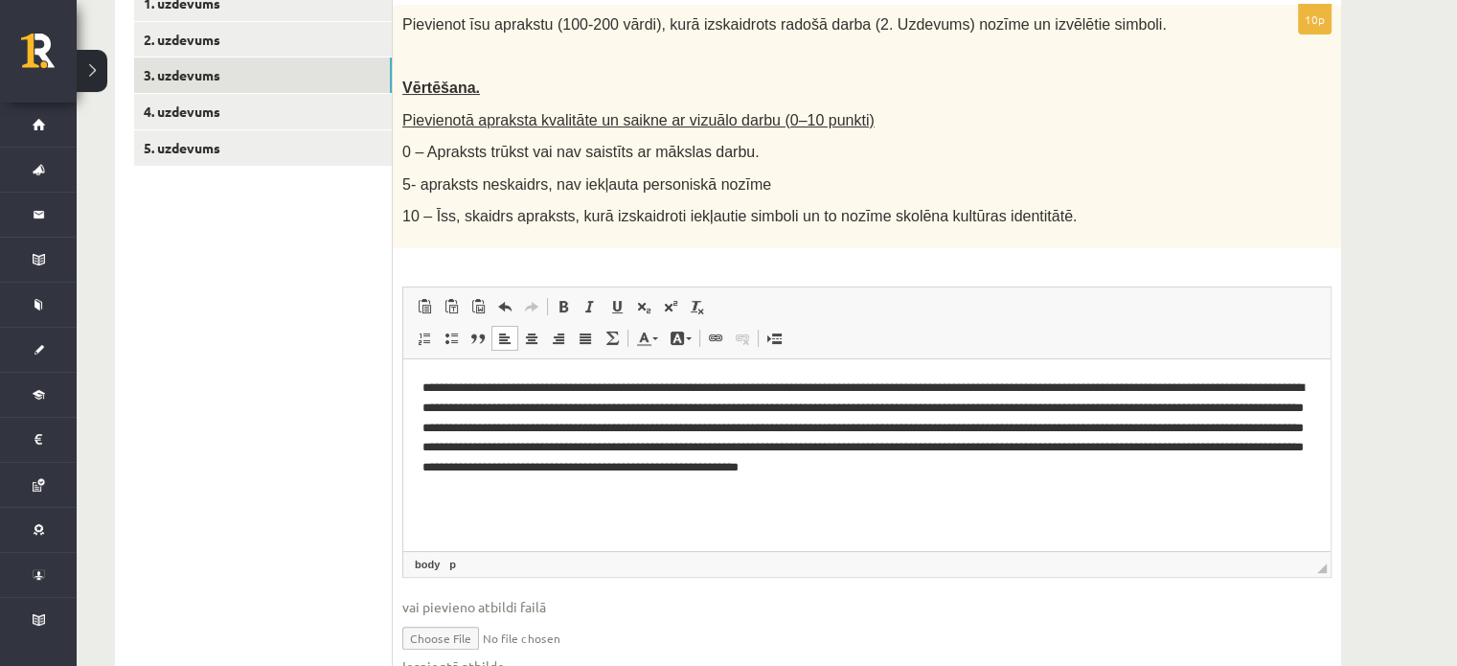
click at [1152, 469] on p "**********" at bounding box center [868, 438] width 890 height 120
click at [810, 494] on p "**********" at bounding box center [868, 438] width 890 height 120
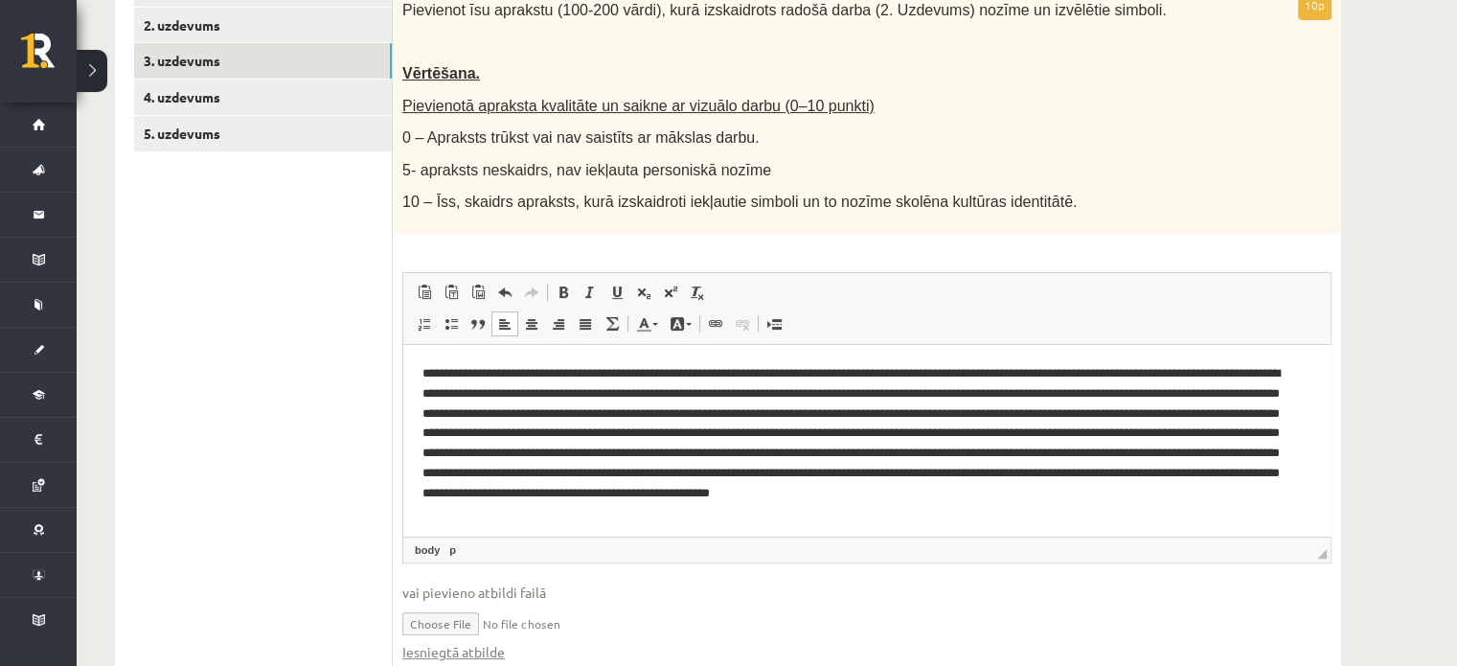
scroll to position [291, 0]
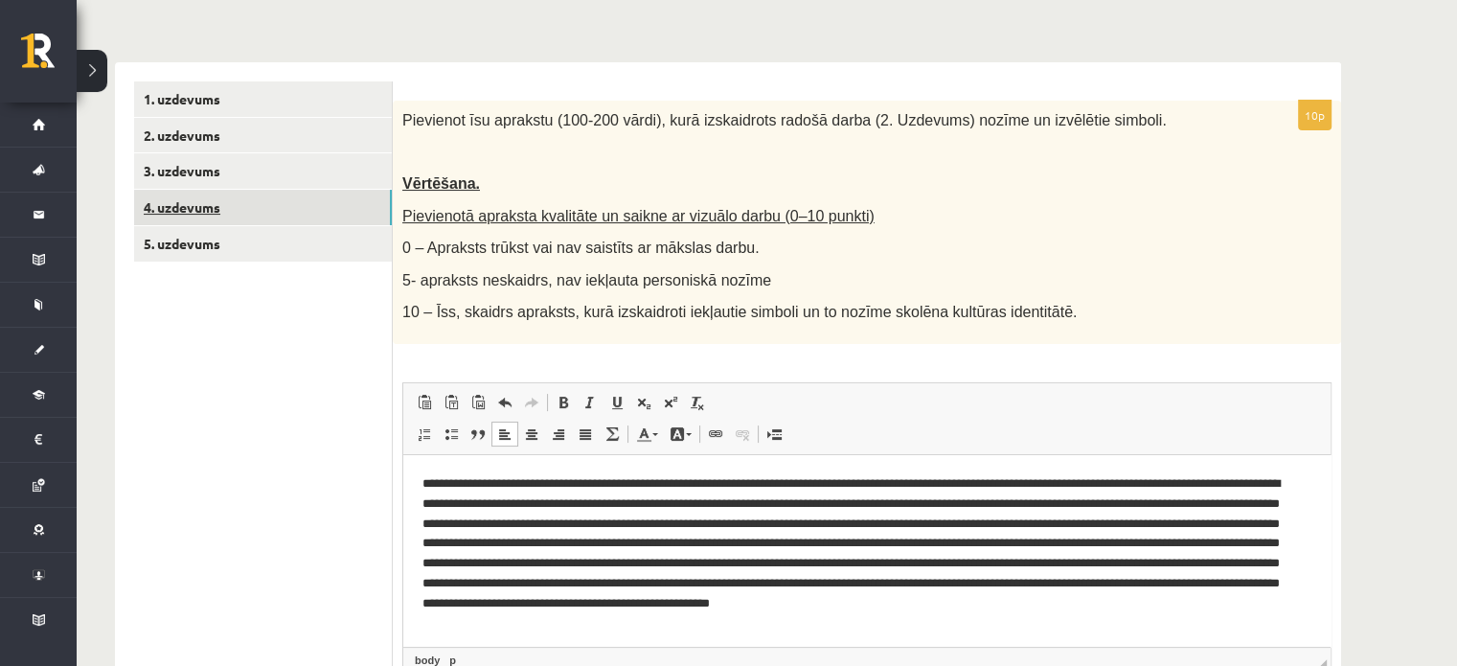
click at [214, 212] on link "4. uzdevums" at bounding box center [263, 207] width 258 height 35
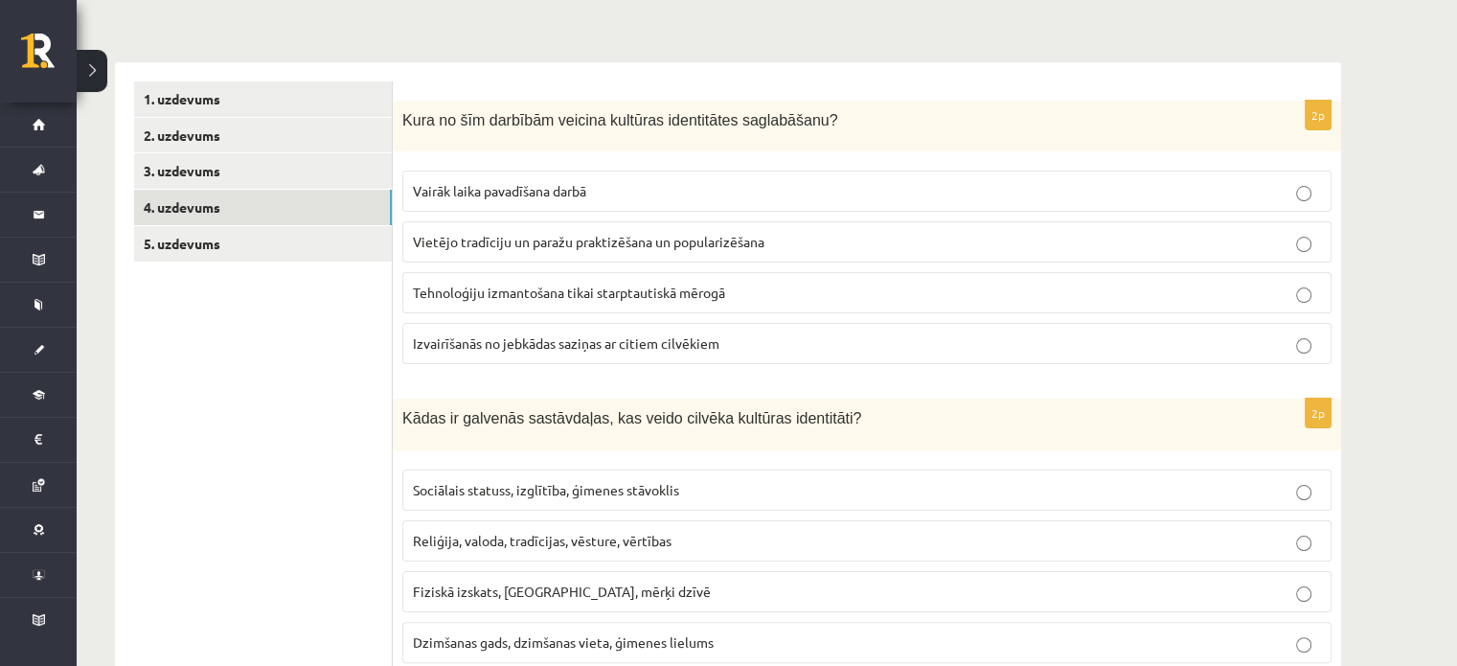
click at [771, 248] on p "Vietējo tradīciju un paražu praktizēšana un popularizēšana" at bounding box center [867, 242] width 908 height 20
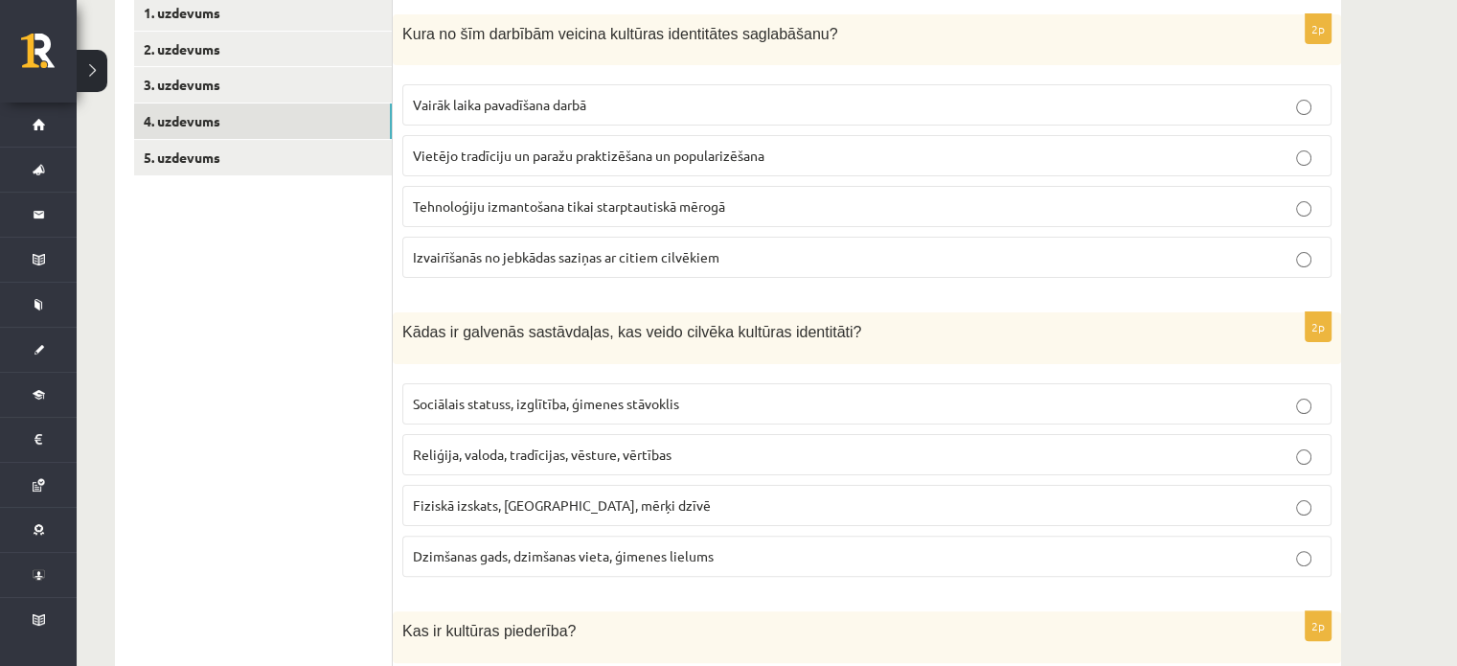
scroll to position [483, 0]
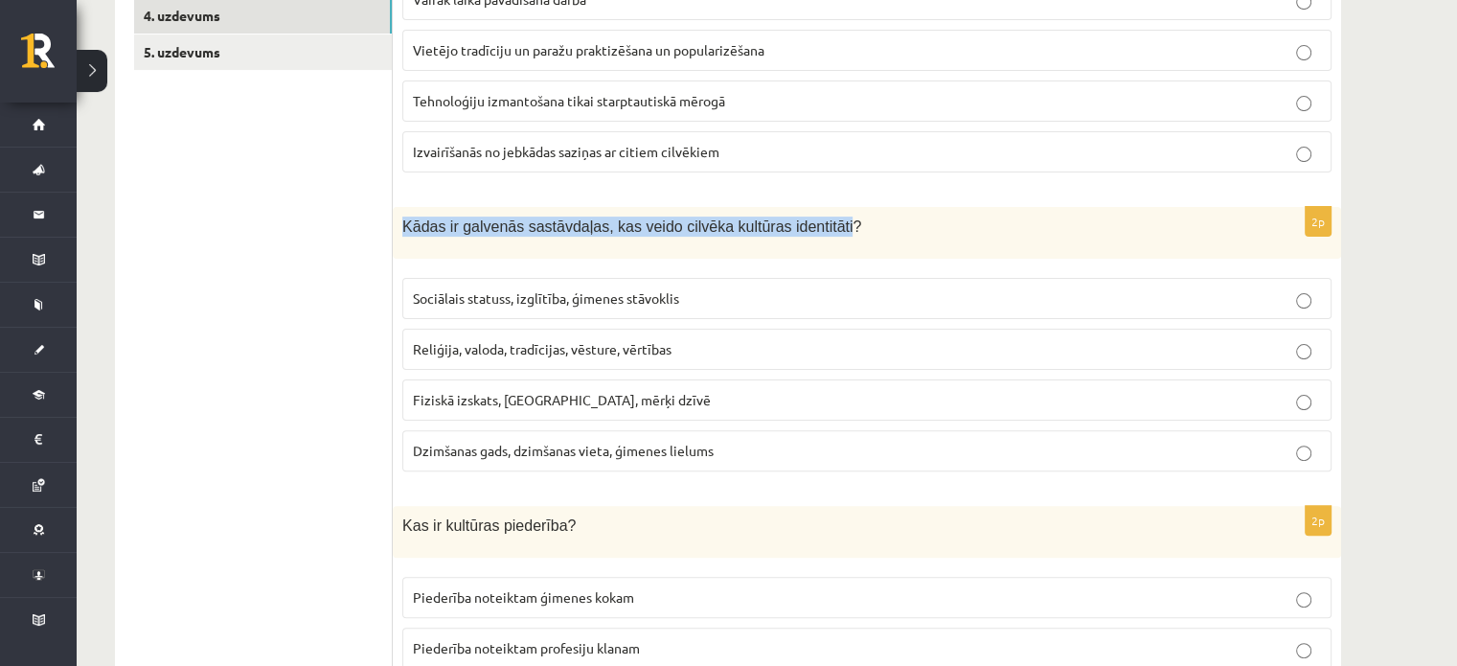
drag, startPoint x: 403, startPoint y: 233, endPoint x: 803, endPoint y: 233, distance: 399.5
click at [803, 233] on span "Kādas ir galvenās sastāvdaļas, kas veido cilvēka kultūras identitāti?" at bounding box center [631, 226] width 459 height 16
copy span "Kādas ir galvenās sastāvdaļas, kas veido cilvēka kultūras identitāti"
click at [538, 354] on span "Reliģija, valoda, tradīcijas, vēsture, vērtības" at bounding box center [542, 348] width 259 height 17
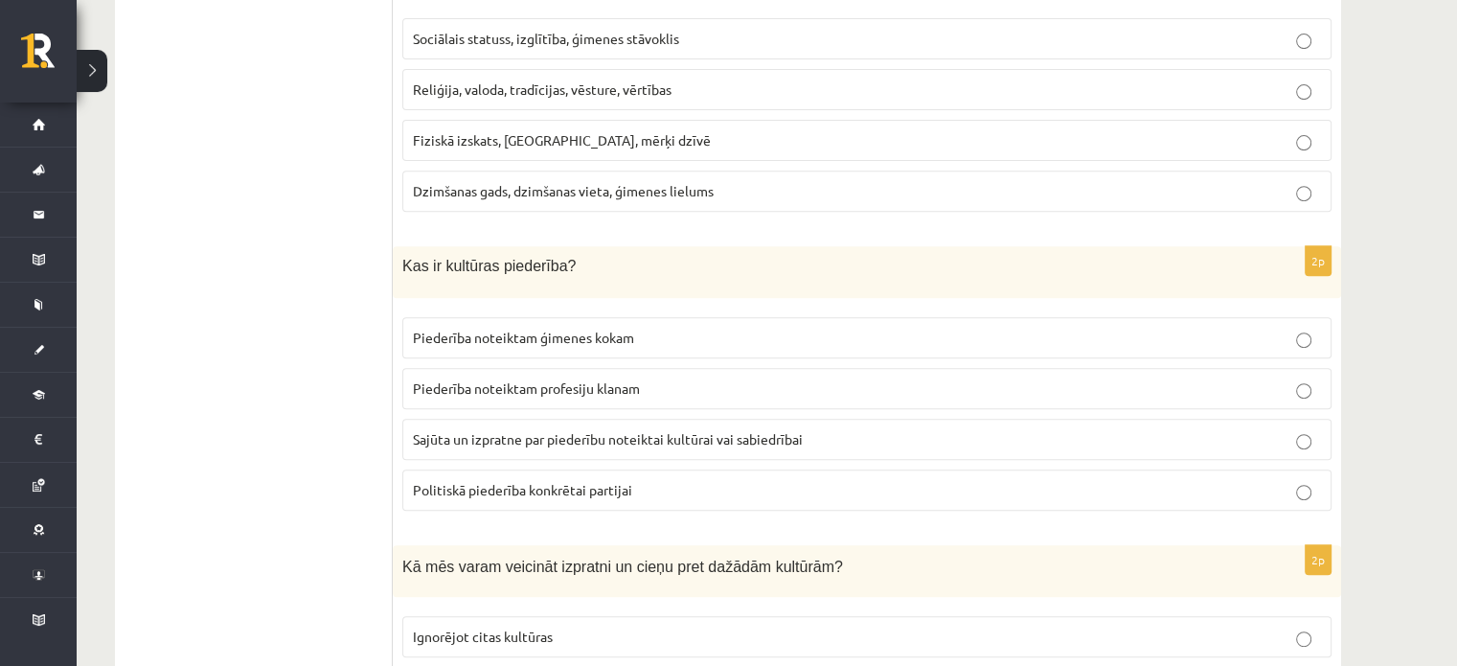
scroll to position [770, 0]
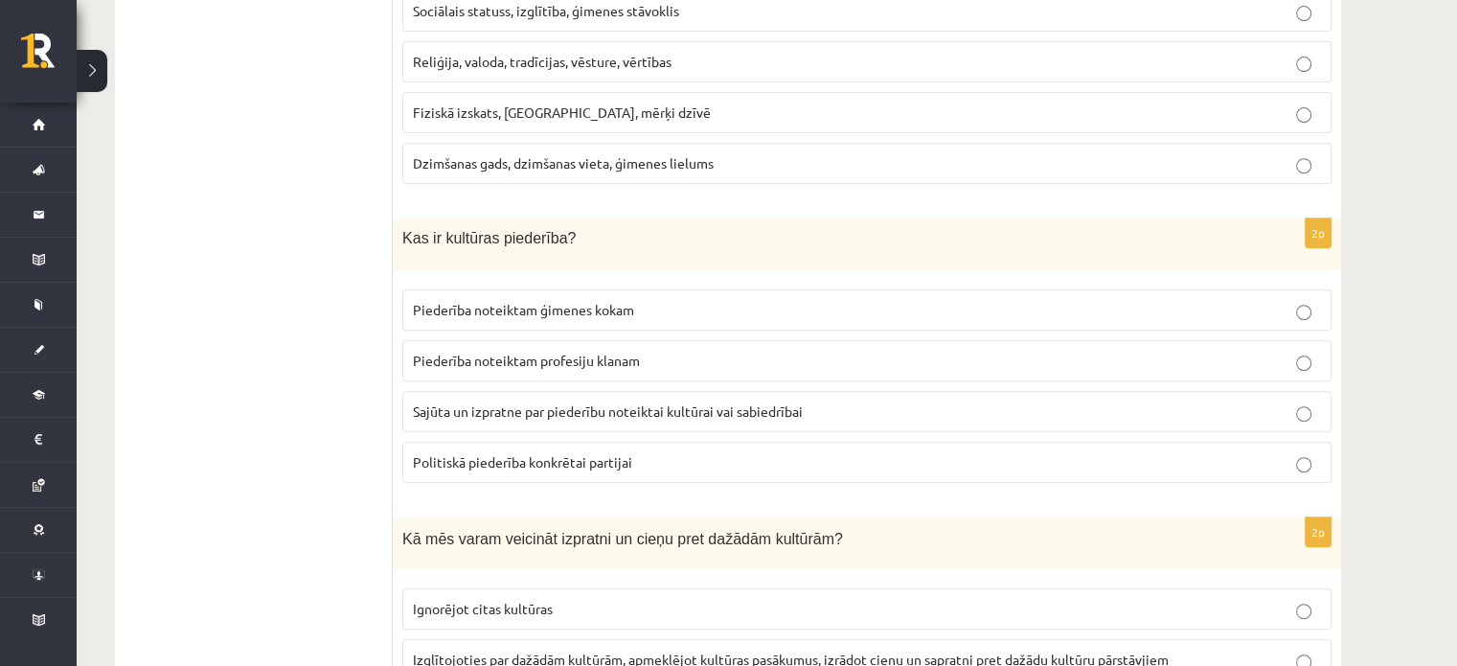
click at [607, 406] on span "Sajūta un izpratne par piederību noteiktai kultūrai vai sabiedrībai" at bounding box center [608, 410] width 390 height 17
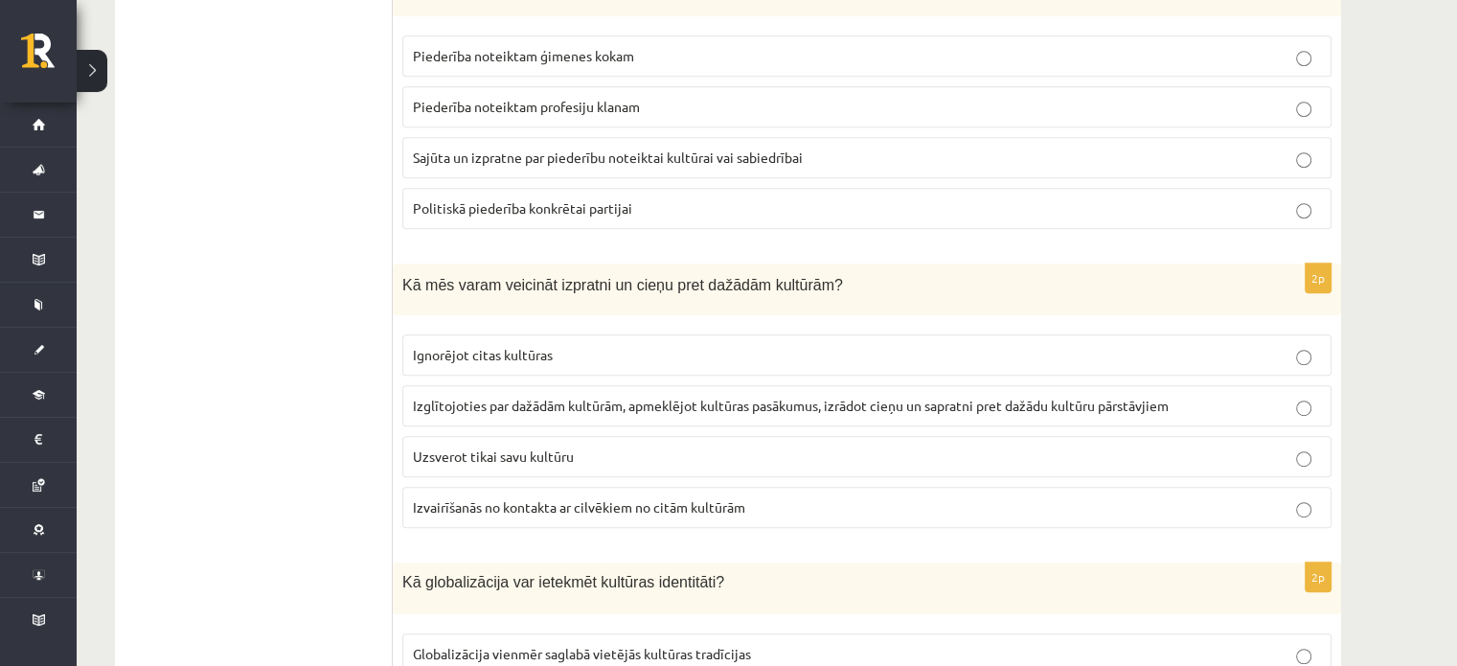
scroll to position [1058, 0]
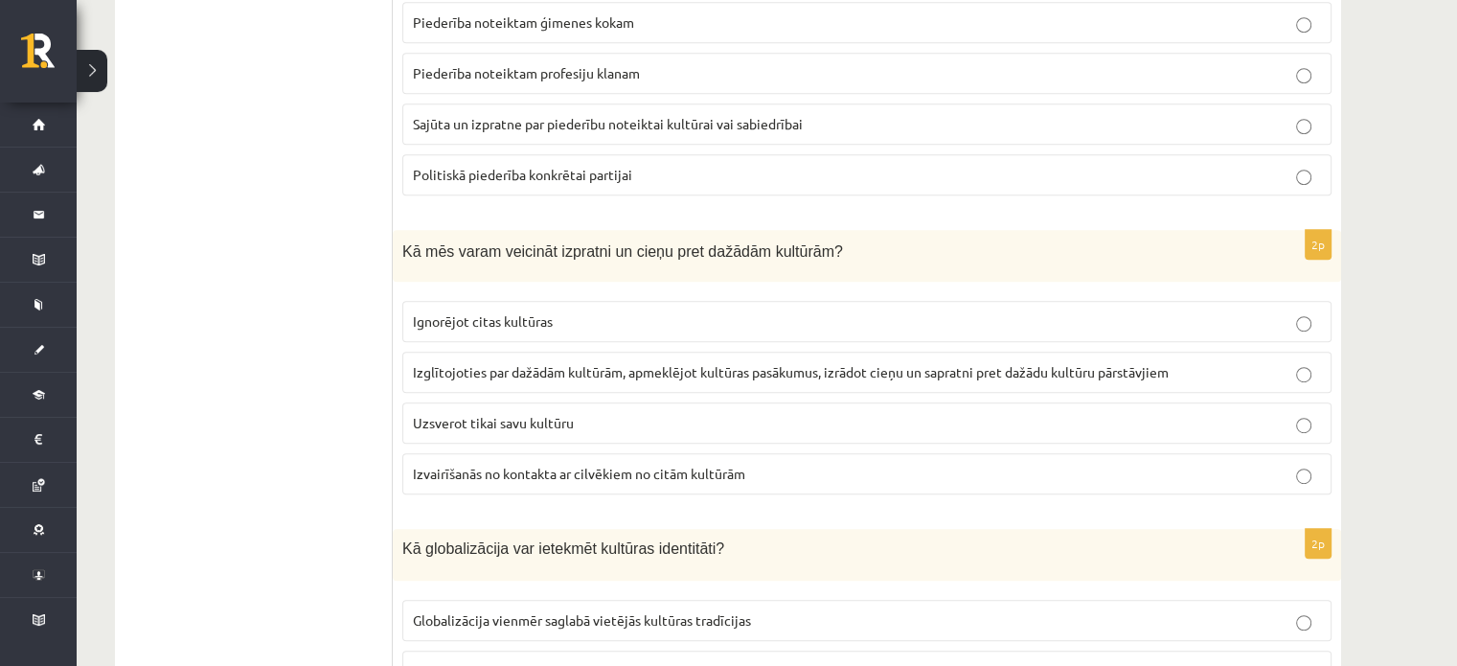
click at [457, 363] on span "Izglītojoties par dažādām kultūrām, apmeklējot kultūras pasākumus, izrādot cieņ…" at bounding box center [791, 371] width 756 height 17
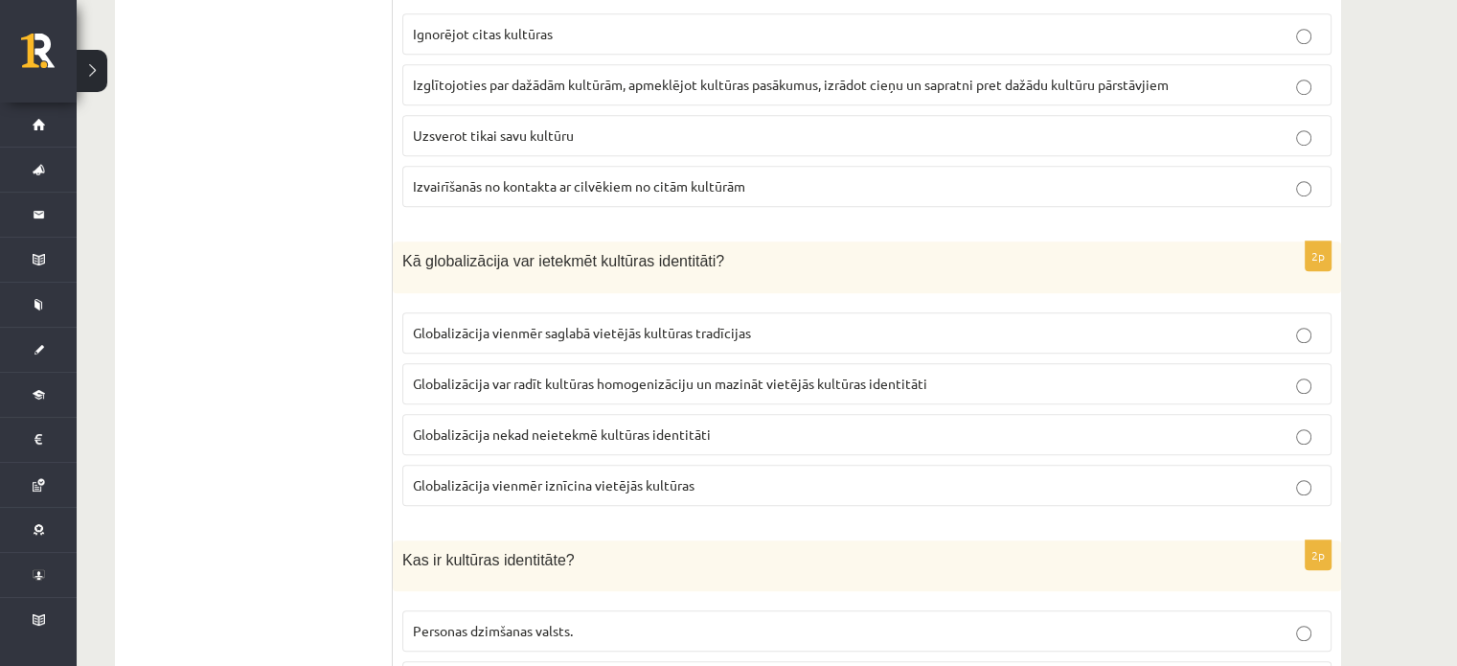
scroll to position [1441, 0]
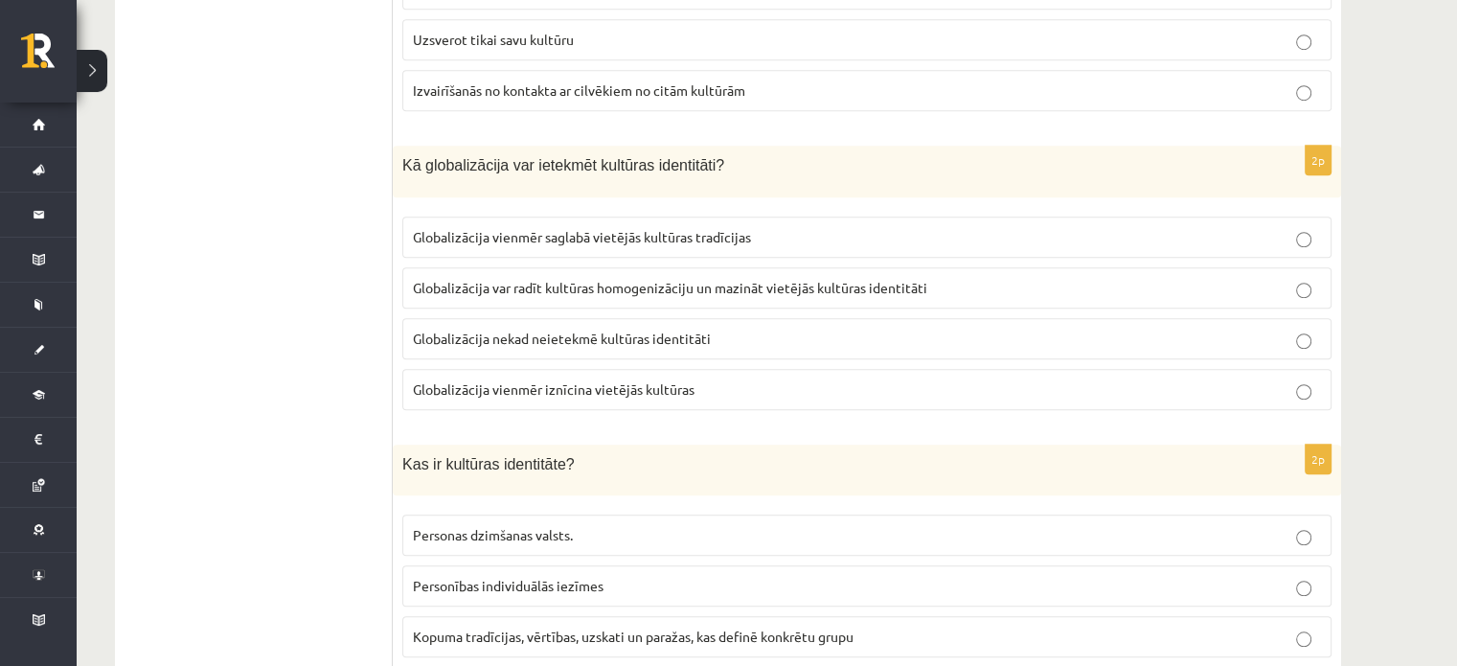
click at [561, 233] on span "Globalizācija vienmēr saglabā vietējās kultūras tradīcijas" at bounding box center [582, 236] width 338 height 17
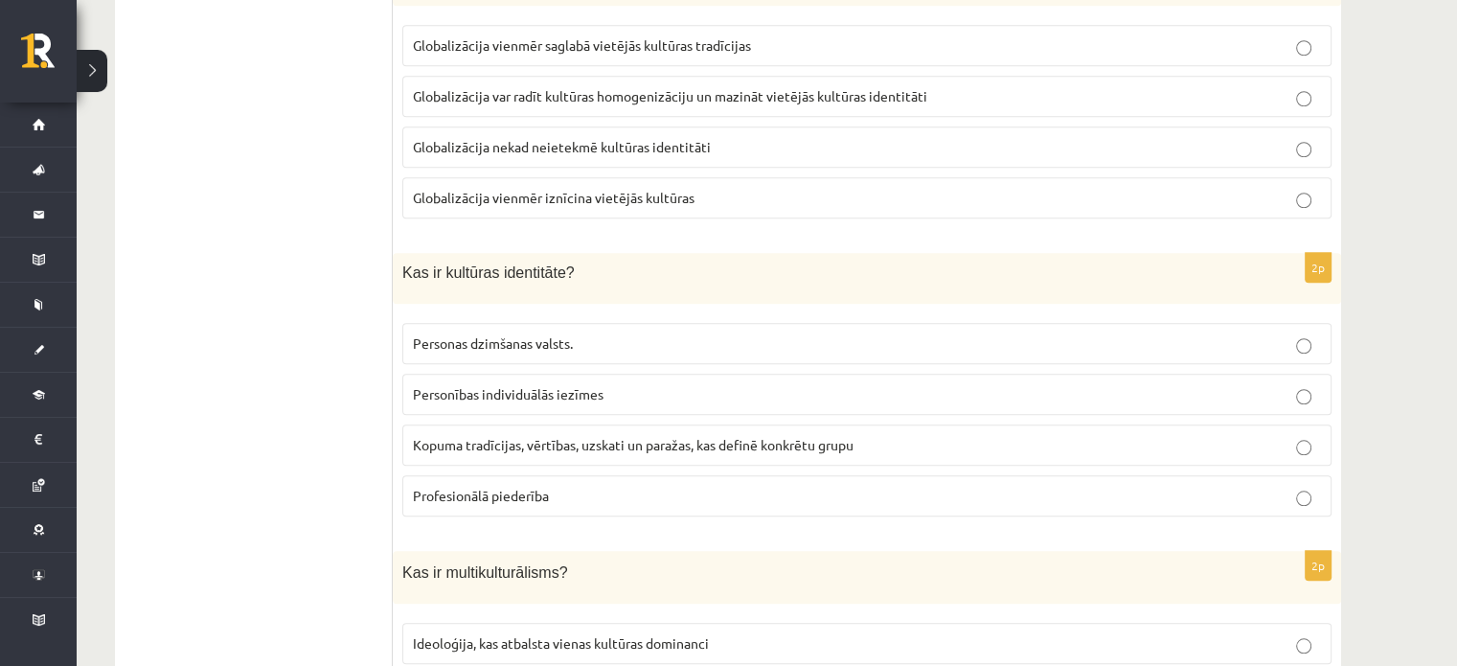
scroll to position [1728, 0]
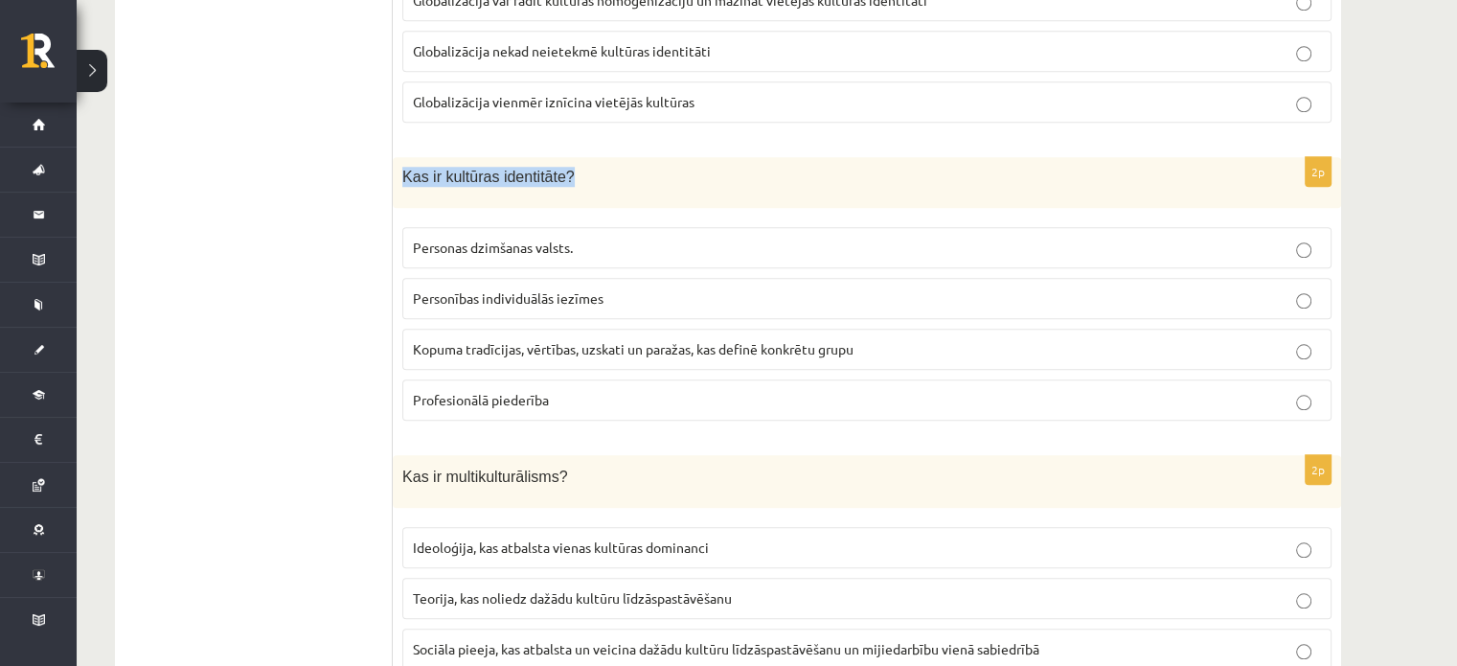
drag, startPoint x: 402, startPoint y: 167, endPoint x: 570, endPoint y: 165, distance: 167.7
click at [570, 167] on p "Kas ir kultūras identitāte?" at bounding box center [819, 177] width 834 height 20
copy span "Kas ir kultūras identitāte?"
click at [337, 255] on ul "1. uzdevums 2. uzdevums 3. uzdevums 4. uzdevums 5. uzdevums" at bounding box center [263, 138] width 259 height 2988
click at [556, 344] on span "Kopuma tradīcijas, vērtības, uzskati un paražas, kas definē konkrētu grupu" at bounding box center [633, 348] width 441 height 17
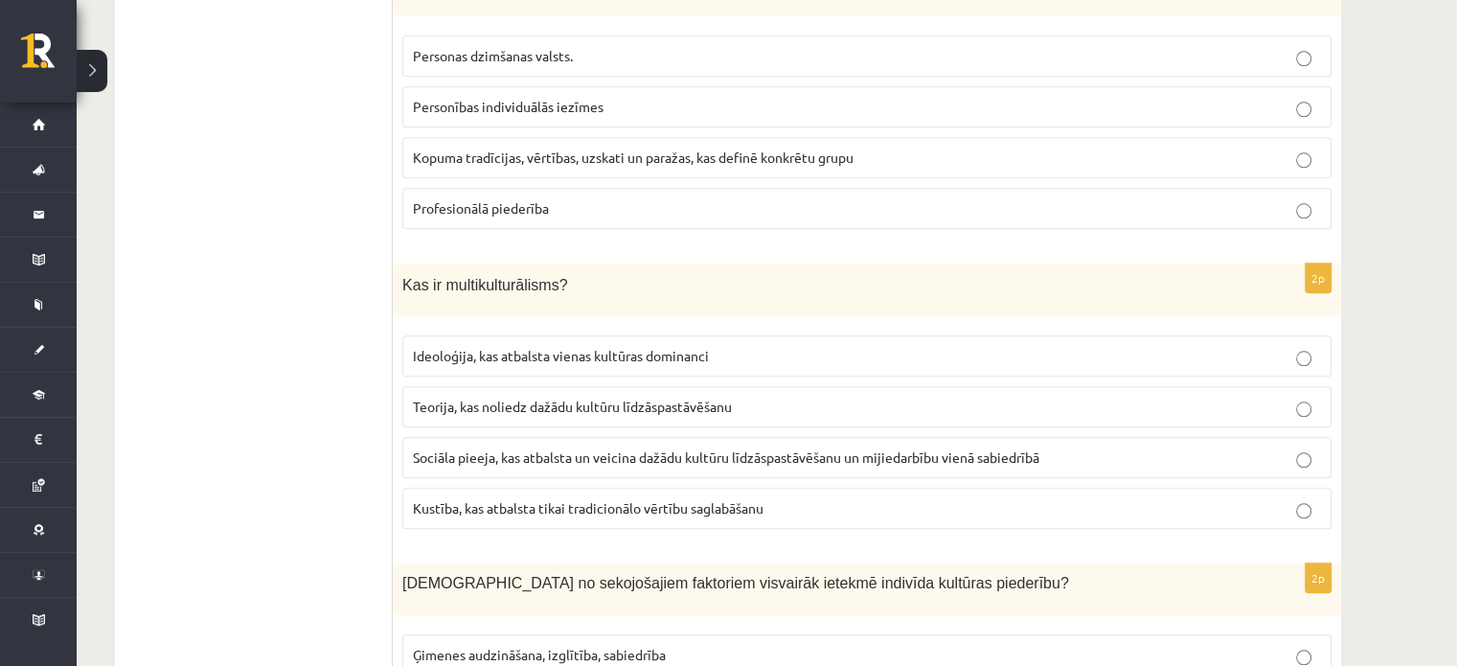
scroll to position [2016, 0]
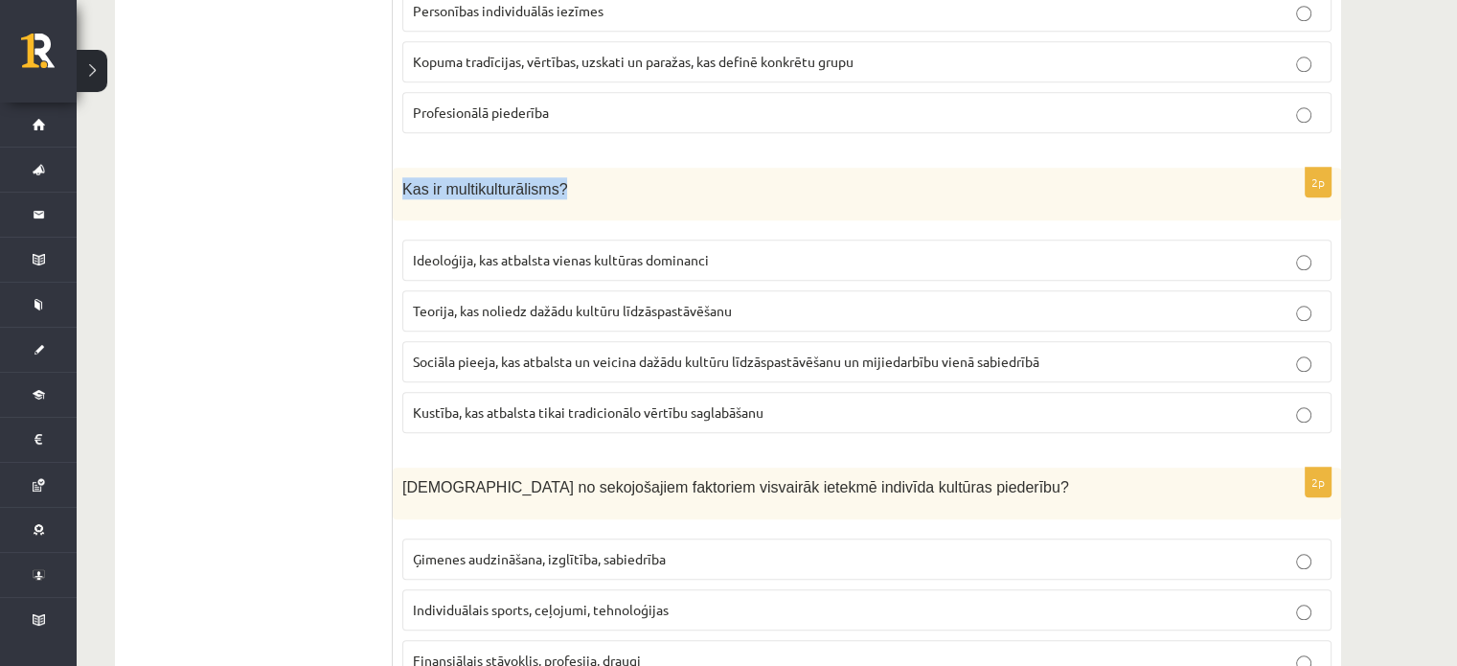
drag, startPoint x: 401, startPoint y: 177, endPoint x: 558, endPoint y: 195, distance: 158.1
click at [558, 195] on div "Kas ir multikulturālisms?" at bounding box center [867, 194] width 949 height 53
copy span "Kas ir multikulturālisms?"
click at [442, 353] on span "Sociāla pieeja, kas atbalsta un veicina dažādu kultūru līdzāspastāvēšanu un mij…" at bounding box center [726, 361] width 627 height 17
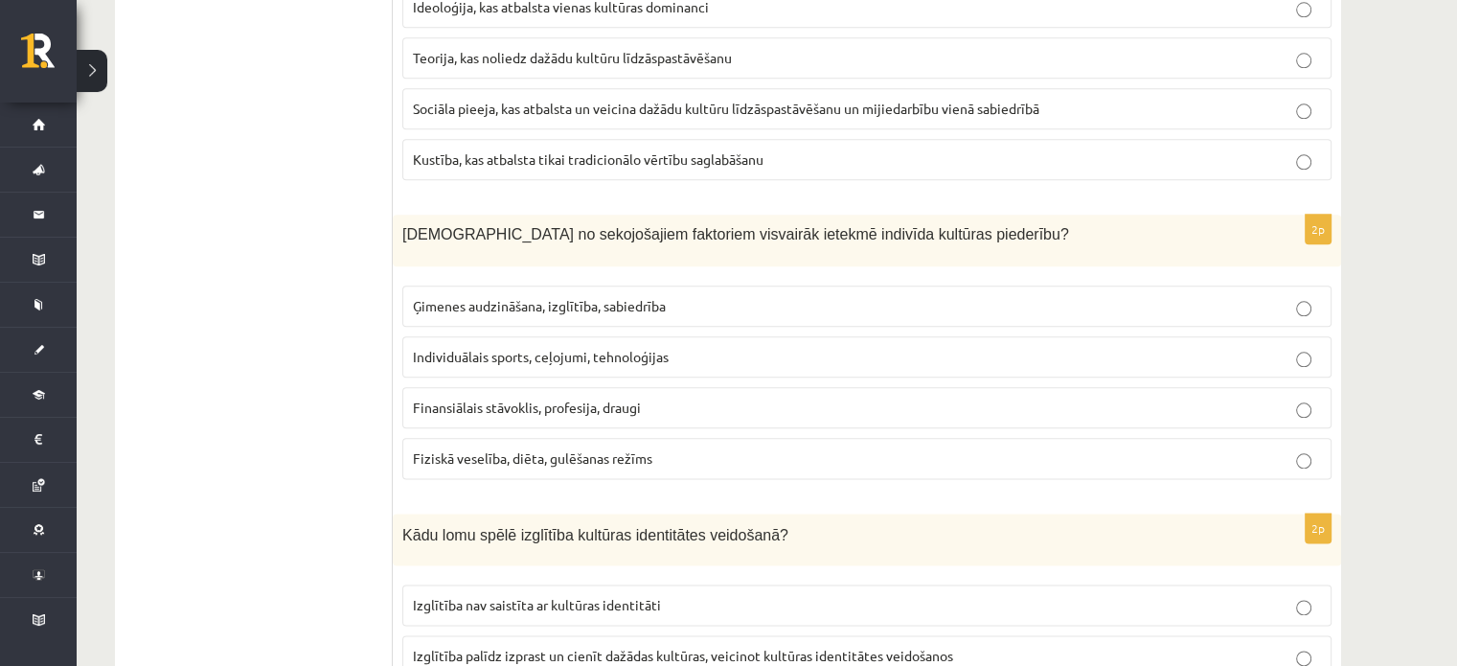
scroll to position [2303, 0]
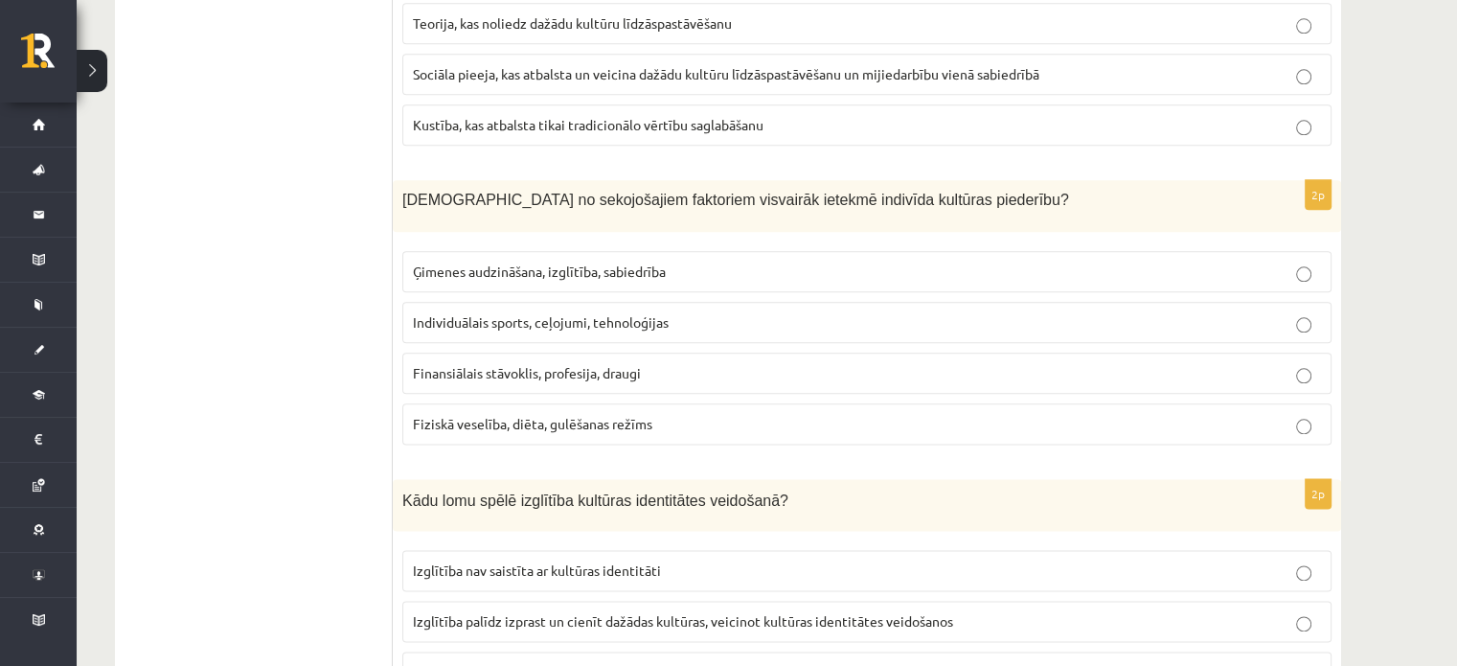
click at [552, 251] on label "Ģimenes audzināšana, izglītība, sabiedrība" at bounding box center [866, 271] width 929 height 41
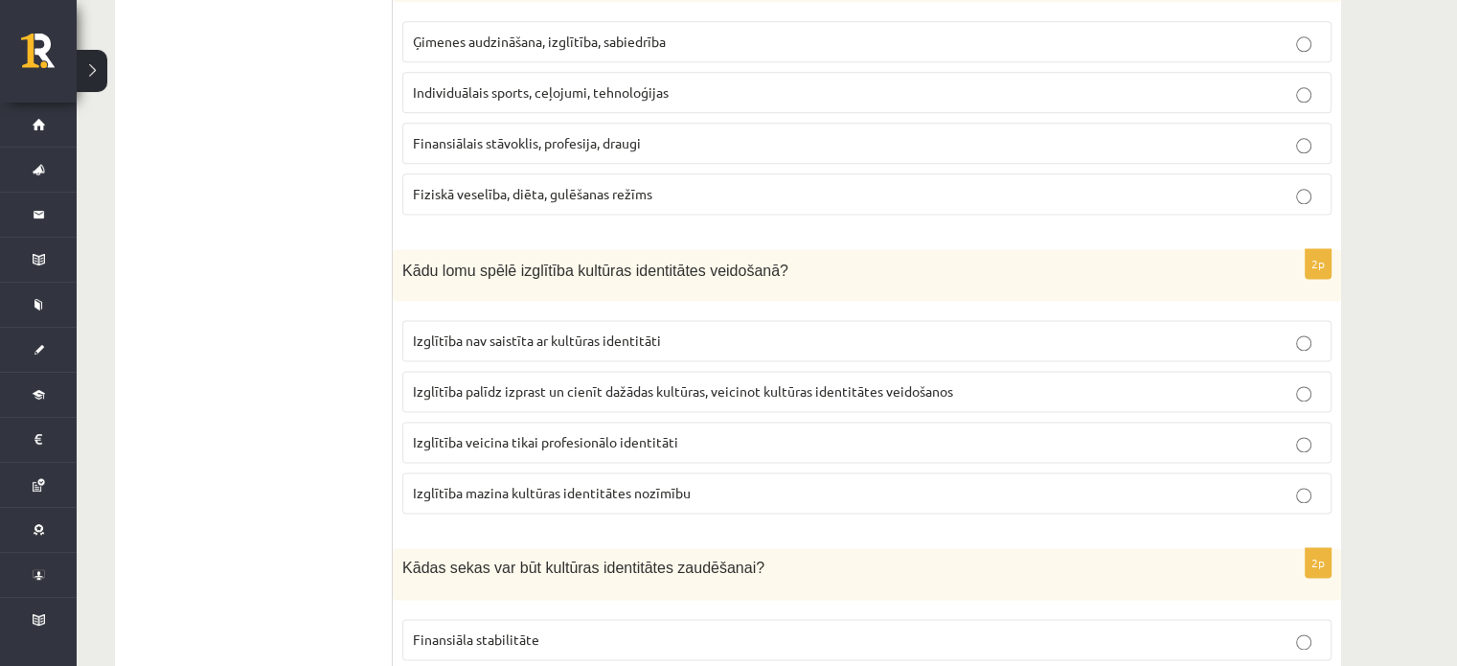
scroll to position [2591, 0]
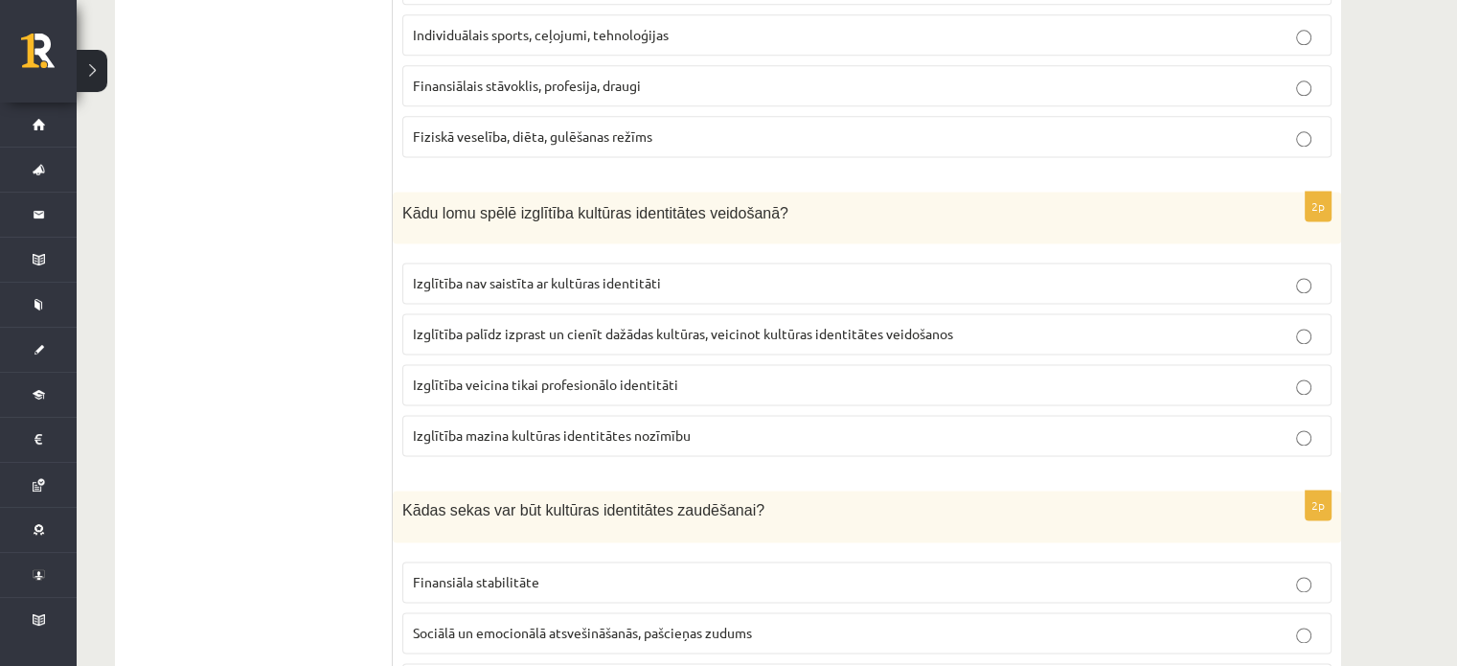
click at [625, 325] on span "Izglītība palīdz izprast un cienīt dažādas kultūras, veicinot kultūras identitā…" at bounding box center [683, 333] width 540 height 17
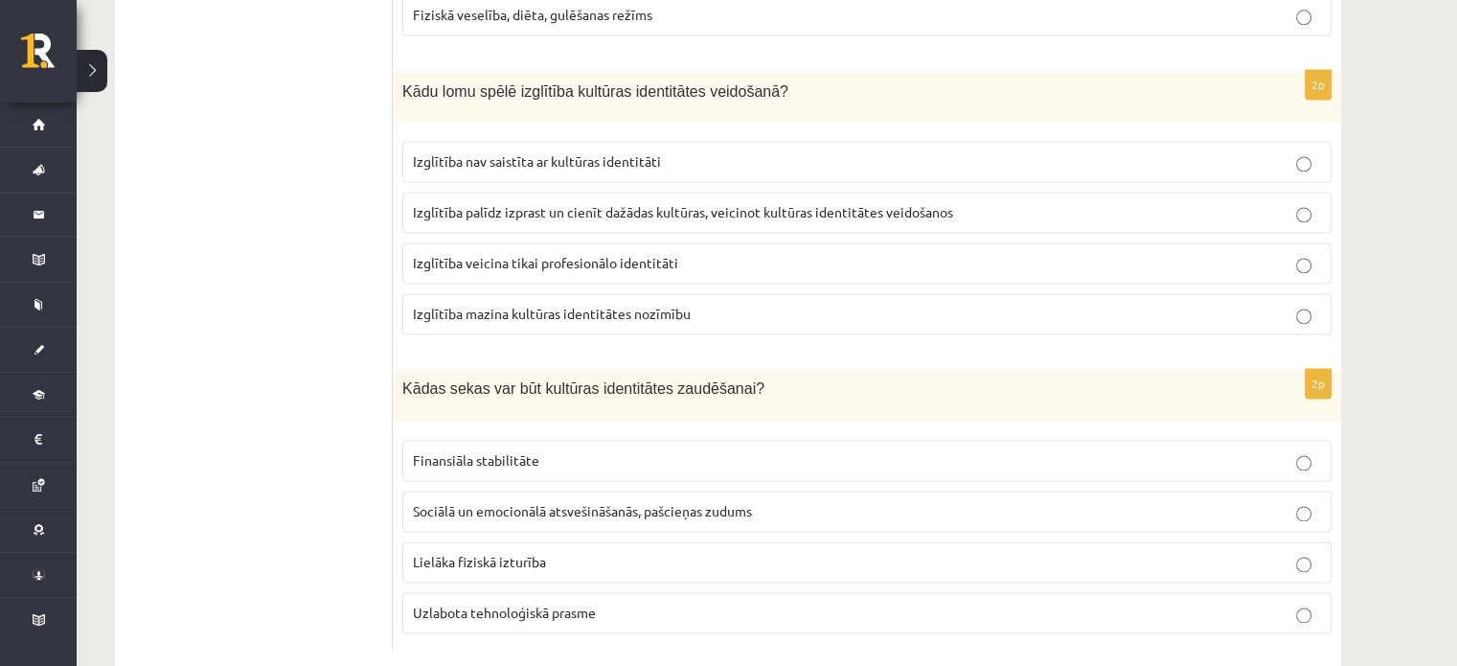
scroll to position [2736, 0]
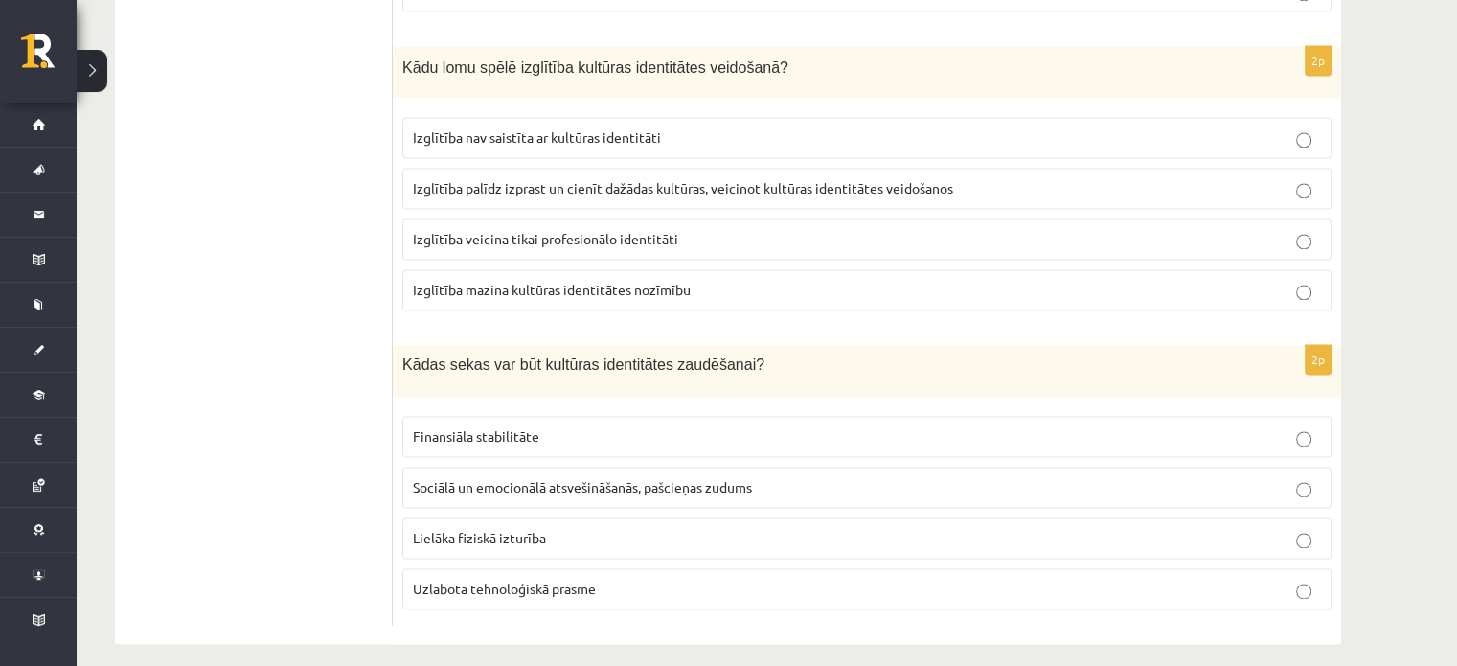
click at [474, 478] on span "Sociālā un emocionālā atsvešināšanās, pašcieņas zudums" at bounding box center [582, 486] width 339 height 17
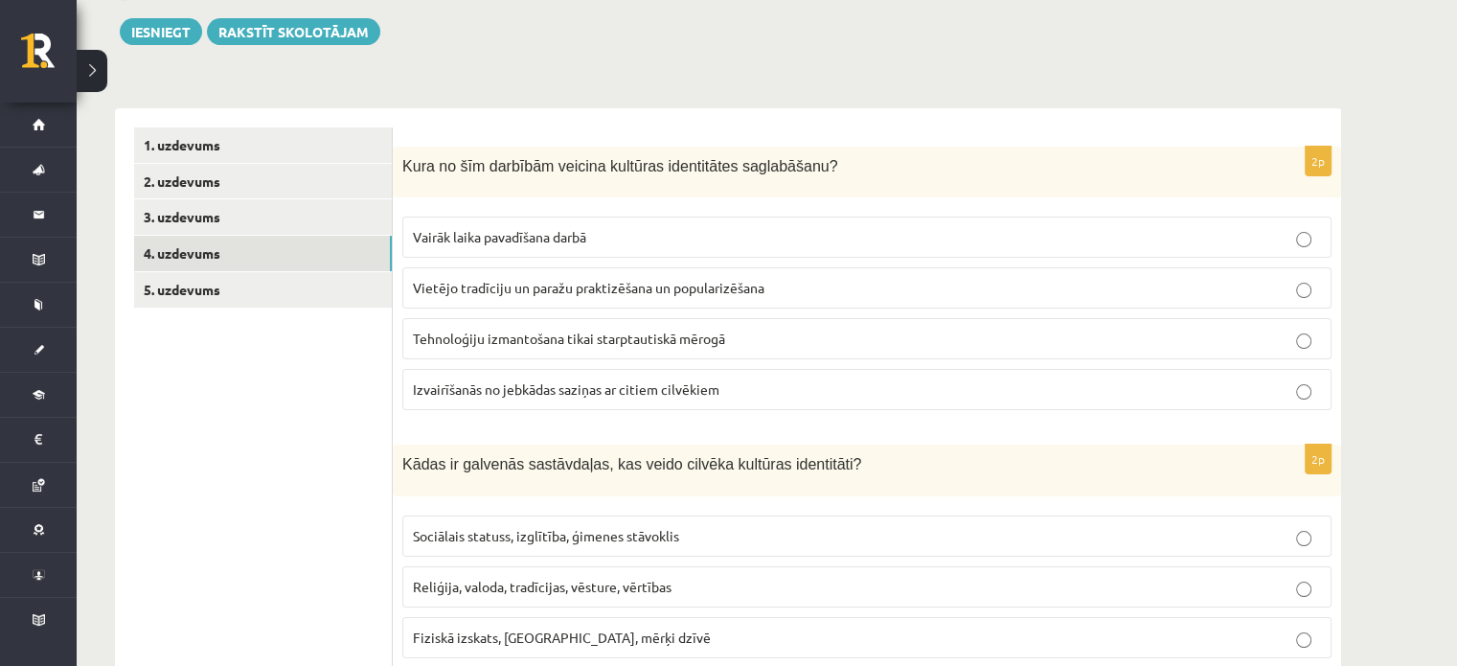
scroll to position [54, 0]
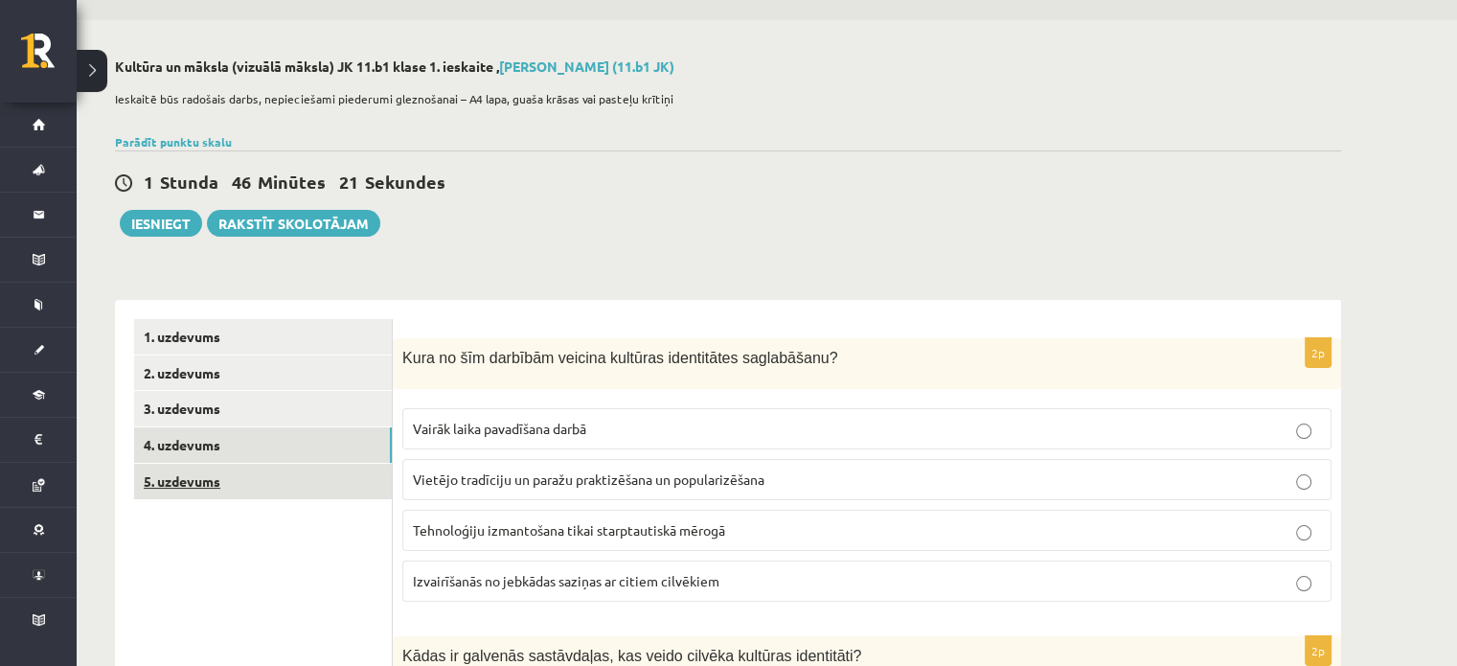
click at [206, 487] on link "5. uzdevums" at bounding box center [263, 481] width 258 height 35
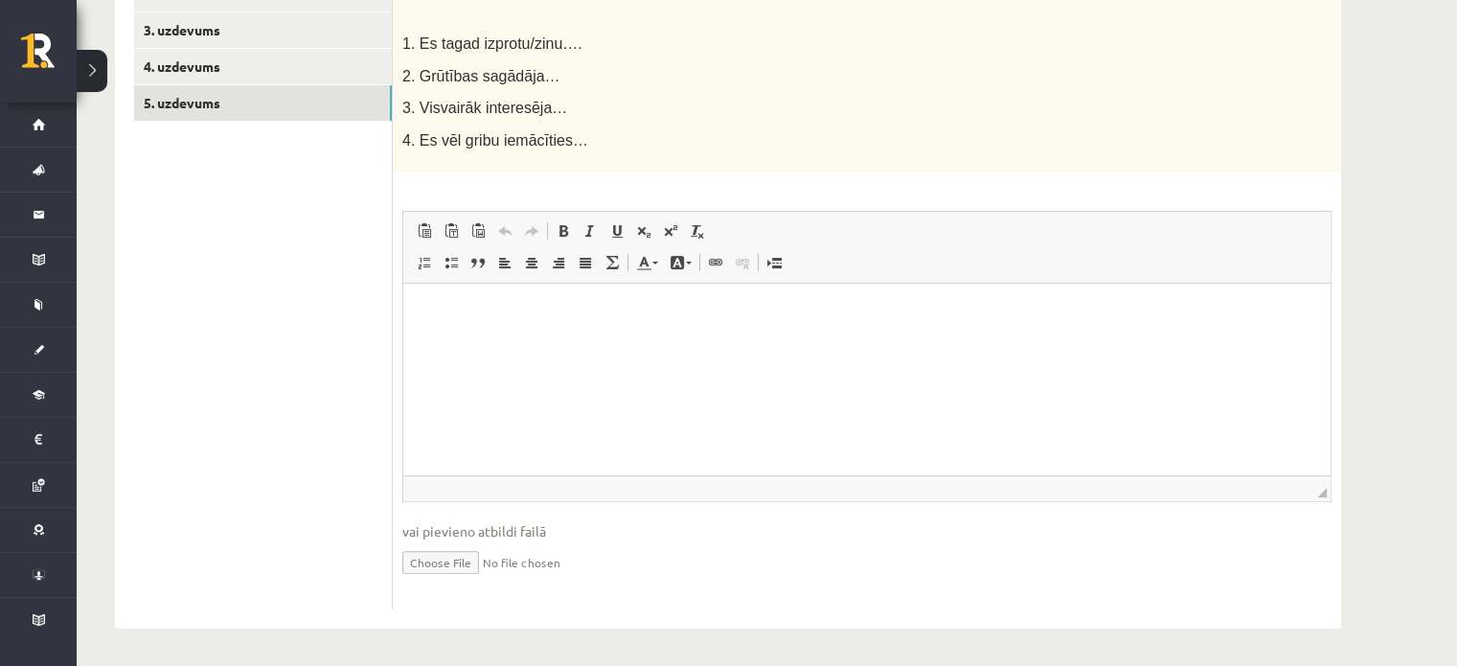
scroll to position [336, 0]
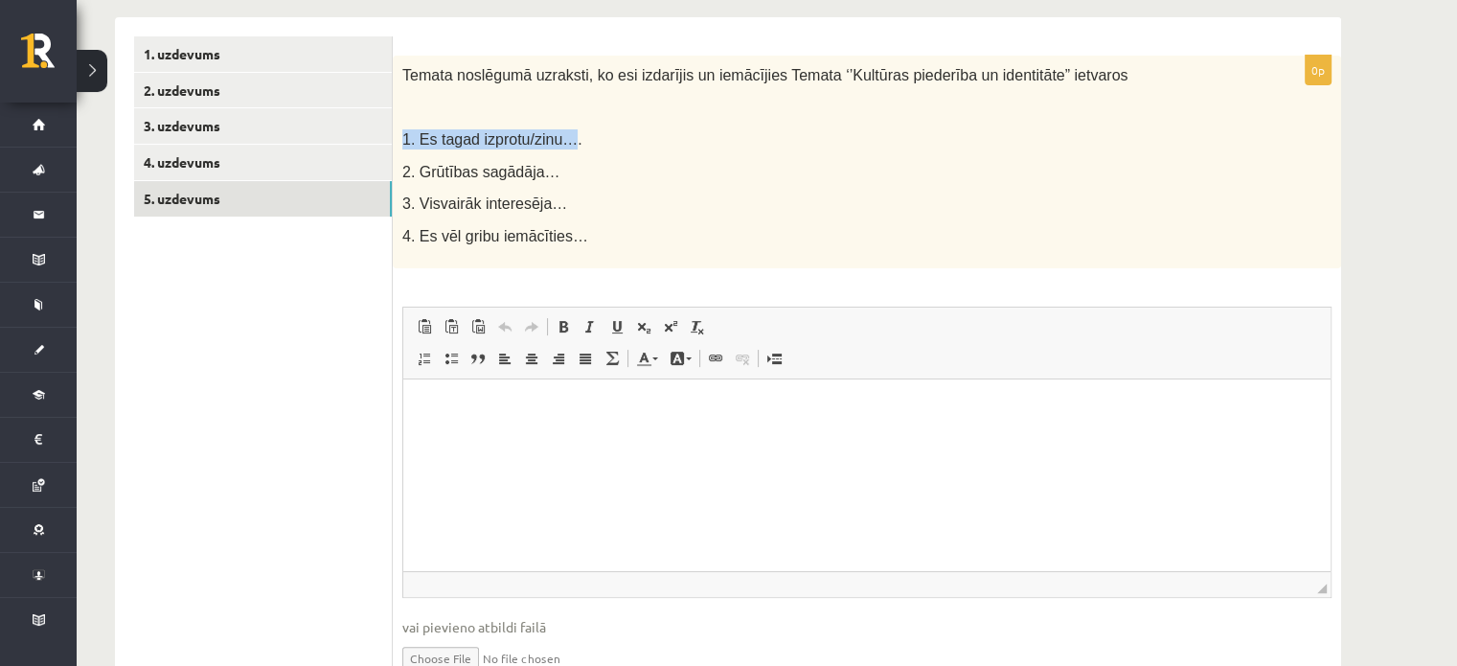
drag, startPoint x: 399, startPoint y: 134, endPoint x: 558, endPoint y: 141, distance: 159.2
click at [558, 141] on div "Temata noslēgumā uzraksti, ko esi izdarījis un iemācījies Temata ‘’Kultūras pie…" at bounding box center [867, 163] width 949 height 214
click at [572, 144] on p "1. Es tagad izprotu/zinu…." at bounding box center [819, 139] width 834 height 20
drag, startPoint x: 545, startPoint y: 134, endPoint x: 403, endPoint y: 137, distance: 141.8
click at [403, 137] on span "1. Es tagad izprotu/zinu…." at bounding box center [492, 139] width 180 height 16
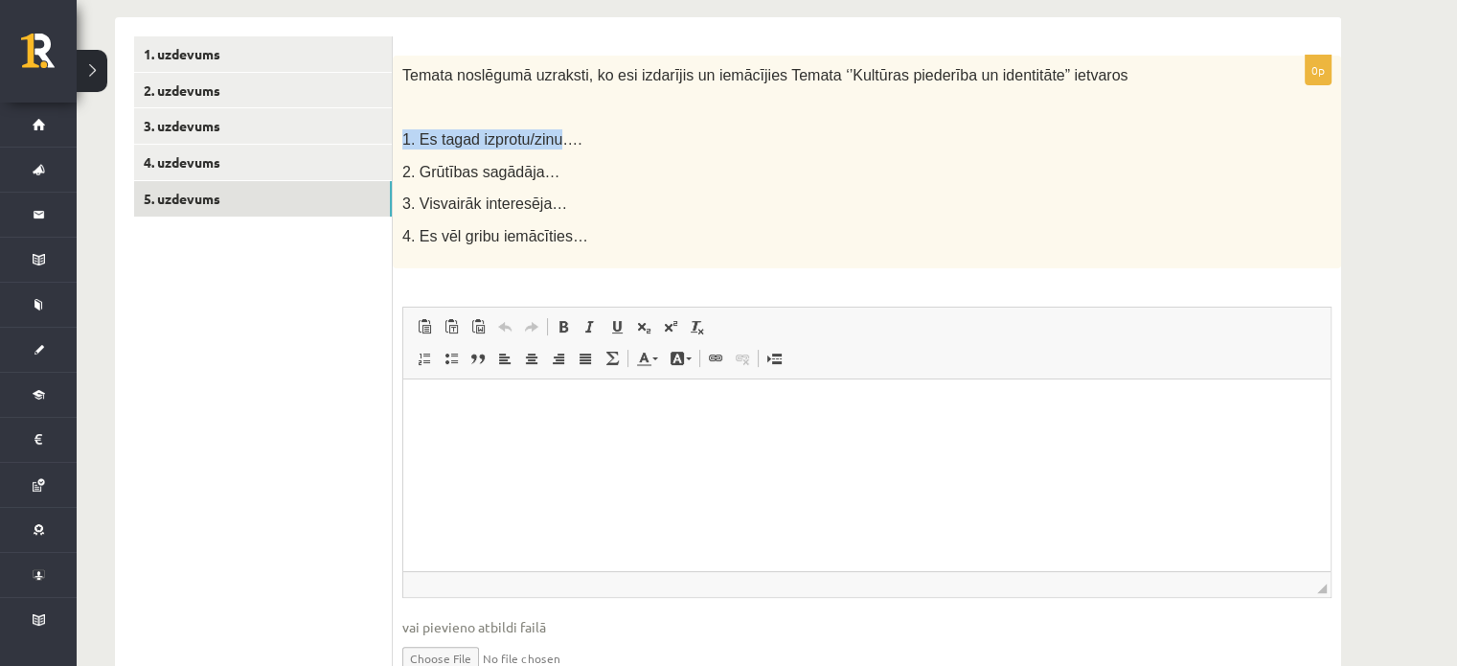
copy span "1. Es tagad izprotu/zinu"
click at [462, 403] on p "Bagātinātā teksta redaktors, wiswyg-editor-user-answer-47433782679300" at bounding box center [867, 409] width 889 height 20
click at [411, 396] on html at bounding box center [866, 408] width 927 height 58
paste body "Bagātinātā teksta redaktors, wiswyg-editor-user-answer-47433782679300"
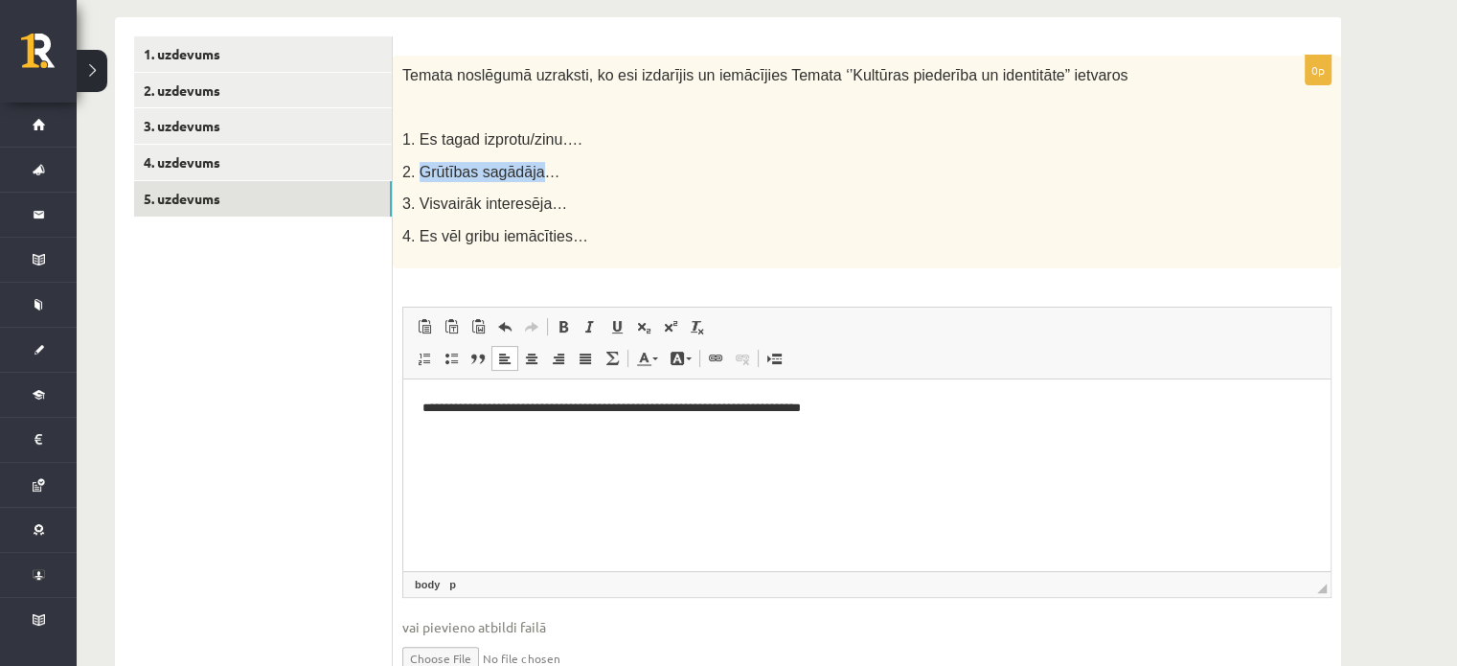
drag, startPoint x: 421, startPoint y: 172, endPoint x: 526, endPoint y: 168, distance: 105.5
click at [526, 168] on span "2. Grūtības sagādāja…" at bounding box center [481, 172] width 158 height 16
copy span "Grūtības sagādāja"
click at [434, 431] on p "Bagātinātā teksta redaktors, wiswyg-editor-user-answer-47433782679300" at bounding box center [867, 441] width 889 height 20
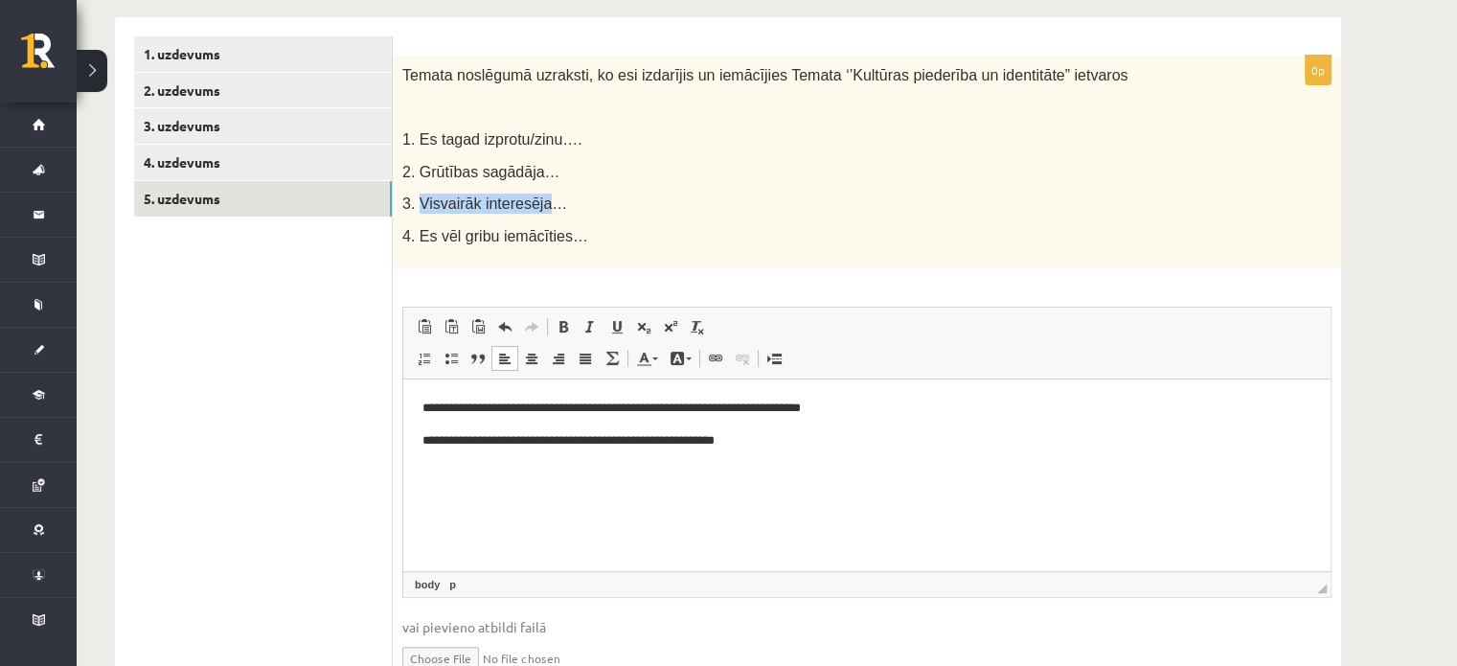
drag, startPoint x: 419, startPoint y: 204, endPoint x: 540, endPoint y: 202, distance: 121.7
click at [540, 202] on span "3. Visvairāk interesēja…" at bounding box center [484, 203] width 165 height 16
copy span "Visvairāk interesēja"
click at [444, 465] on html "**********" at bounding box center [866, 424] width 927 height 90
click at [829, 446] on p "**********" at bounding box center [868, 441] width 890 height 20
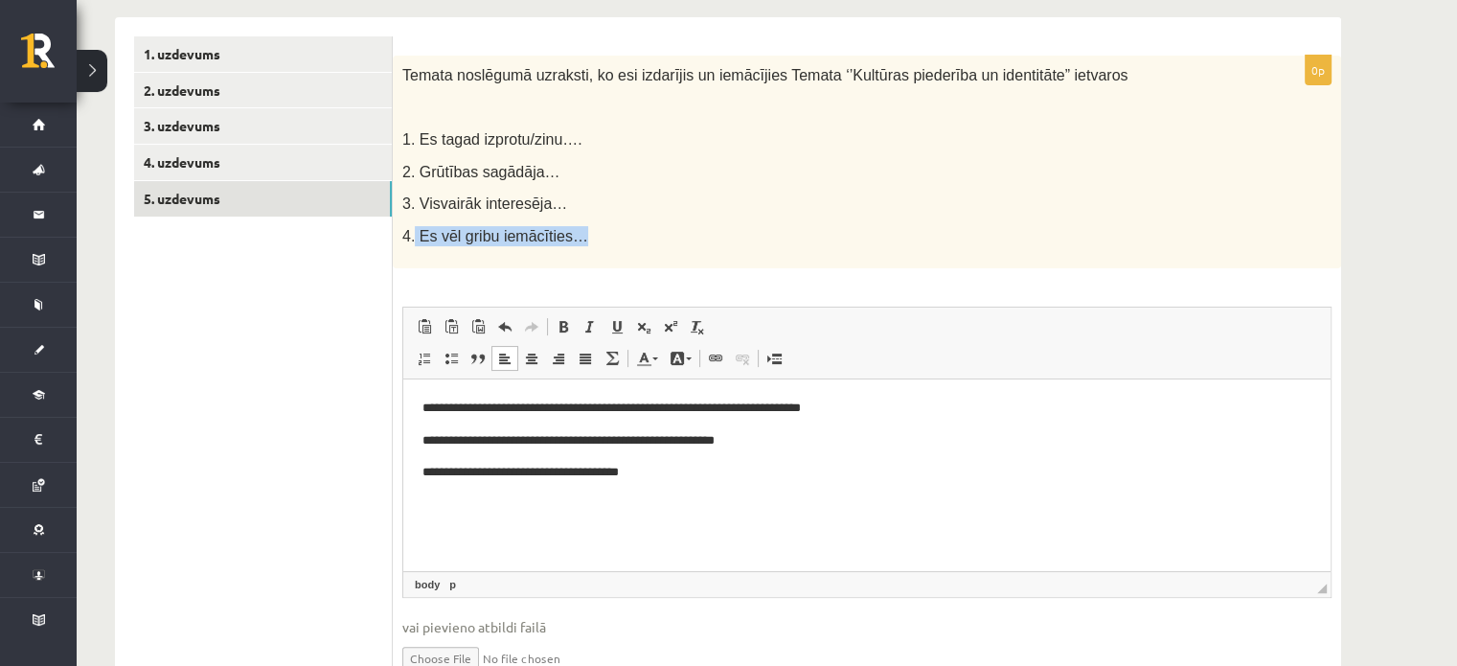
drag, startPoint x: 415, startPoint y: 233, endPoint x: 561, endPoint y: 233, distance: 146.6
click at [561, 233] on span "4. Es vēl gribu iemācīties…" at bounding box center [495, 236] width 186 height 16
click at [597, 233] on p "4. Es vēl gribu iemācīties…" at bounding box center [819, 236] width 834 height 20
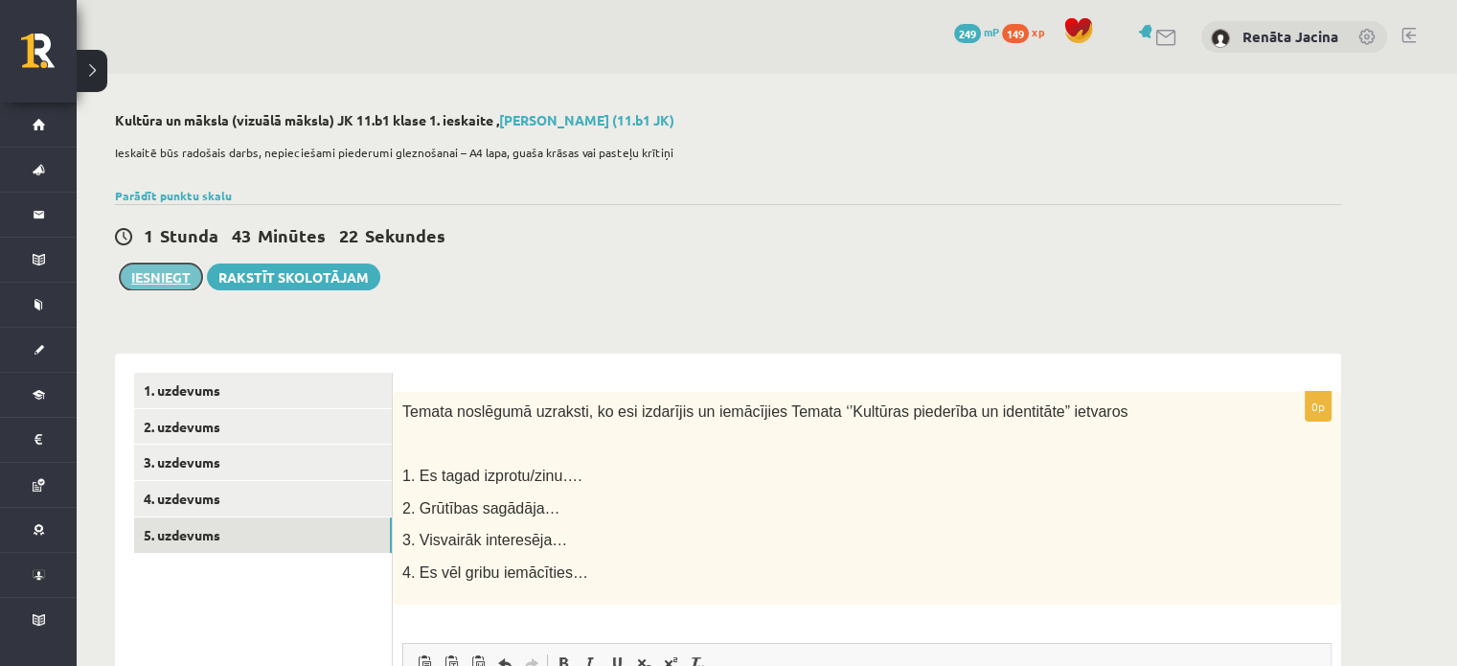
click at [157, 283] on button "Iesniegt" at bounding box center [161, 276] width 82 height 27
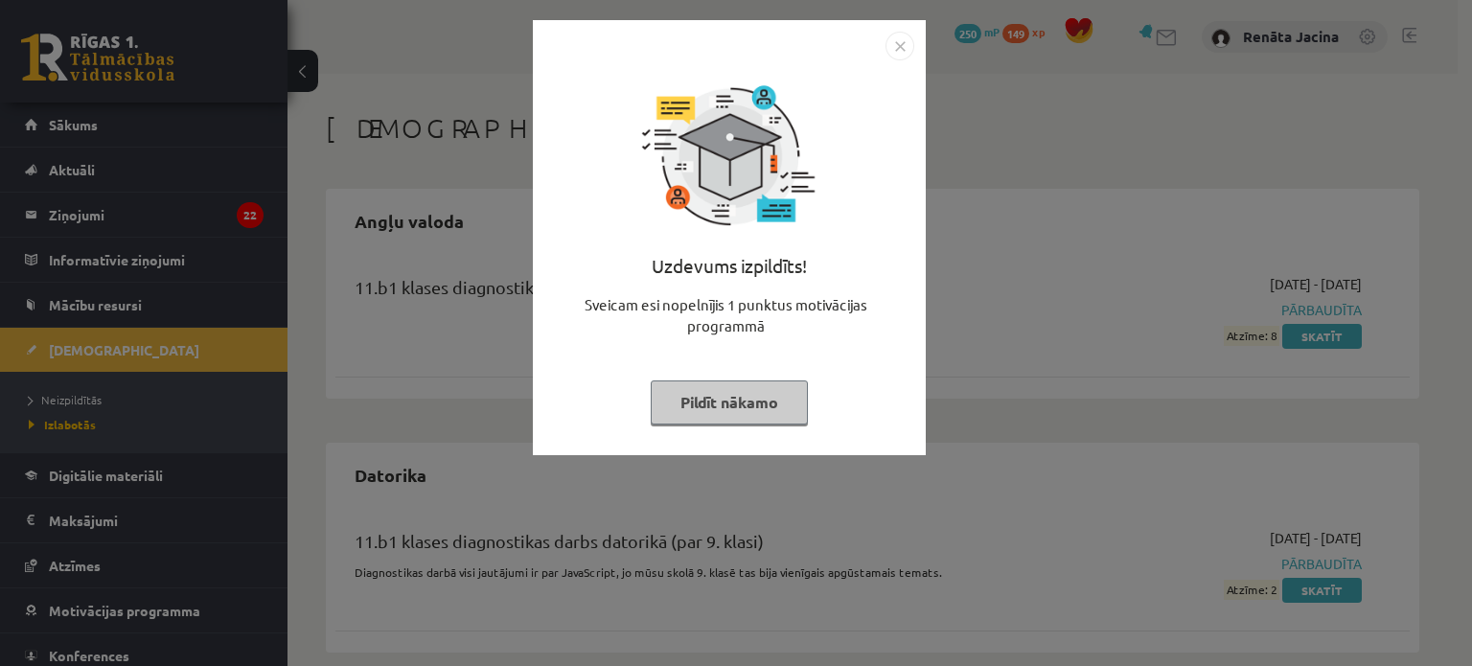
click at [904, 39] on img "Close" at bounding box center [899, 46] width 29 height 29
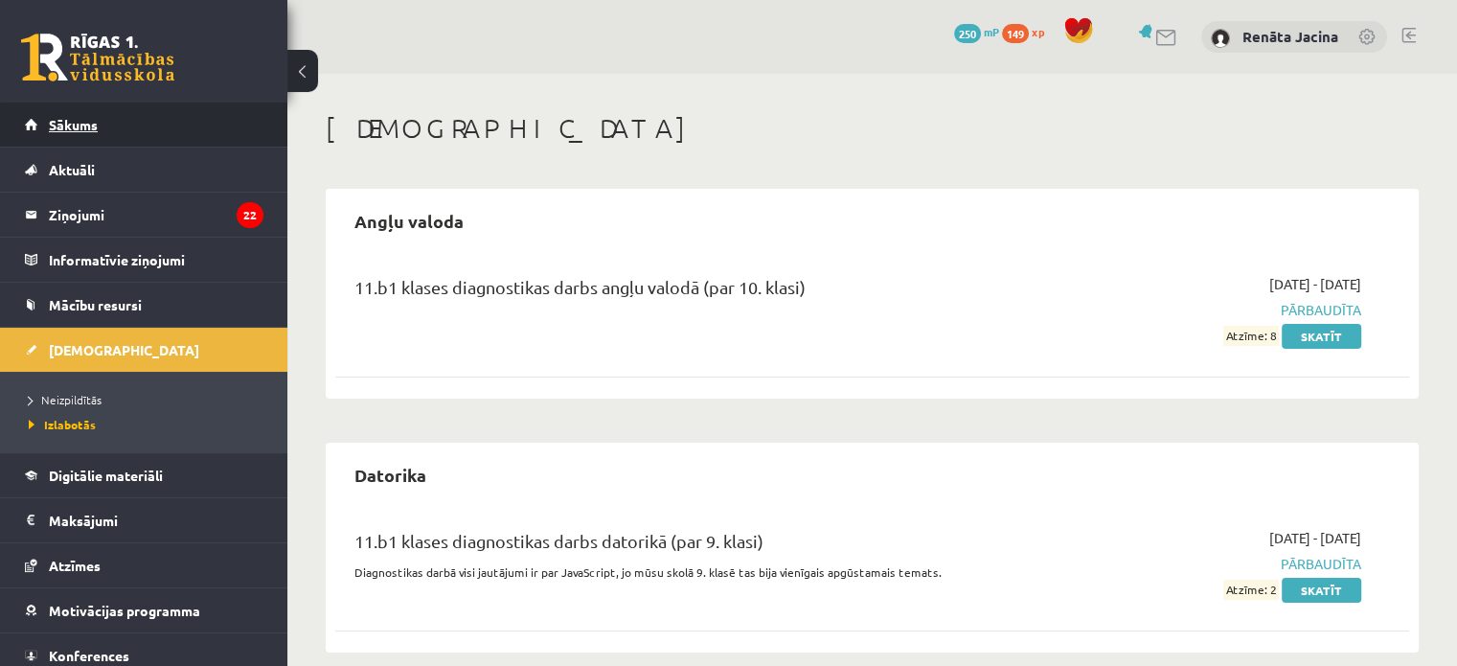
click at [126, 135] on link "Sākums" at bounding box center [144, 125] width 239 height 44
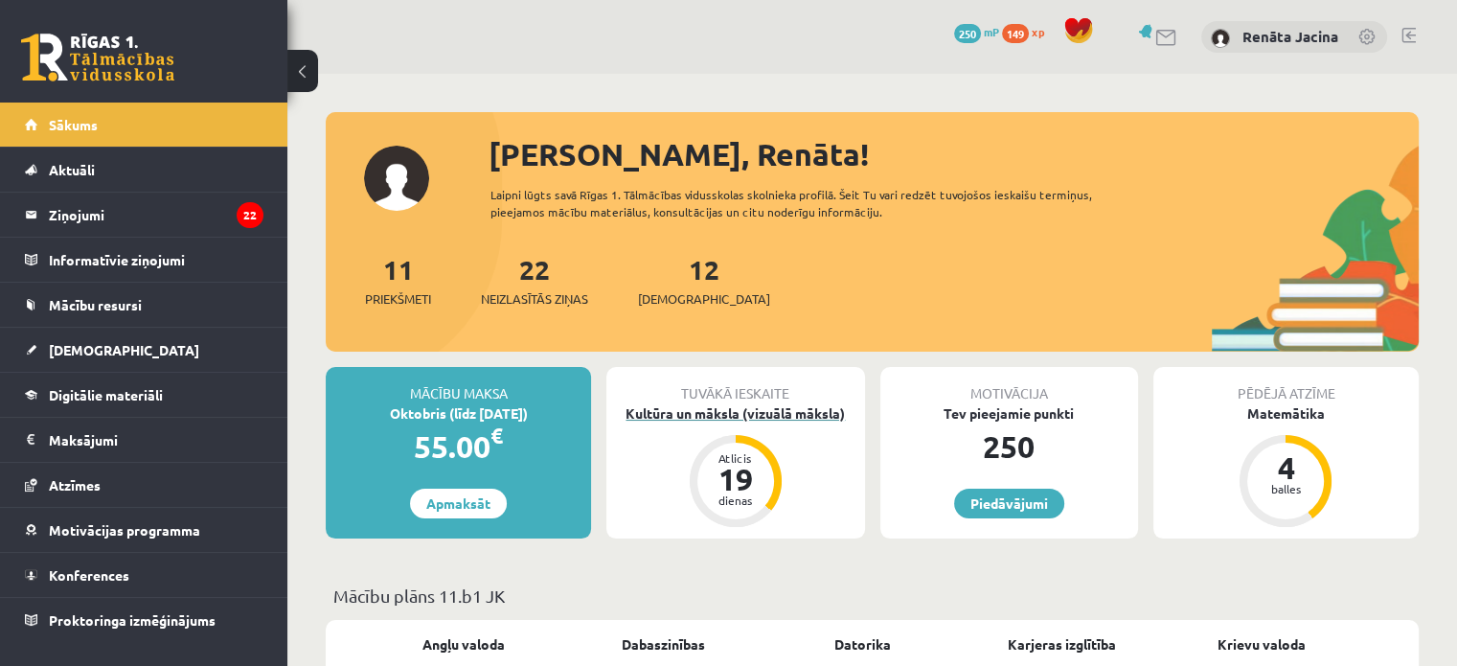
click at [744, 418] on div "Kultūra un māksla (vizuālā māksla)" at bounding box center [736, 413] width 258 height 20
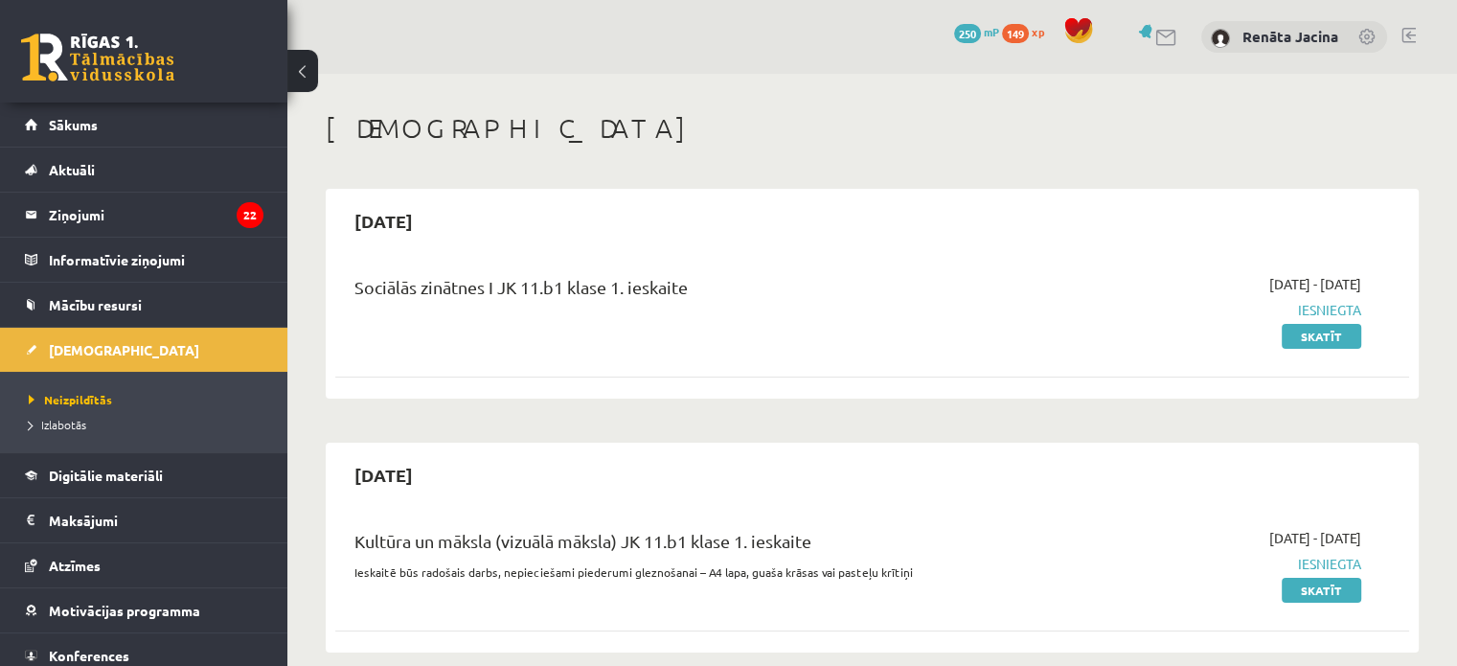
click at [1319, 344] on link "Skatīt" at bounding box center [1322, 336] width 80 height 25
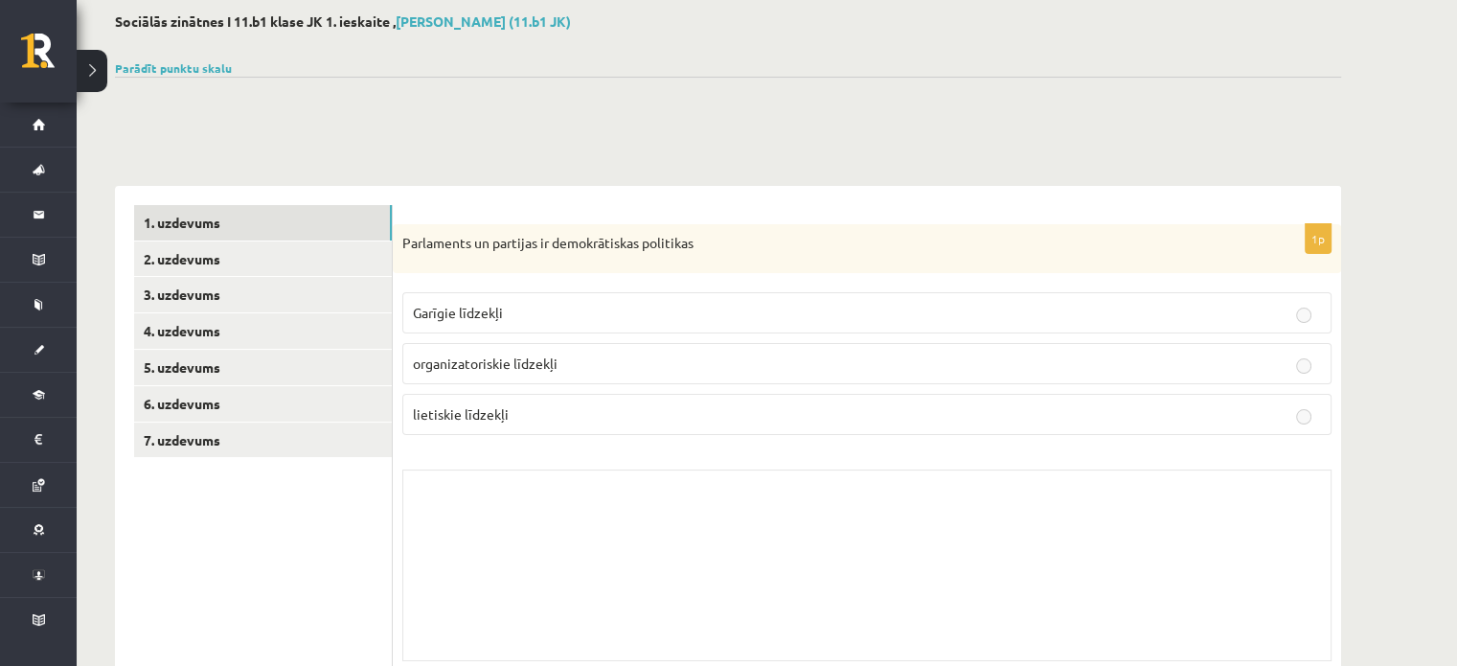
scroll to position [96, 0]
click at [586, 359] on p "organizatoriskie līdzekļi" at bounding box center [867, 366] width 908 height 20
click at [581, 400] on label "lietiskie līdzekļi" at bounding box center [866, 417] width 929 height 41
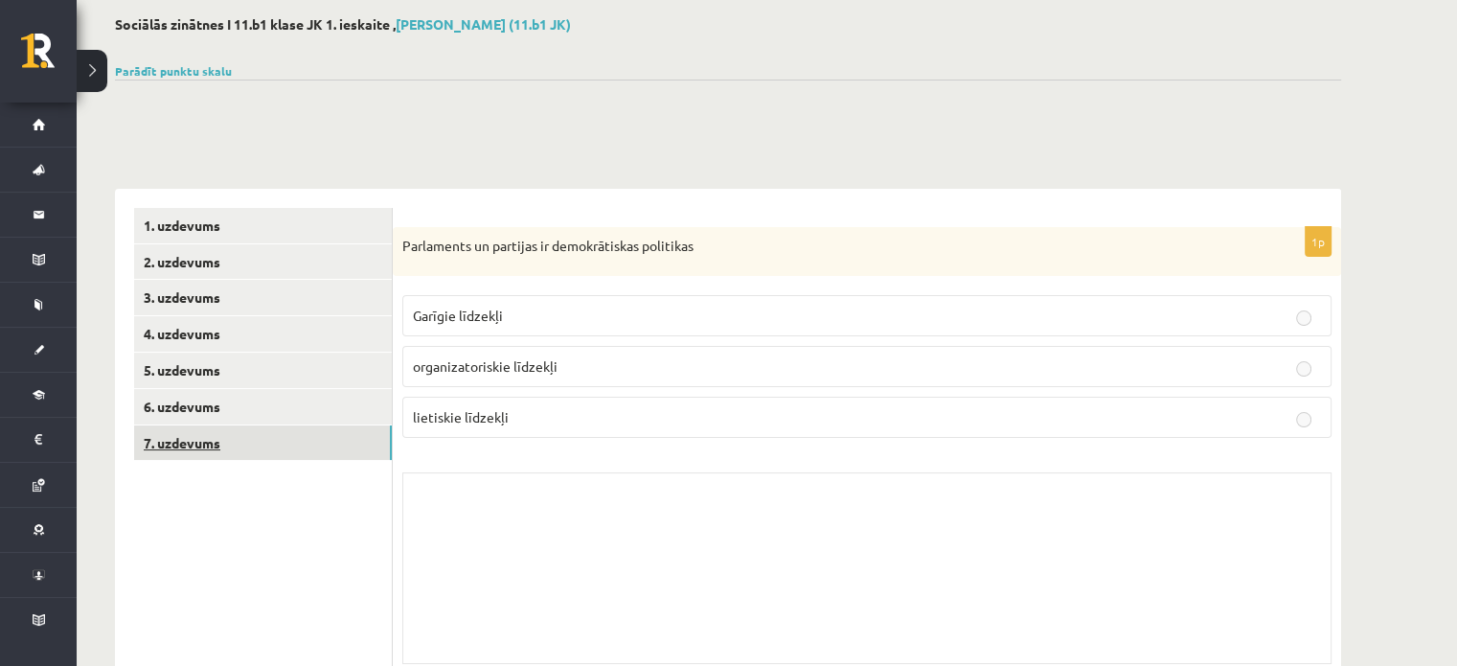
click at [288, 452] on link "7. uzdevums" at bounding box center [263, 442] width 258 height 35
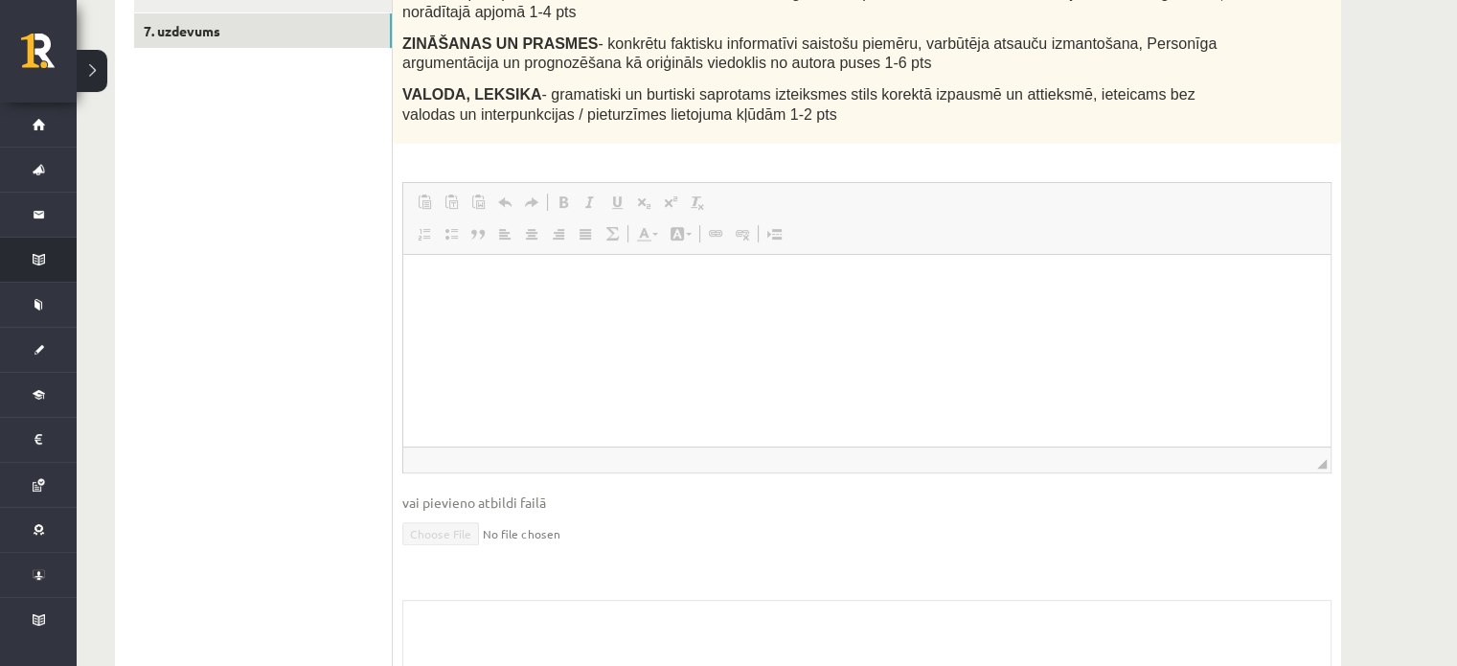
scroll to position [0, 0]
click at [437, 309] on html at bounding box center [866, 284] width 927 height 58
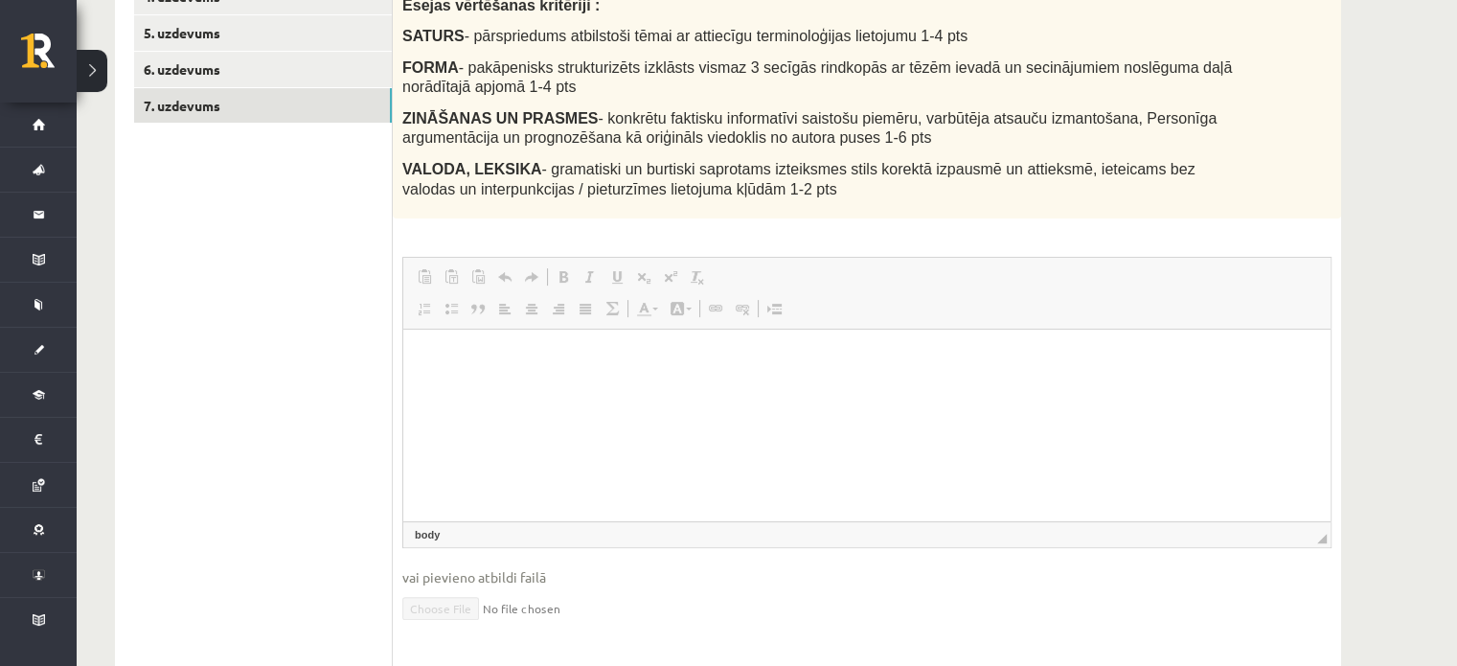
scroll to position [316, 0]
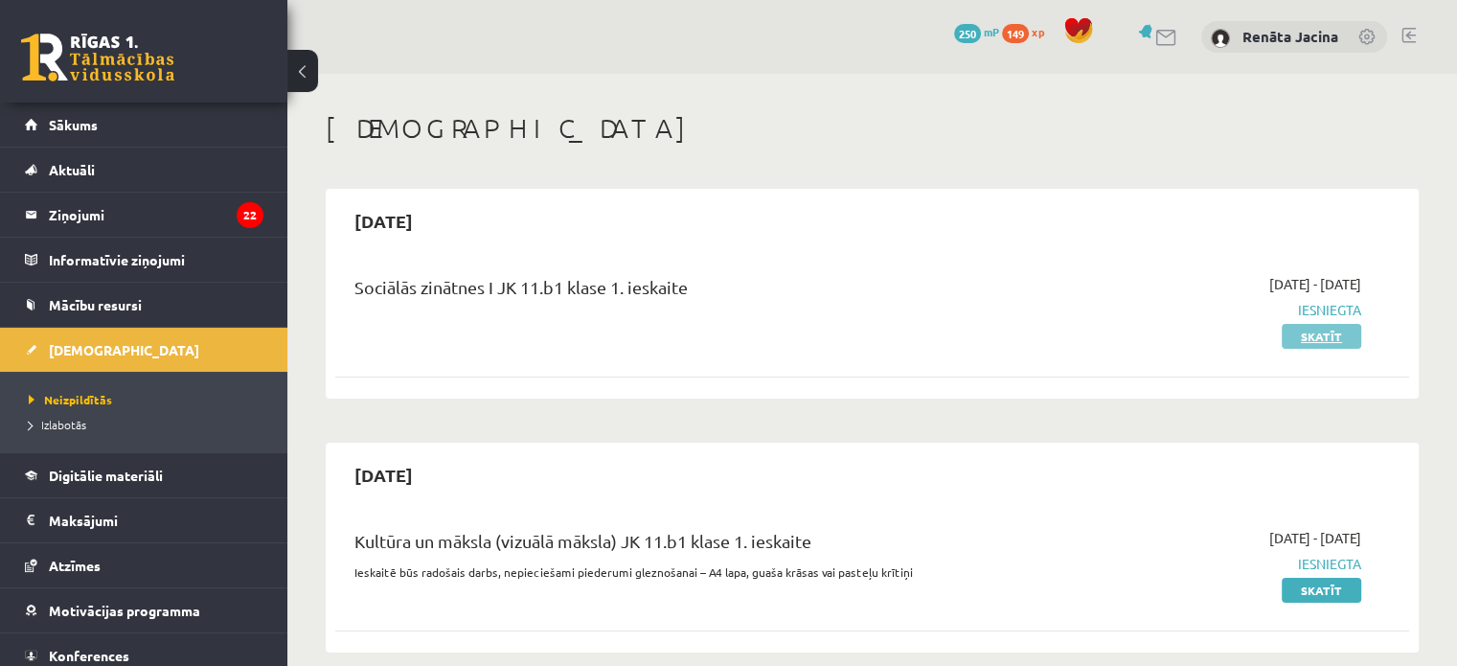
click at [1334, 332] on link "Skatīt" at bounding box center [1322, 336] width 80 height 25
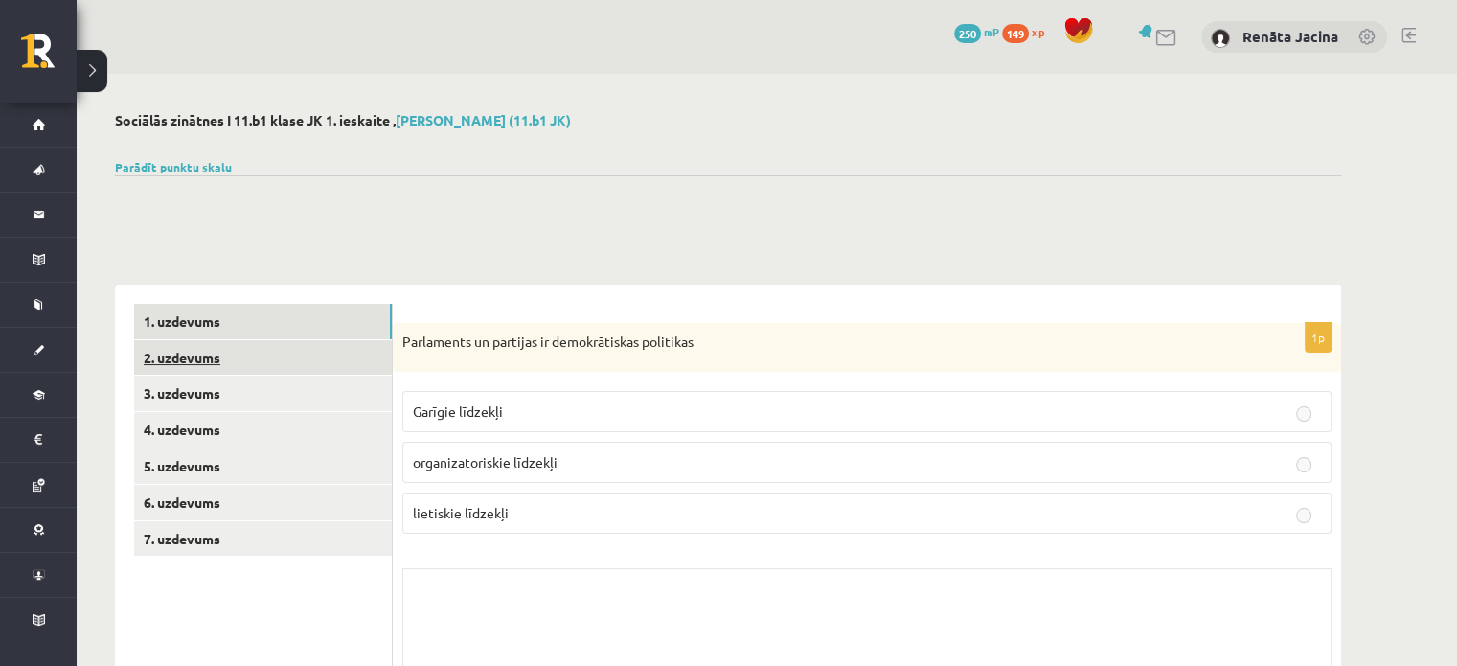
click at [310, 344] on link "2. uzdevums" at bounding box center [263, 357] width 258 height 35
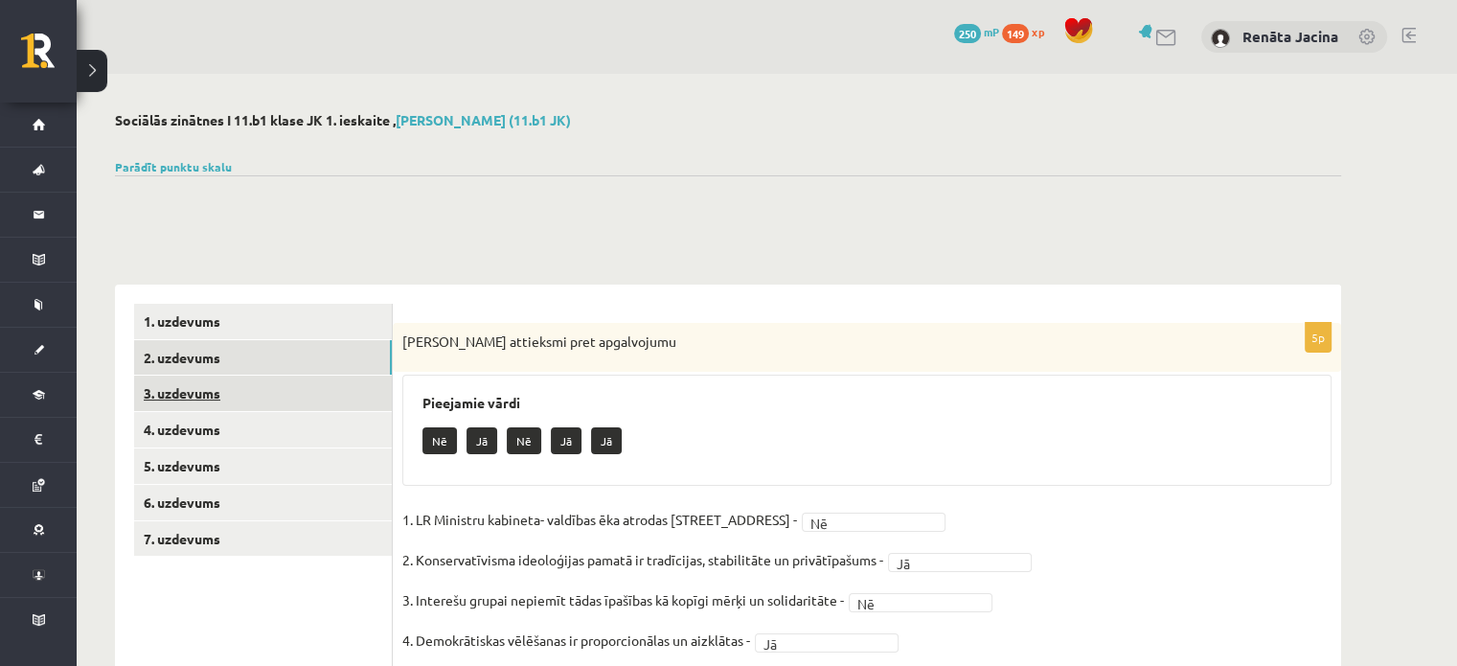
click at [280, 389] on link "3. uzdevums" at bounding box center [263, 393] width 258 height 35
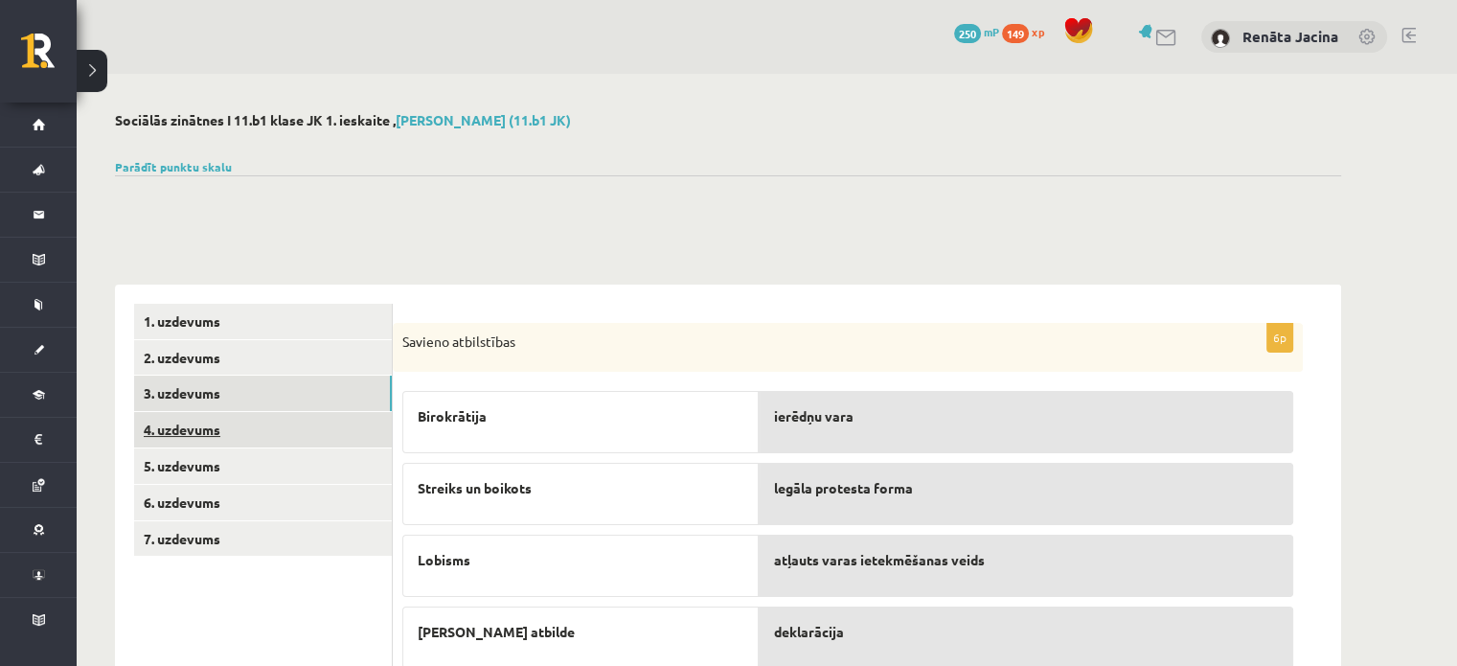
click at [259, 425] on link "4. uzdevums" at bounding box center [263, 429] width 258 height 35
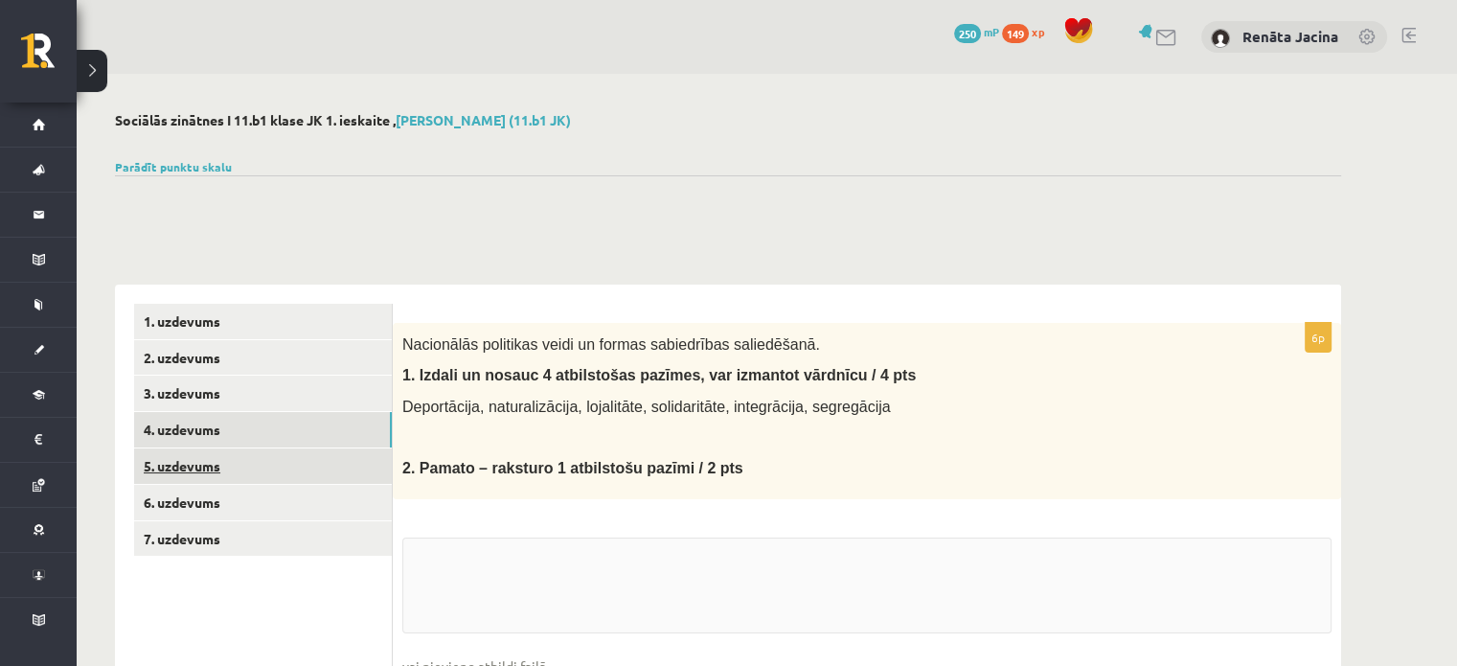
click at [249, 457] on link "5. uzdevums" at bounding box center [263, 465] width 258 height 35
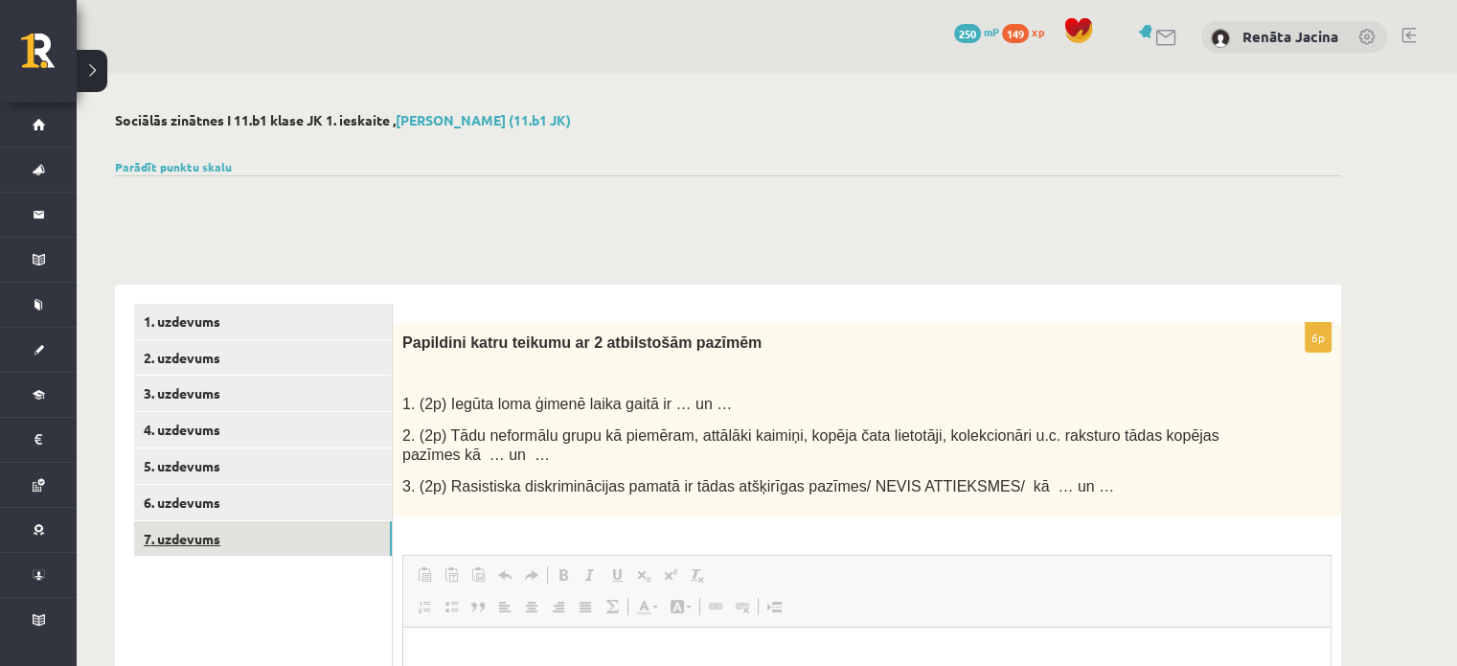
click at [235, 542] on link "7. uzdevums" at bounding box center [263, 538] width 258 height 35
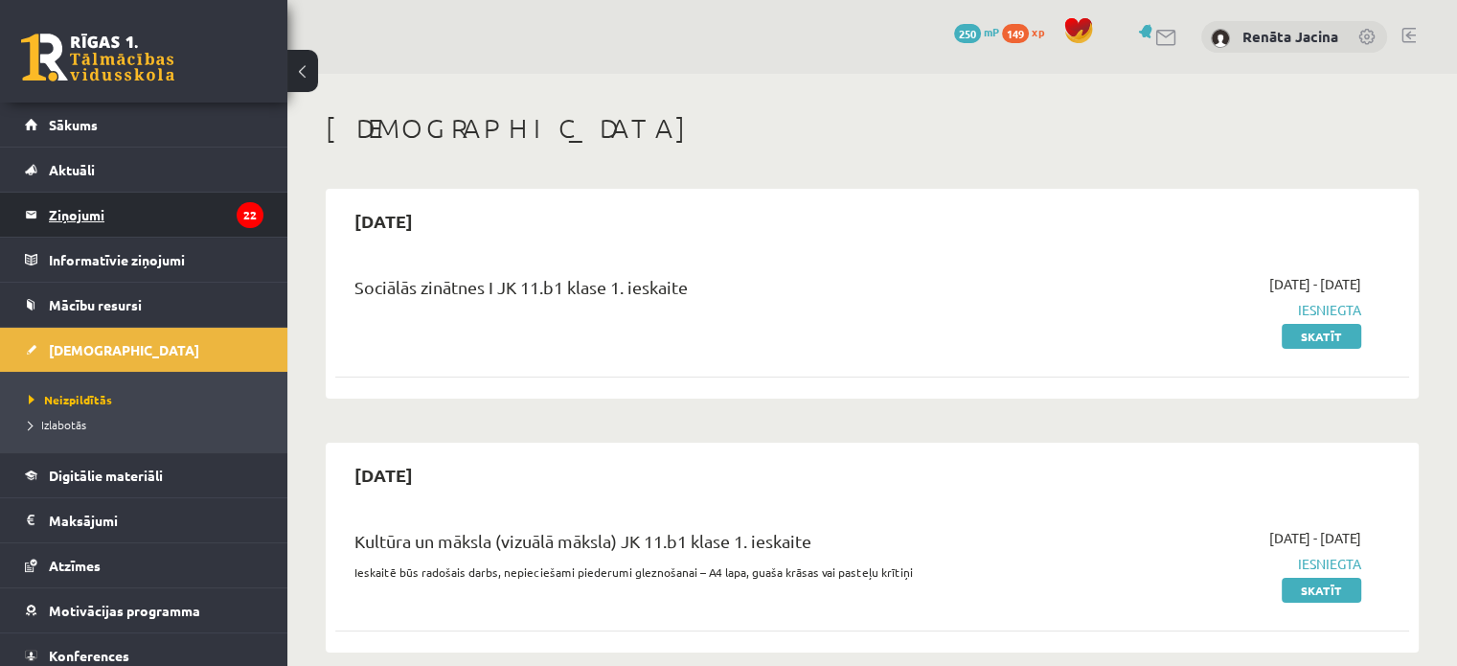
click at [122, 228] on legend "Ziņojumi 22" at bounding box center [156, 215] width 215 height 44
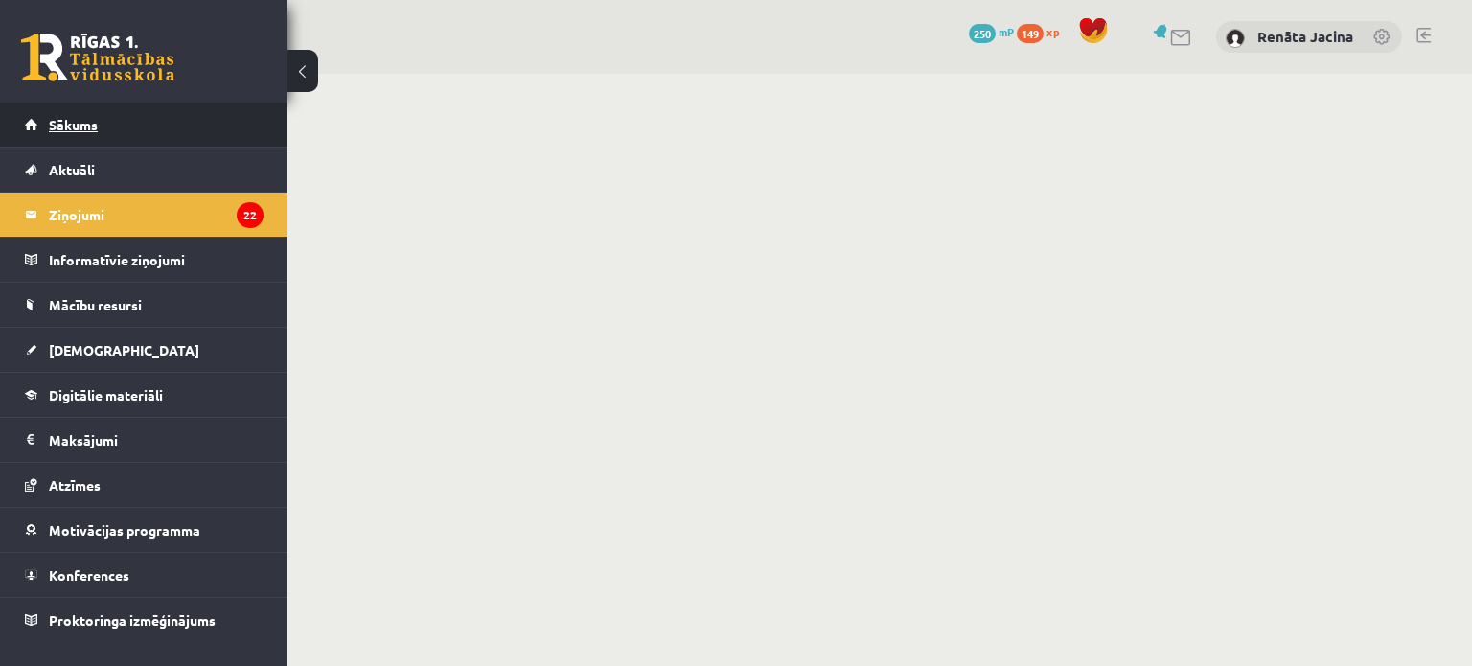
click at [126, 133] on link "Sākums" at bounding box center [144, 125] width 239 height 44
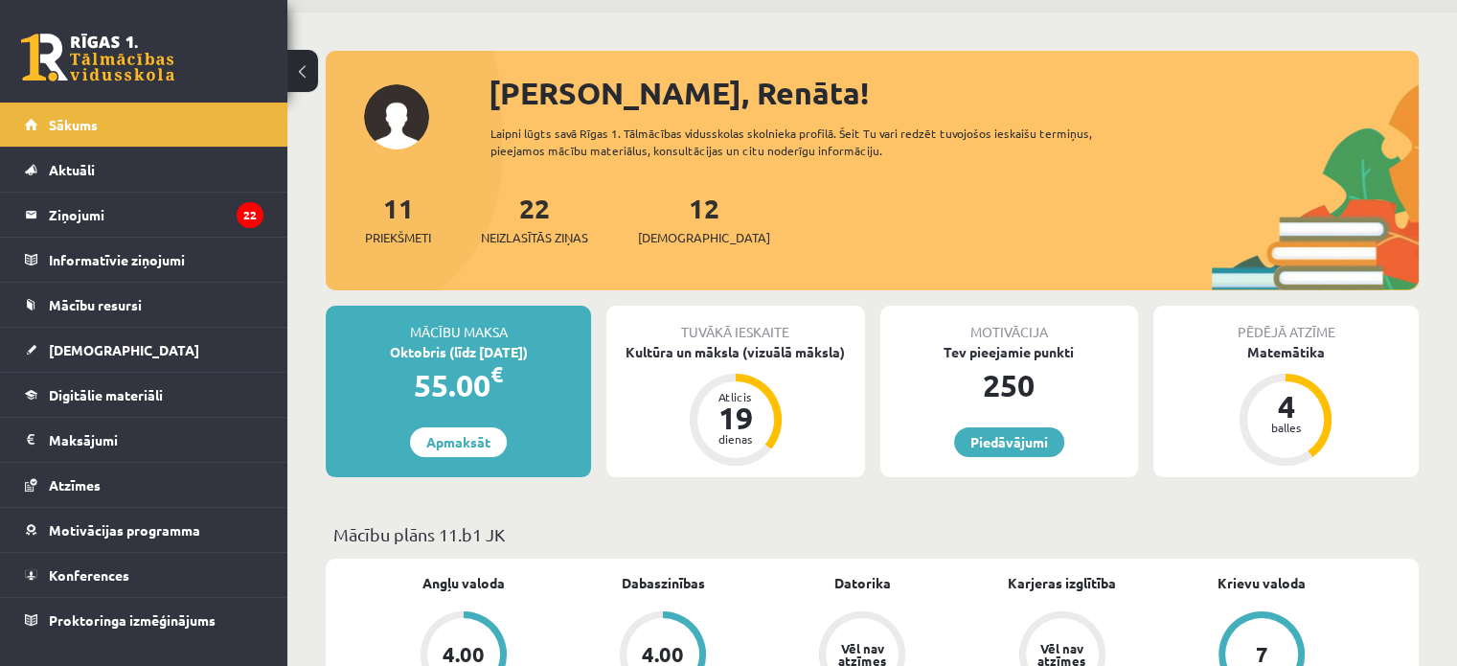
scroll to position [96, 0]
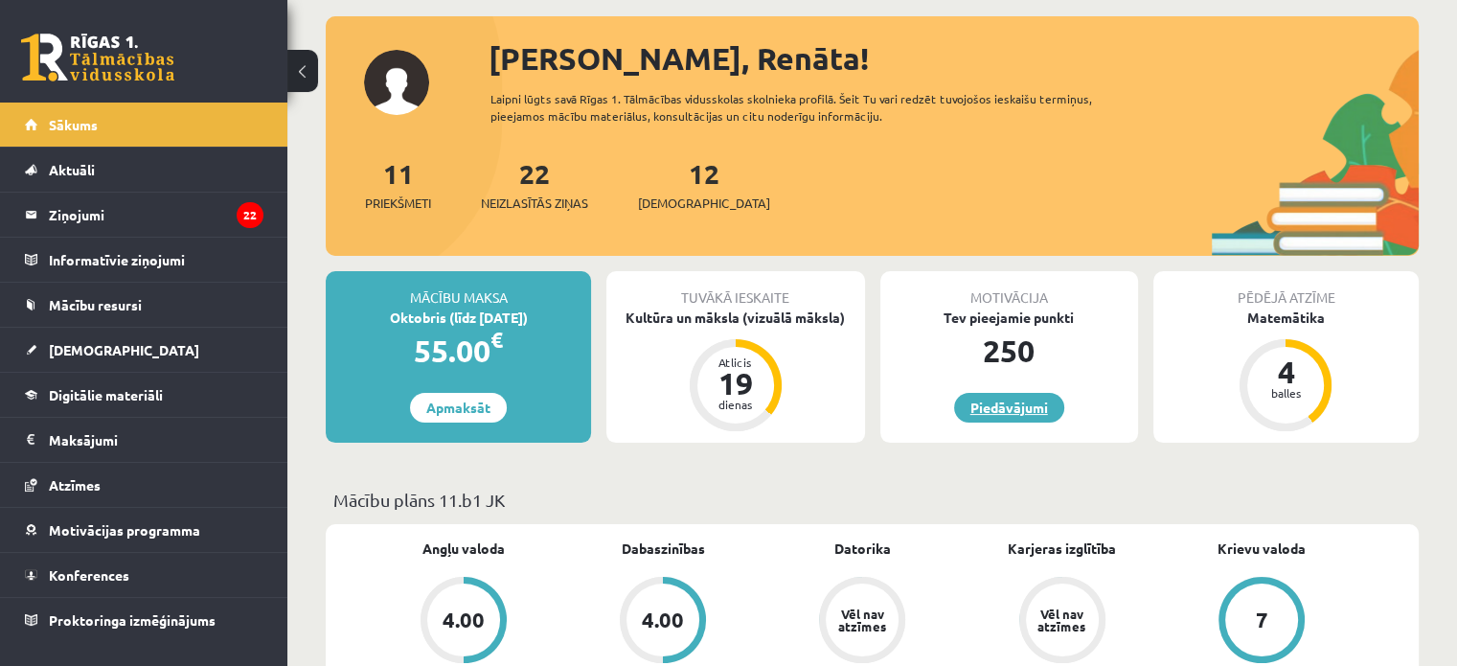
click at [1023, 406] on link "Piedāvājumi" at bounding box center [1009, 408] width 110 height 30
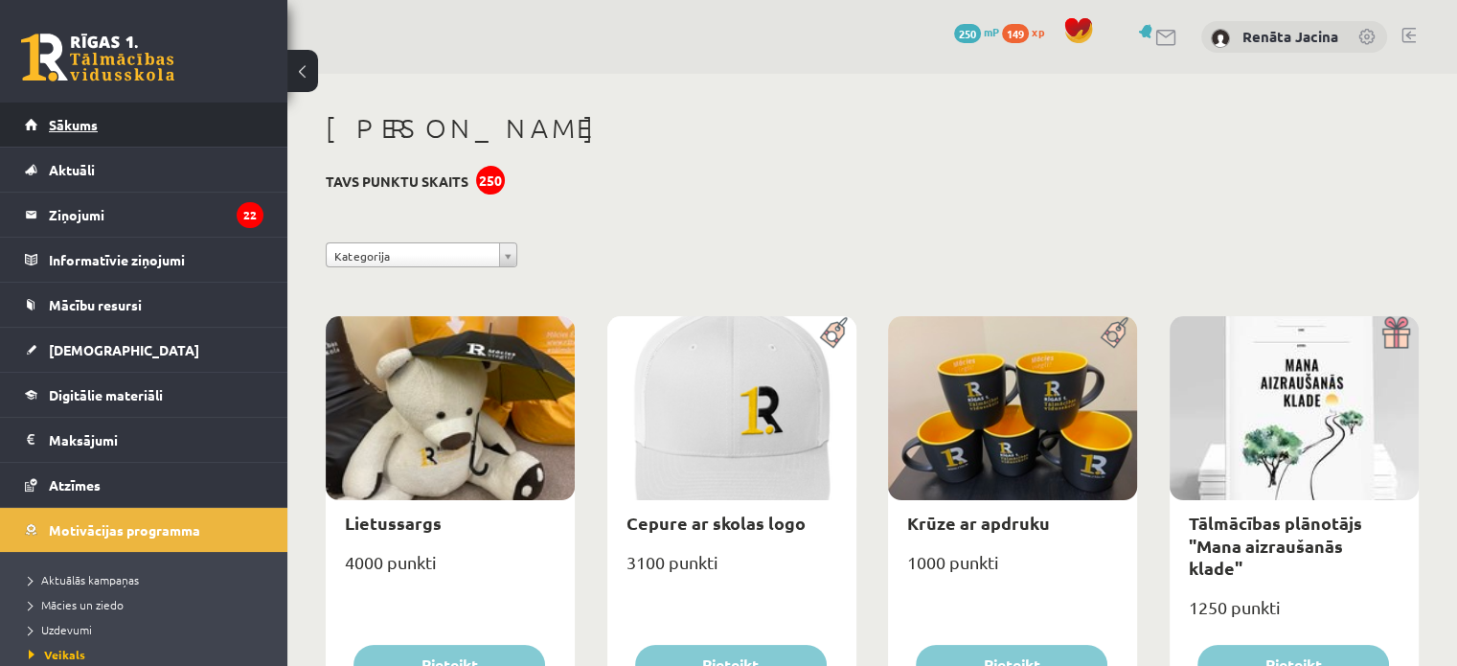
click at [72, 129] on span "Sākums" at bounding box center [73, 124] width 49 height 17
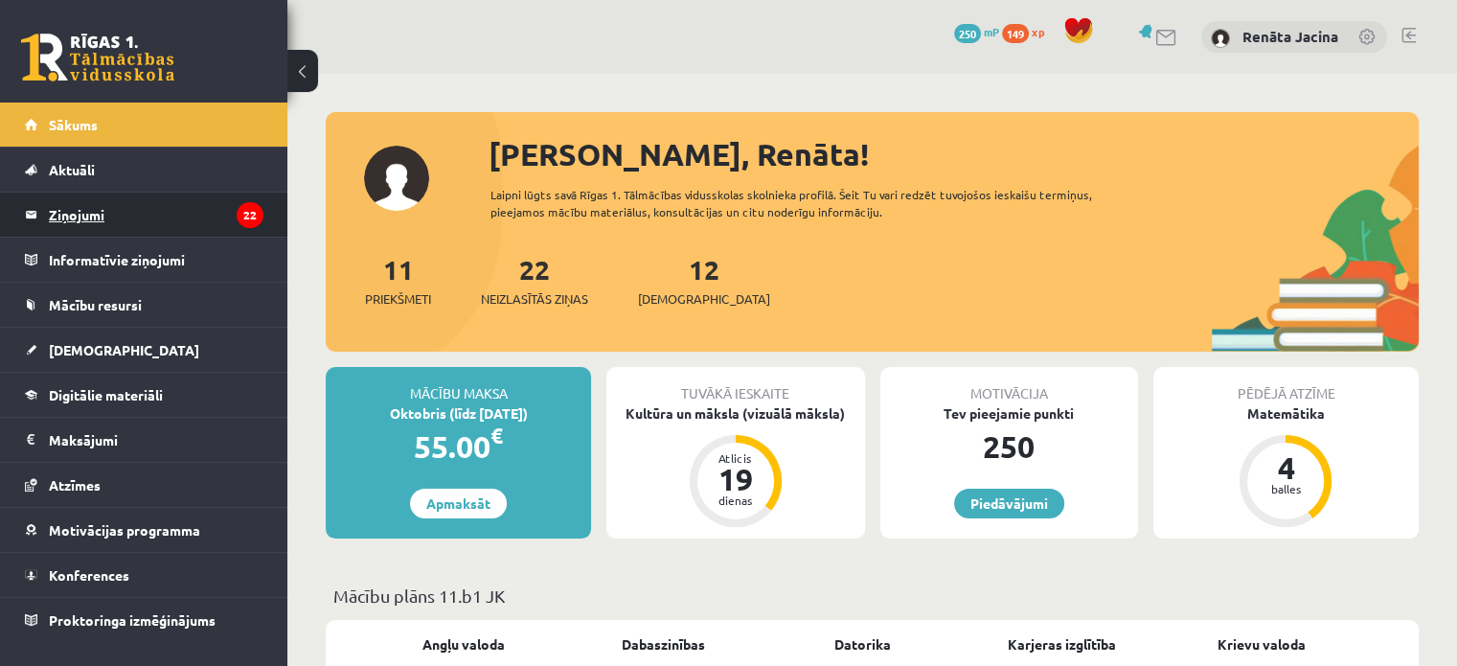
click at [100, 221] on legend "Ziņojumi 22" at bounding box center [156, 215] width 215 height 44
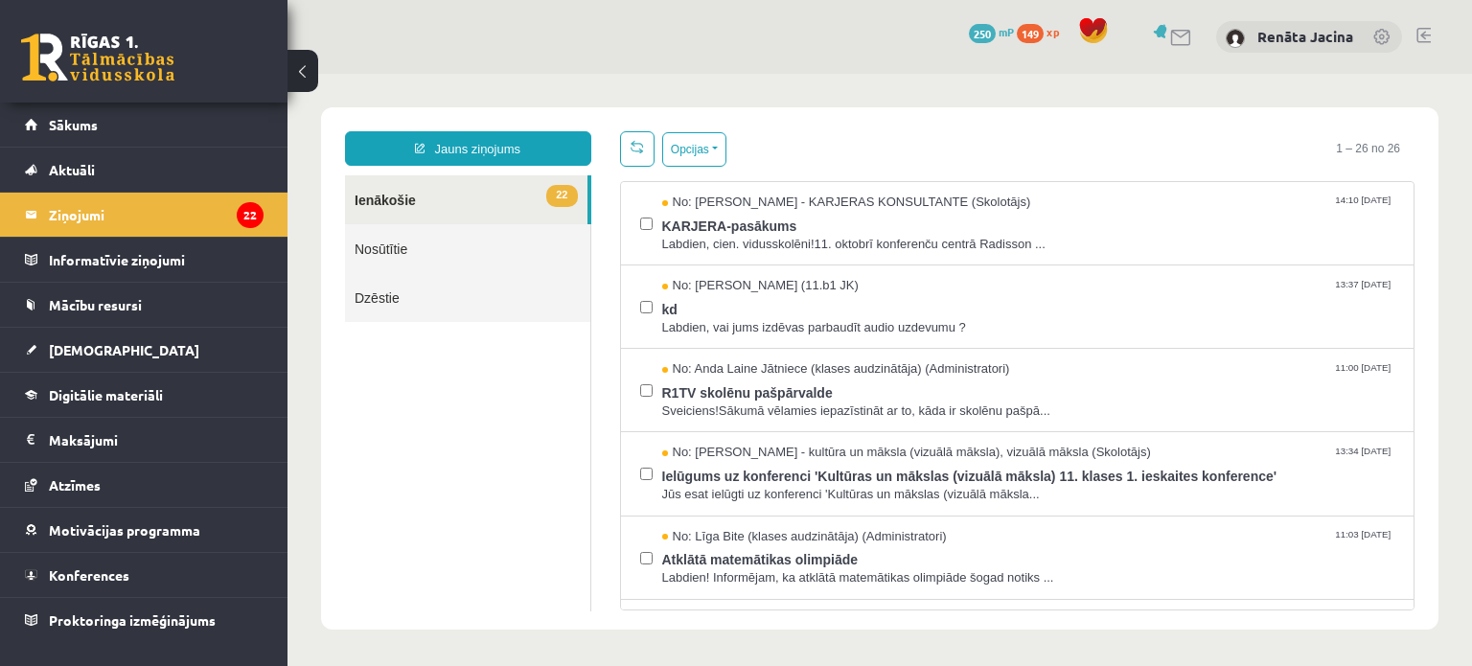
click at [1036, 33] on span "149" at bounding box center [1030, 33] width 27 height 19
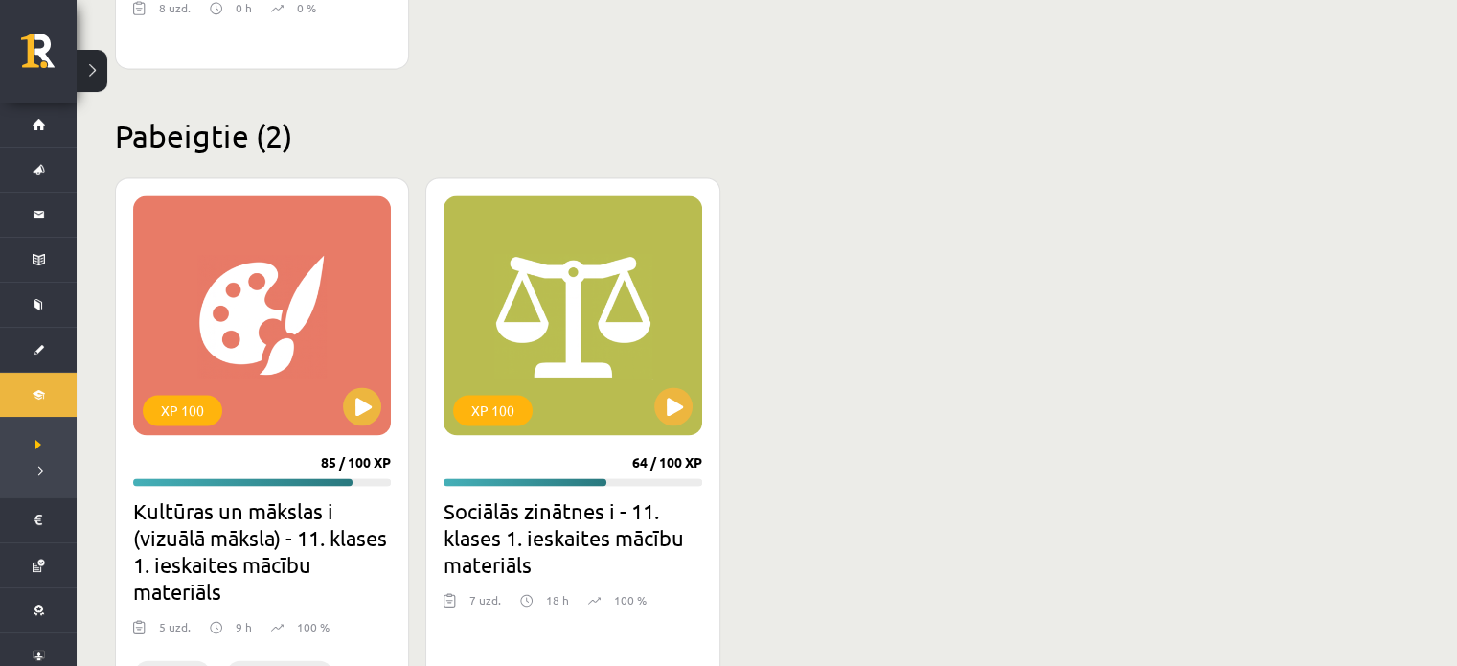
scroll to position [3056, 0]
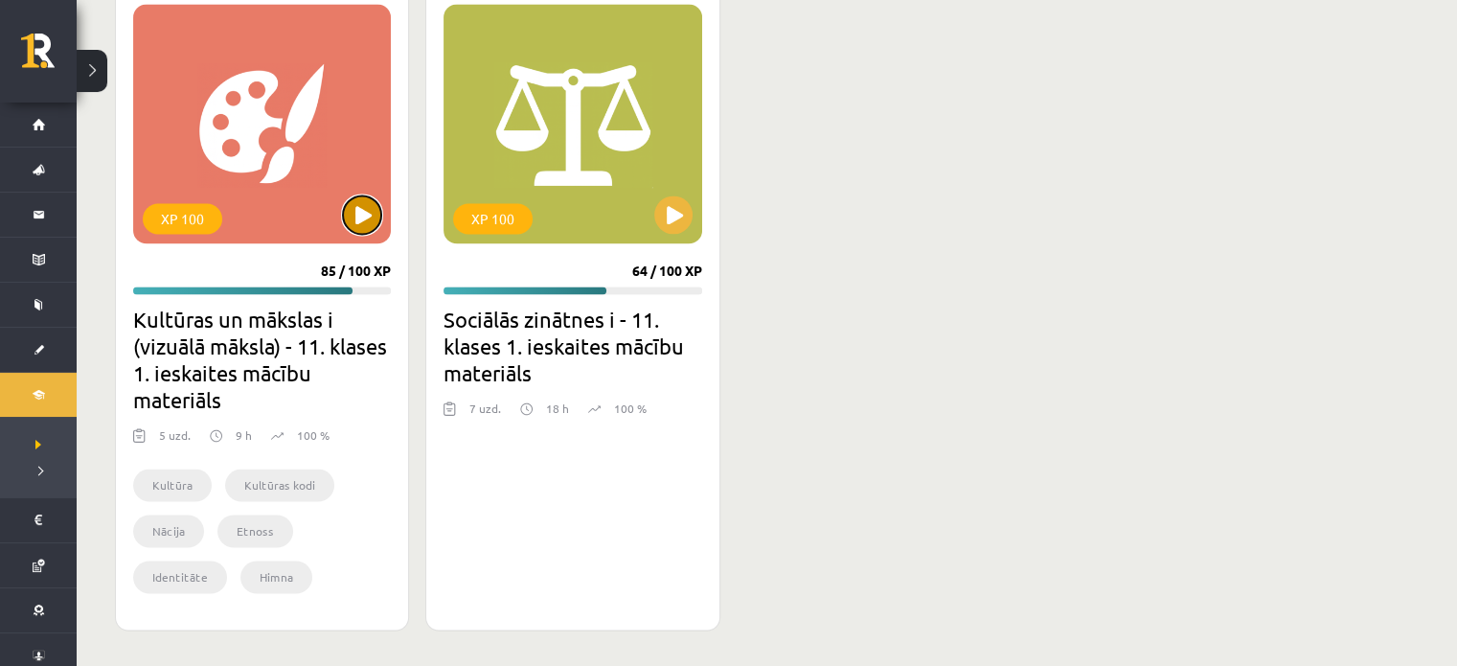
click at [353, 210] on button at bounding box center [362, 214] width 38 height 38
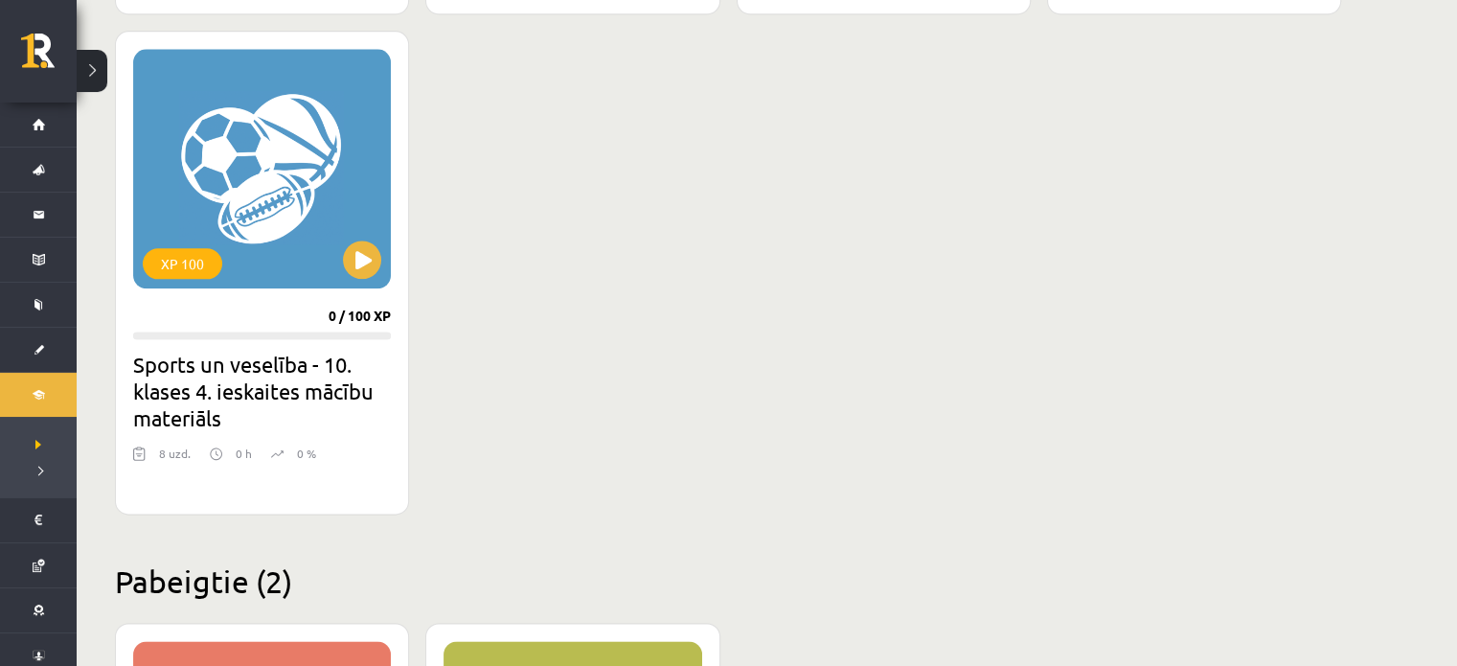
scroll to position [2385, 0]
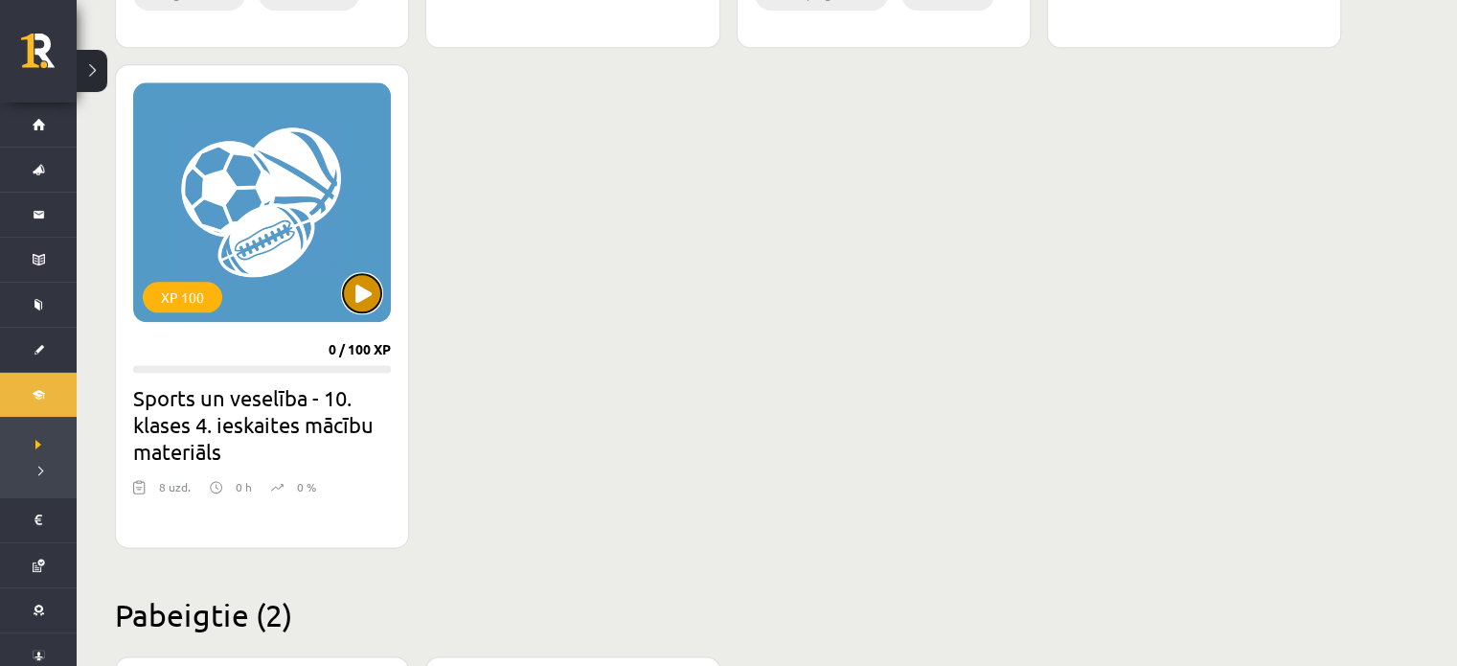
click at [367, 287] on button at bounding box center [362, 293] width 38 height 38
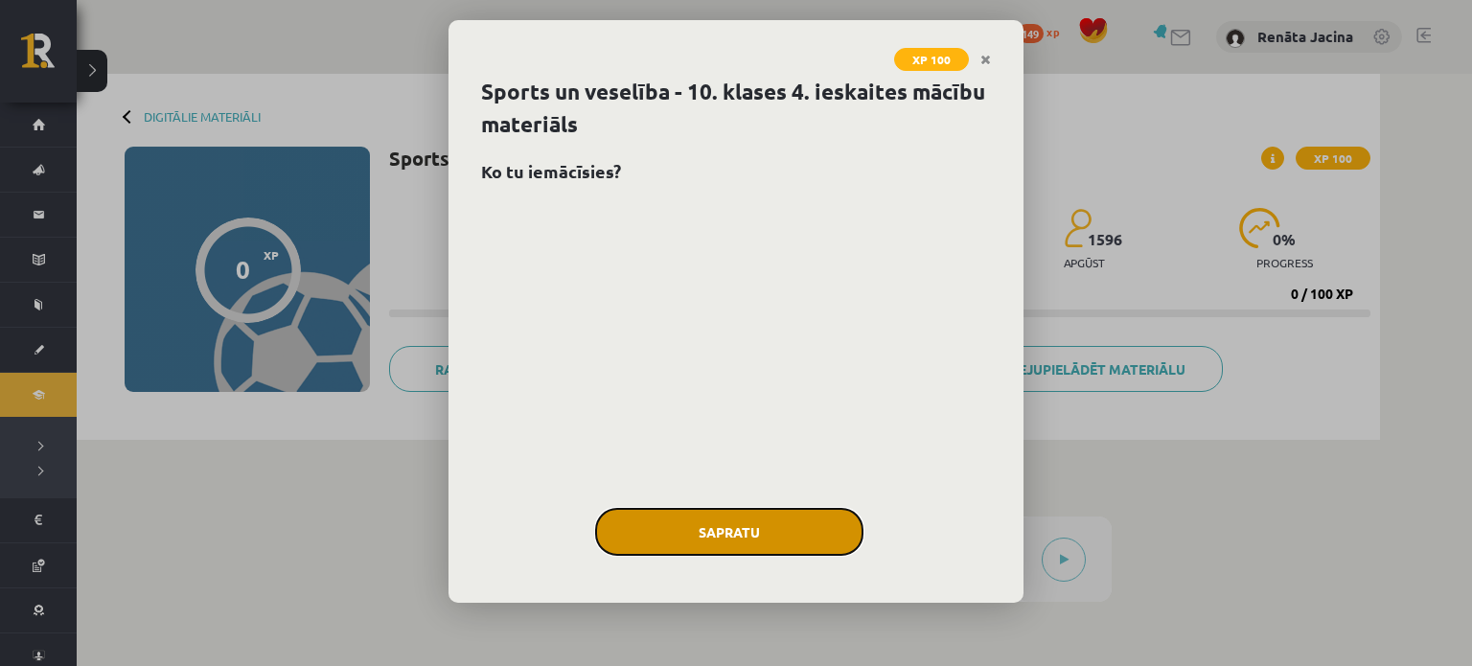
click at [772, 533] on button "Sapratu" at bounding box center [729, 532] width 268 height 48
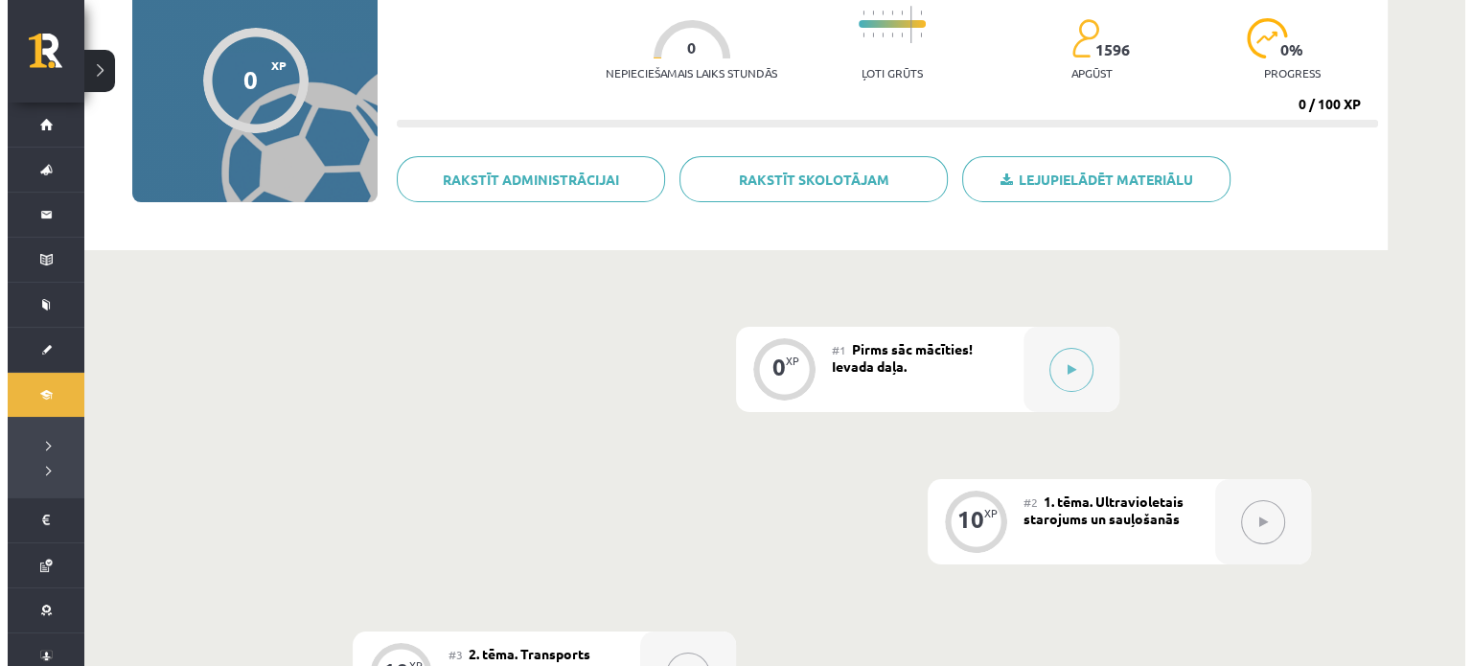
scroll to position [192, 0]
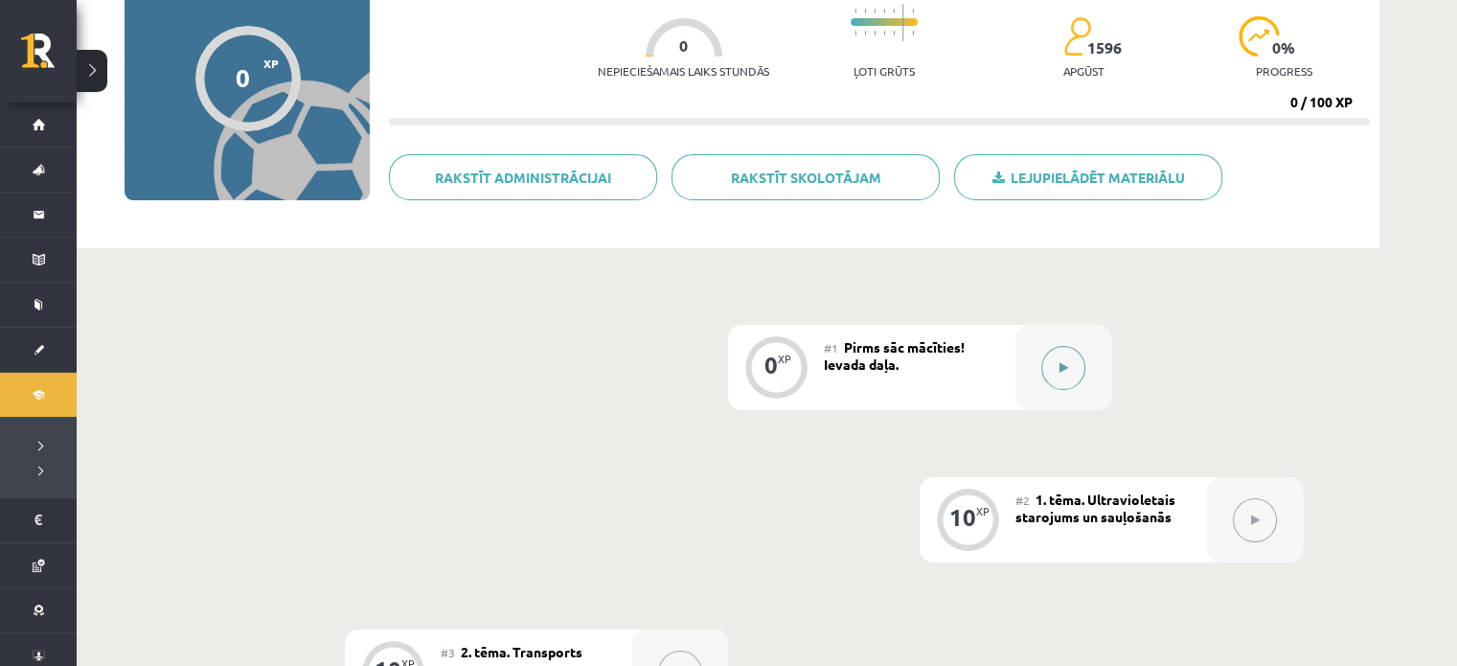
click at [1052, 369] on button at bounding box center [1063, 368] width 44 height 44
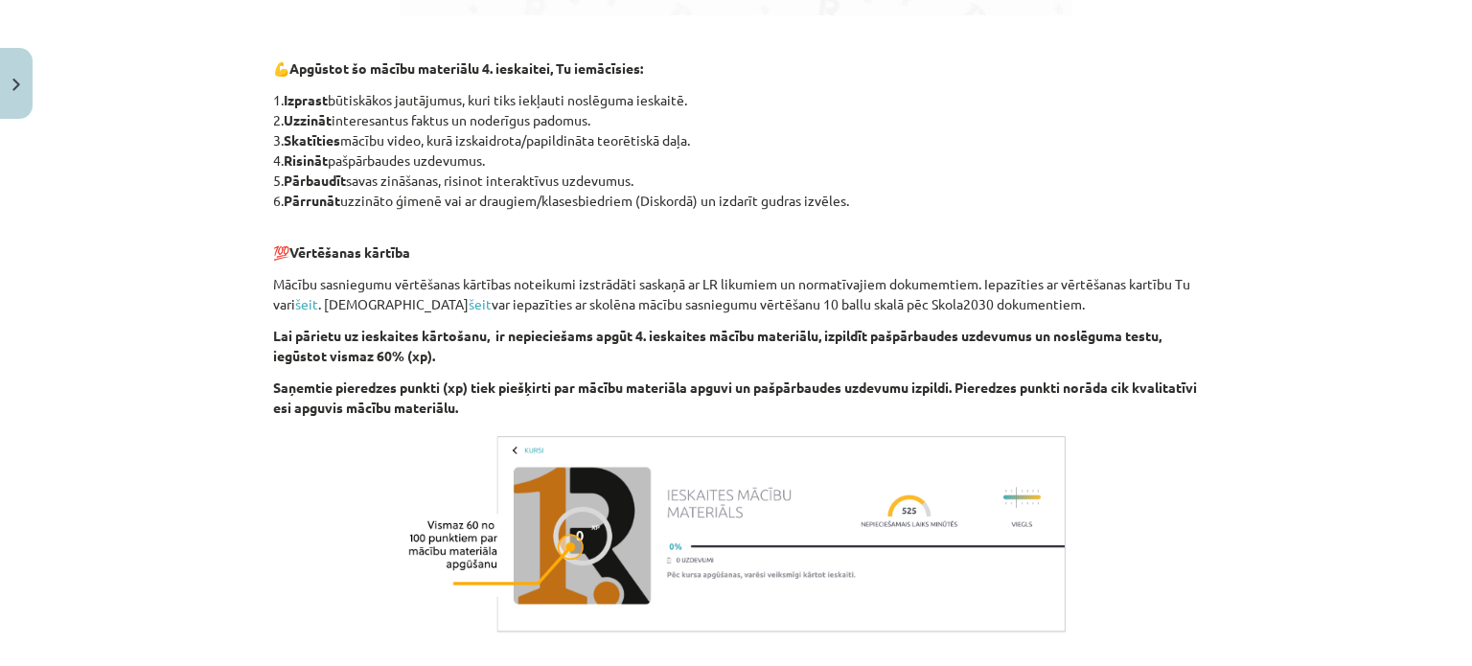
scroll to position [1536, 0]
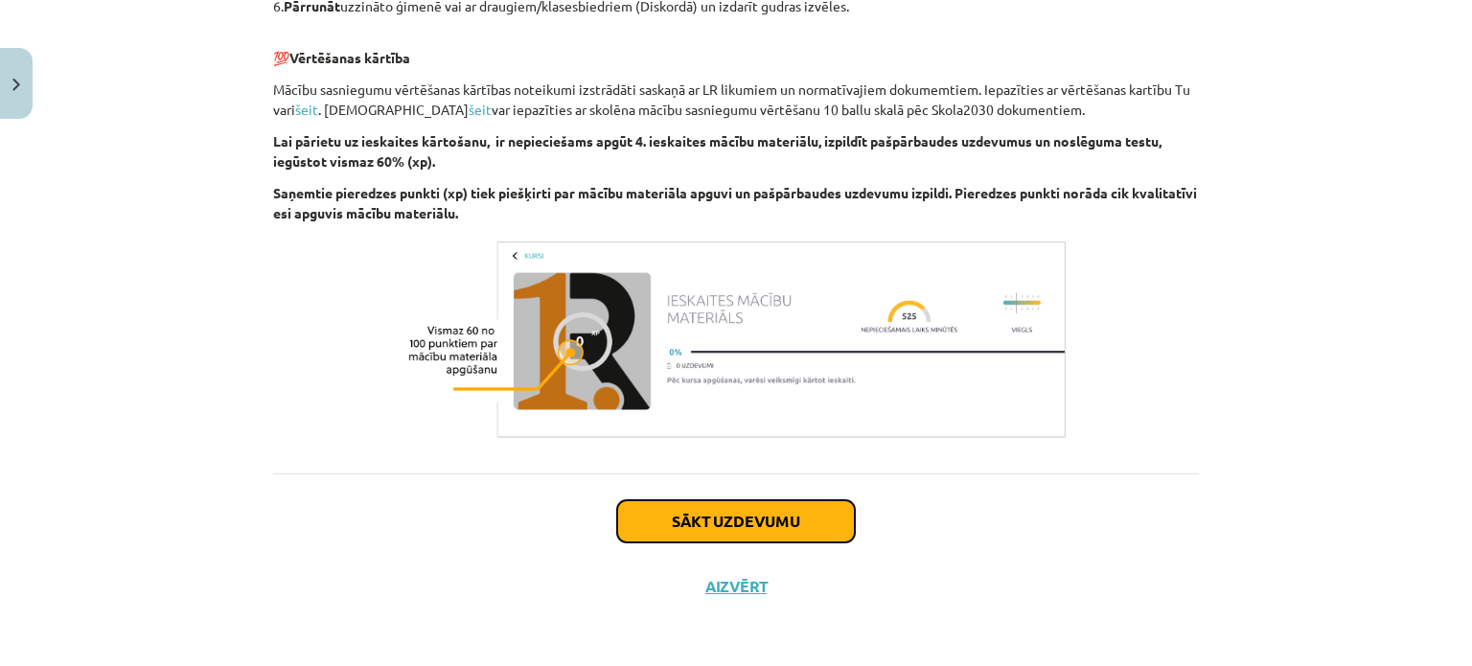
click at [718, 520] on button "Sākt uzdevumu" at bounding box center [736, 521] width 238 height 42
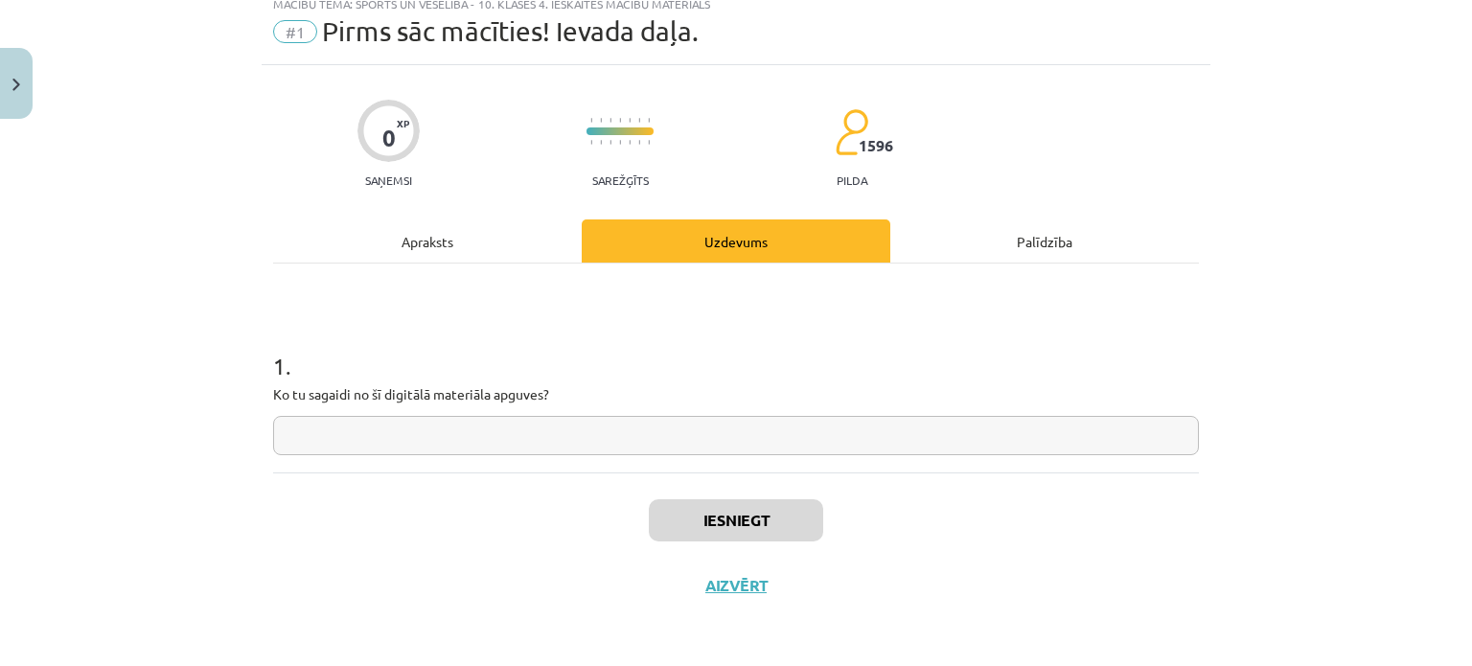
scroll to position [48, 0]
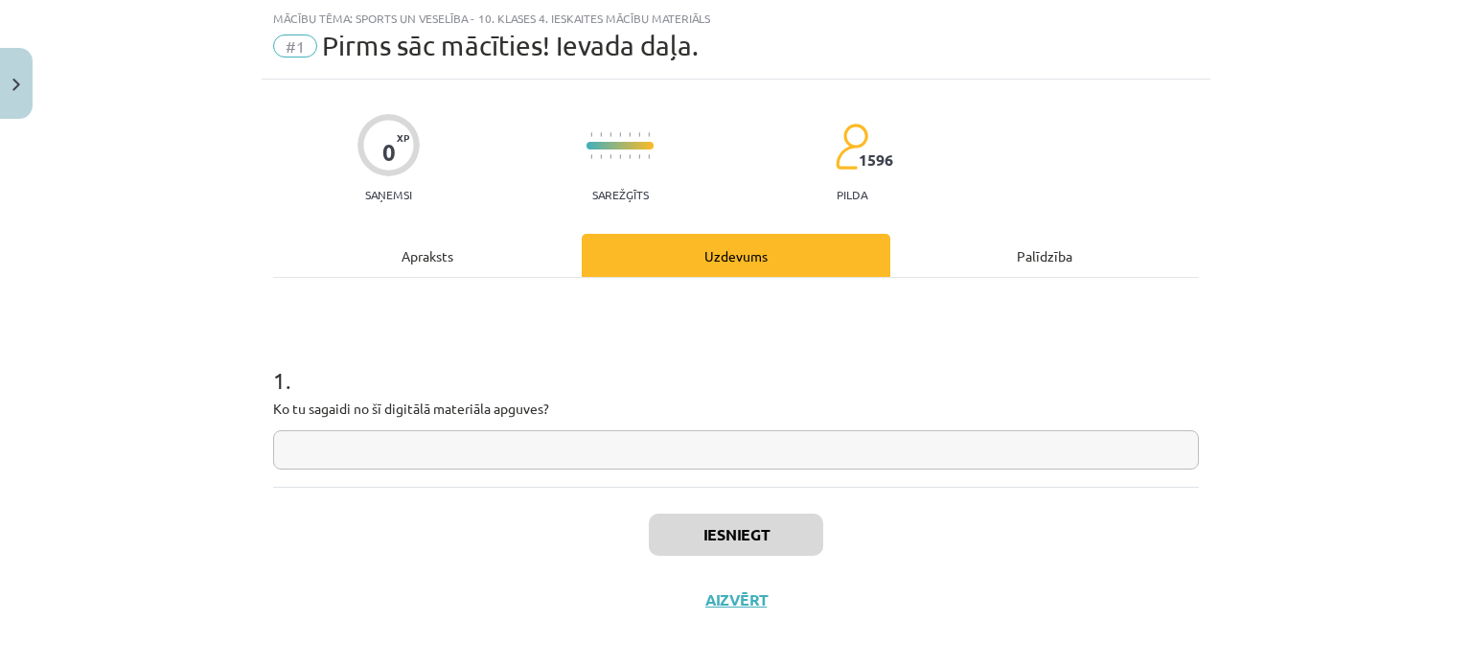
click at [445, 455] on input "text" at bounding box center [736, 449] width 926 height 39
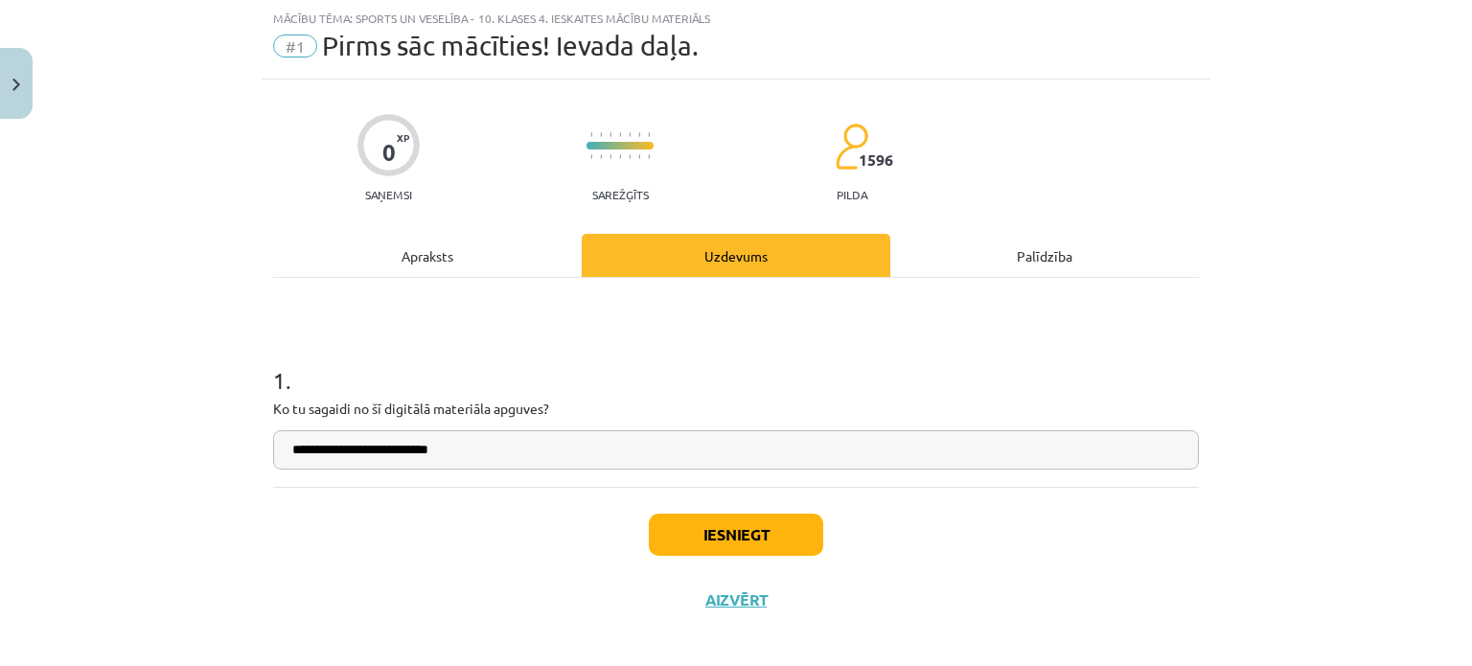
type input "**********"
click at [736, 529] on button "Iesniegt" at bounding box center [736, 535] width 174 height 42
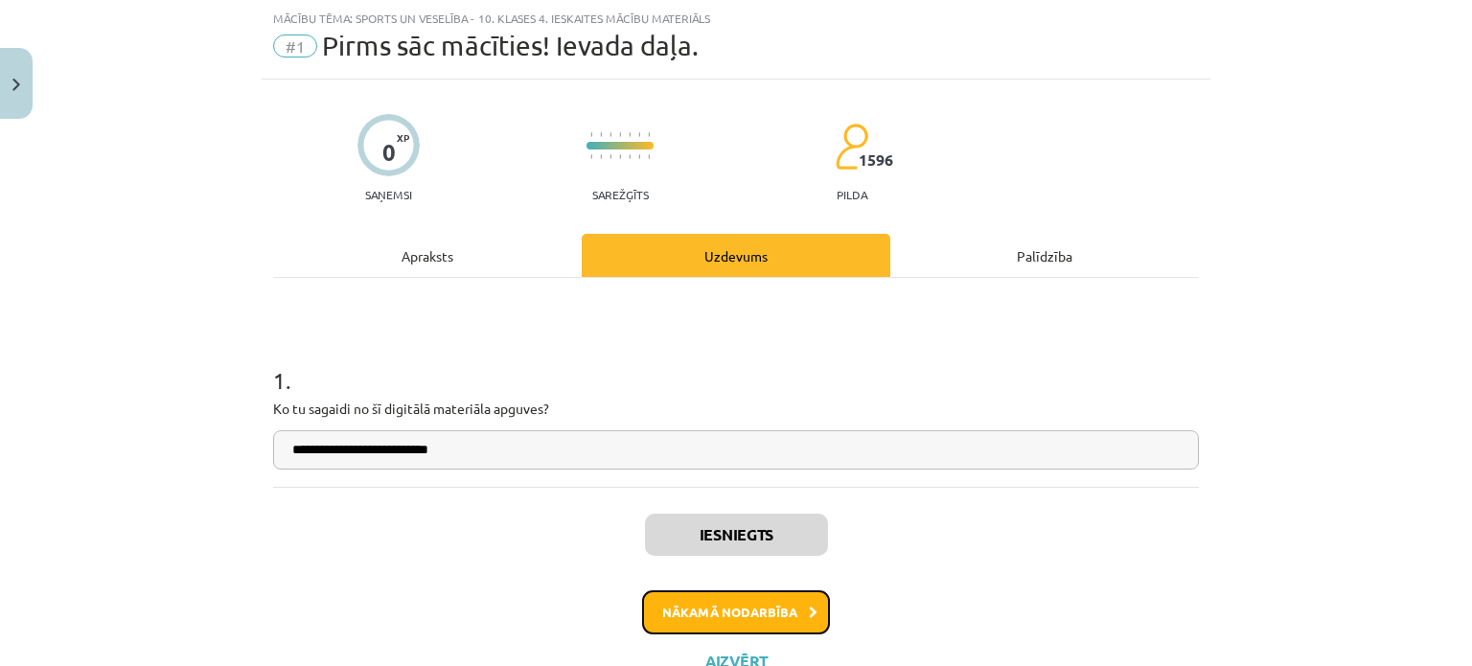
click at [741, 624] on button "Nākamā nodarbība" at bounding box center [736, 612] width 188 height 44
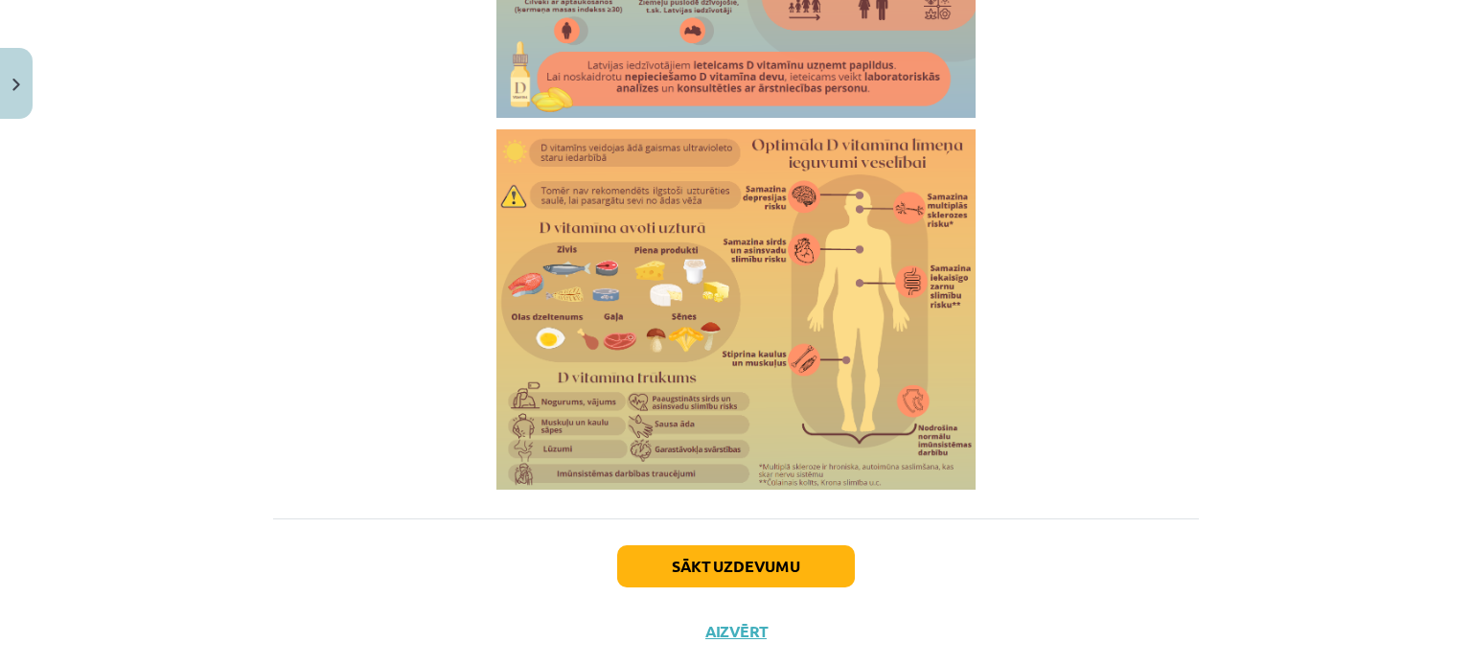
scroll to position [3362, 0]
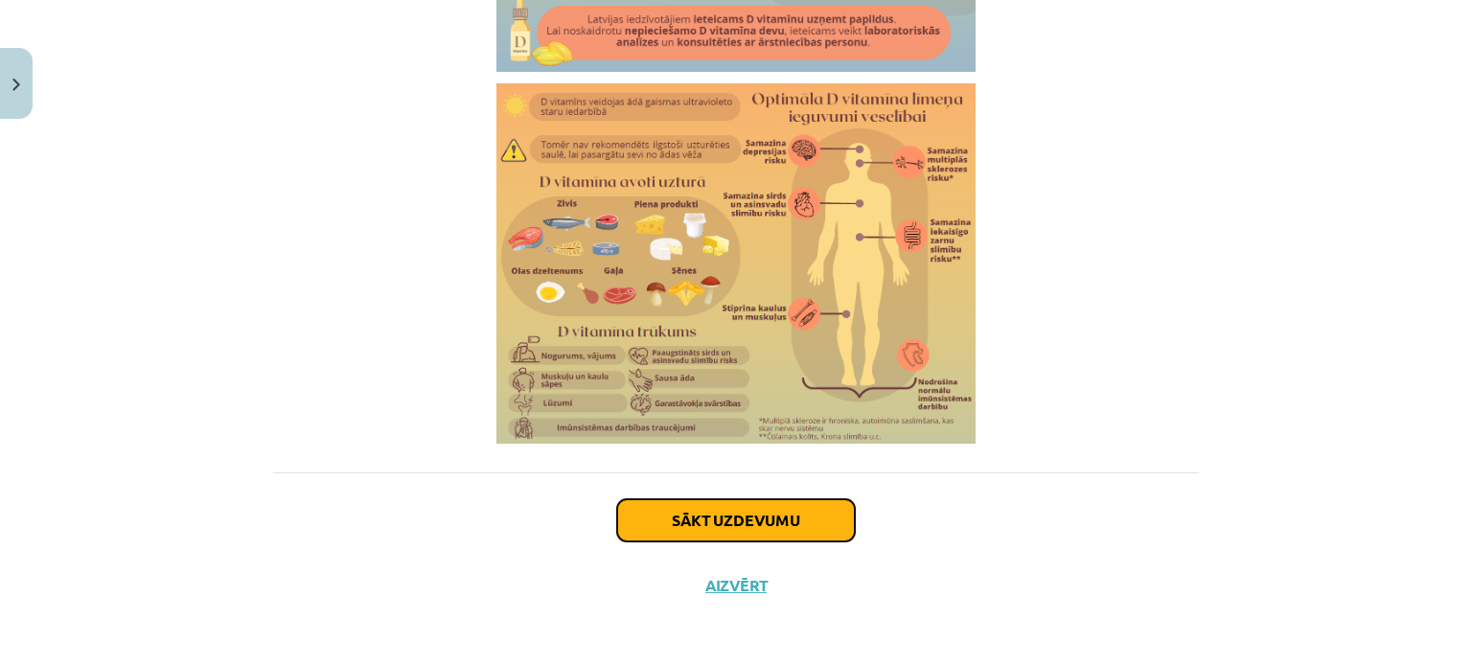
click at [816, 530] on button "Sākt uzdevumu" at bounding box center [736, 520] width 238 height 42
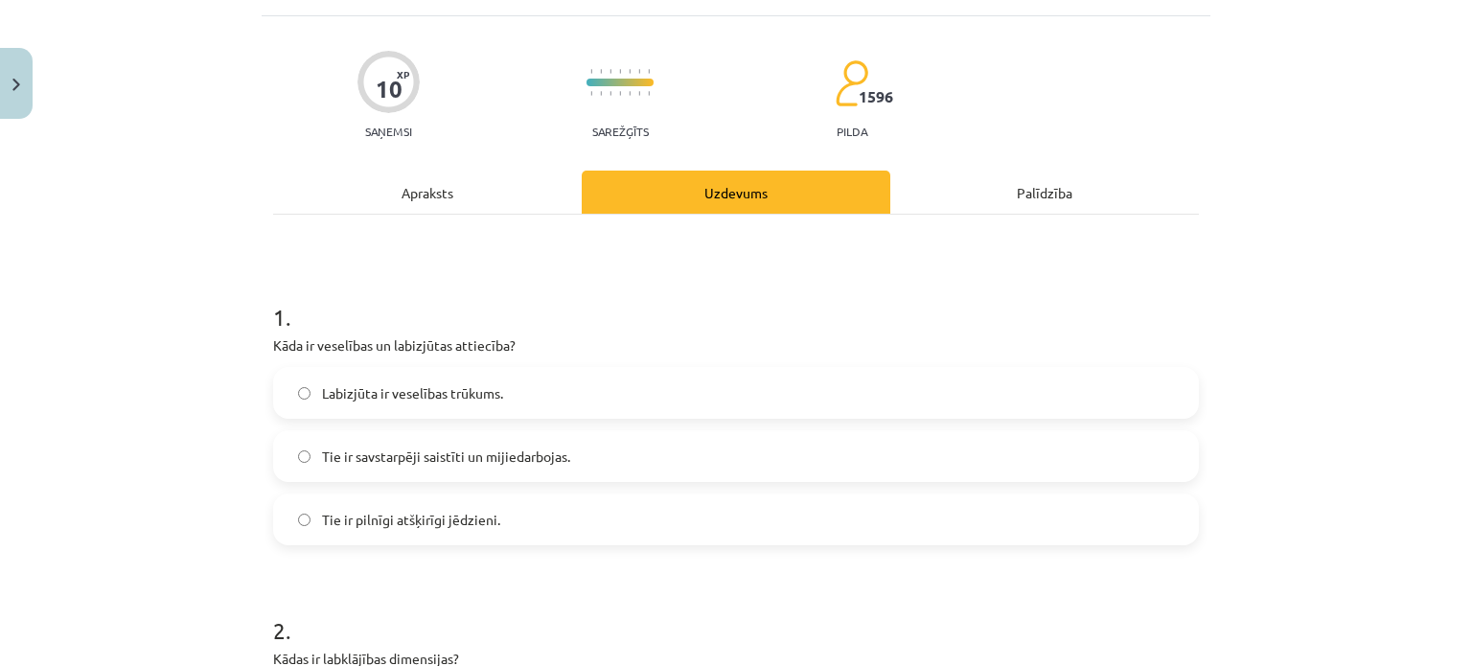
scroll to position [144, 0]
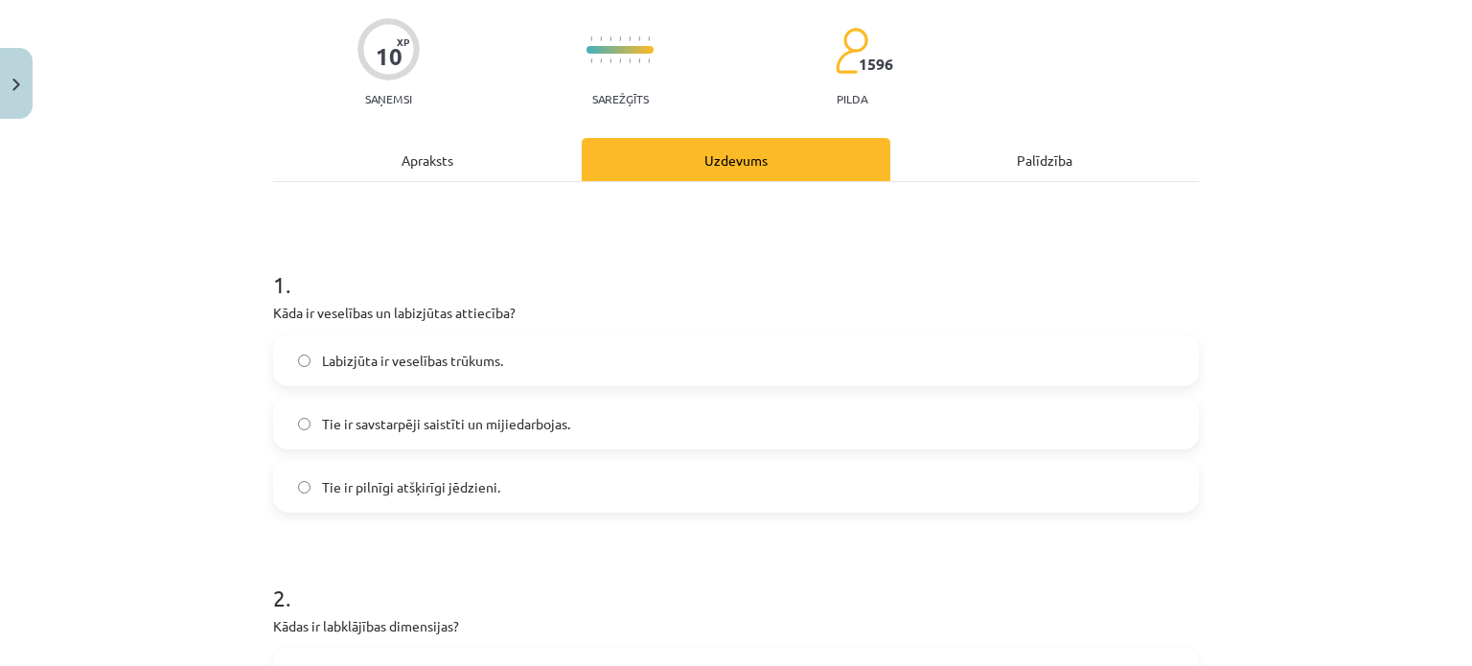
click at [479, 421] on span "Tie ir savstarpēji saistīti un mijiedarbojas." at bounding box center [446, 424] width 248 height 20
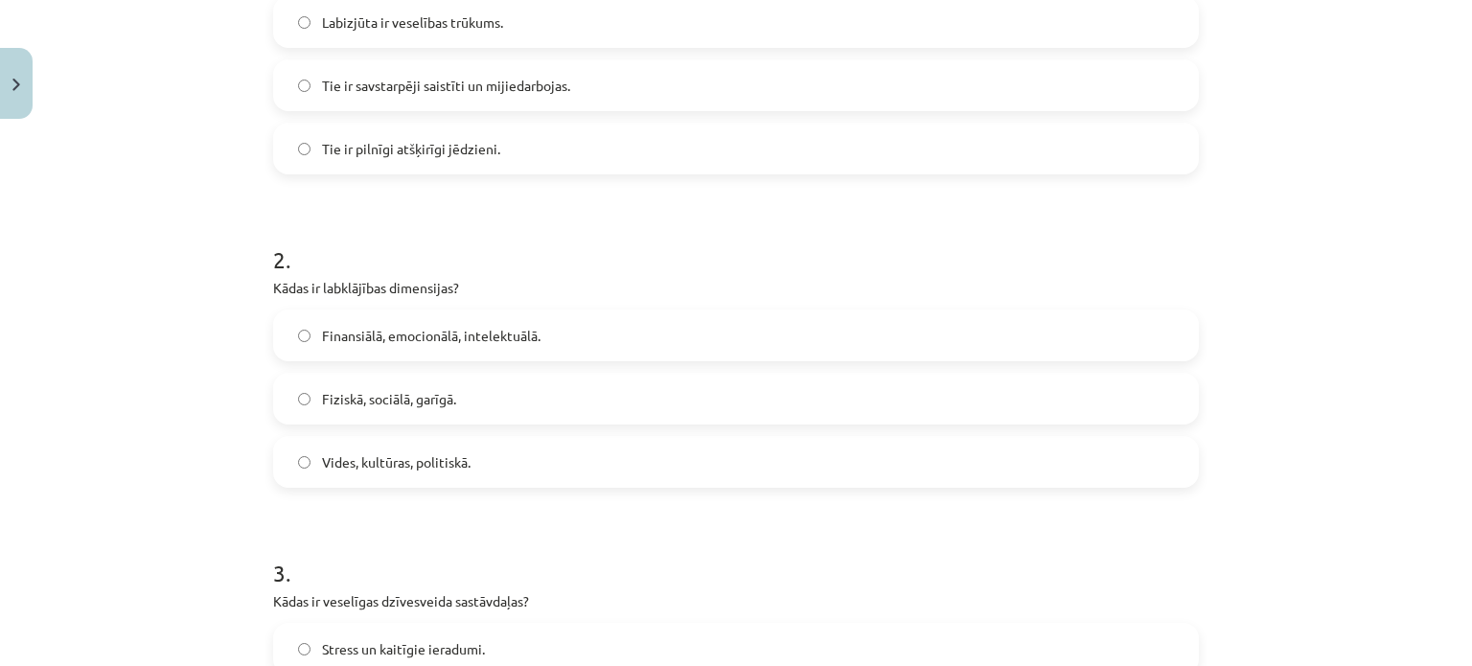
scroll to position [527, 0]
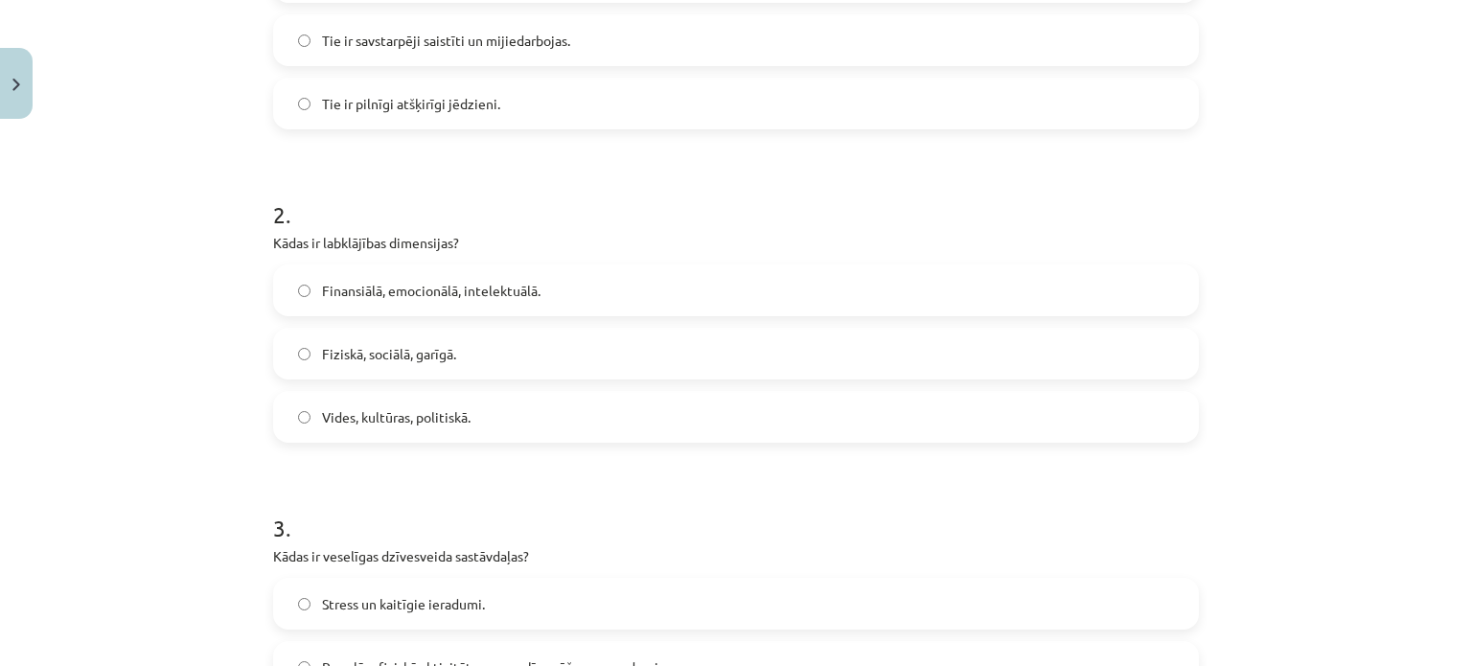
click at [337, 355] on span "Fiziskā, sociālā, garīgā." at bounding box center [389, 354] width 134 height 20
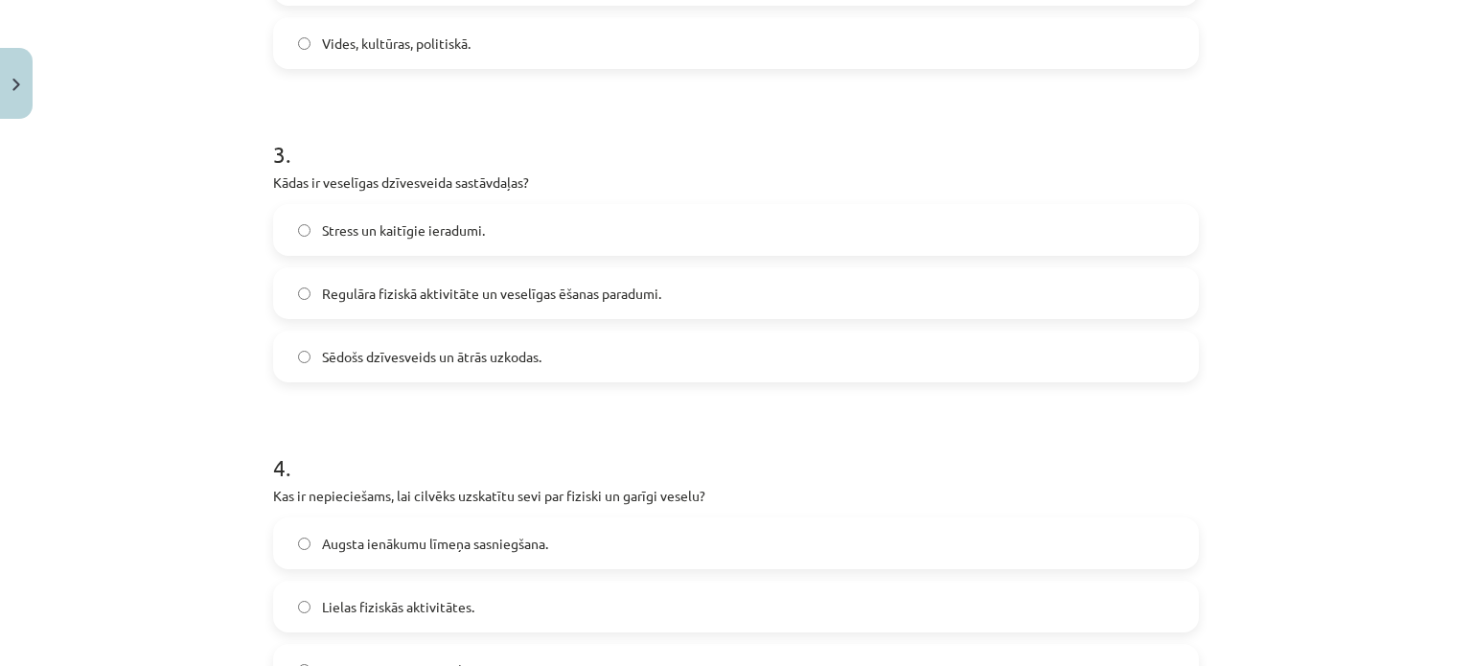
scroll to position [910, 0]
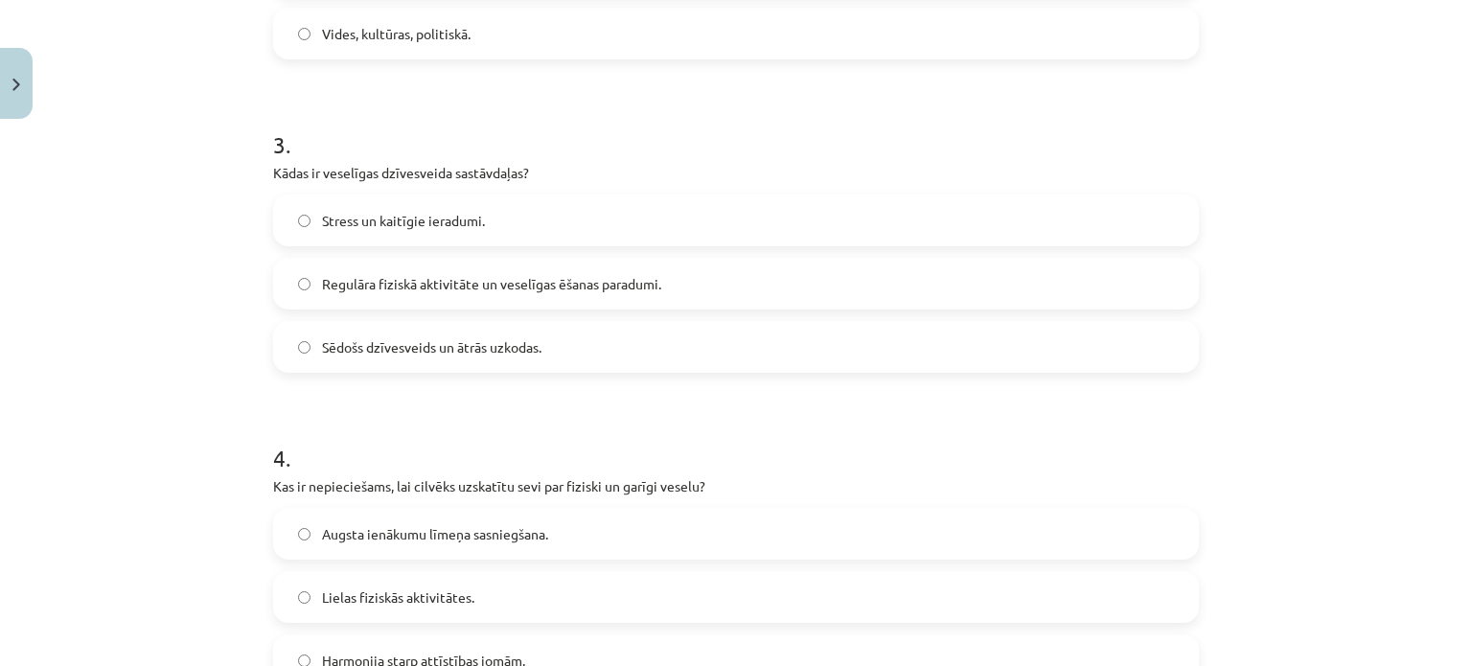
click at [568, 271] on label "Regulāra fiziskā aktivitāte un veselīgas ēšanas paradumi." at bounding box center [736, 284] width 922 height 48
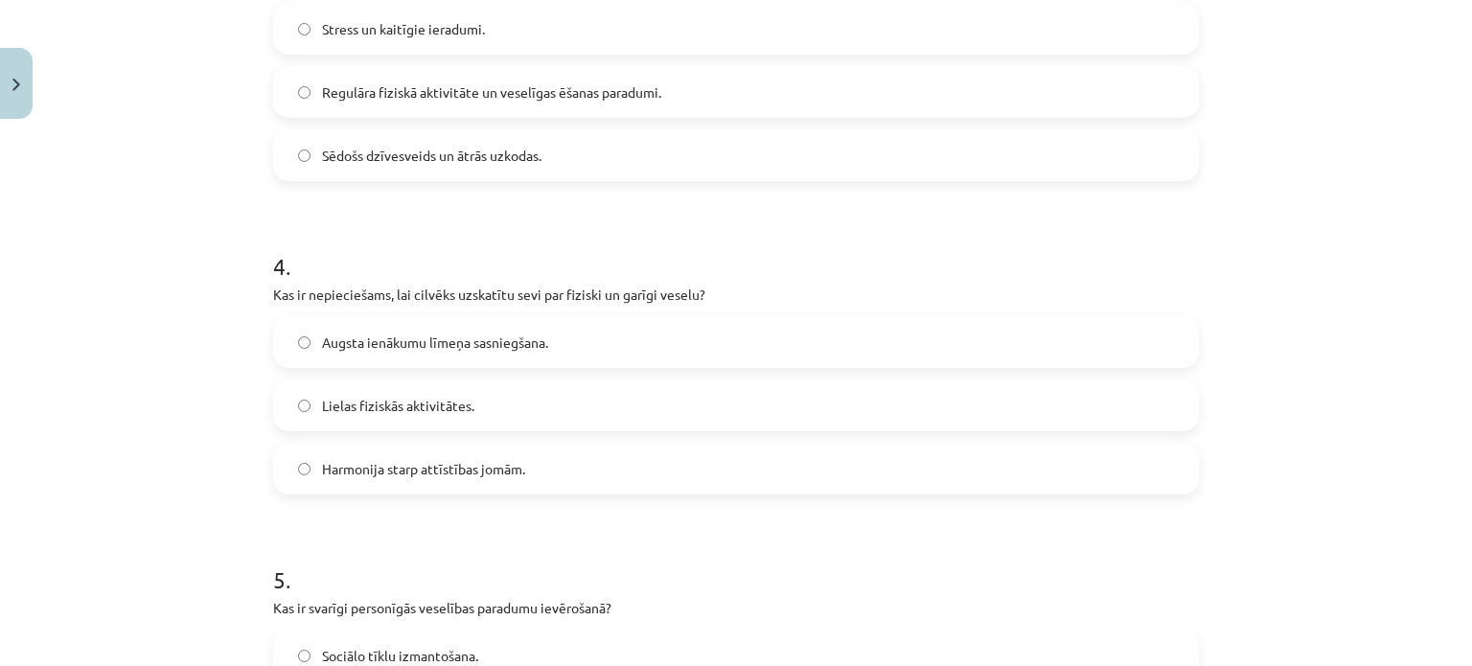
scroll to position [1198, 0]
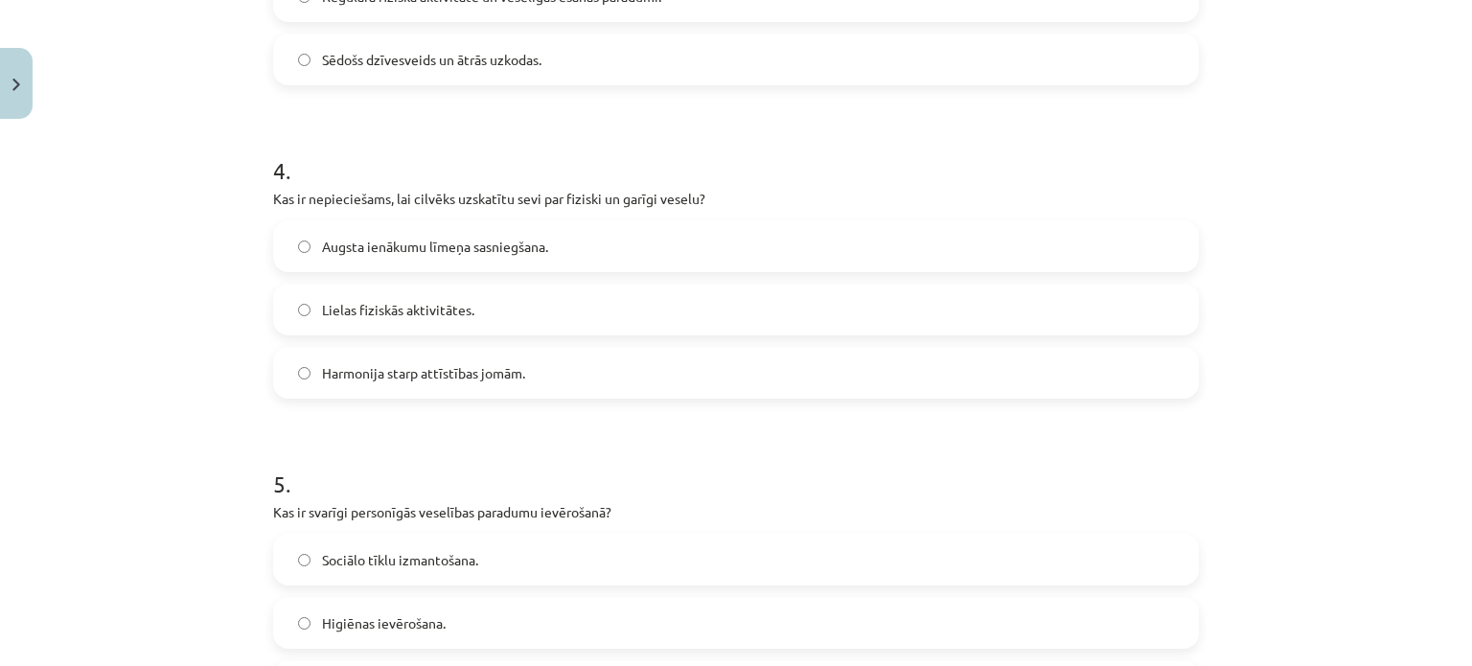
click at [376, 313] on span "Lielas fiziskās aktivitātes." at bounding box center [398, 310] width 152 height 20
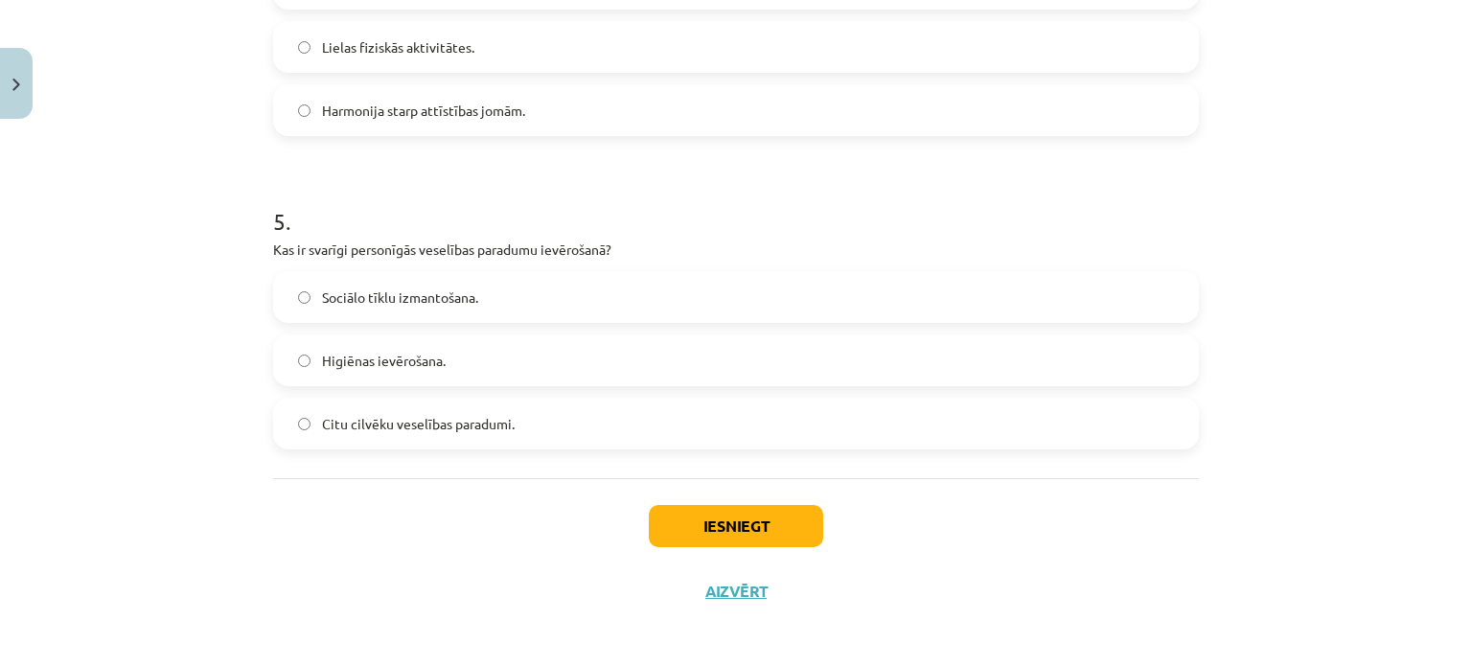
scroll to position [1465, 0]
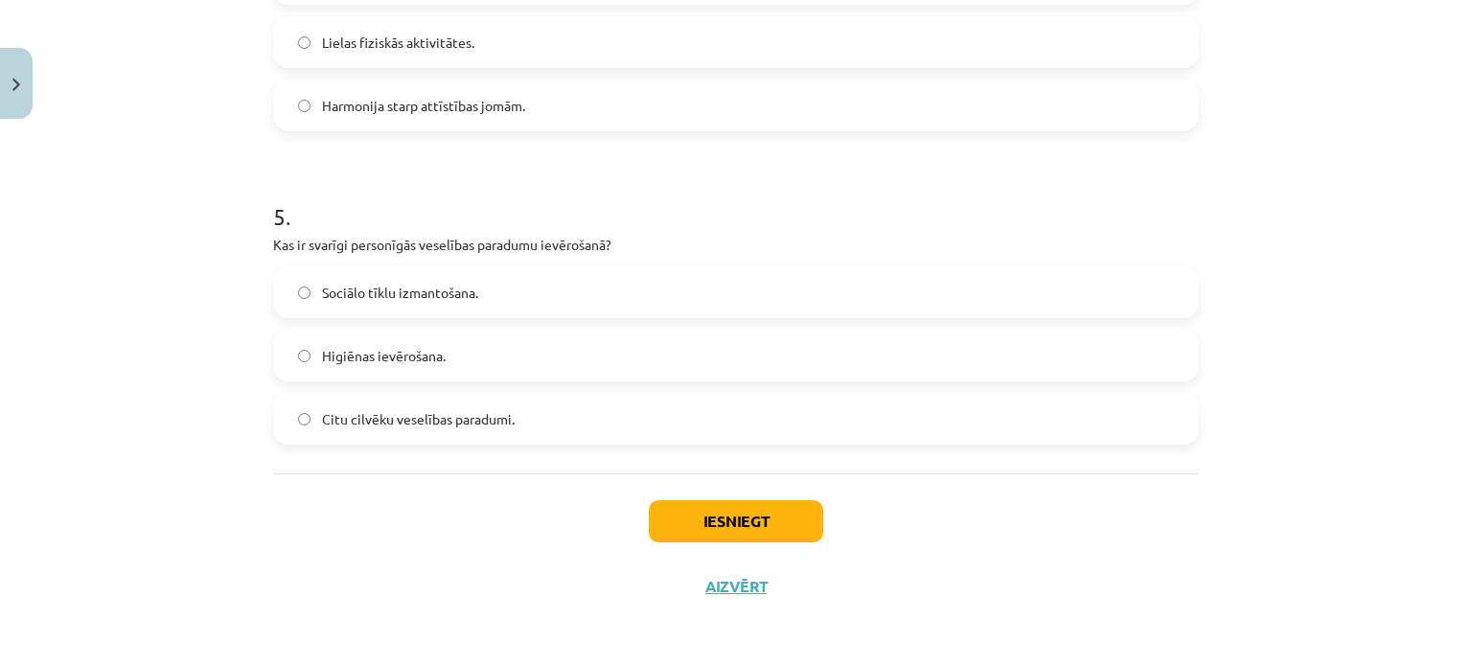
click at [377, 359] on span "Higiēnas ievērošana." at bounding box center [384, 356] width 124 height 20
click at [470, 424] on span "Citu cilvēku veselības paradumi." at bounding box center [418, 419] width 193 height 20
click at [529, 342] on label "Higiēnas ievērošana." at bounding box center [736, 356] width 922 height 48
click at [767, 527] on button "Iesniegt" at bounding box center [736, 521] width 174 height 42
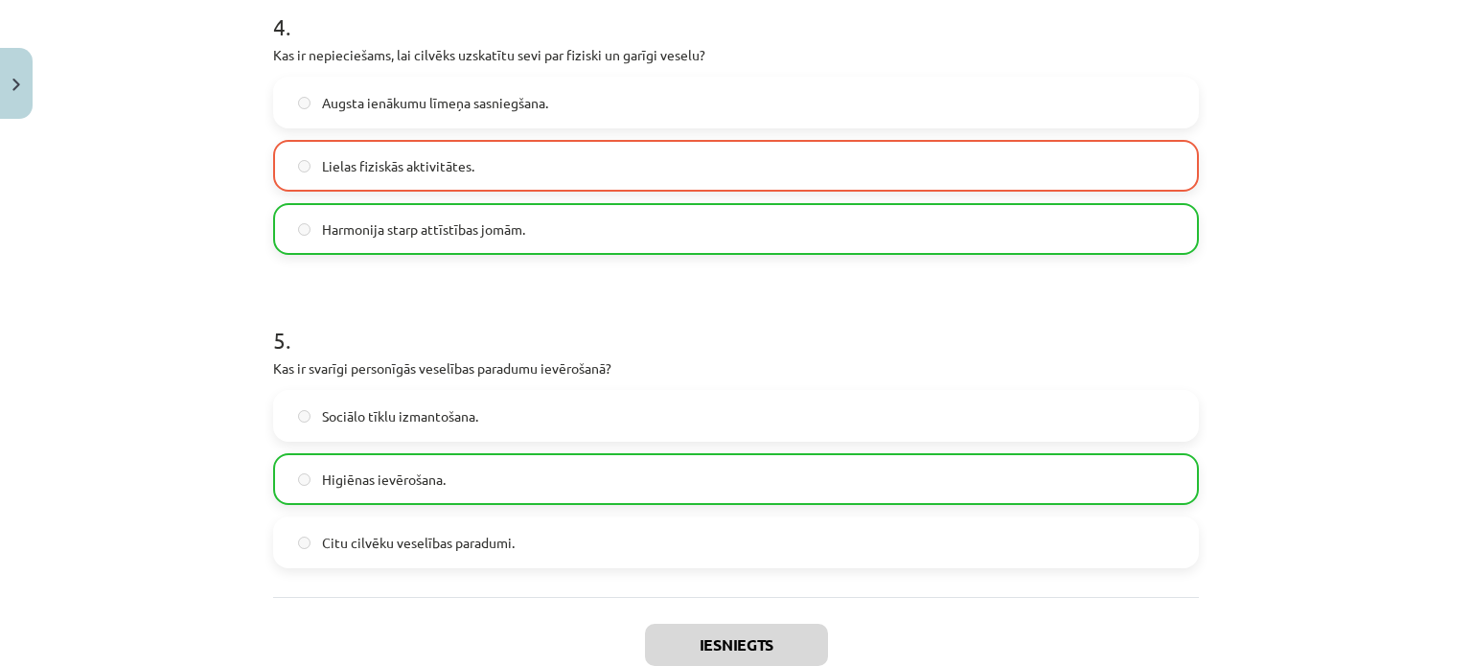
scroll to position [1525, 0]
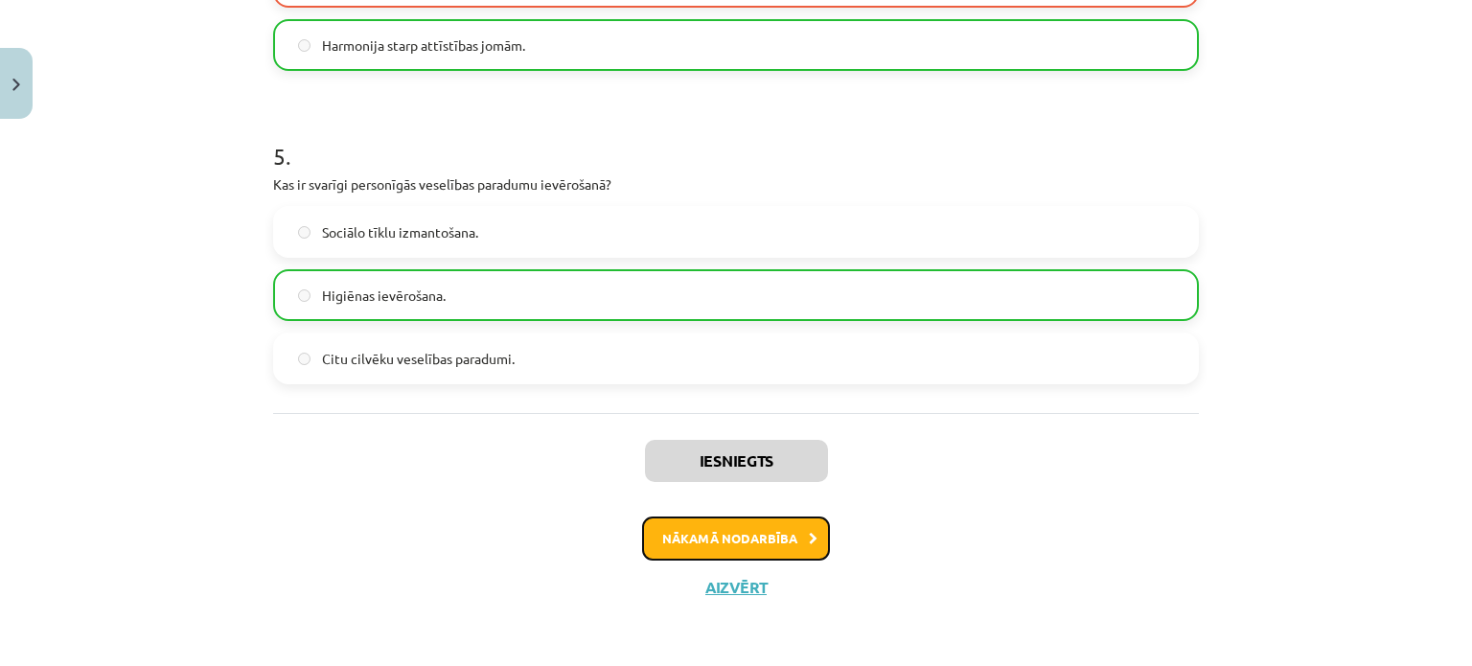
click at [744, 540] on button "Nākamā nodarbība" at bounding box center [736, 538] width 188 height 44
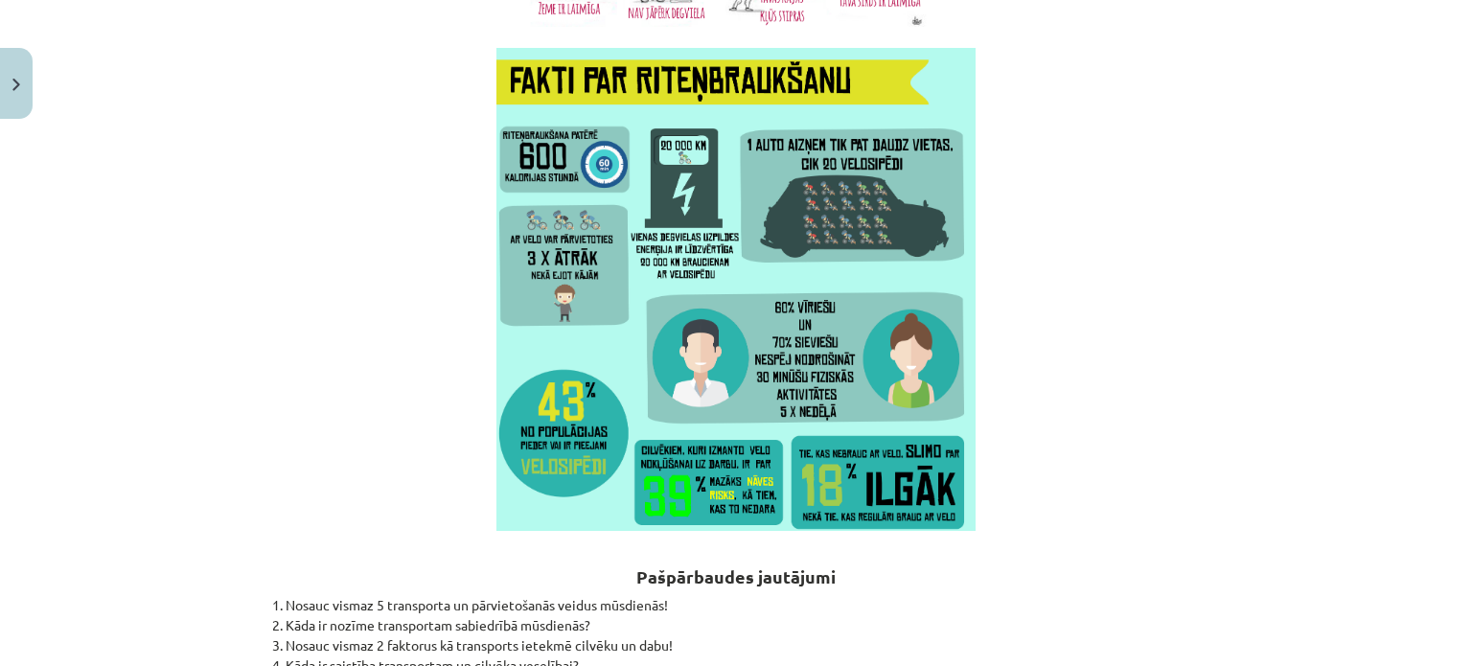
scroll to position [5639, 0]
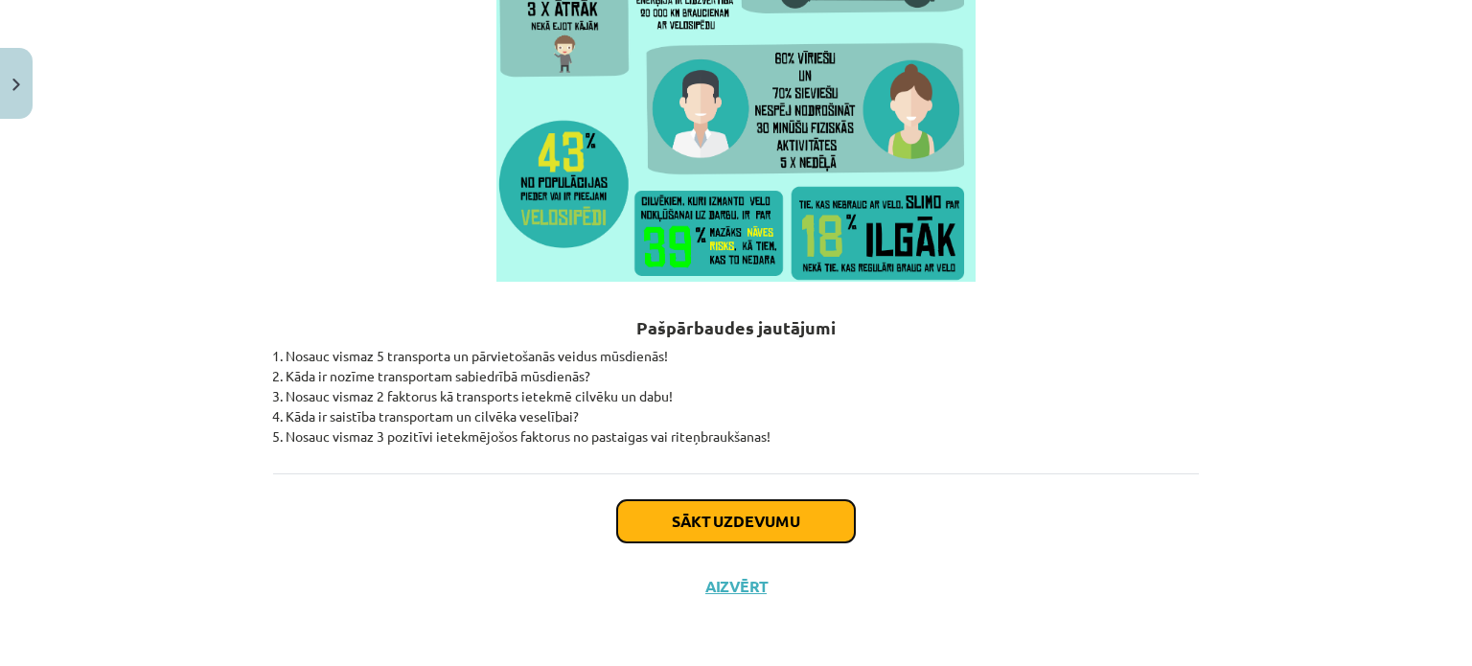
click at [734, 513] on button "Sākt uzdevumu" at bounding box center [736, 521] width 238 height 42
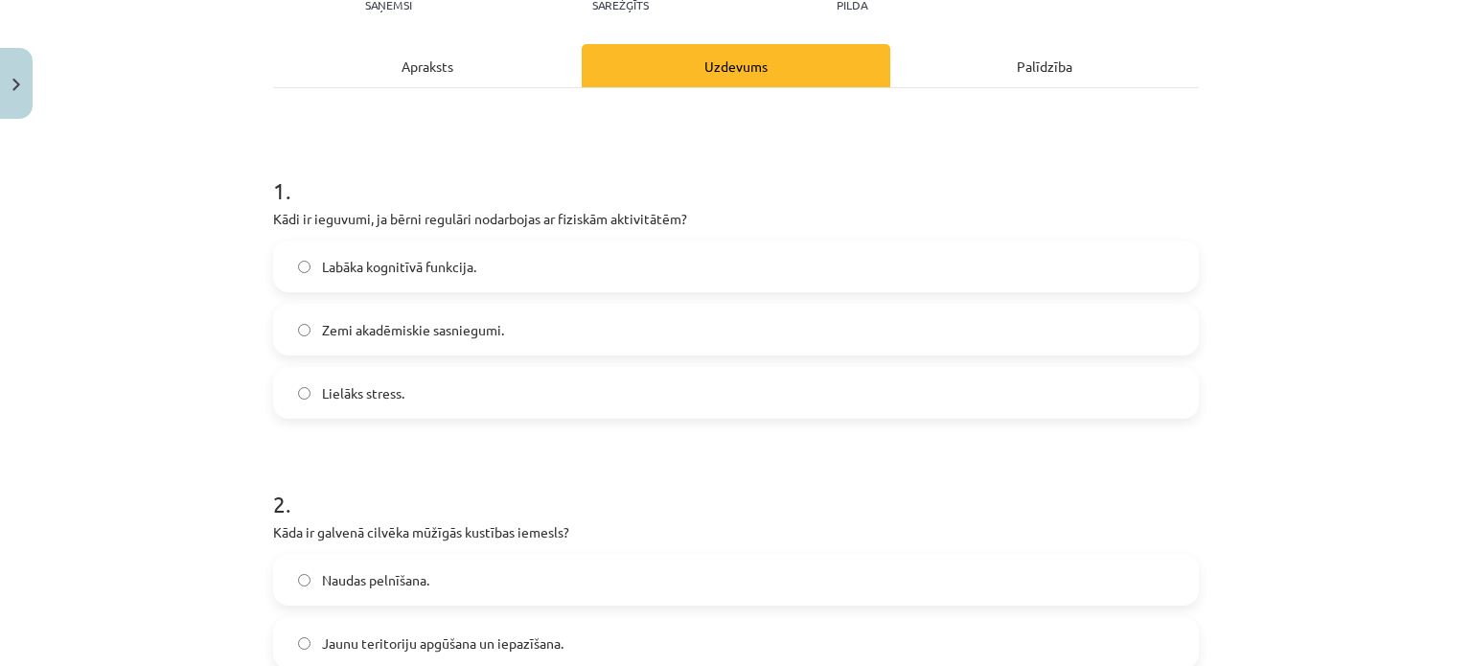
scroll to position [240, 0]
click at [380, 263] on span "Labāka kognitīvā funkcija." at bounding box center [399, 265] width 154 height 20
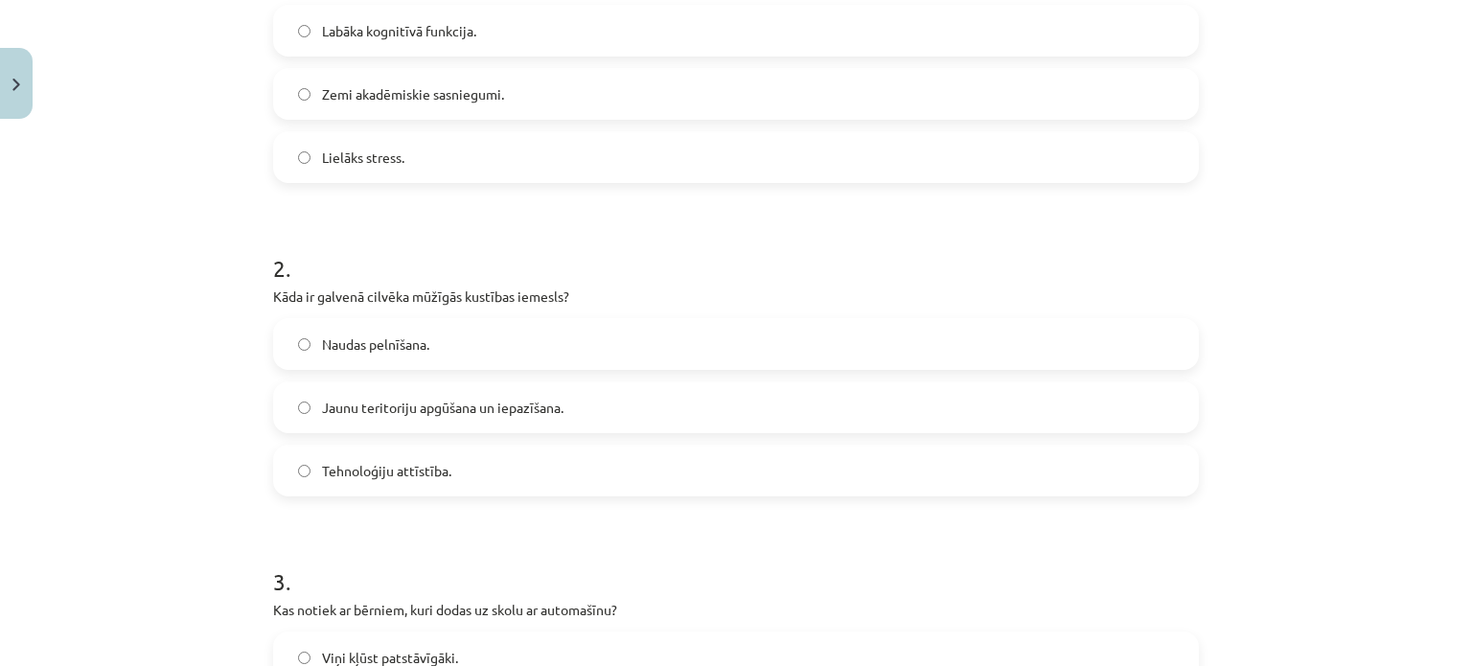
scroll to position [527, 0]
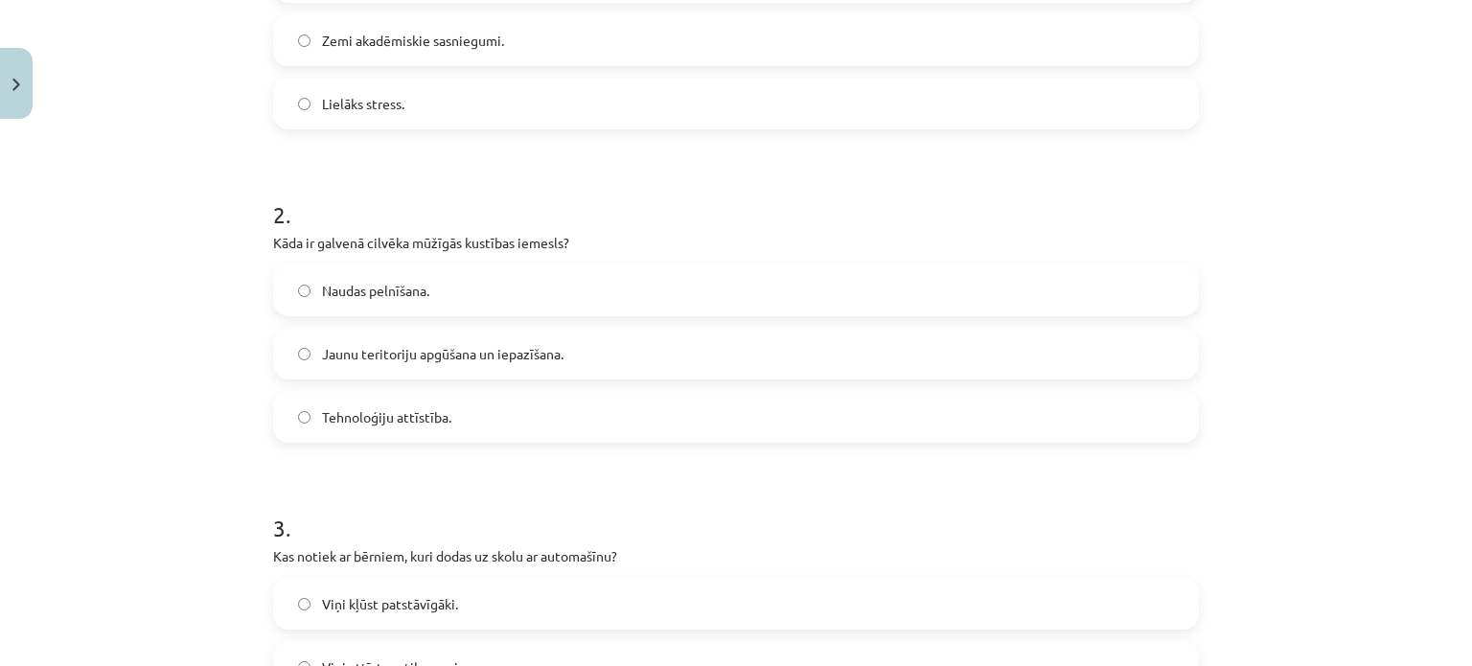
click at [410, 355] on span "Jaunu teritoriju apgūšana un iepazīšana." at bounding box center [442, 354] width 241 height 20
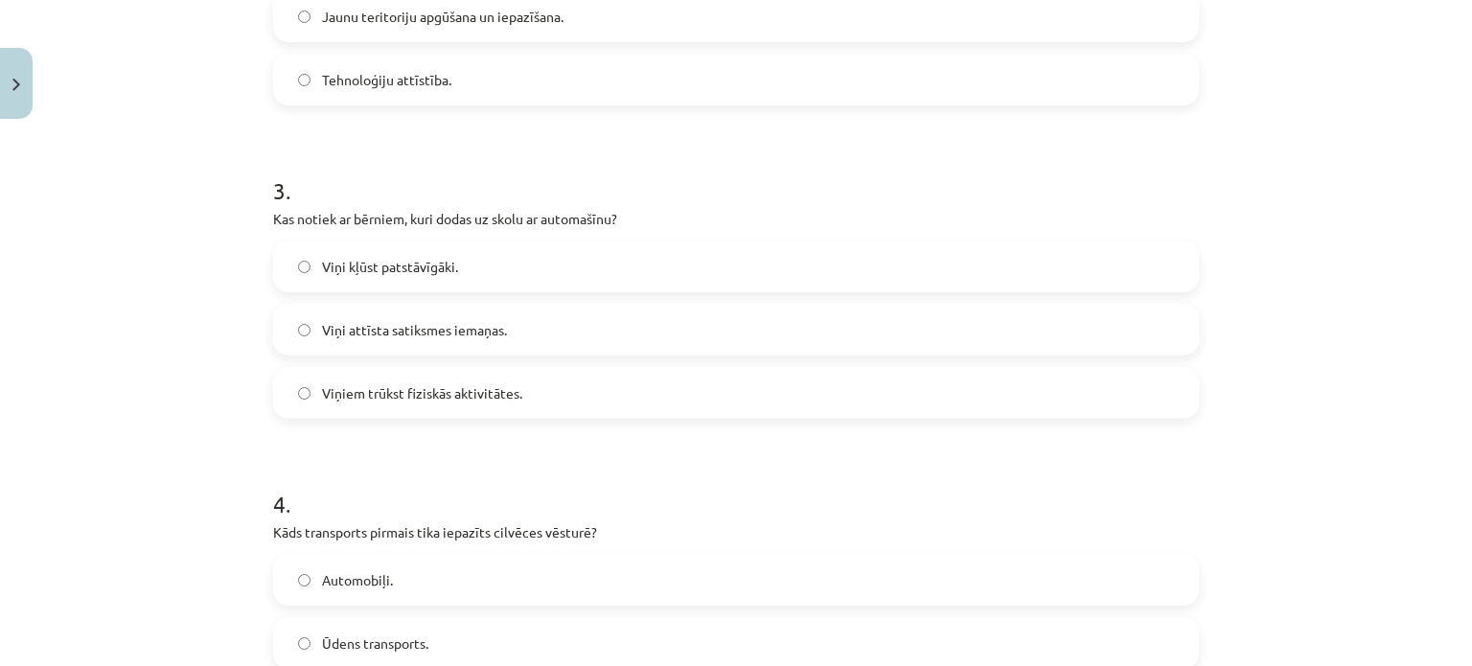
scroll to position [910, 0]
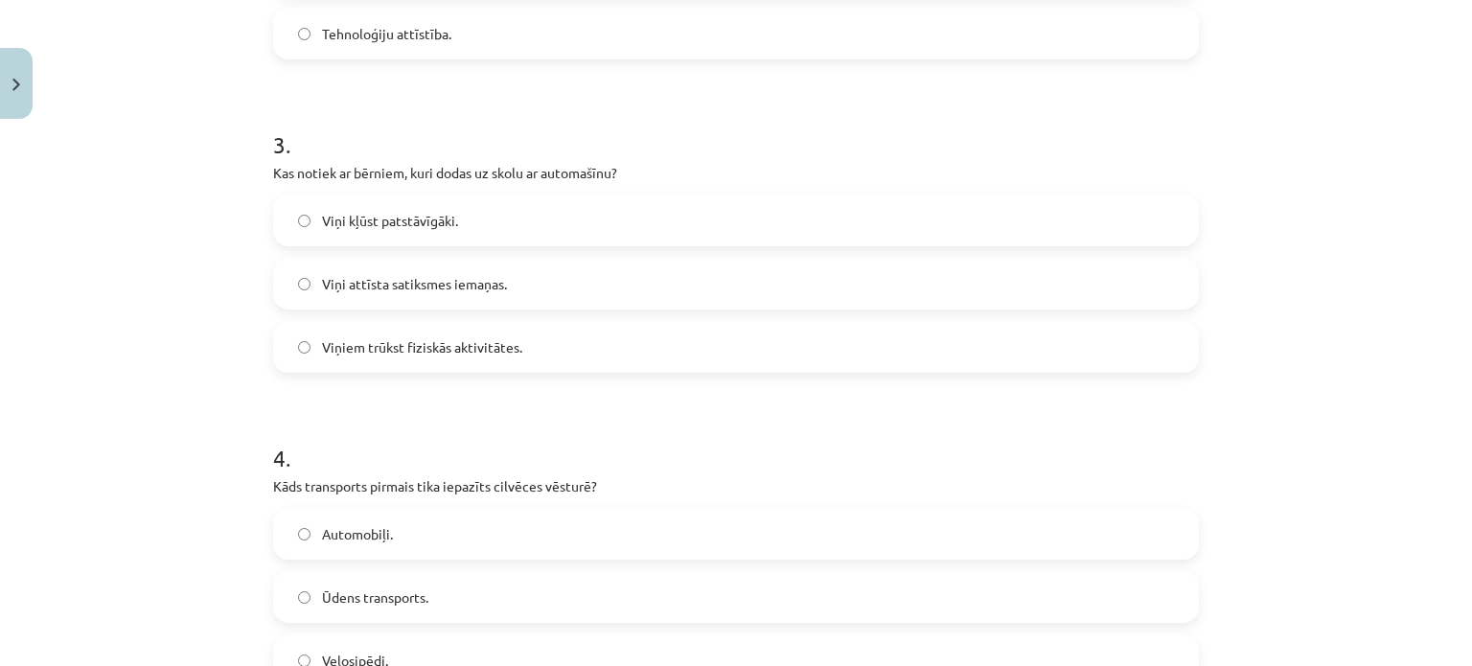
click at [340, 334] on label "Viņiem trūkst fiziskās aktivitātes." at bounding box center [736, 347] width 922 height 48
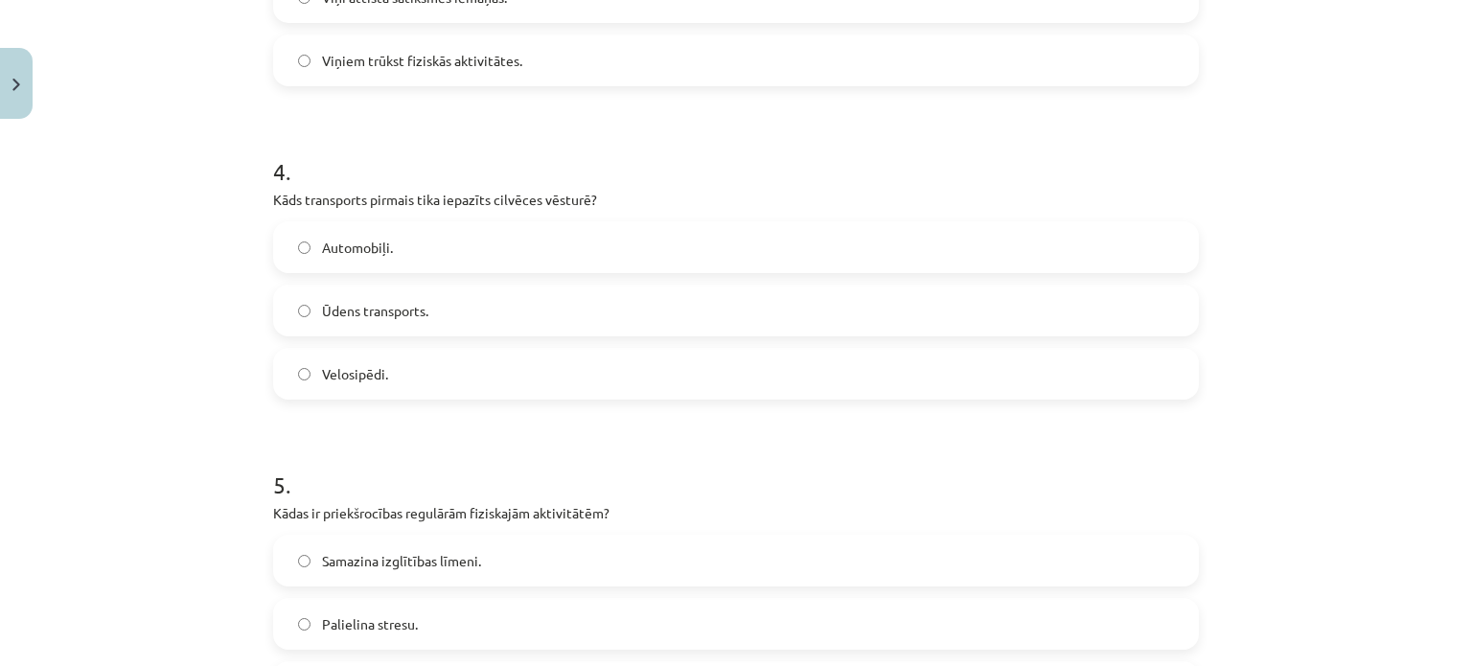
scroll to position [1198, 0]
drag, startPoint x: 330, startPoint y: 183, endPoint x: 615, endPoint y: 198, distance: 285.9
copy p "Kāds transports pirmais tika iepazīts cilvēces vēsturē?"
click at [419, 300] on span "Ūdens transports." at bounding box center [375, 310] width 106 height 20
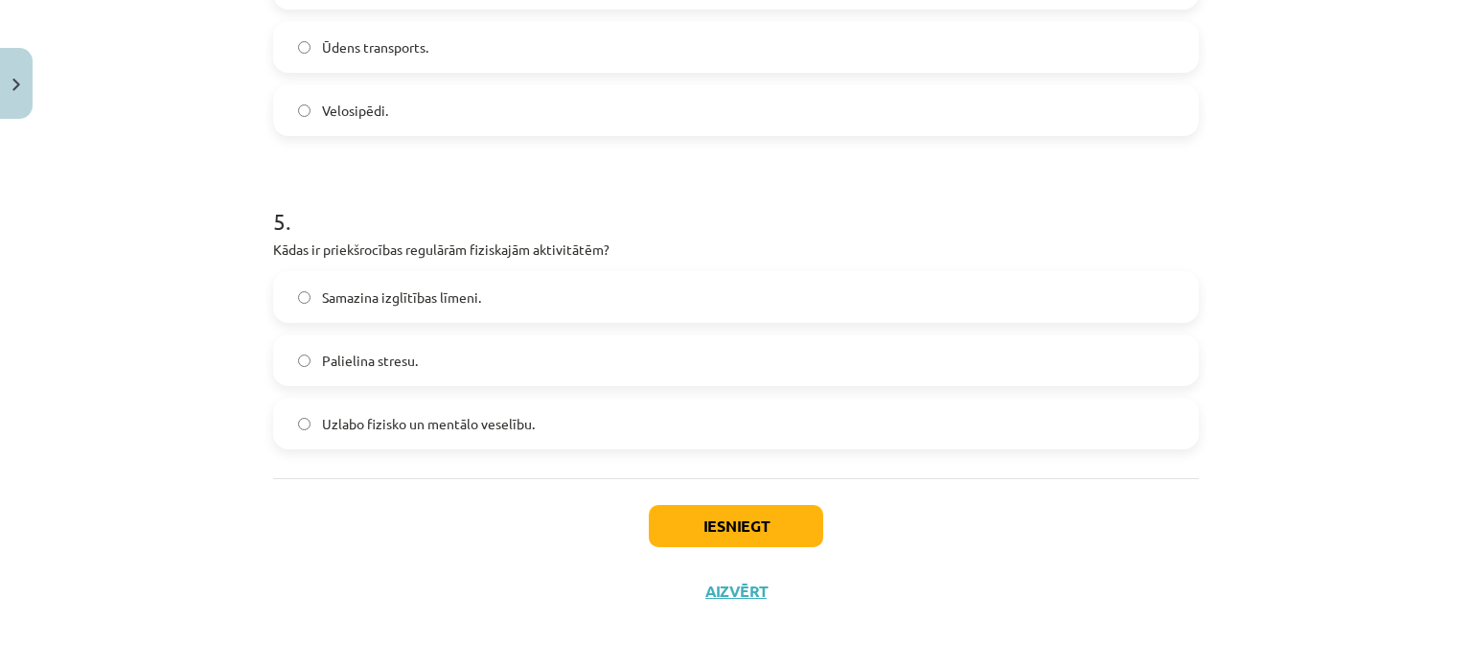
scroll to position [1465, 0]
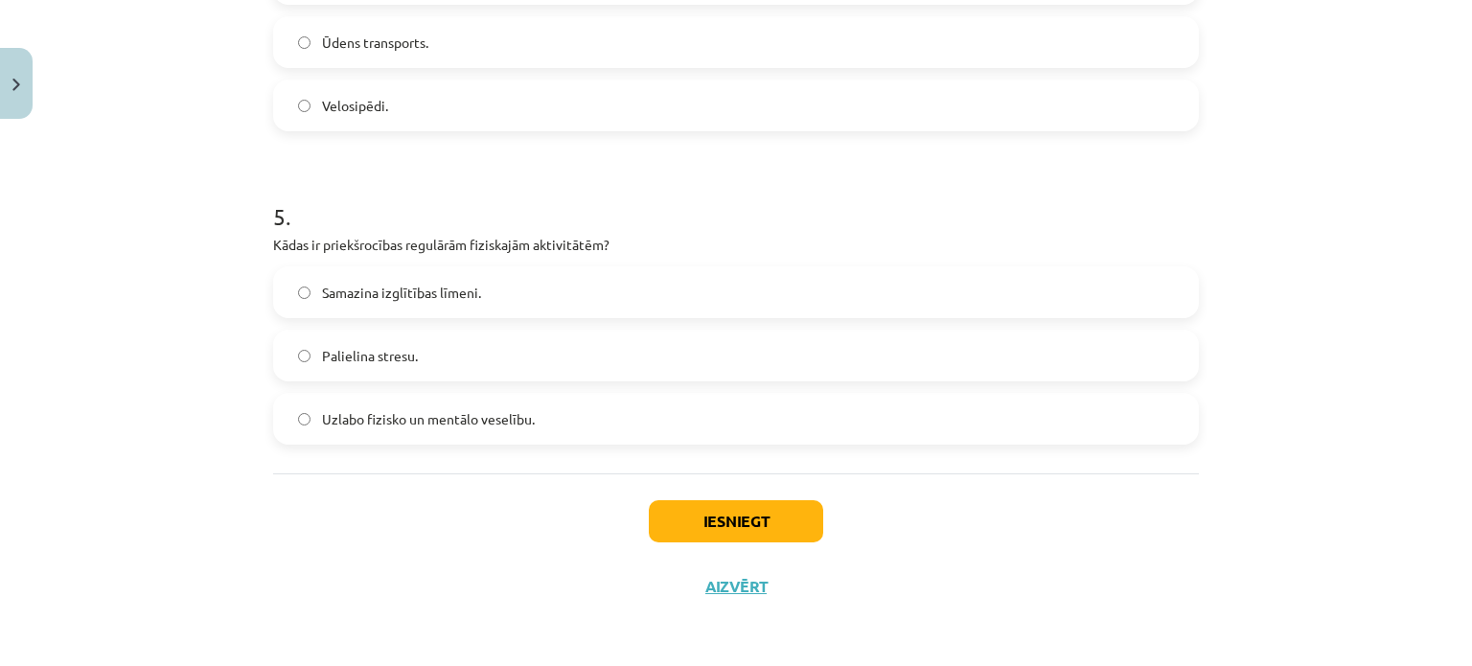
click at [363, 413] on span "Uzlabo fizisko un mentālo veselību." at bounding box center [428, 419] width 213 height 20
click at [705, 506] on button "Iesniegt" at bounding box center [736, 521] width 174 height 42
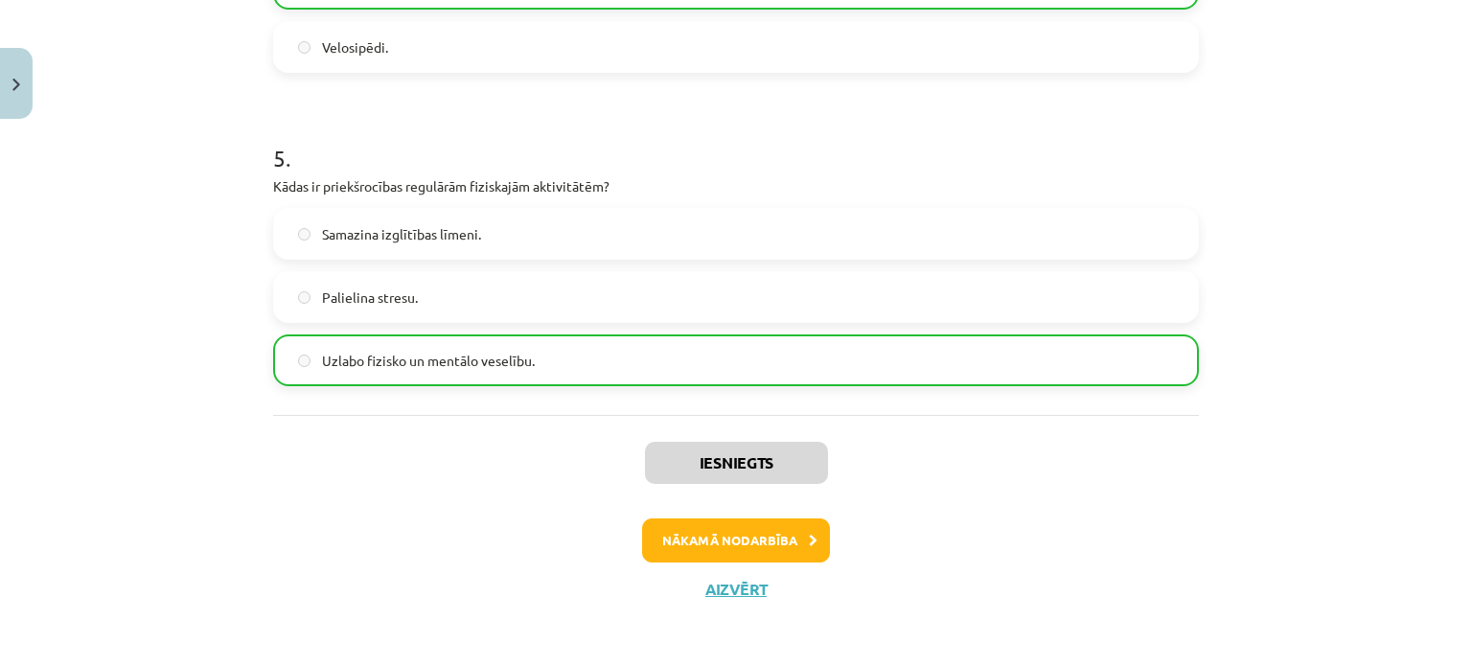
scroll to position [1525, 0]
click at [690, 535] on button "Nākamā nodarbība" at bounding box center [736, 538] width 188 height 44
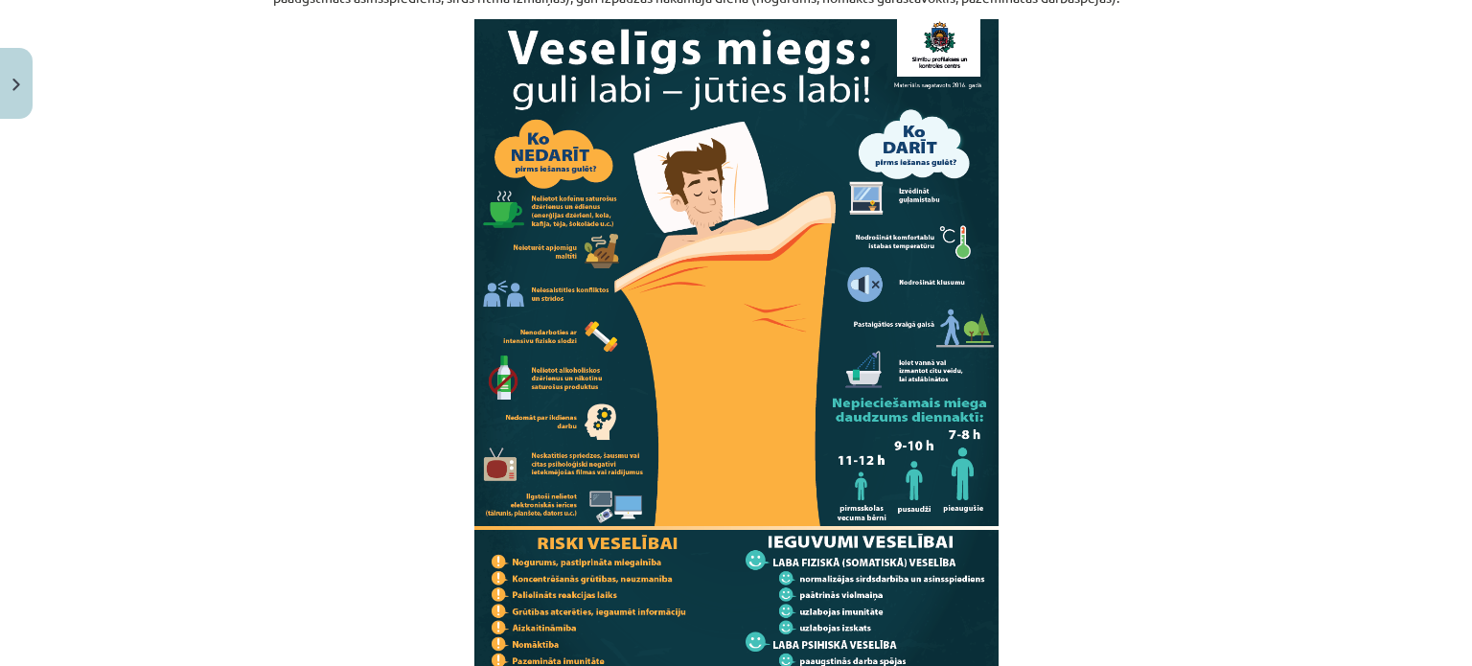
scroll to position [1890, 0]
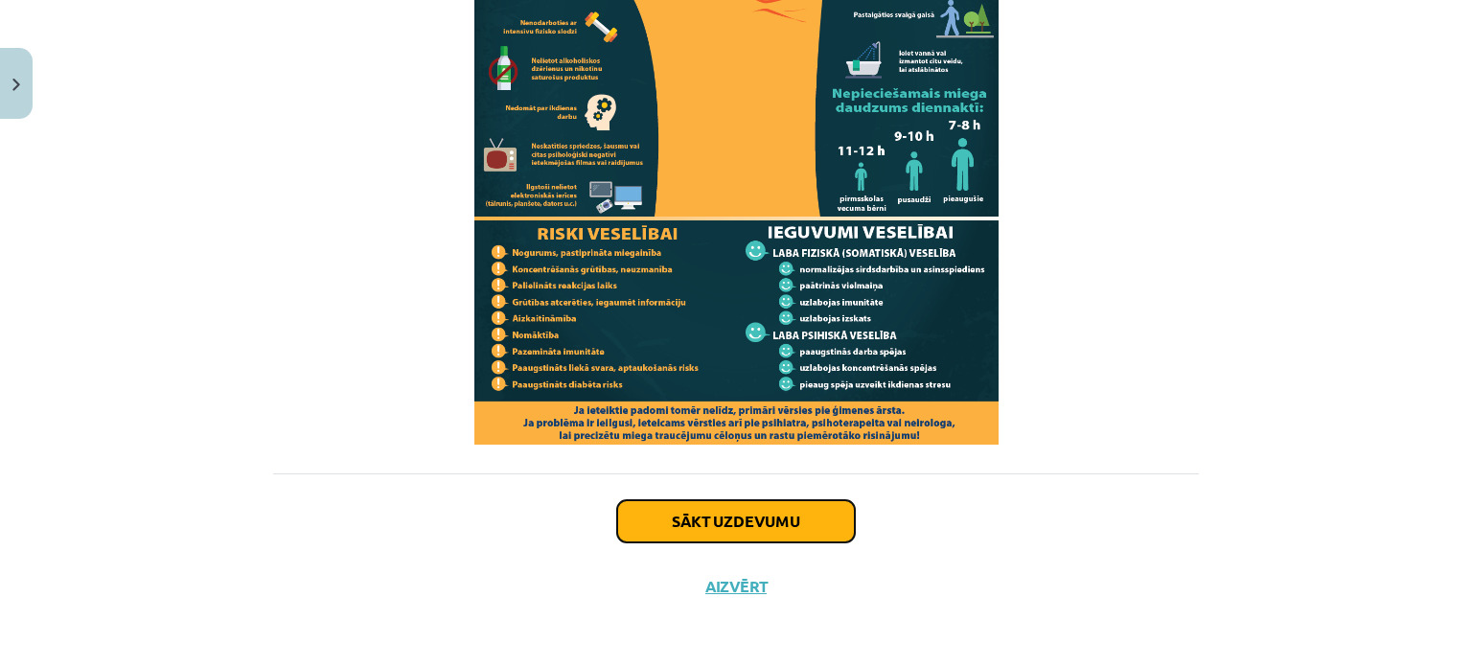
click at [694, 510] on button "Sākt uzdevumu" at bounding box center [736, 521] width 238 height 42
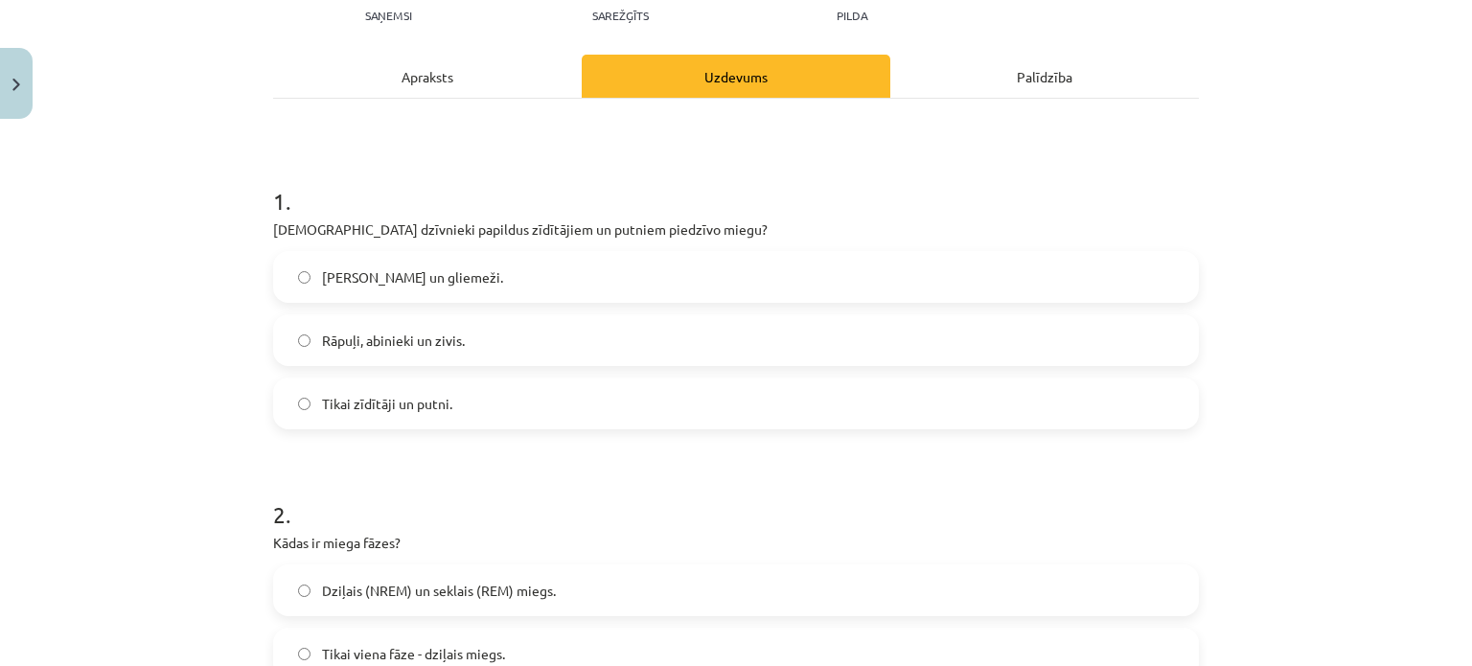
scroll to position [240, 0]
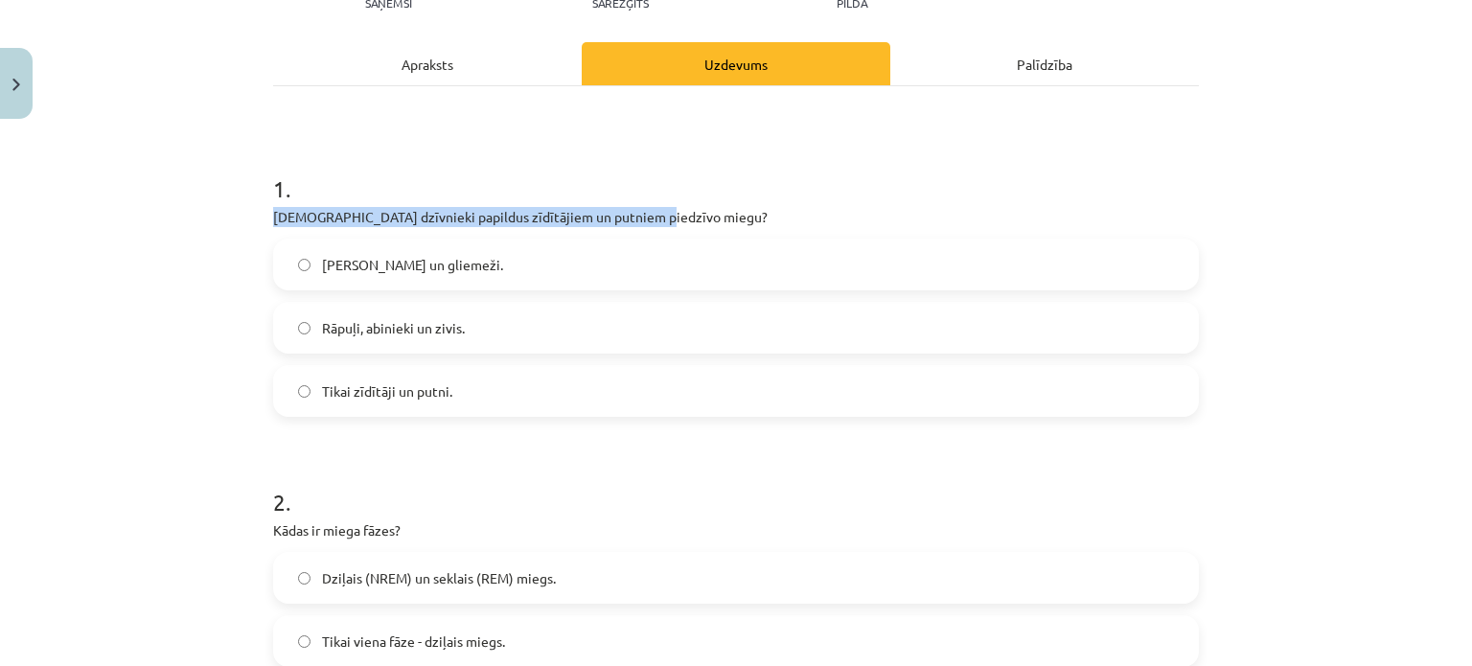
drag, startPoint x: 263, startPoint y: 222, endPoint x: 636, endPoint y: 217, distance: 373.7
copy p "[DEMOGRAPHIC_DATA] dzīvnieki papildus zīdītājiem un putniem piedzīvo miegu?"
click at [430, 336] on span "Rāpuļi, abinieki un zivis." at bounding box center [393, 328] width 143 height 20
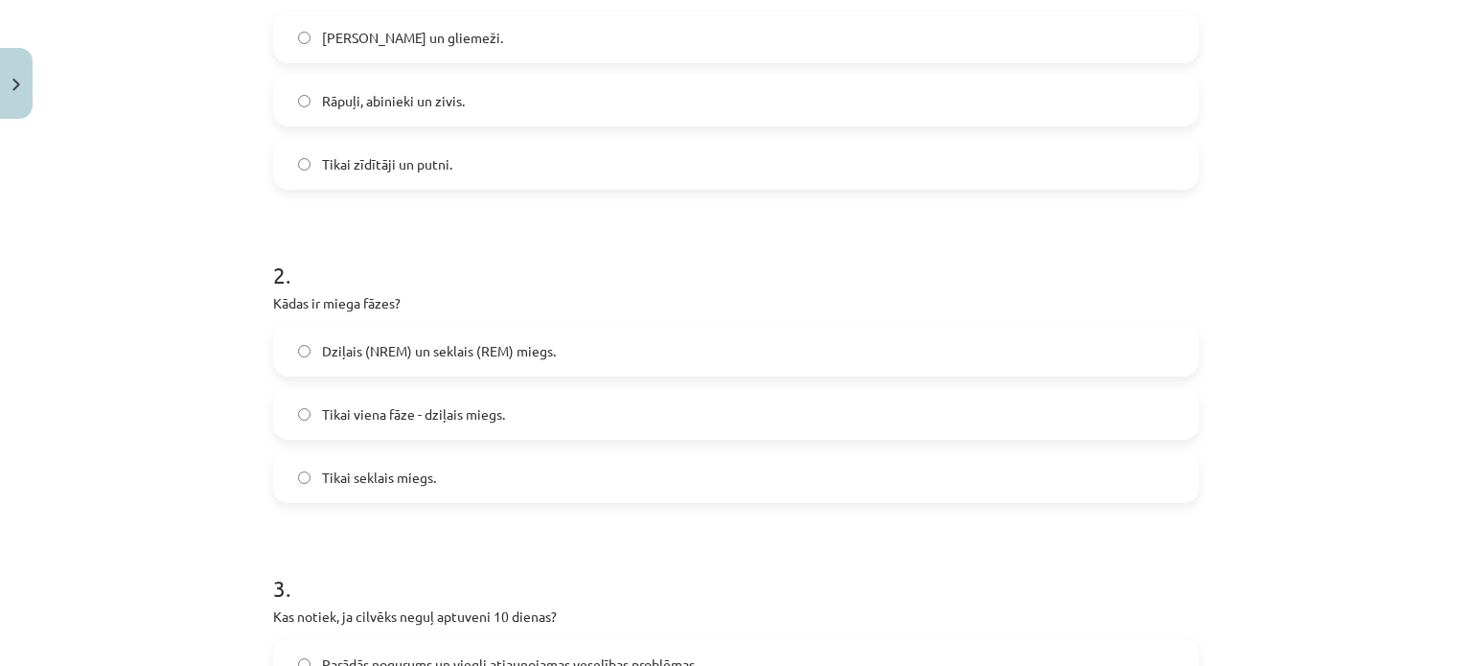
scroll to position [527, 0]
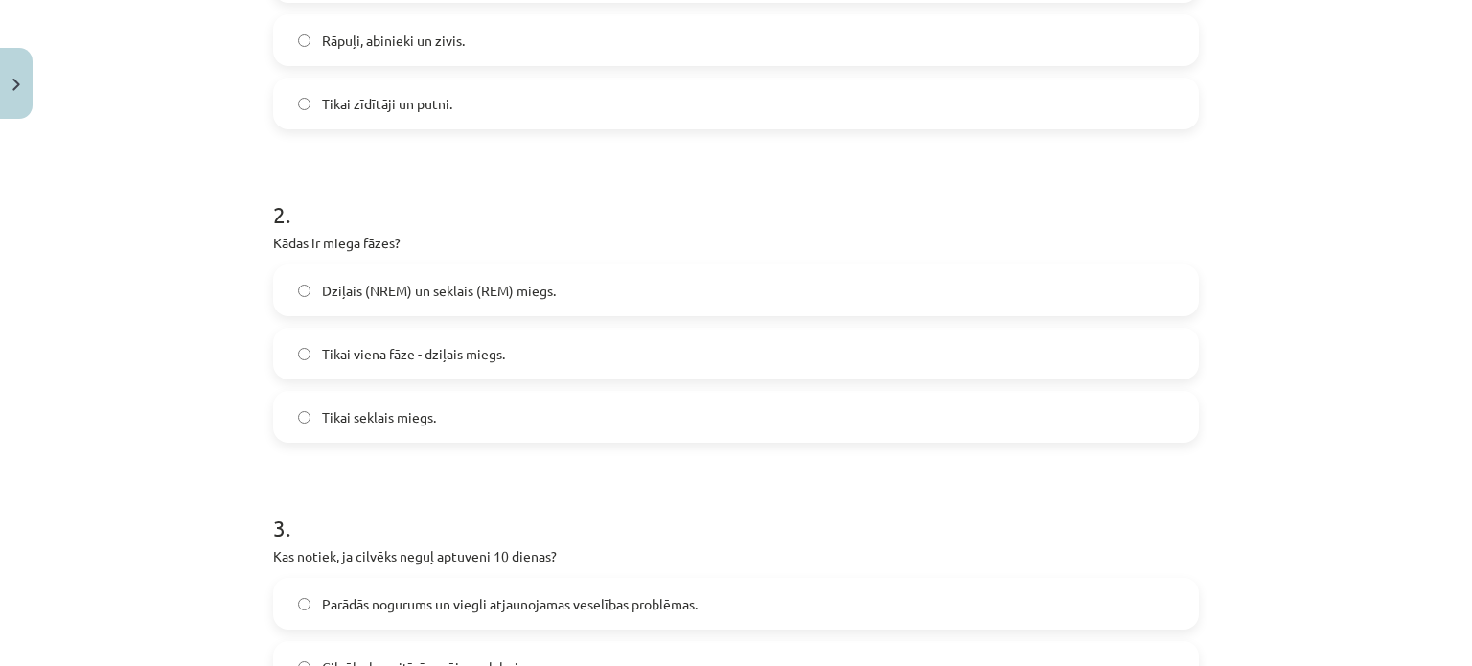
click at [361, 291] on span "Dziļais (NREM) un seklais (REM) miegs." at bounding box center [439, 291] width 234 height 20
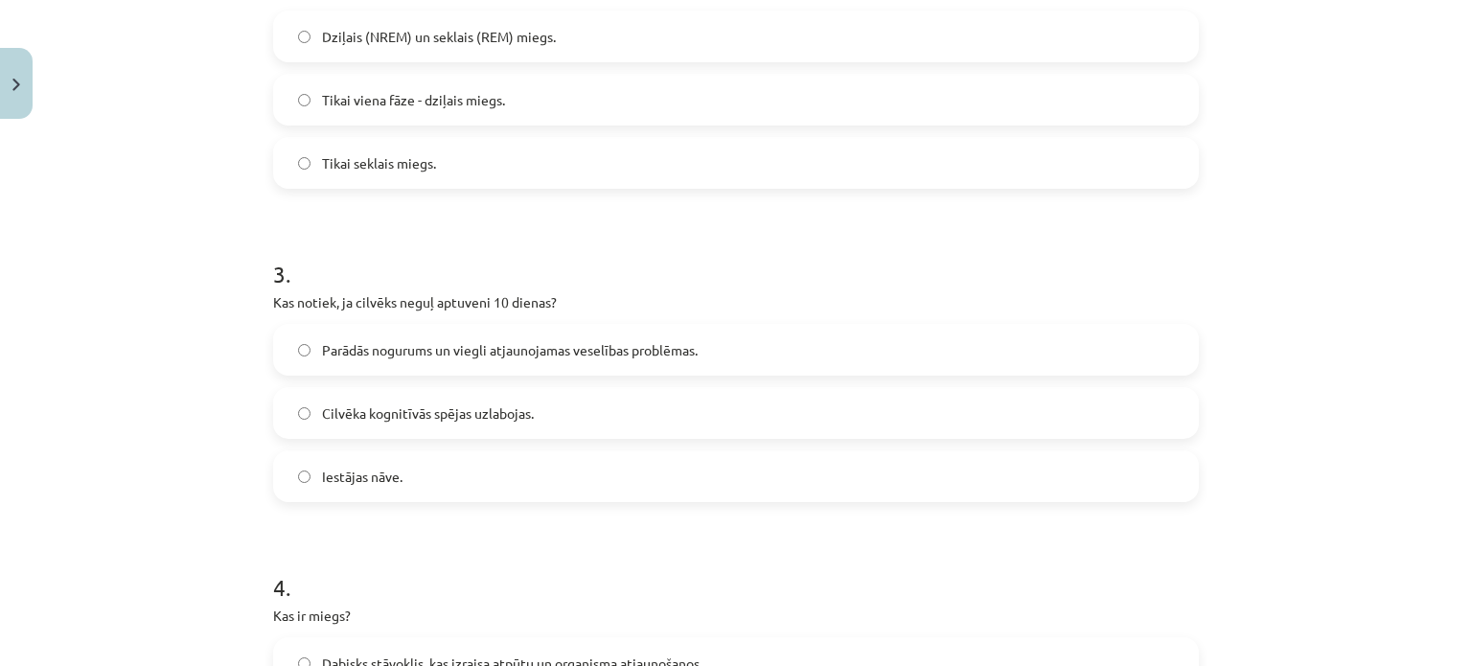
scroll to position [814, 0]
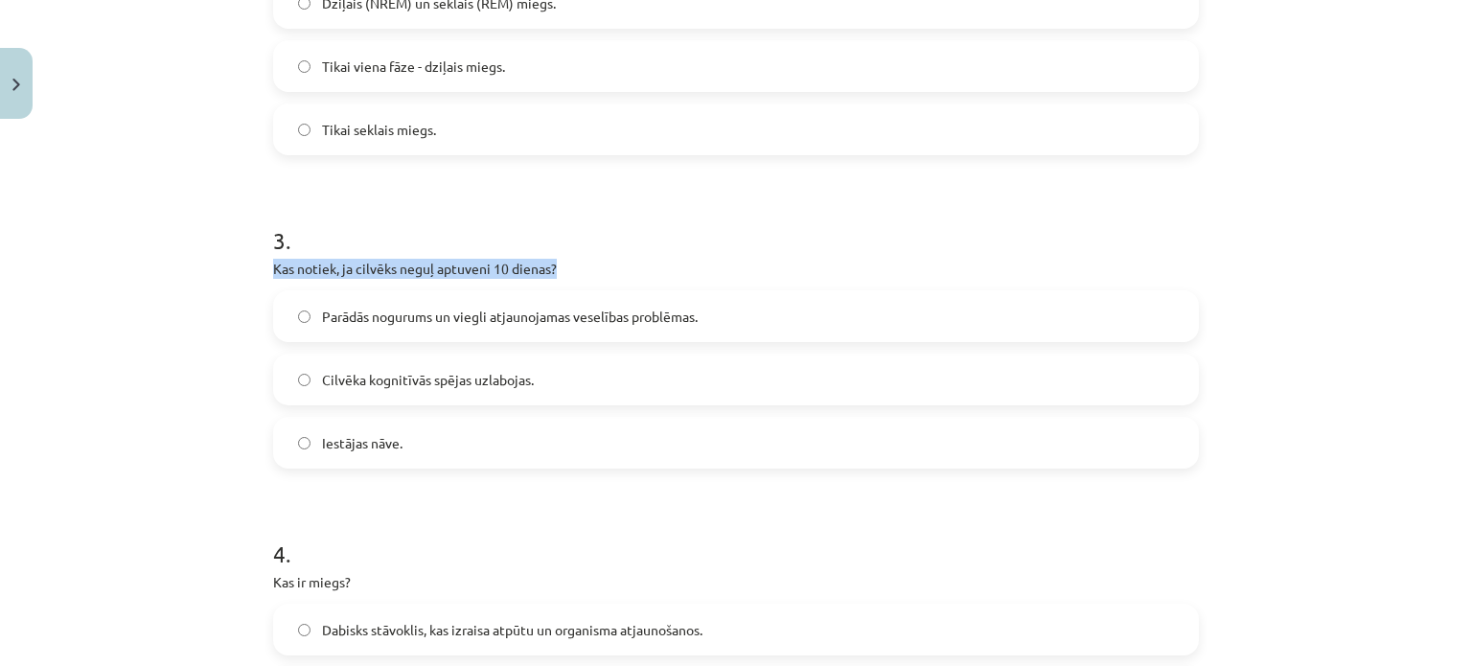
drag, startPoint x: 261, startPoint y: 263, endPoint x: 556, endPoint y: 261, distance: 295.1
click at [556, 261] on div "15 XP Saņemsi Sarežģīts 1596 pilda Apraksts Uzdevums Palīdzība 1 . Kuri dzīvnie…" at bounding box center [736, 291] width 949 height 1957
copy p "Kas notiek, ja cilvēks neguļ aptuveni 10 dienas?"
click at [378, 430] on label "Iestājas nāve." at bounding box center [736, 443] width 922 height 48
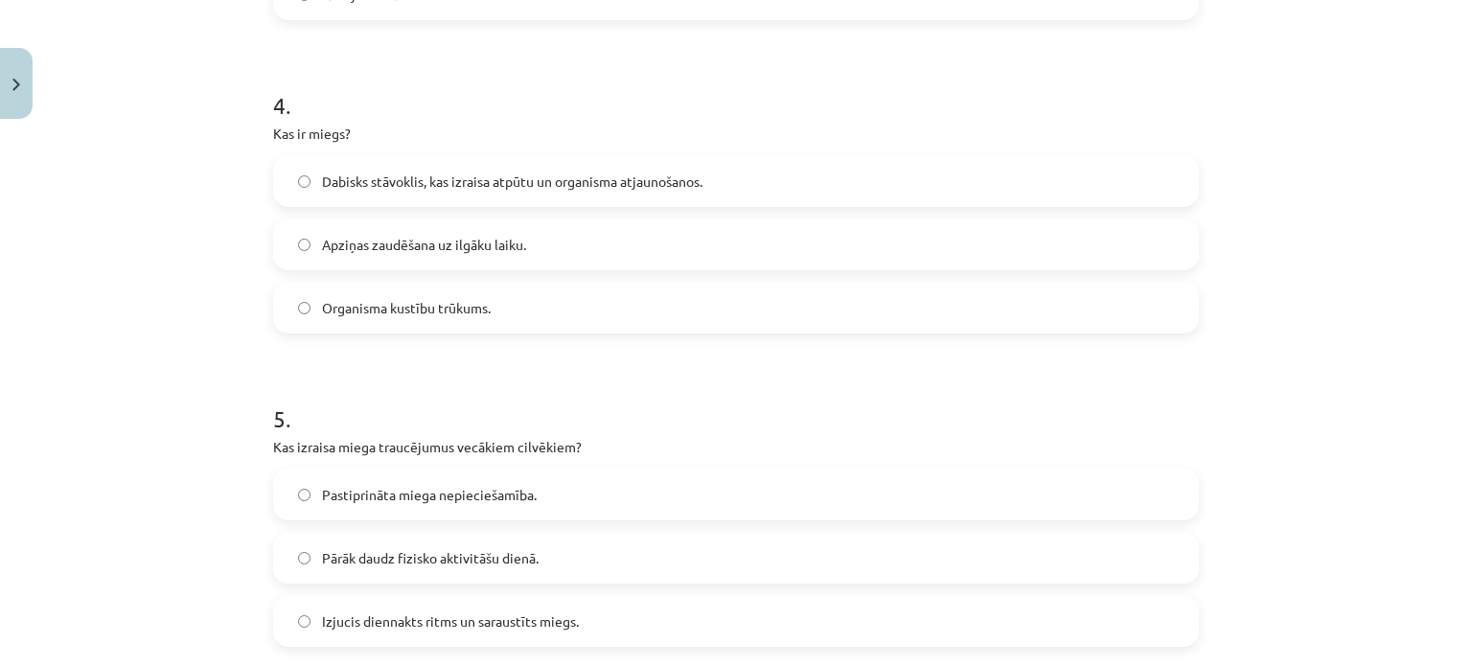
scroll to position [1293, 0]
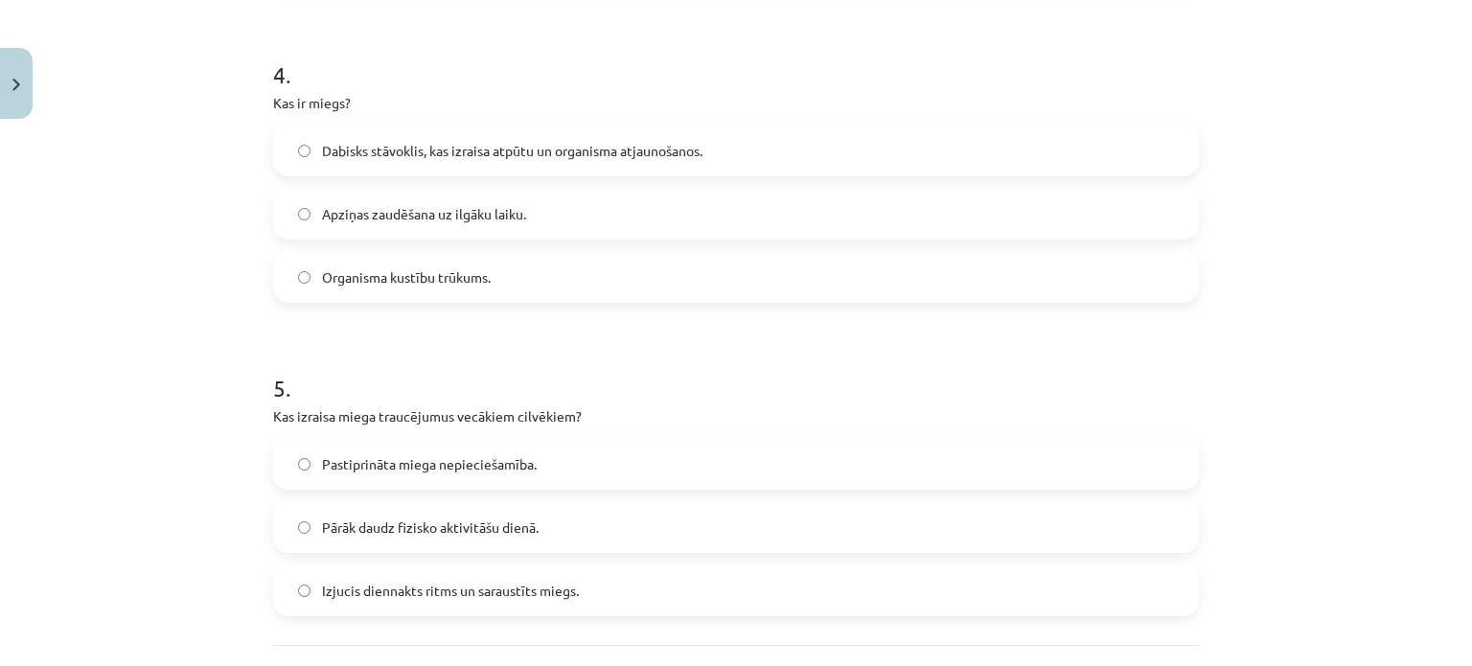
click at [703, 141] on label "Dabisks stāvoklis, kas izraisa atpūtu un organisma atjaunošanos." at bounding box center [736, 150] width 922 height 48
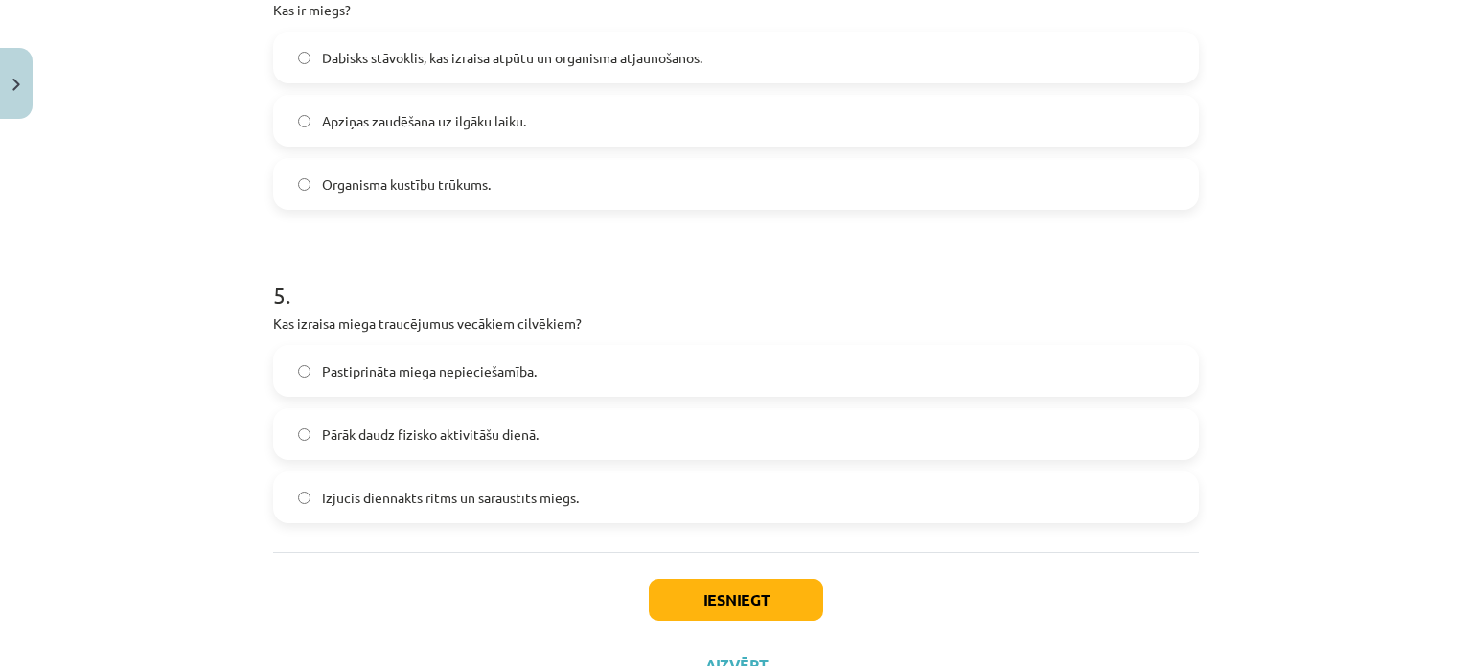
scroll to position [1465, 0]
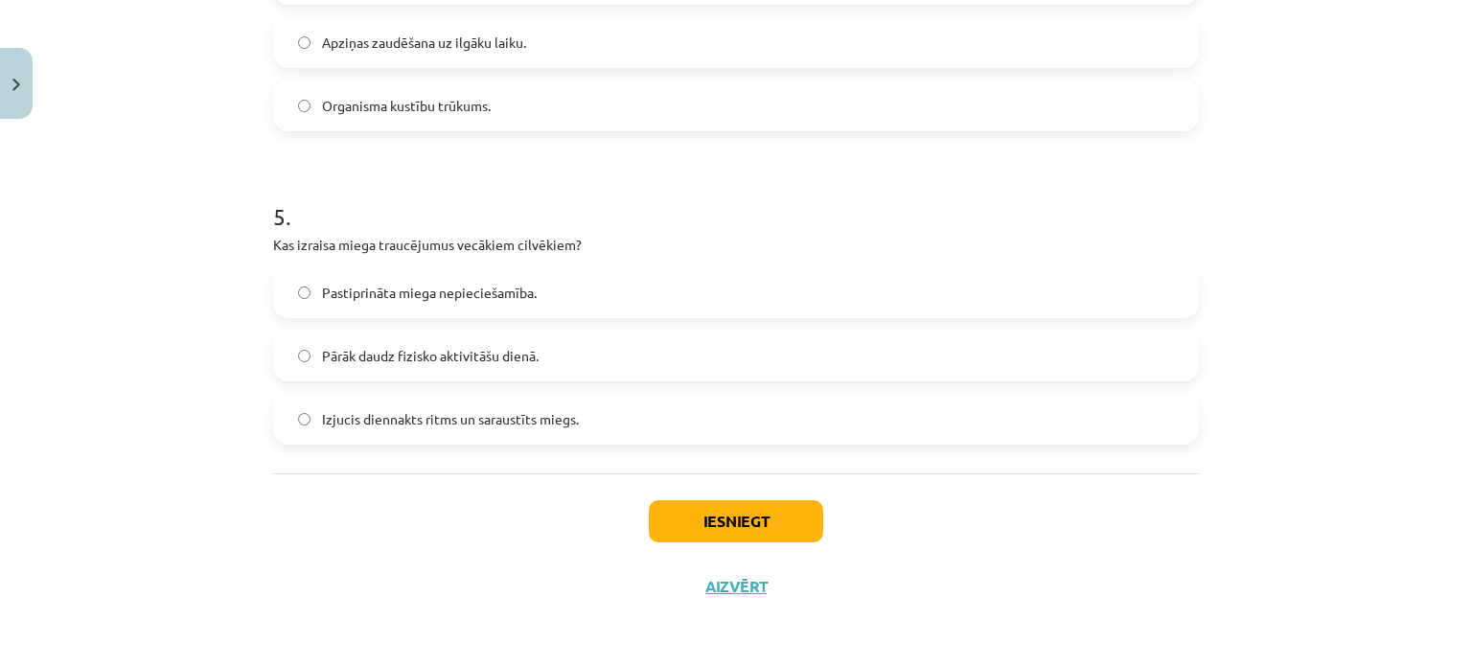
click at [588, 428] on label "Izjucis diennakts ritms un saraustīts miegs." at bounding box center [736, 419] width 922 height 48
click at [781, 525] on button "Iesniegt" at bounding box center [736, 521] width 174 height 42
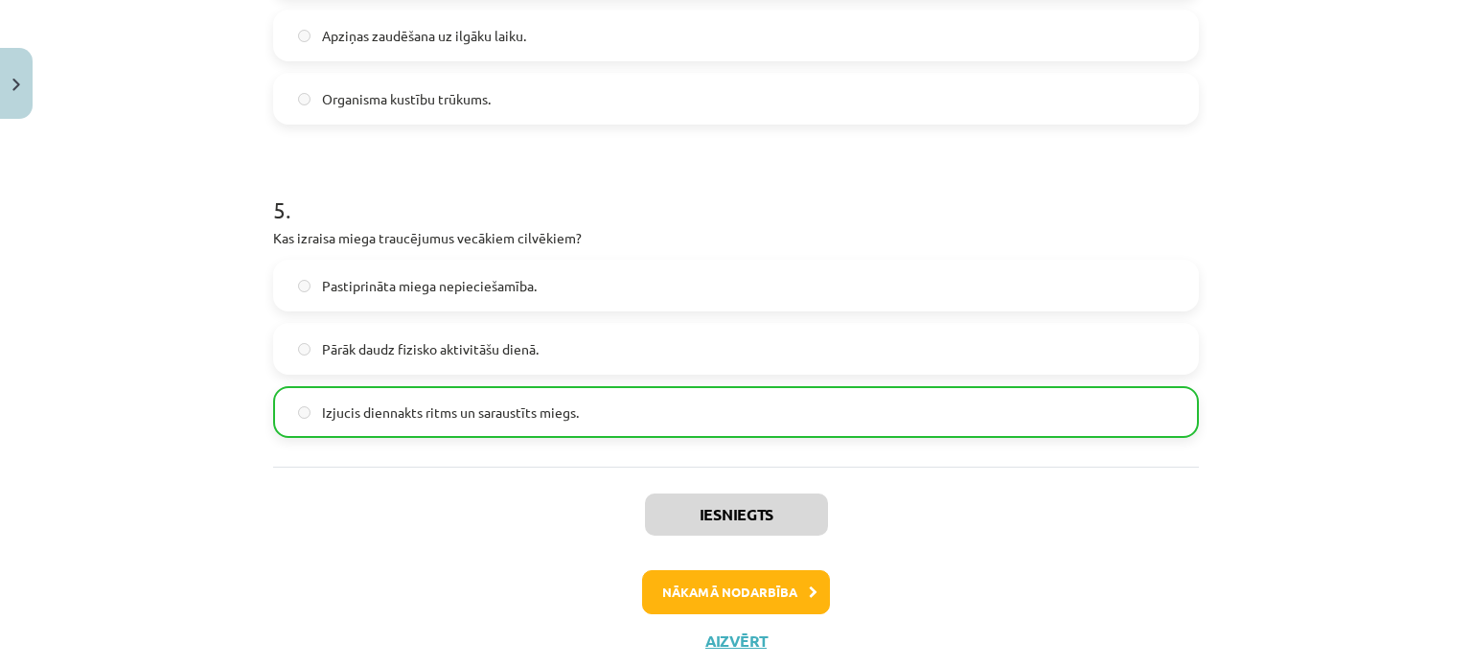
scroll to position [1525, 0]
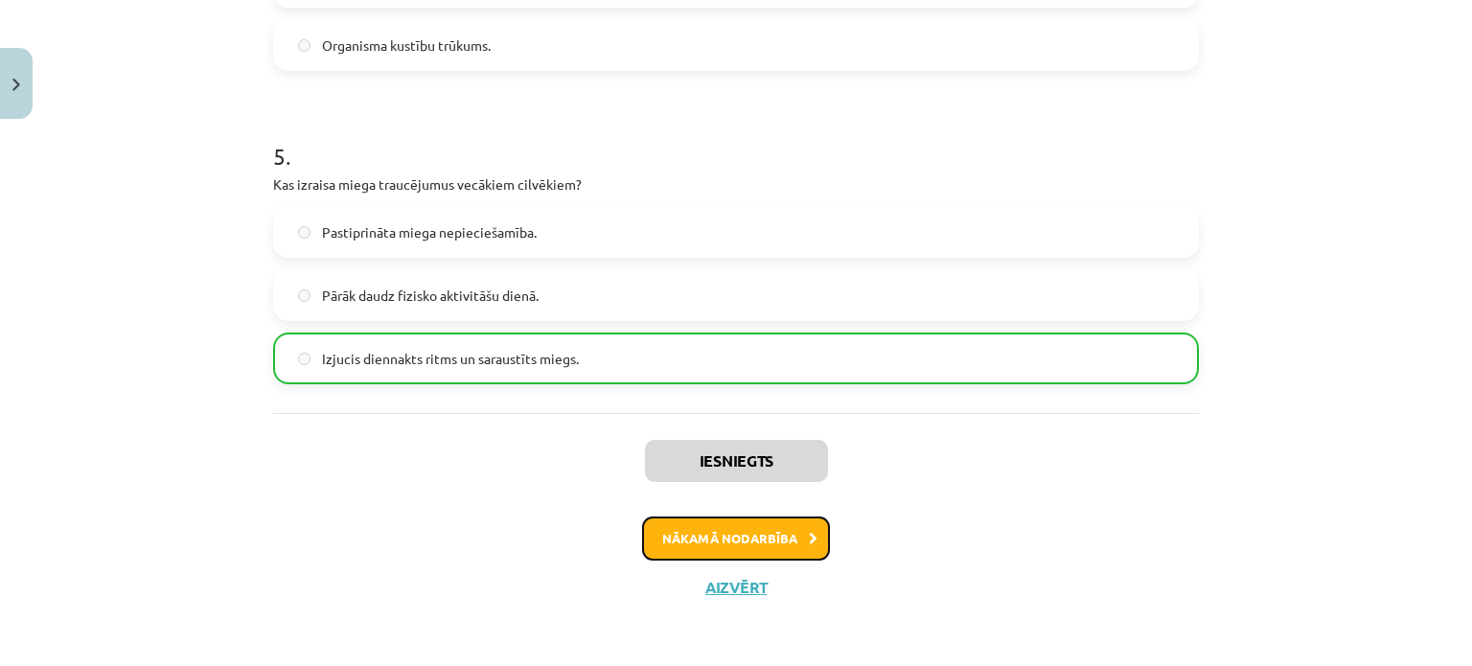
click at [779, 528] on button "Nākamā nodarbība" at bounding box center [736, 538] width 188 height 44
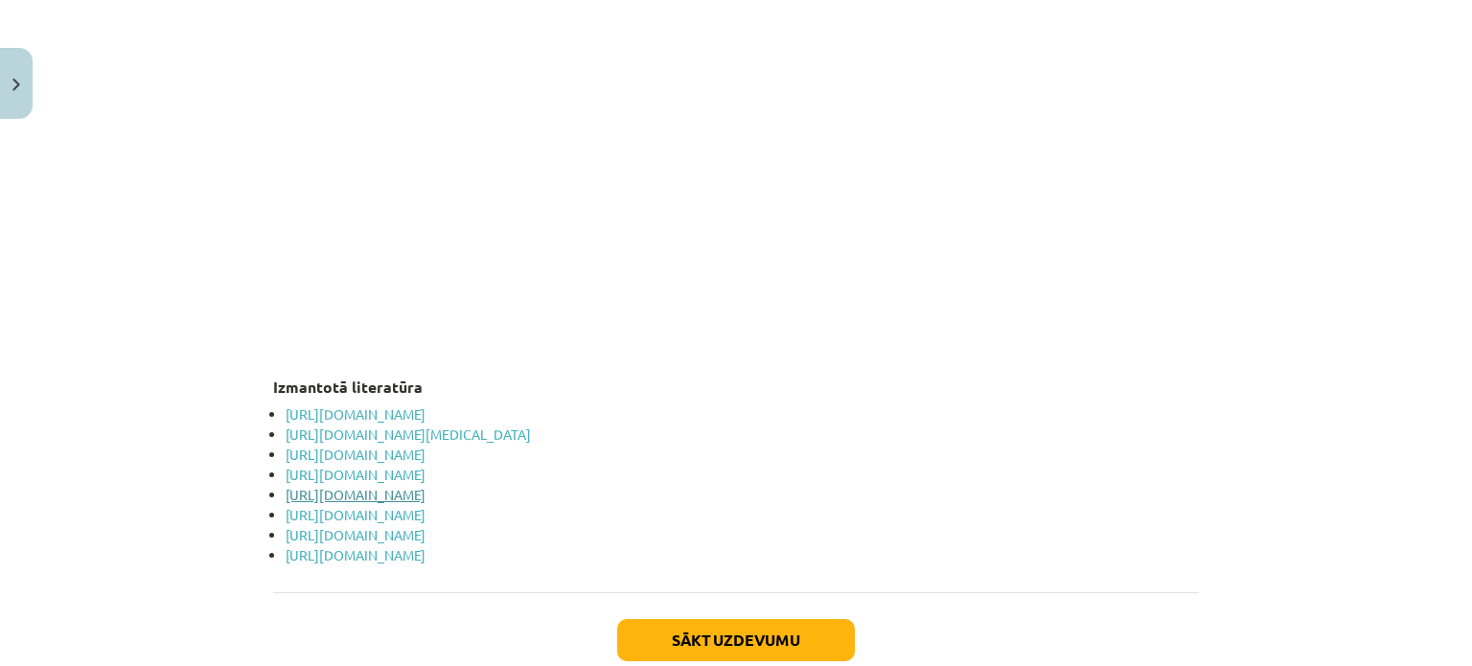
scroll to position [3820, 0]
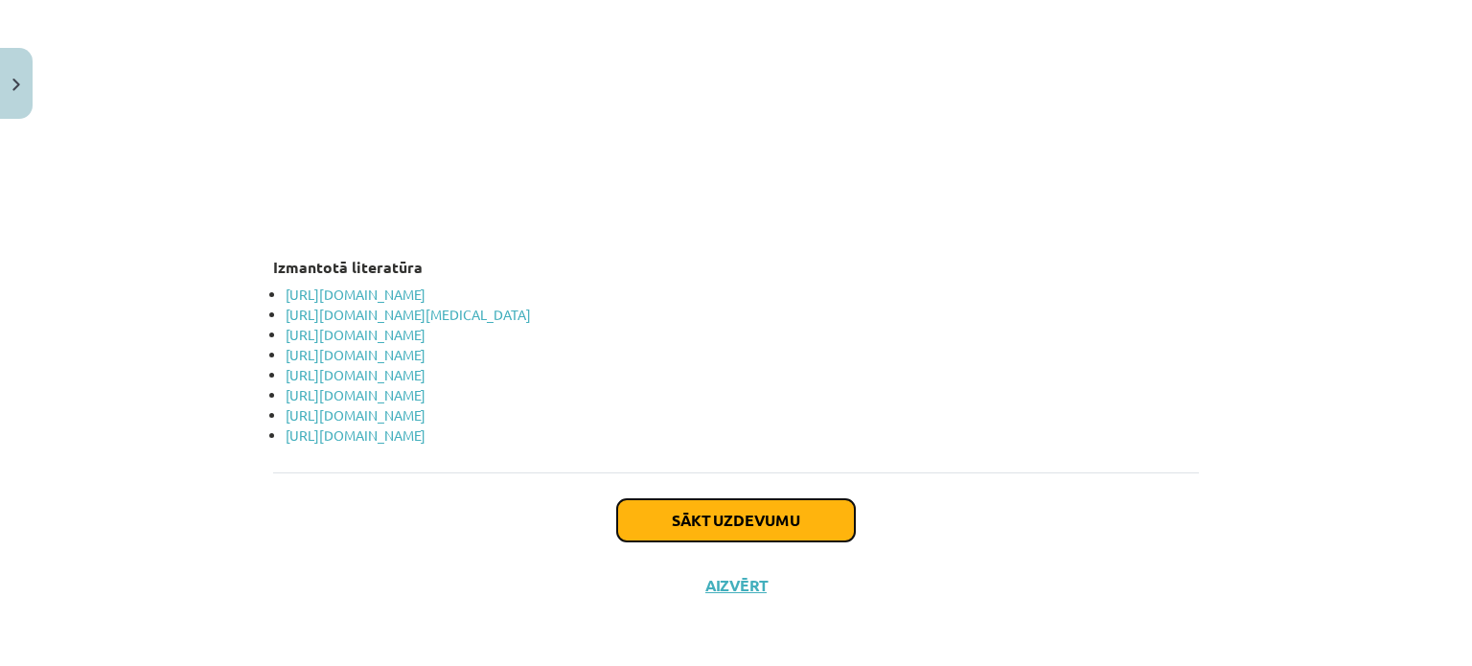
click at [795, 521] on button "Sākt uzdevumu" at bounding box center [736, 520] width 238 height 42
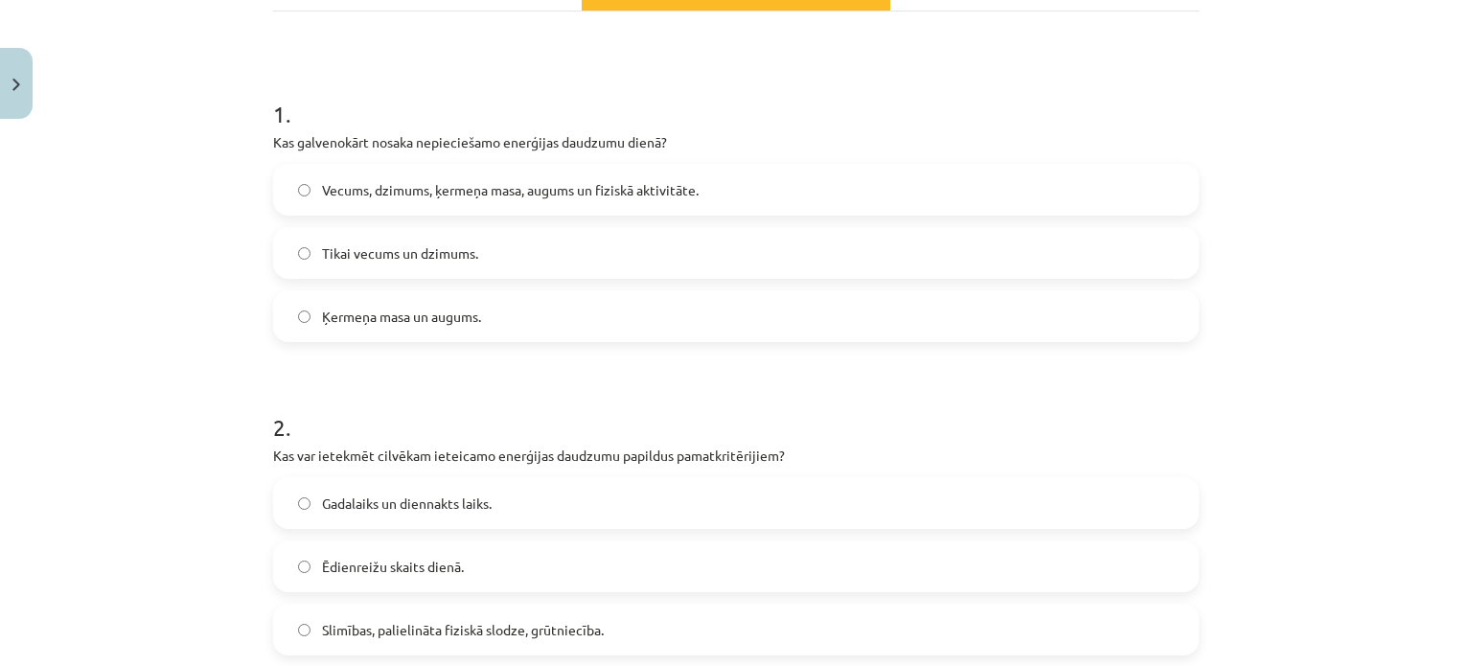
scroll to position [335, 0]
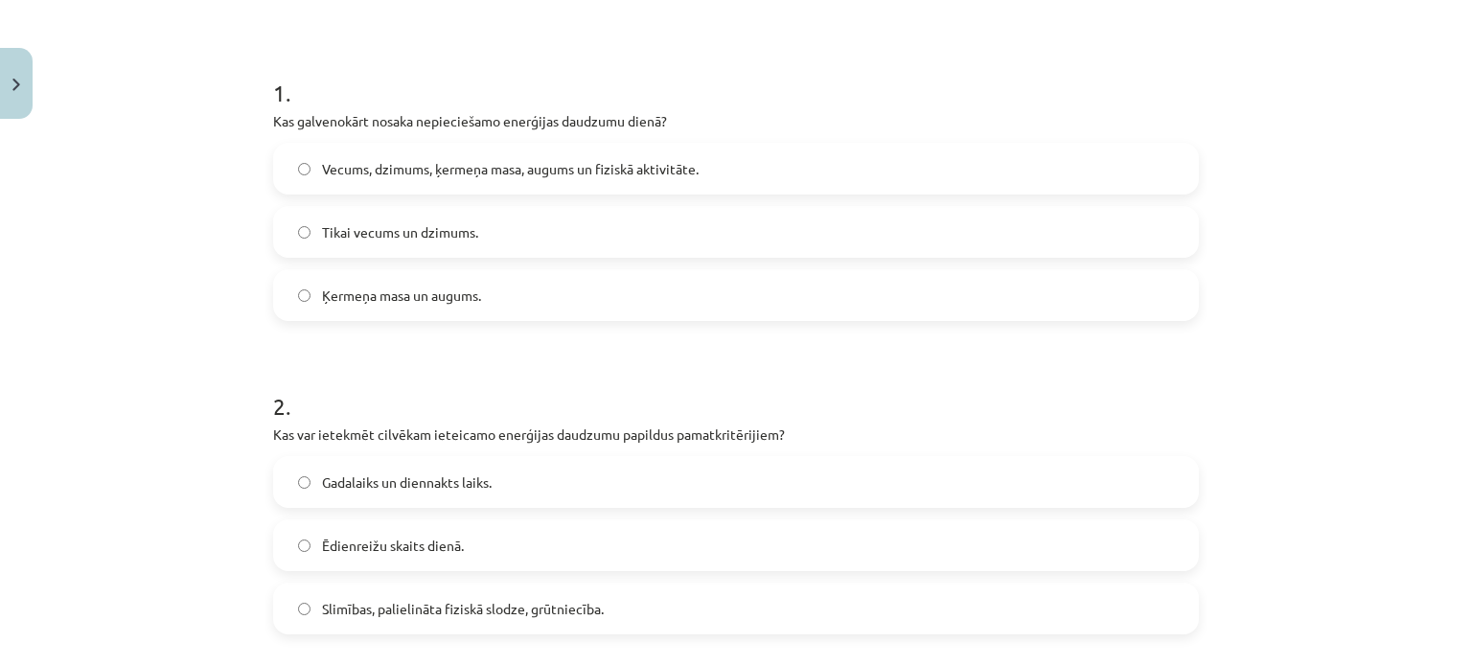
click at [529, 314] on label "Ķermeņa masa un augums." at bounding box center [736, 295] width 922 height 48
click at [619, 165] on span "Vecums, dzimums, ķermeņa masa, augums un fiziskā aktivitāte." at bounding box center [510, 169] width 377 height 20
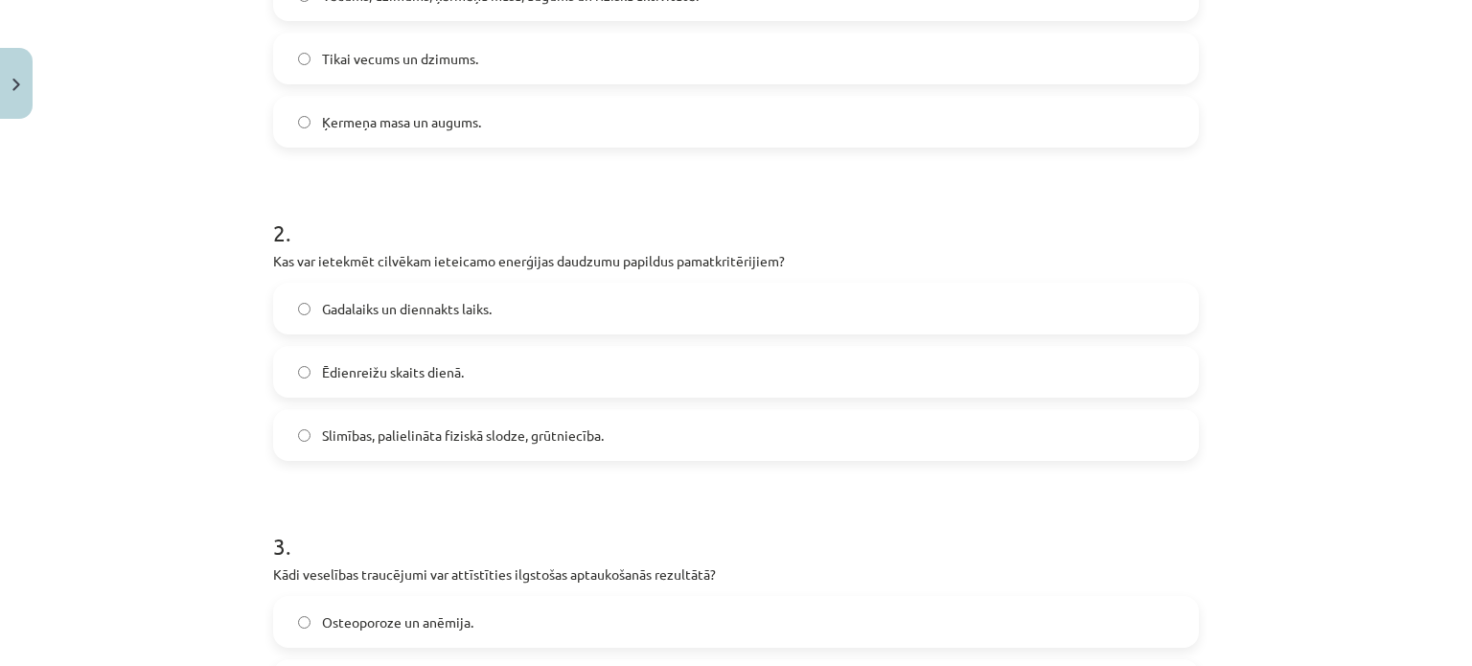
scroll to position [527, 0]
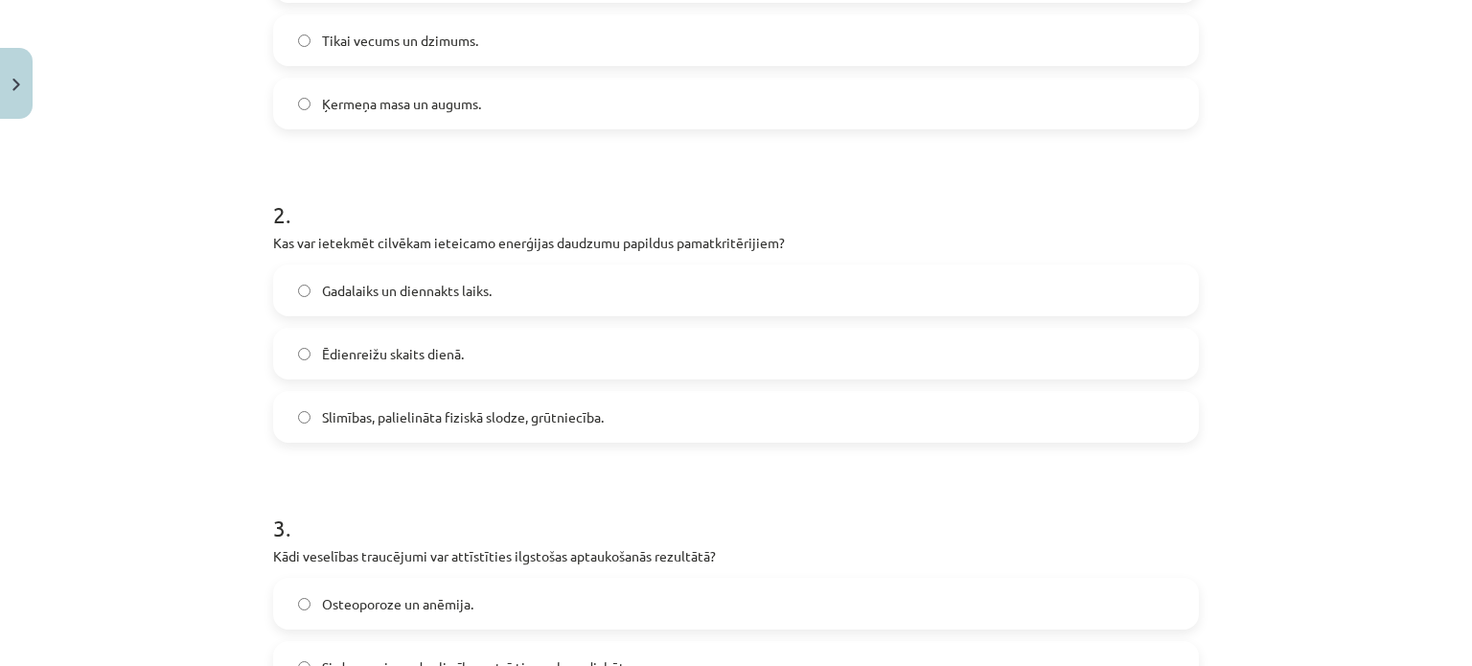
click at [578, 369] on label "Ēdienreižu skaits dienā." at bounding box center [736, 354] width 922 height 48
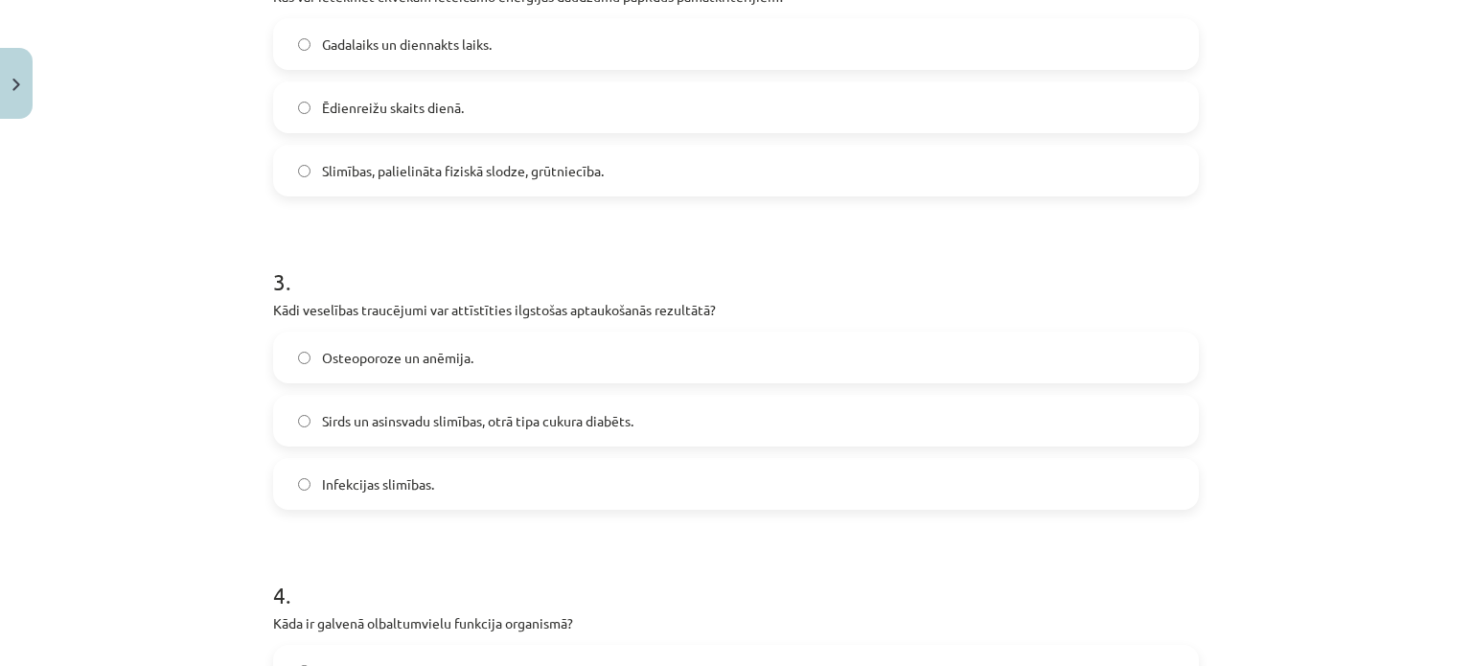
scroll to position [814, 0]
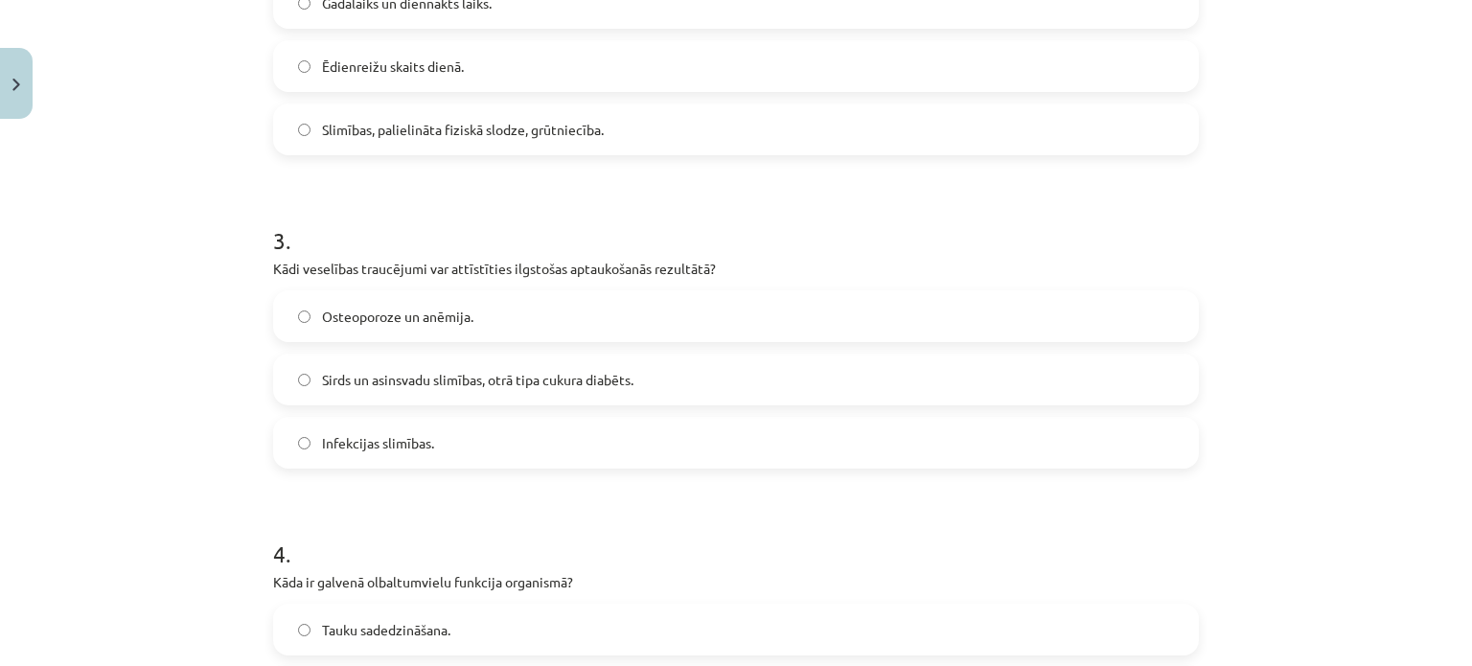
click at [552, 133] on span "Slimības, palielināta fiziskā slodze, grūtniecība." at bounding box center [463, 130] width 282 height 20
click at [494, 389] on label "Sirds un asinsvadu slimības, otrā tipa cukura diabēts." at bounding box center [736, 379] width 922 height 48
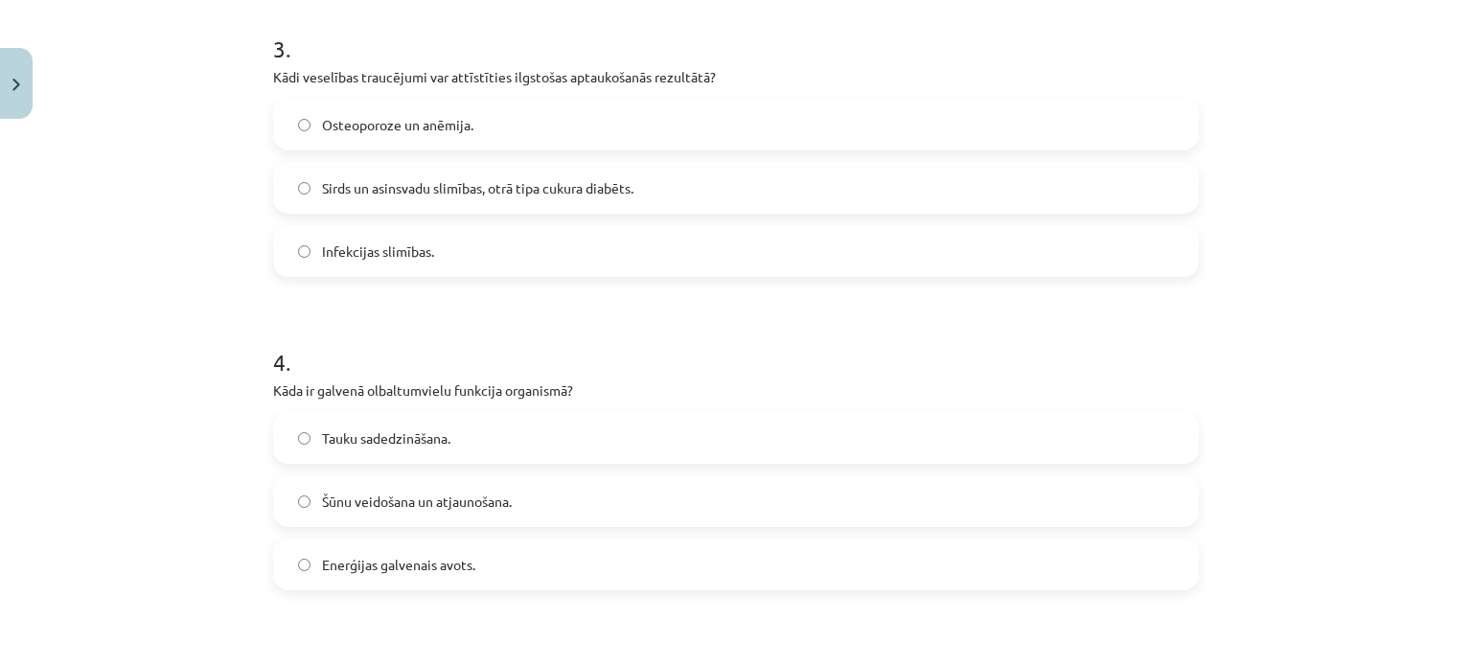
scroll to position [1102, 0]
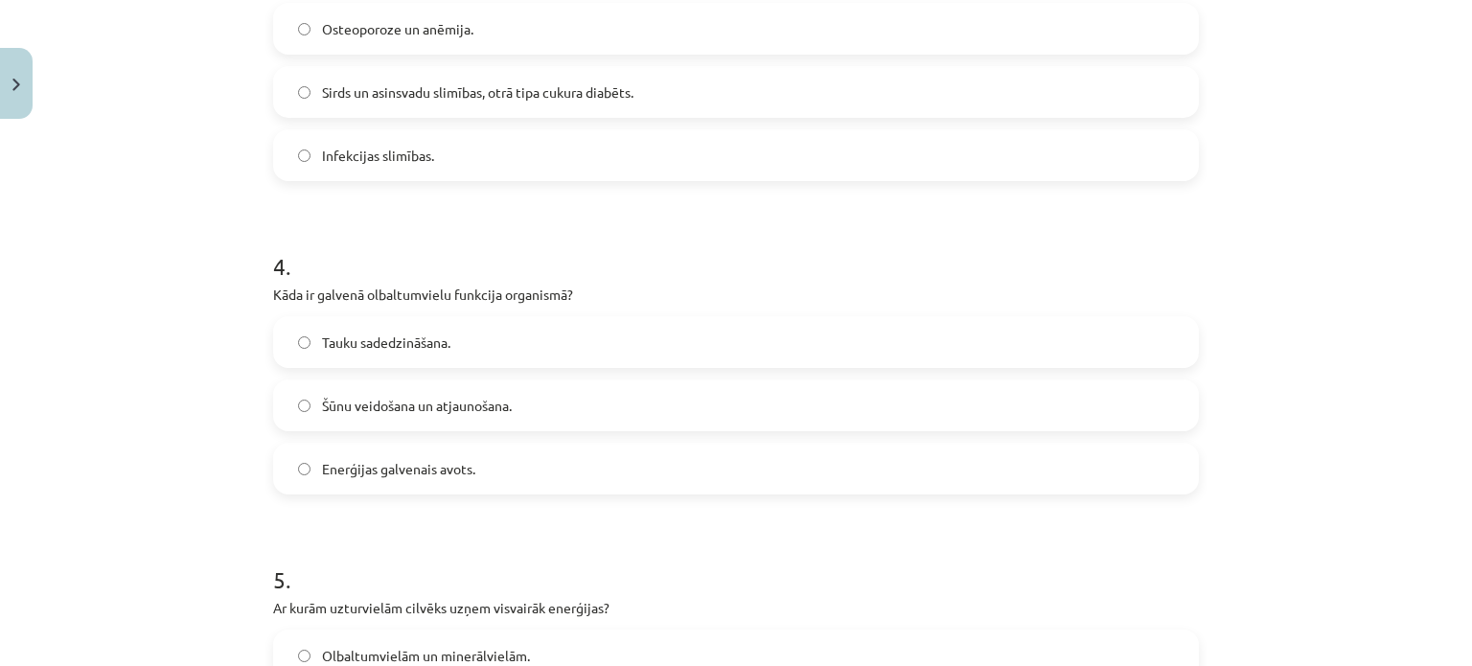
click at [371, 486] on label "Enerģijas galvenais avots." at bounding box center [736, 469] width 922 height 48
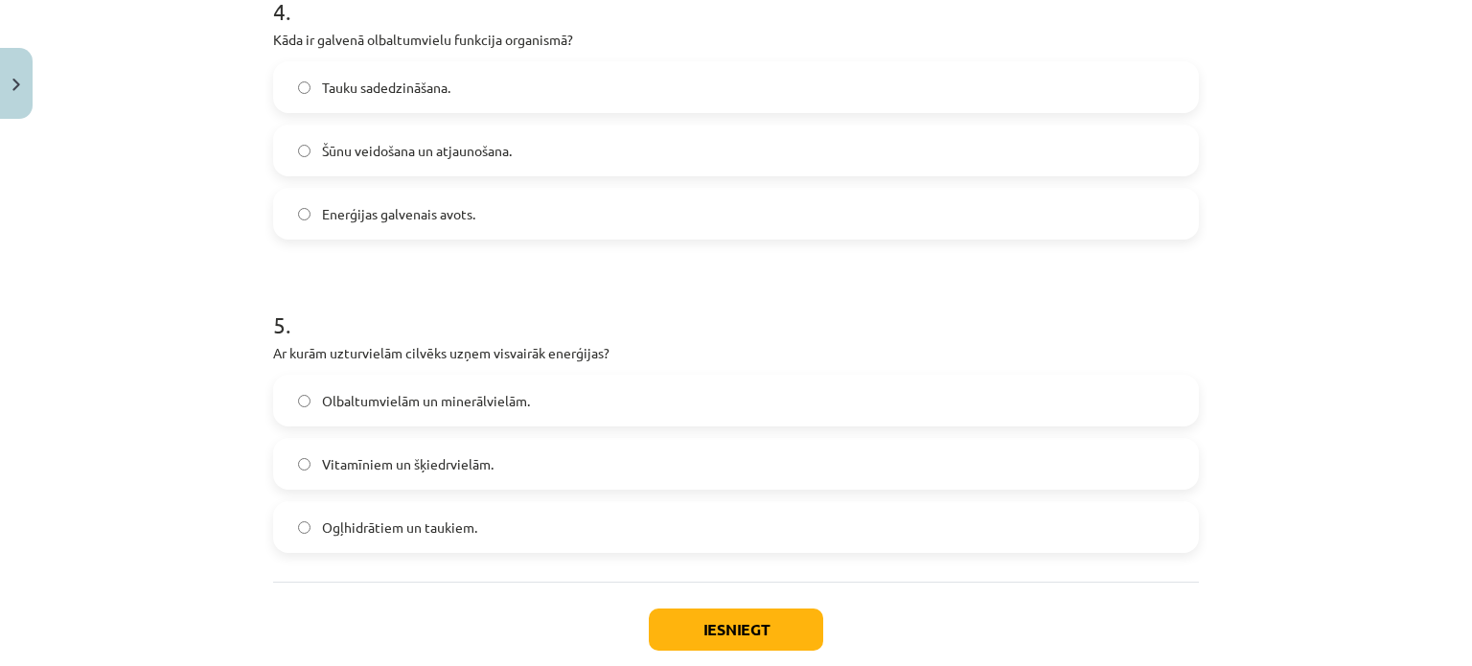
scroll to position [1389, 0]
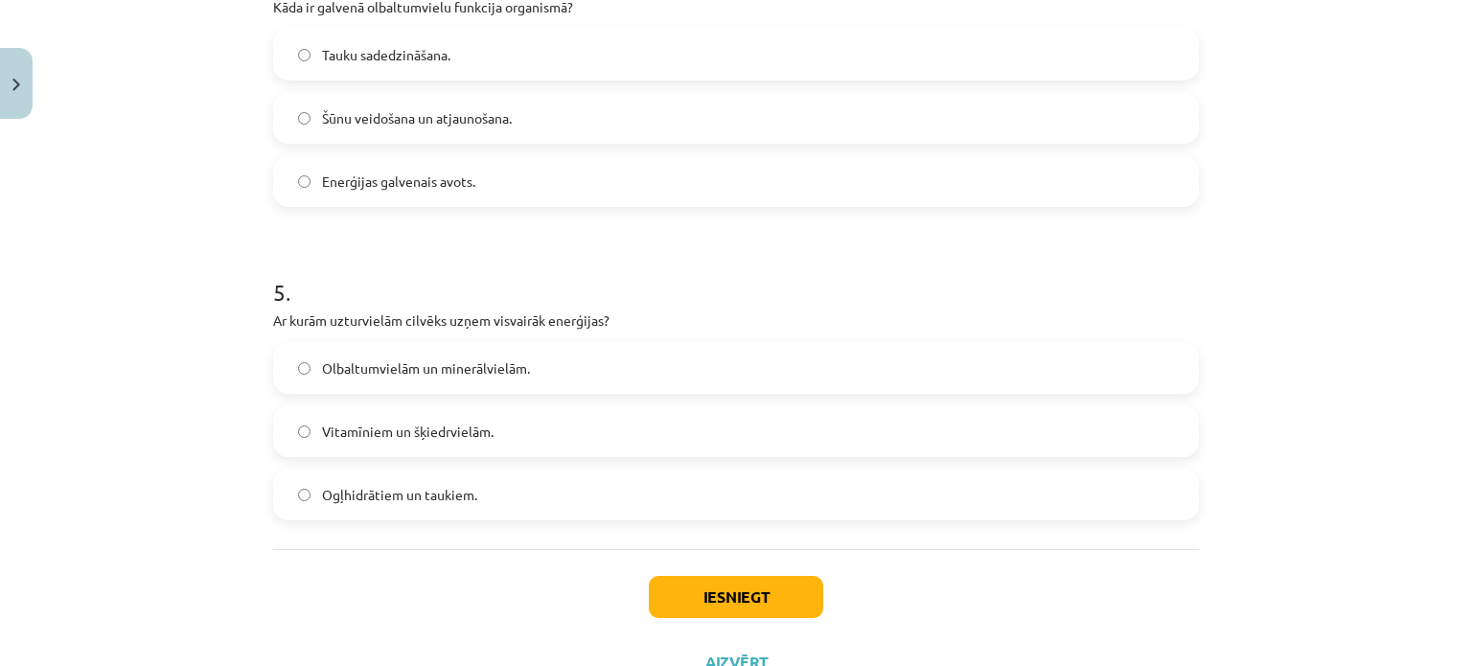
click at [480, 377] on span "Olbaltumvielām un minerālvielām." at bounding box center [426, 368] width 208 height 20
click at [682, 586] on button "Iesniegt" at bounding box center [736, 597] width 174 height 42
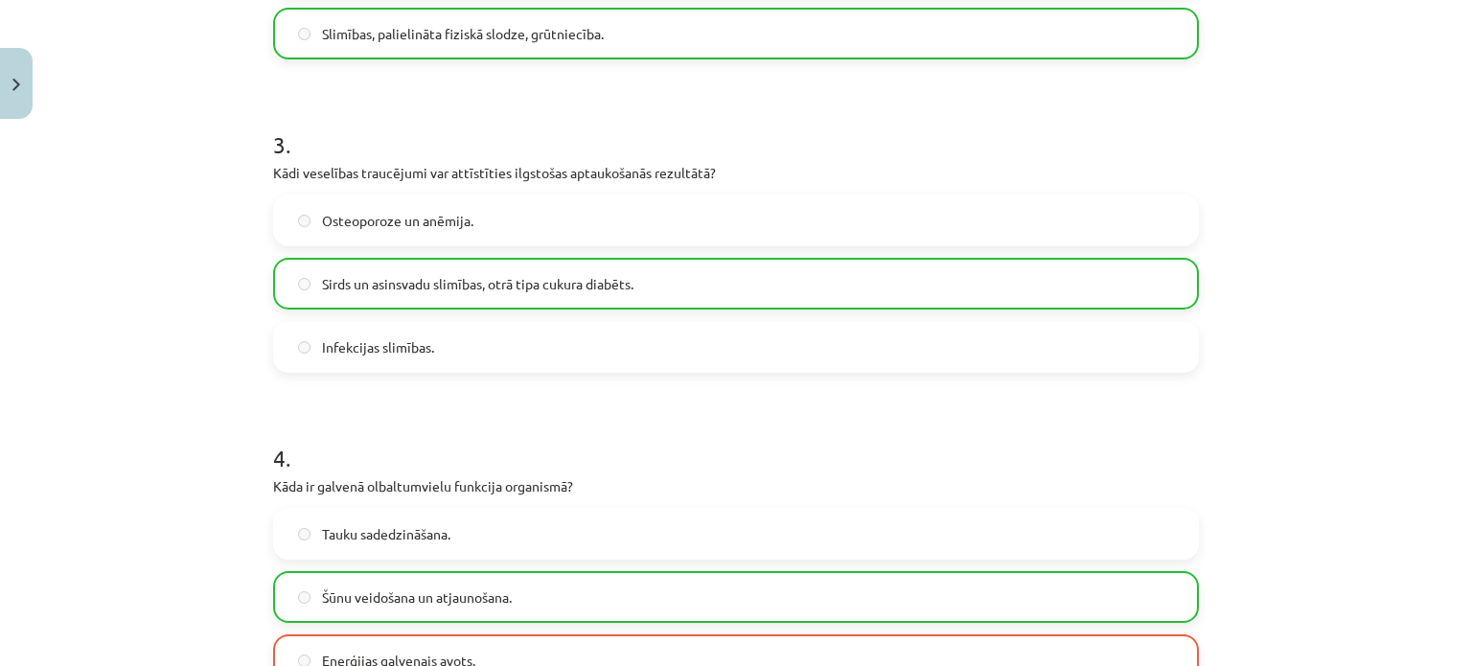
scroll to position [1485, 0]
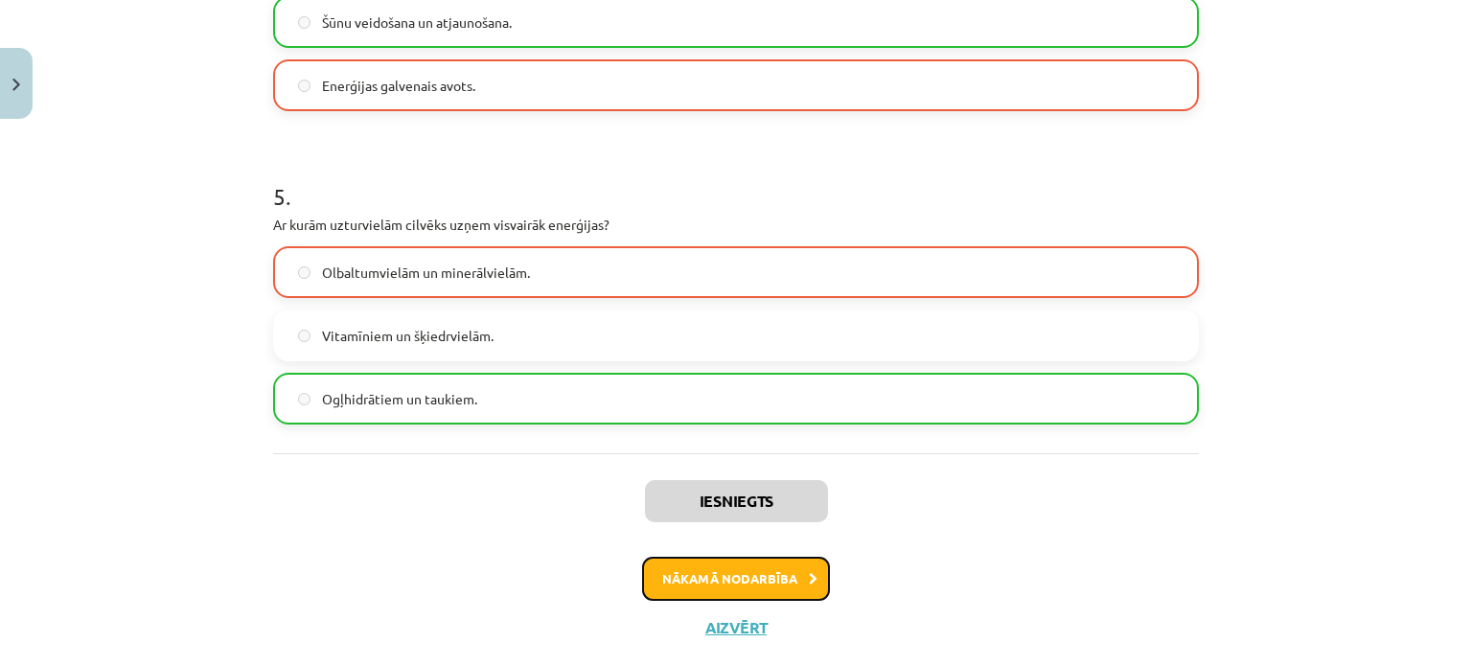
click at [732, 578] on button "Nākamā nodarbība" at bounding box center [736, 579] width 188 height 44
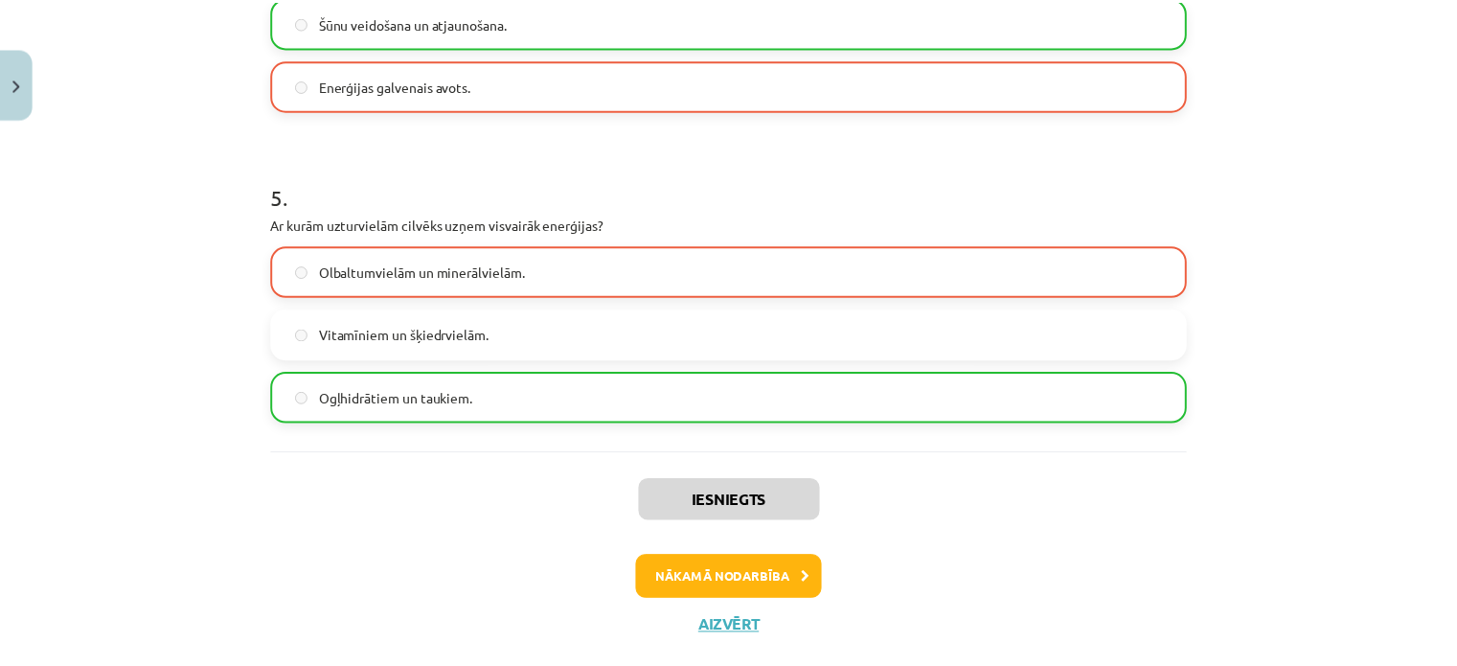
scroll to position [0, 0]
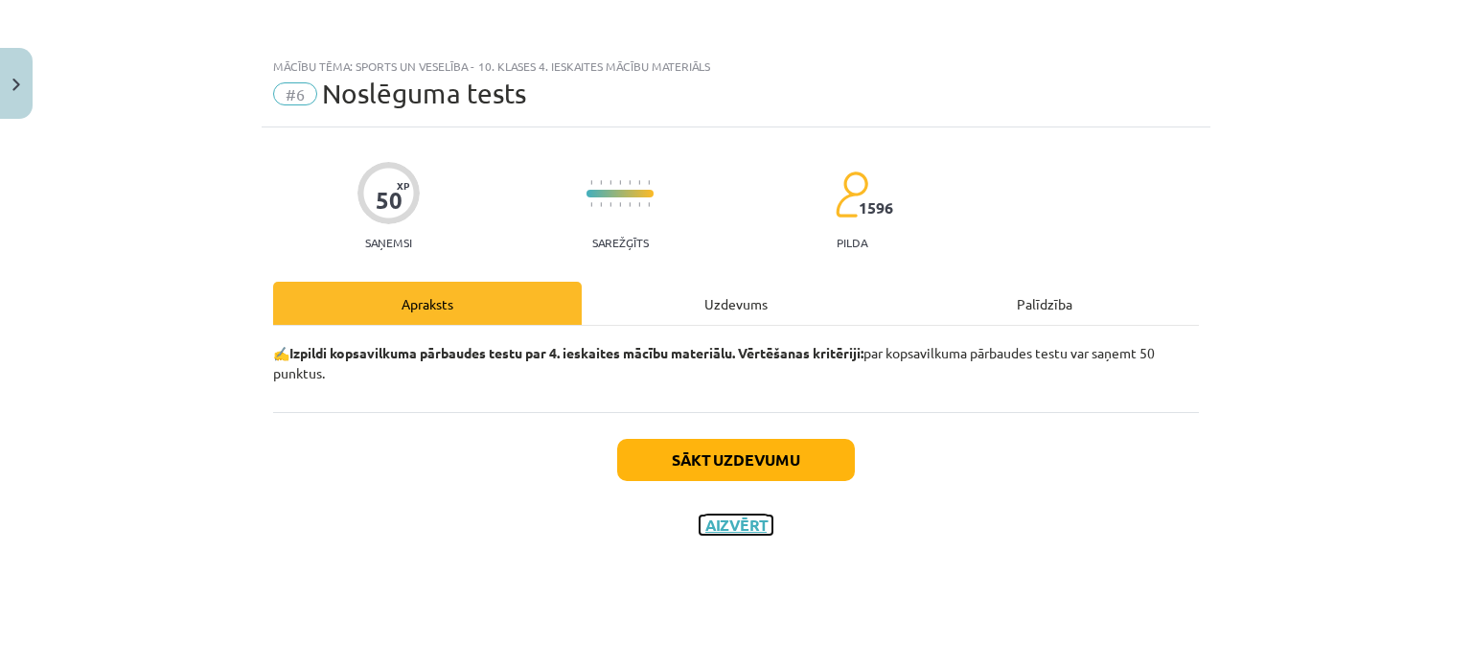
click at [751, 526] on button "Aizvērt" at bounding box center [735, 524] width 73 height 19
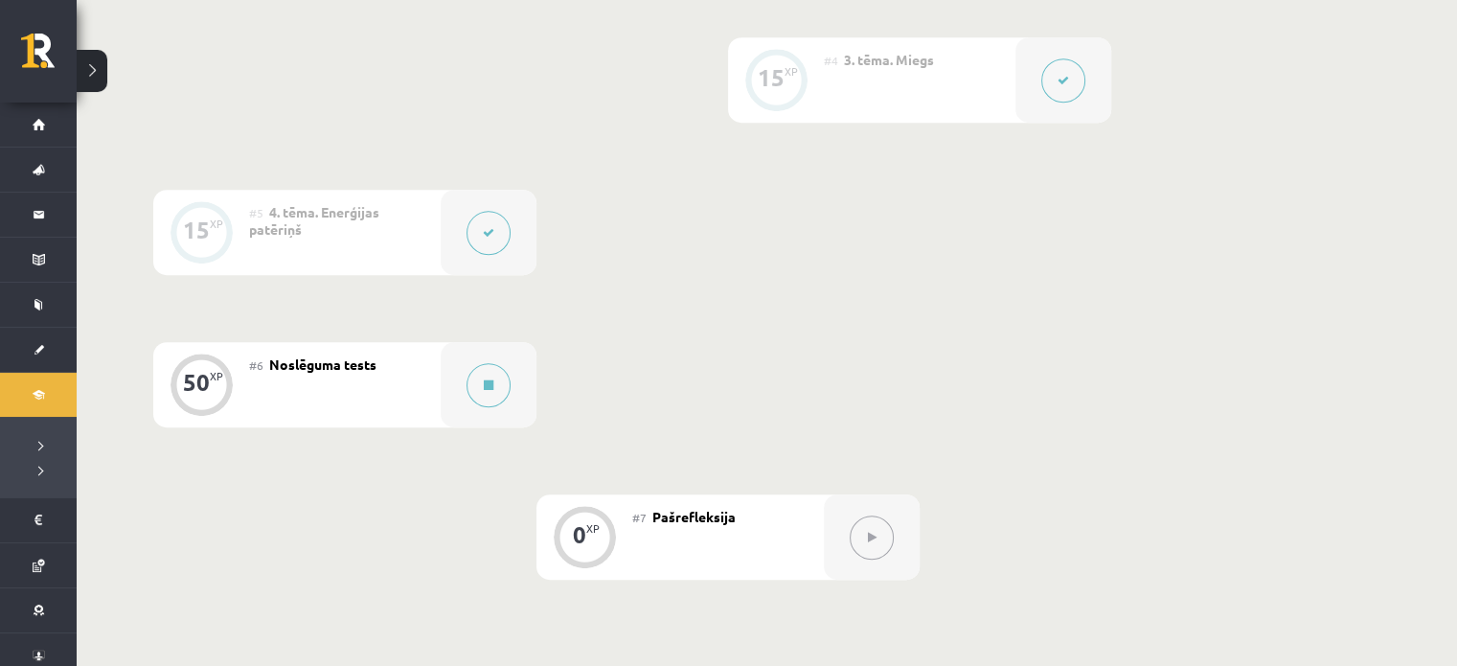
scroll to position [767, 0]
